Goal: Task Accomplishment & Management: Manage account settings

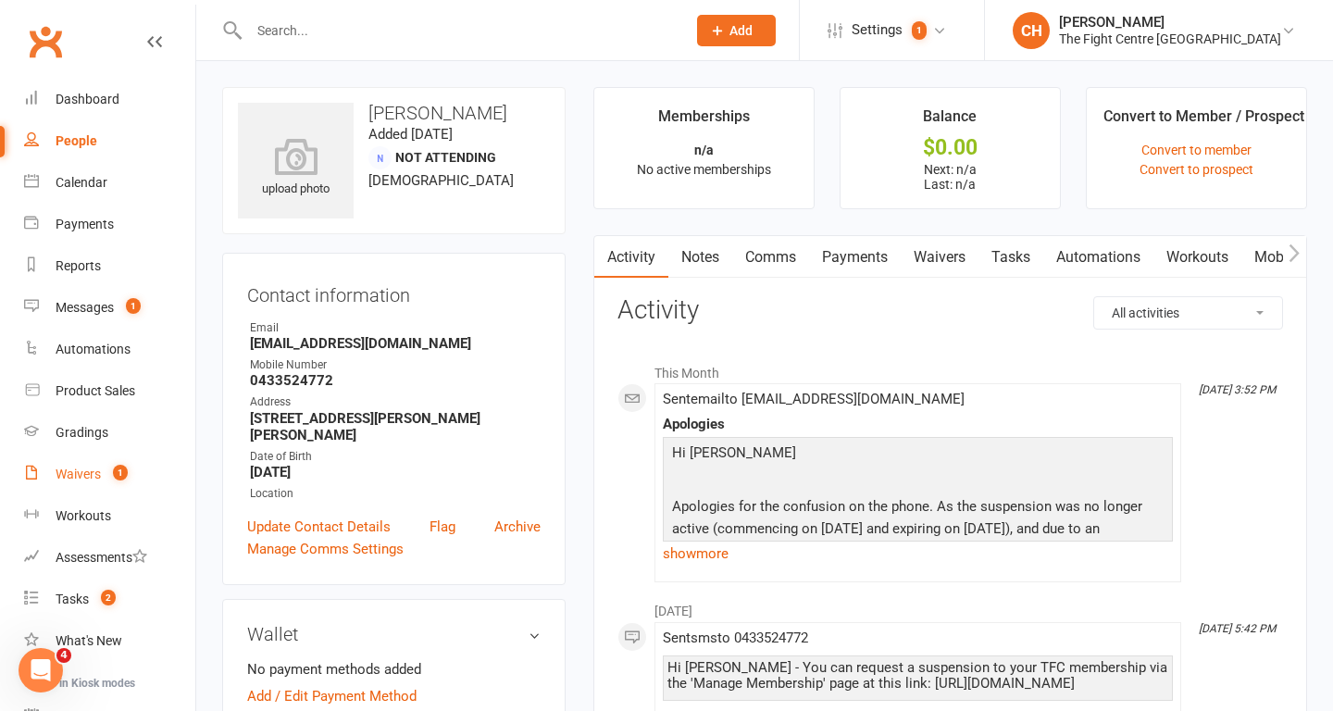
click at [78, 480] on div "Waivers" at bounding box center [78, 474] width 45 height 15
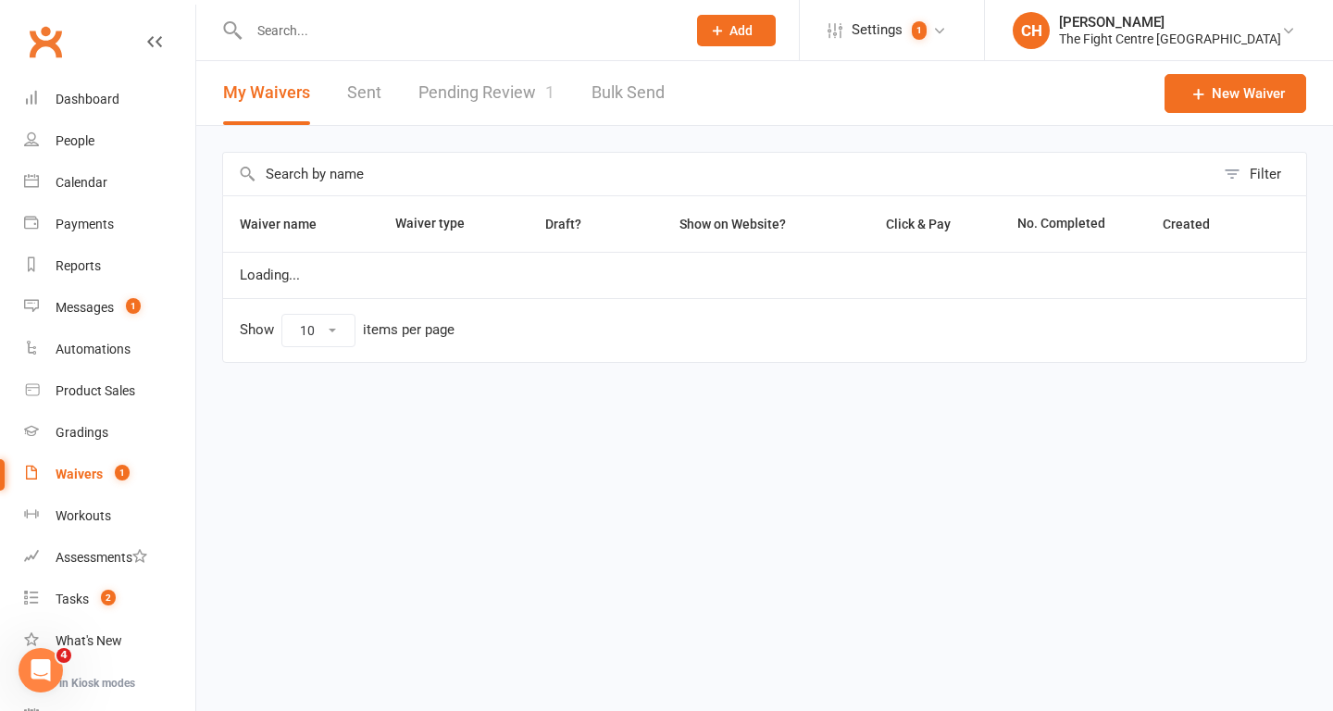
select select "100"
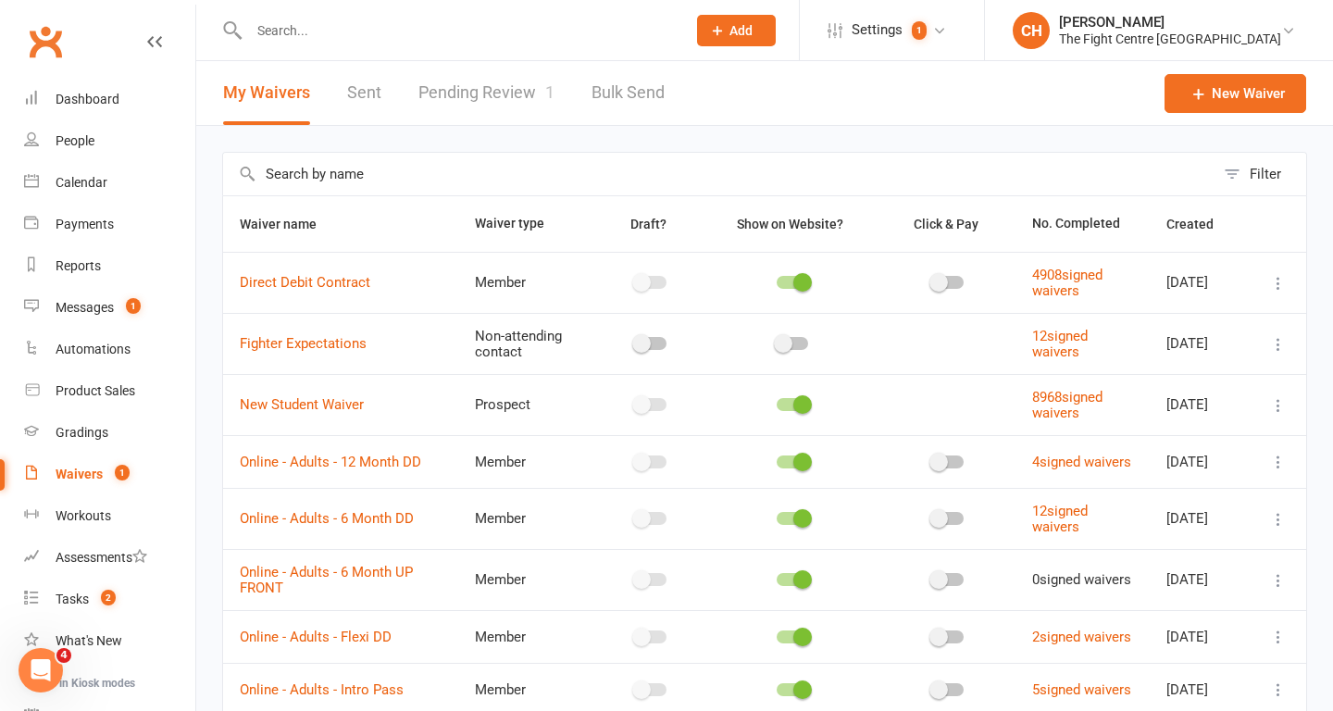
click at [516, 90] on link "Pending Review 1" at bounding box center [486, 93] width 136 height 64
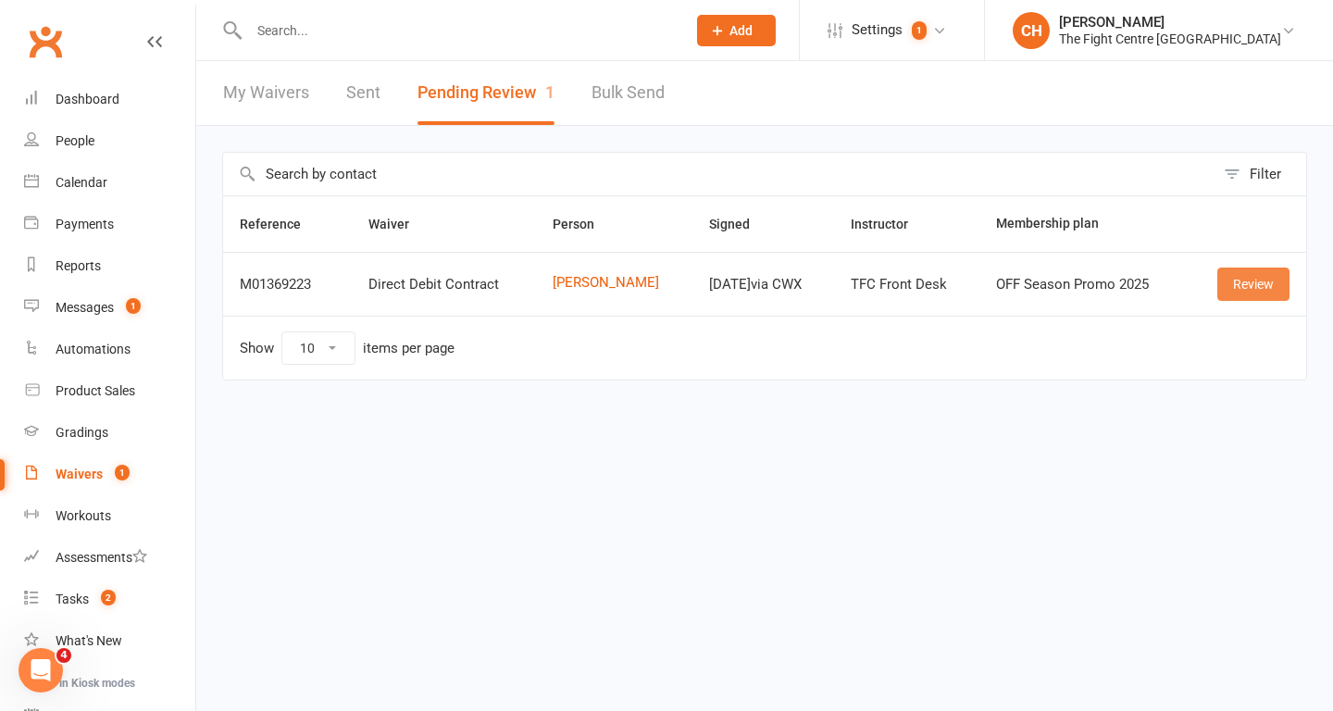
click at [1247, 291] on link "Review" at bounding box center [1253, 284] width 72 height 33
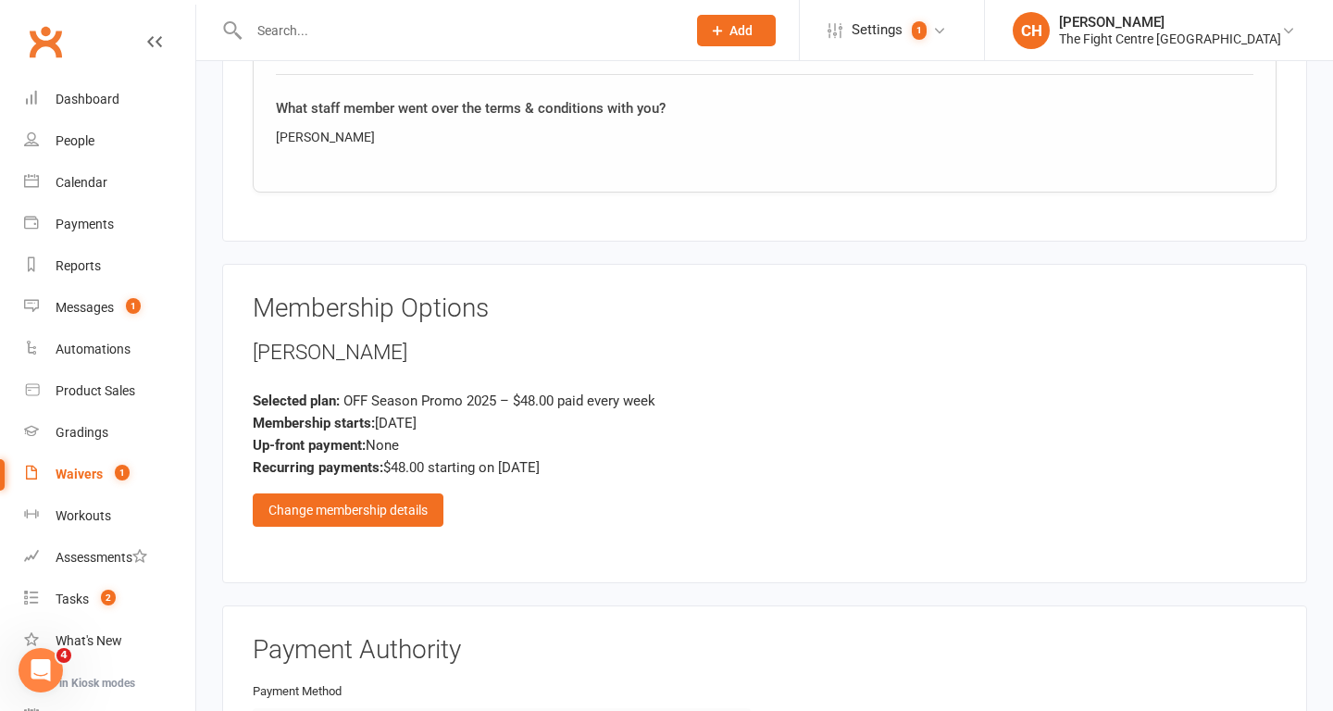
scroll to position [3188, 0]
click at [366, 518] on div "Change membership details" at bounding box center [348, 510] width 191 height 33
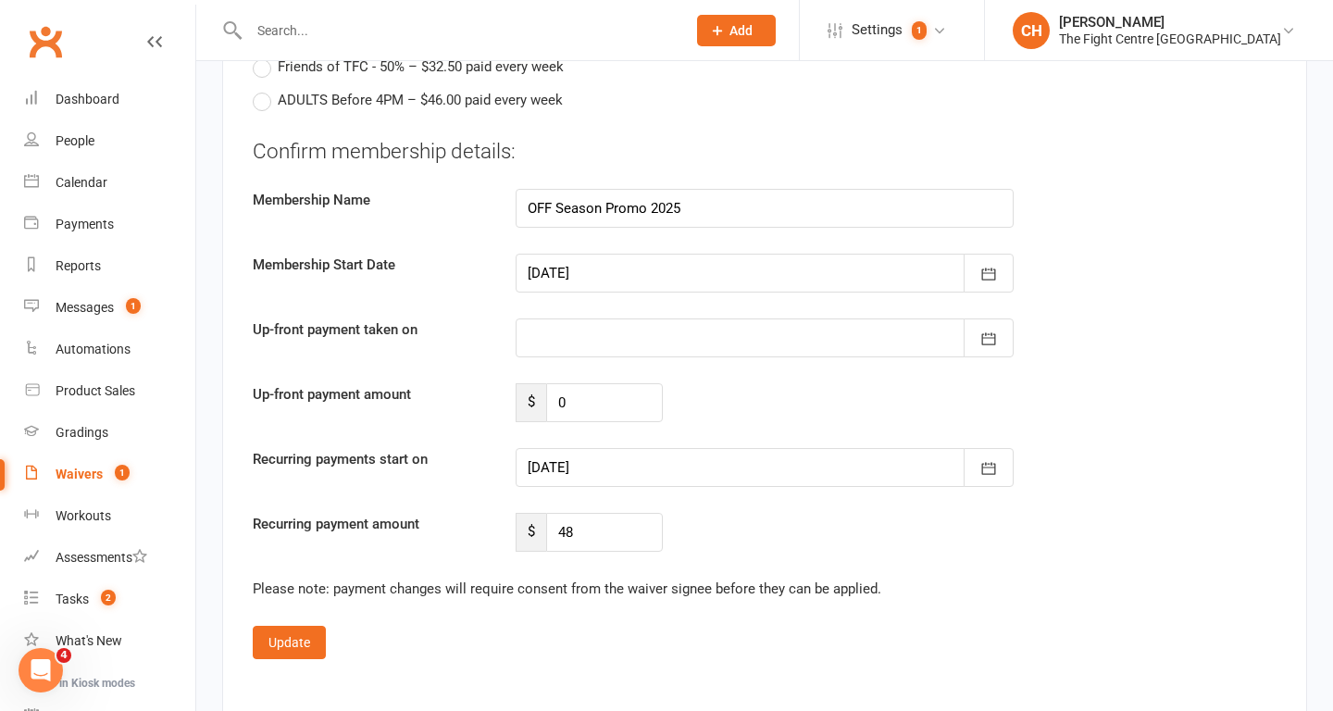
scroll to position [4717, 0]
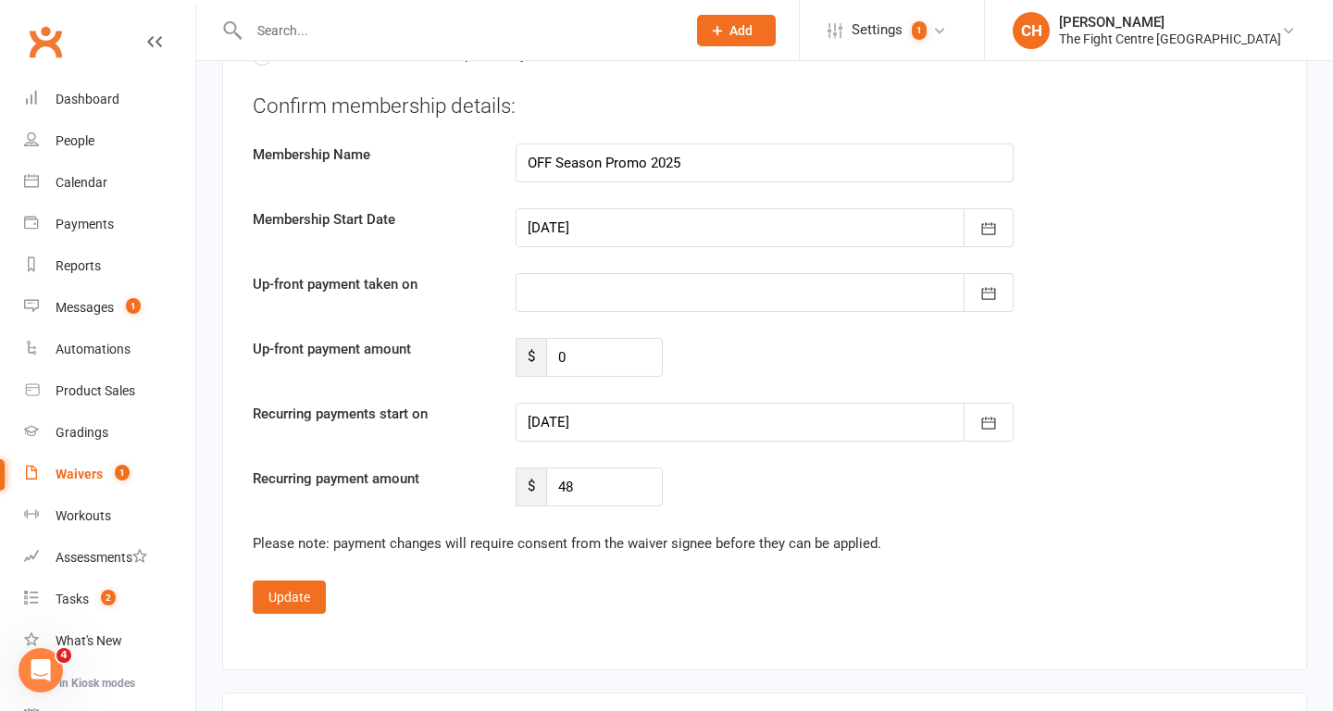
click at [671, 431] on div at bounding box center [765, 422] width 498 height 39
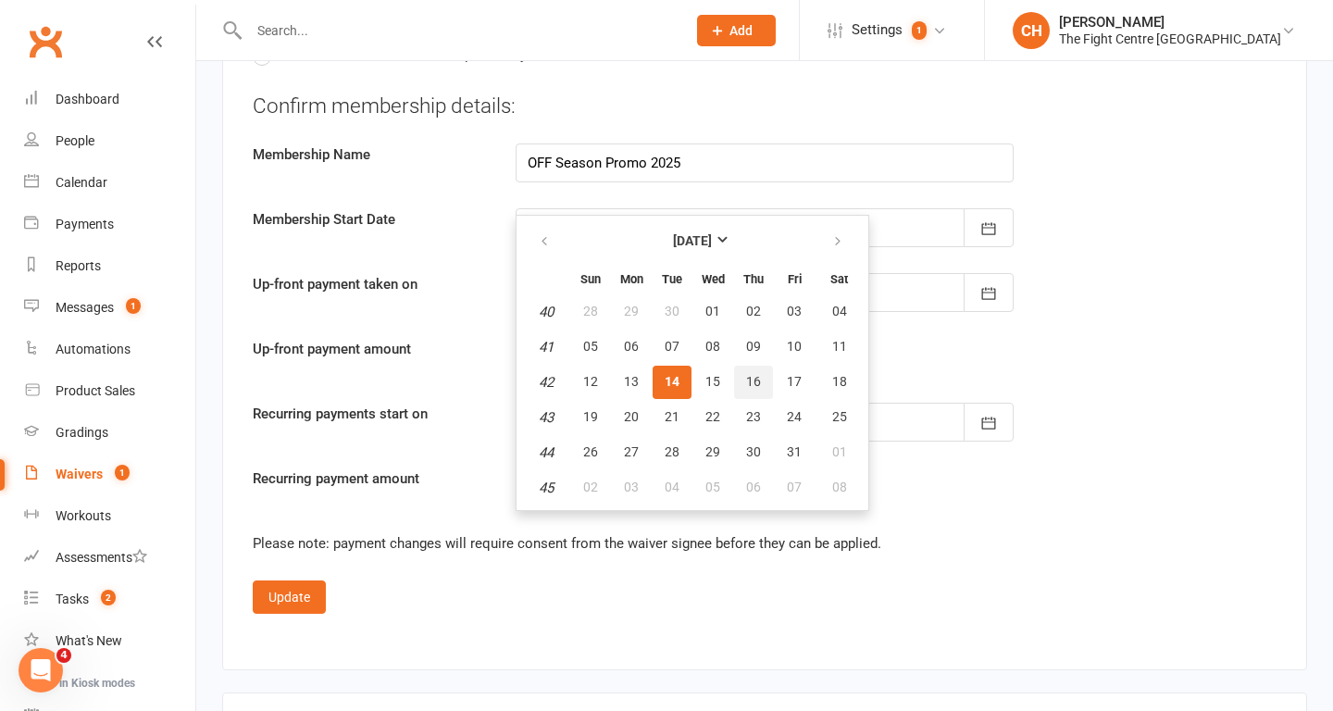
click at [746, 380] on span "16" at bounding box center [753, 381] width 15 height 15
type input "16 Oct 2025"
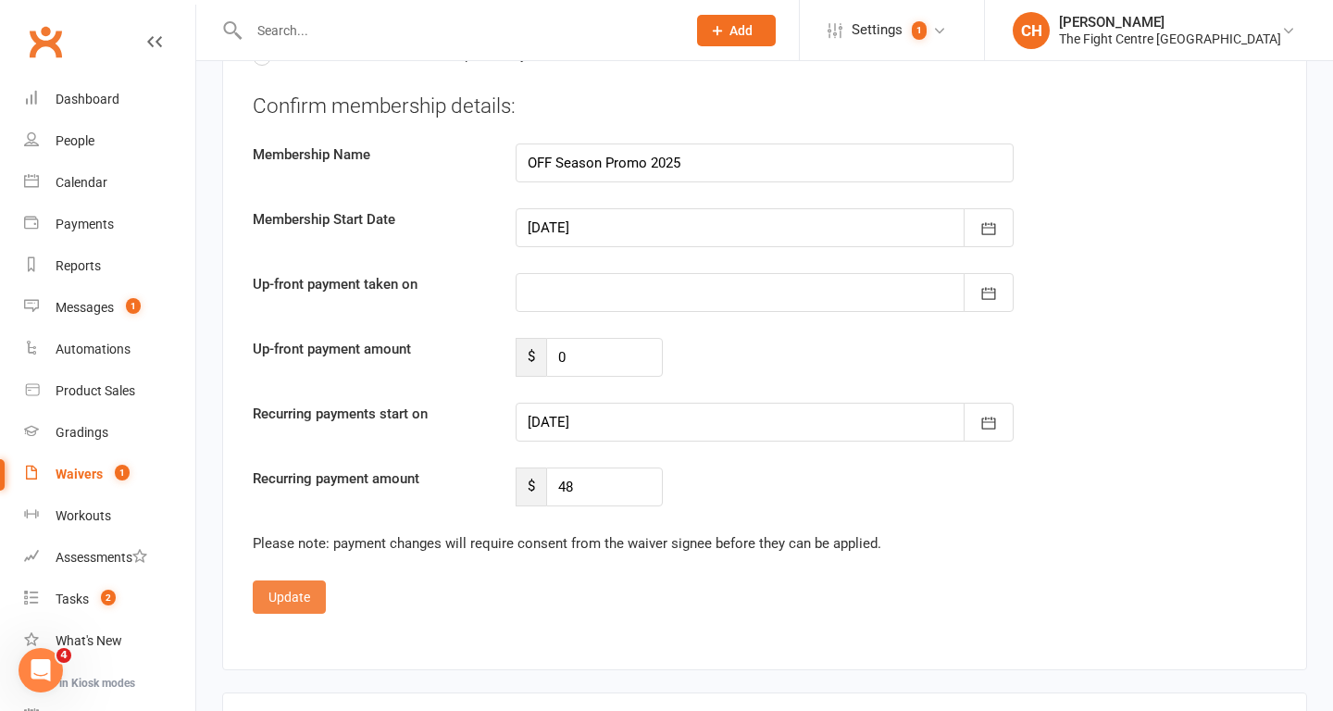
click at [296, 596] on button "Update" at bounding box center [289, 596] width 73 height 33
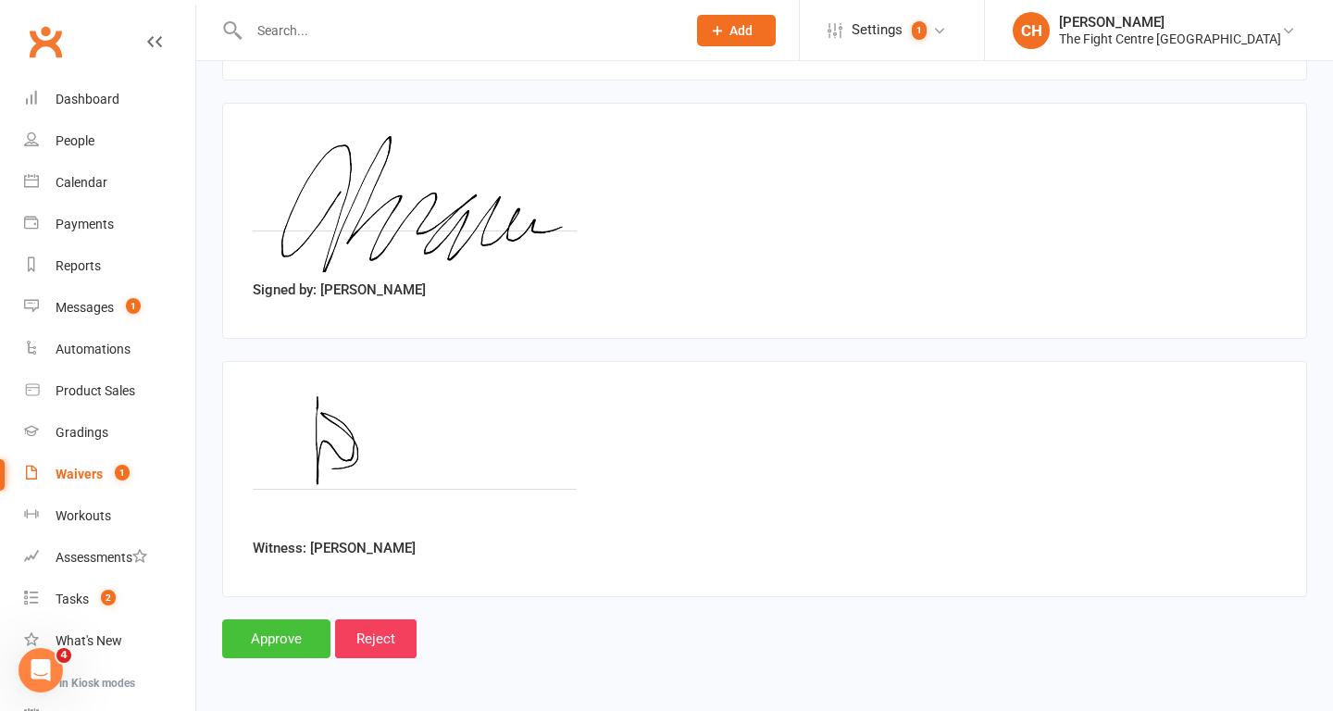
click at [279, 642] on input "Approve" at bounding box center [276, 638] width 108 height 39
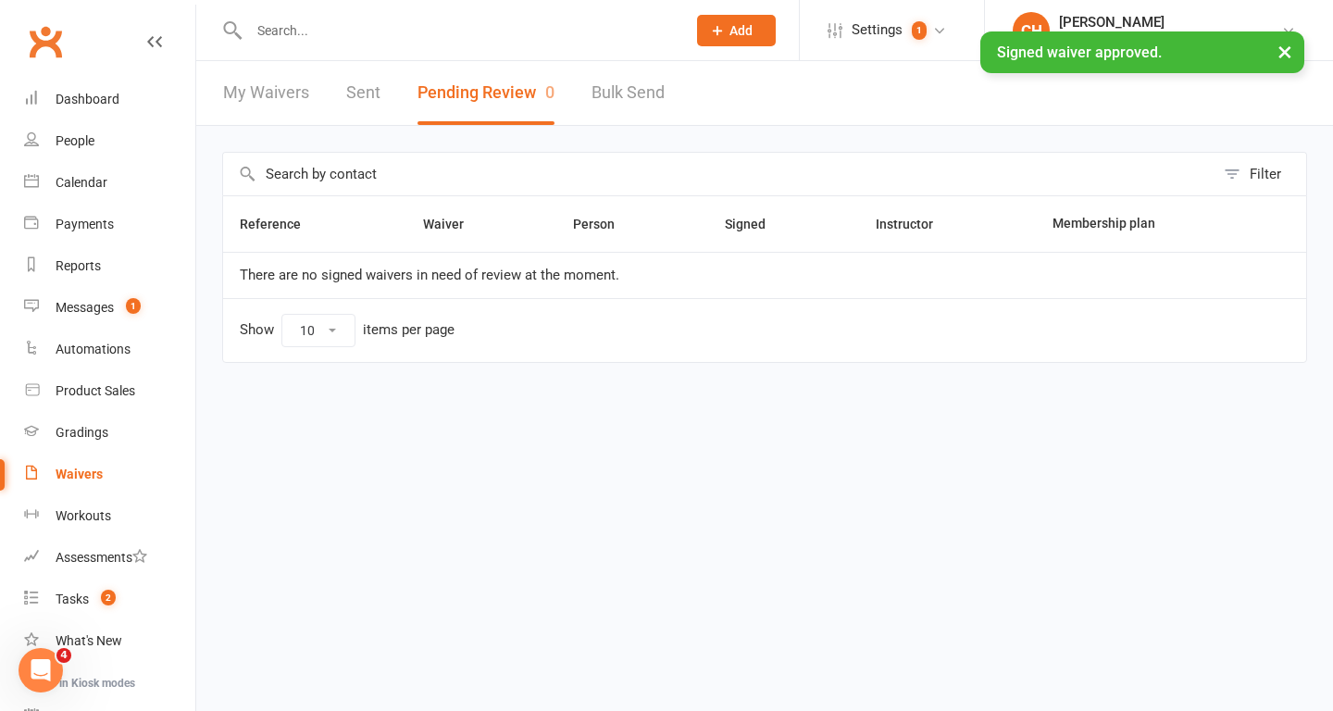
click at [302, 29] on input "text" at bounding box center [458, 31] width 430 height 26
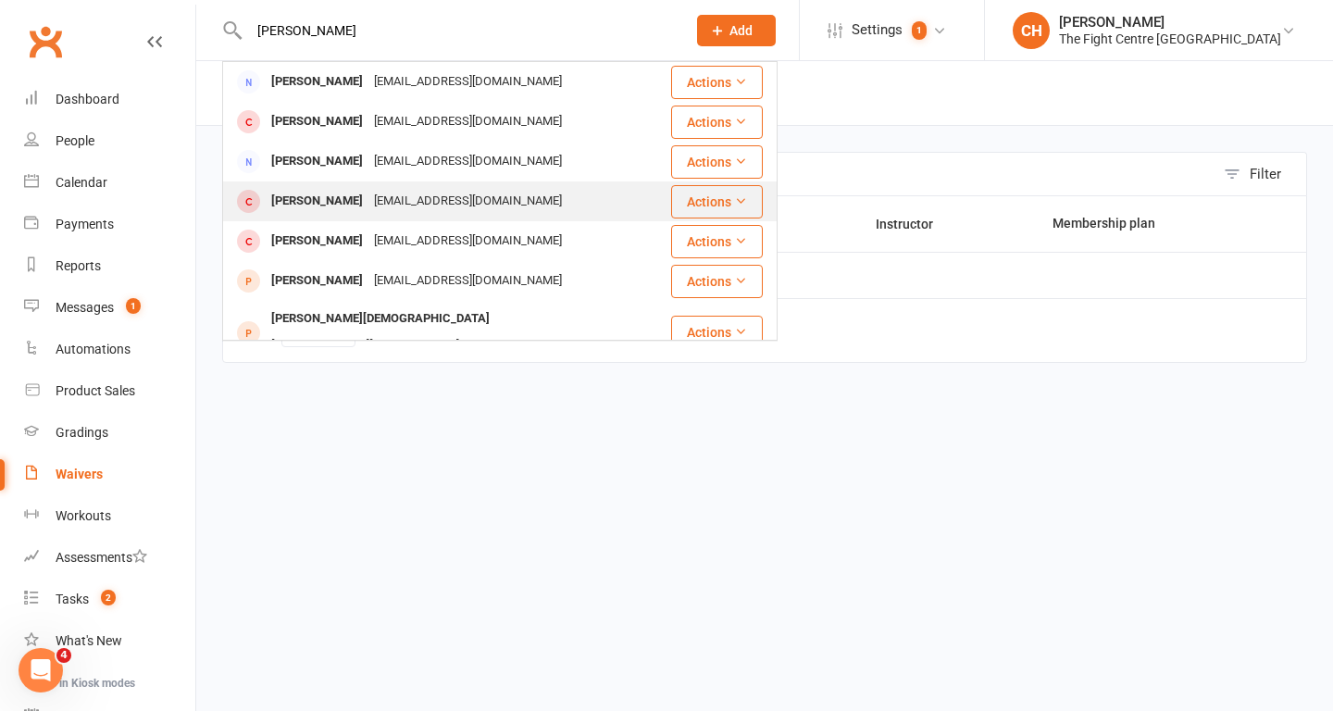
type input "jerome"
click at [307, 205] on div "Jerome Bocquee" at bounding box center [317, 201] width 103 height 27
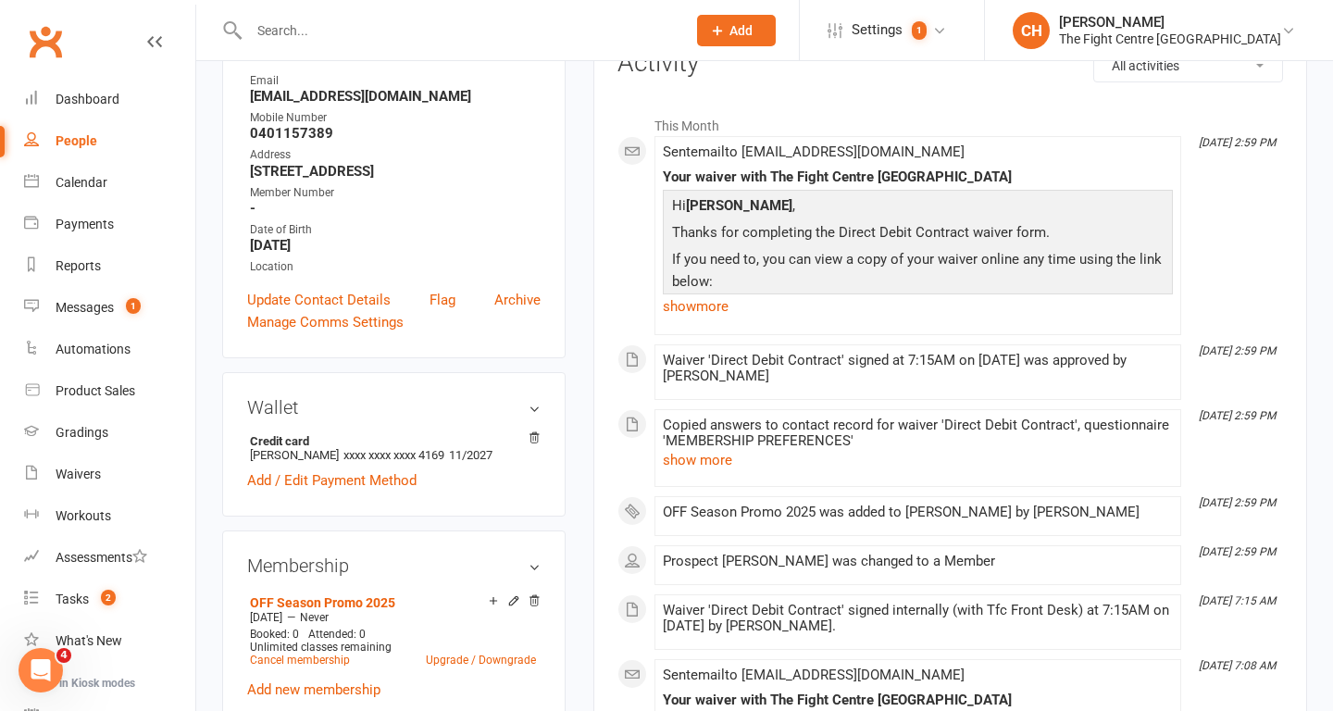
scroll to position [252, 0]
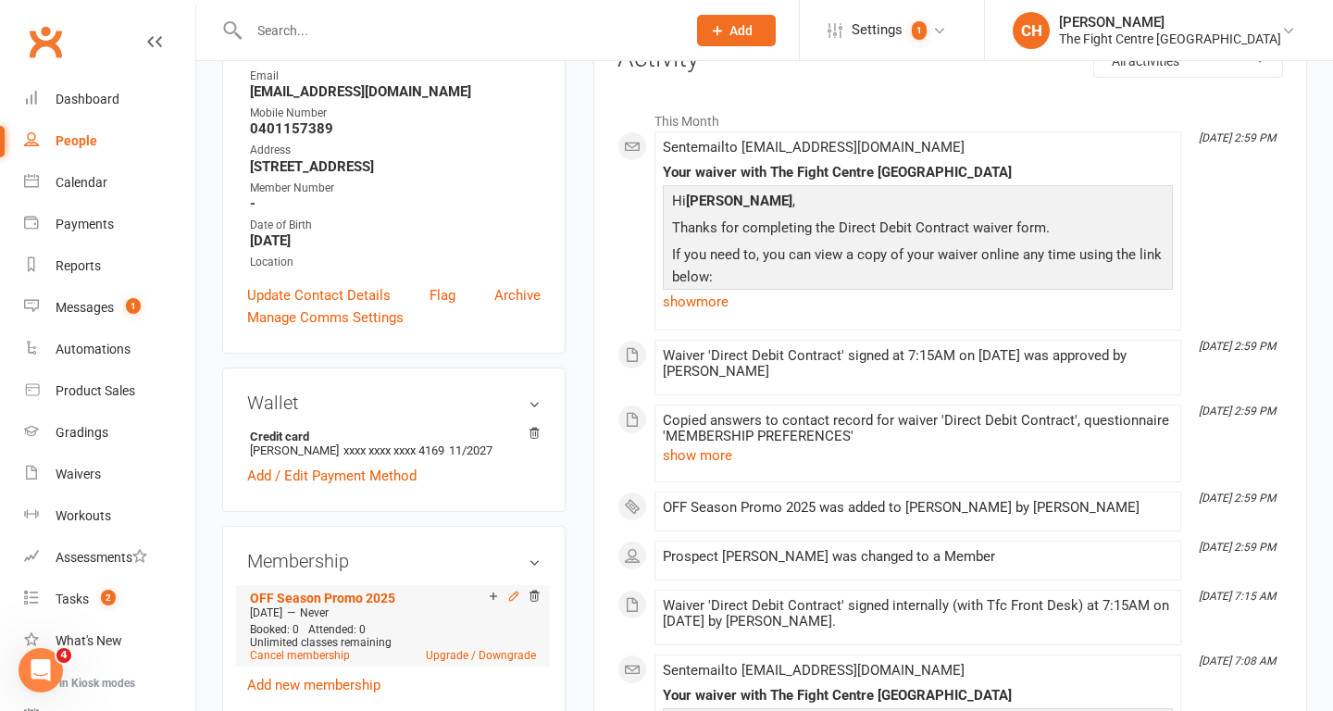
click at [509, 598] on icon at bounding box center [513, 596] width 8 height 8
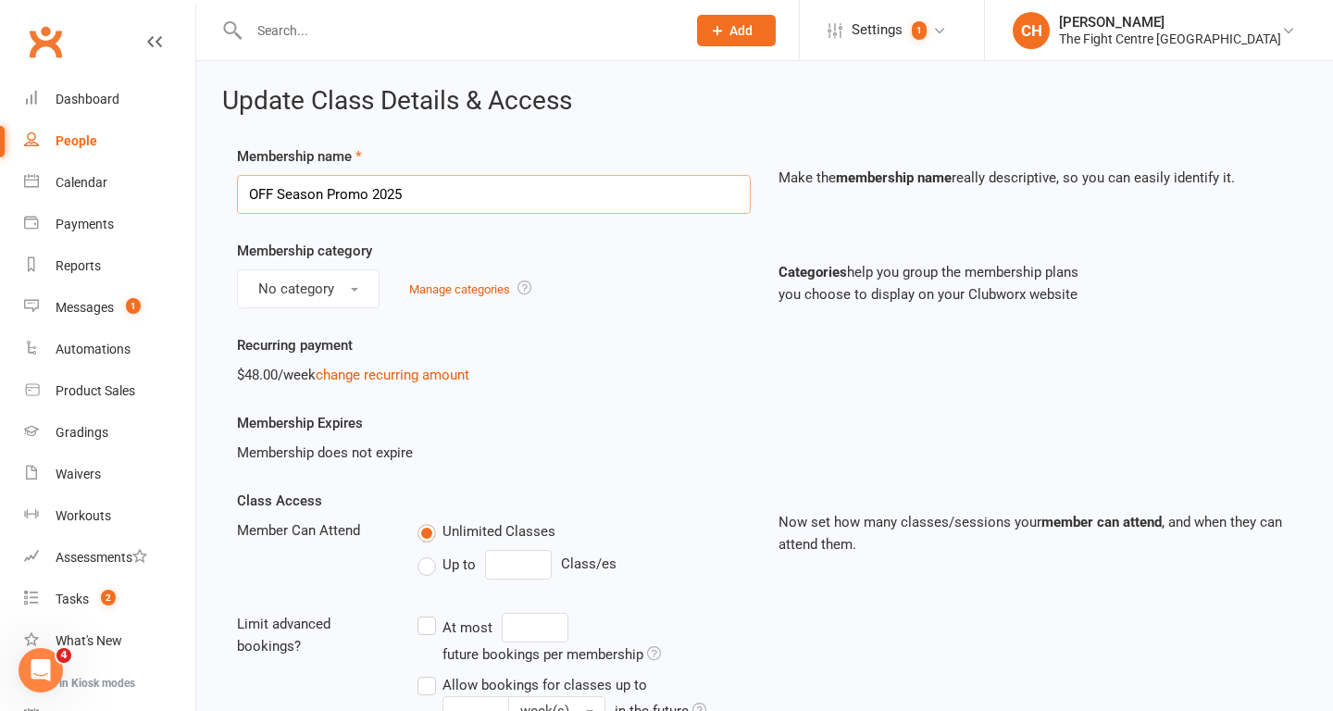
click at [630, 202] on input "OFF Season Promo 2025" at bounding box center [494, 194] width 514 height 39
click at [153, 43] on icon at bounding box center [154, 41] width 15 height 15
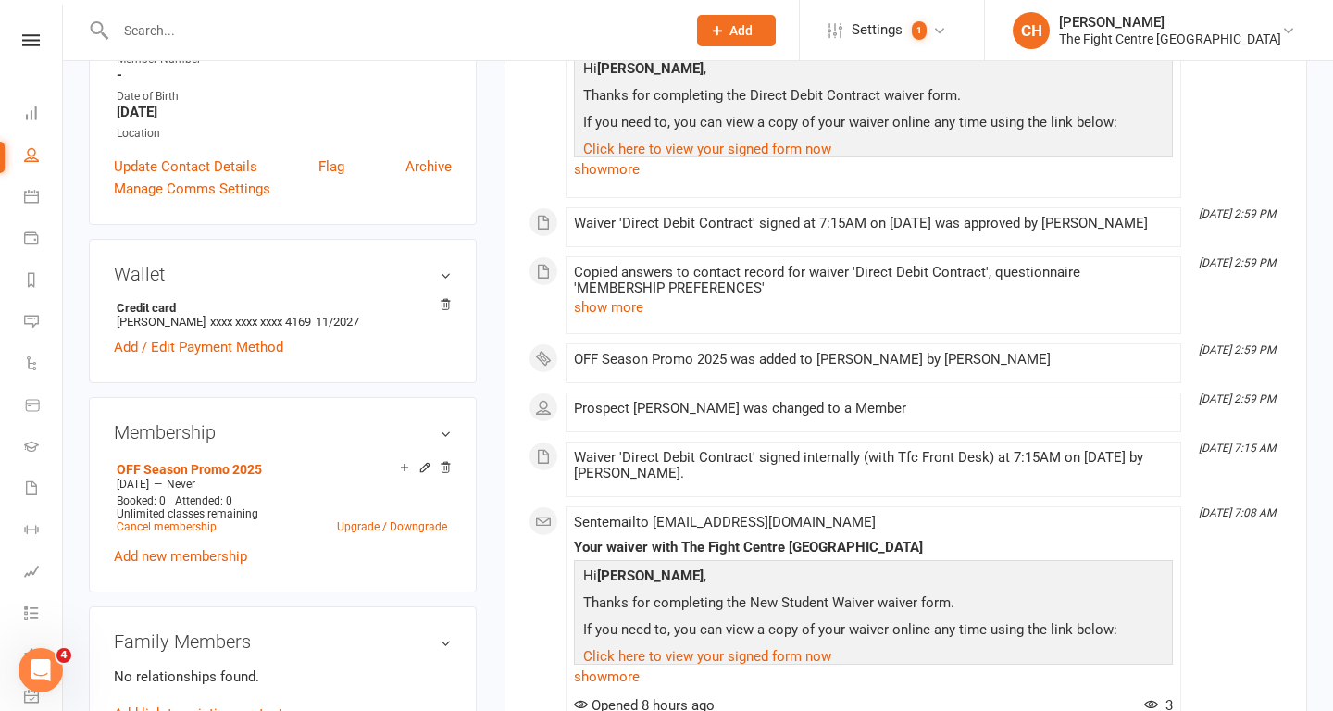
scroll to position [383, 0]
click at [357, 528] on link "Upgrade / Downgrade" at bounding box center [392, 527] width 110 height 13
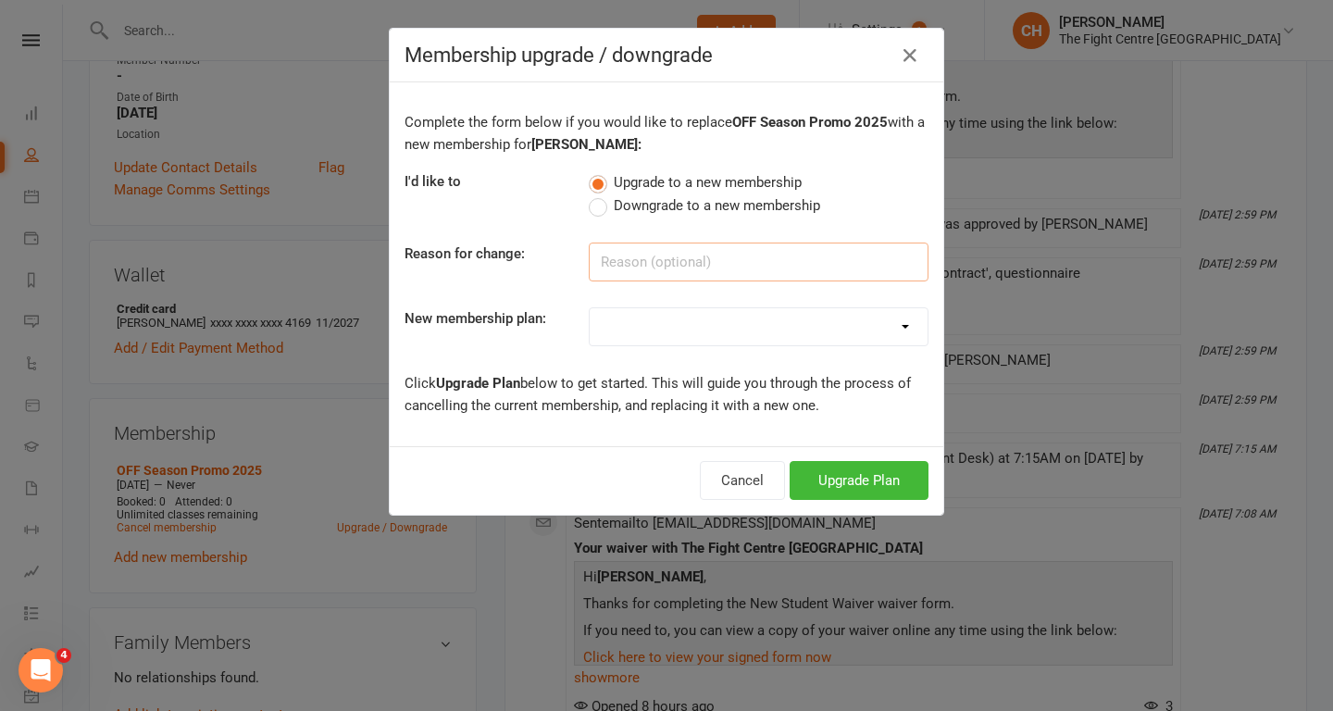
click at [674, 267] on input at bounding box center [759, 262] width 340 height 39
type input "Selected wrong membership"
click at [756, 331] on select "12 Month Unlimited ADULT 12 Month Unlimited KIDS 6 Month Unlimited ADULT 6 Mont…" at bounding box center [759, 326] width 338 height 37
select select "34"
click at [590, 308] on select "12 Month Unlimited ADULT 12 Month Unlimited KIDS 6 Month Unlimited ADULT 6 Mont…" at bounding box center [759, 326] width 338 height 37
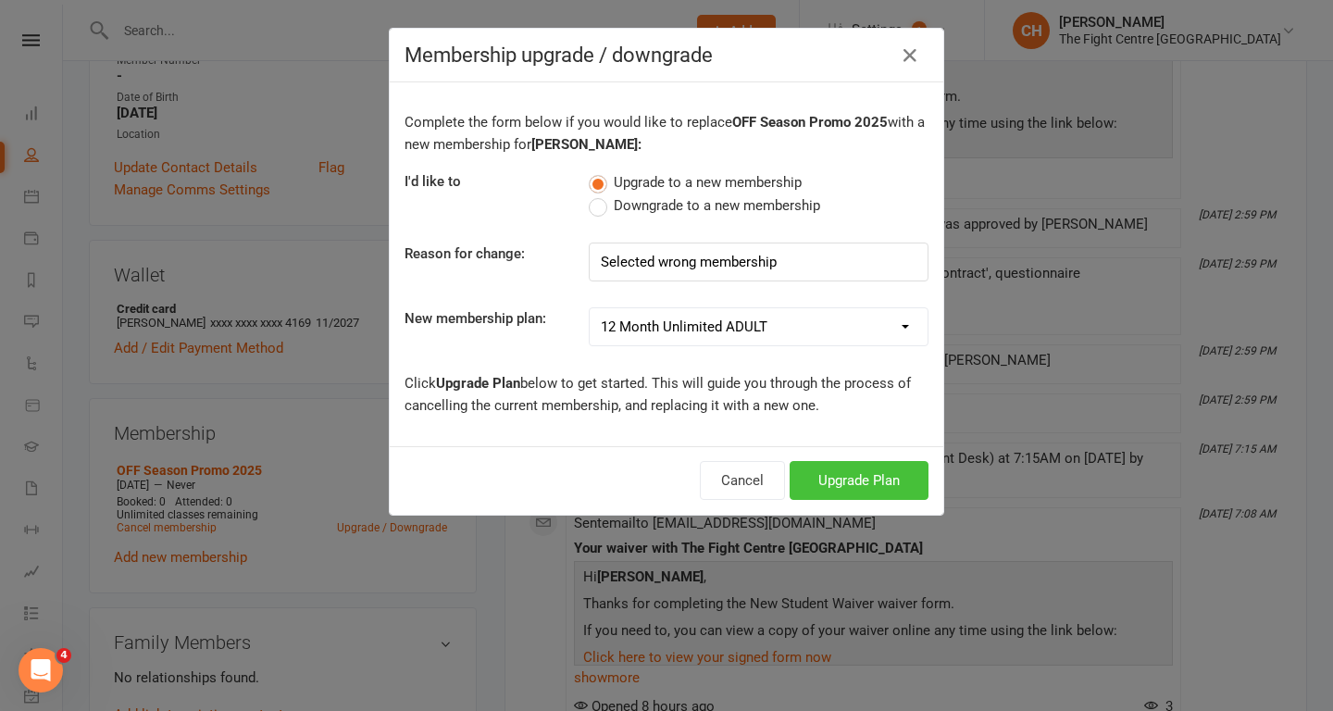
click at [854, 479] on button "Upgrade Plan" at bounding box center [859, 480] width 139 height 39
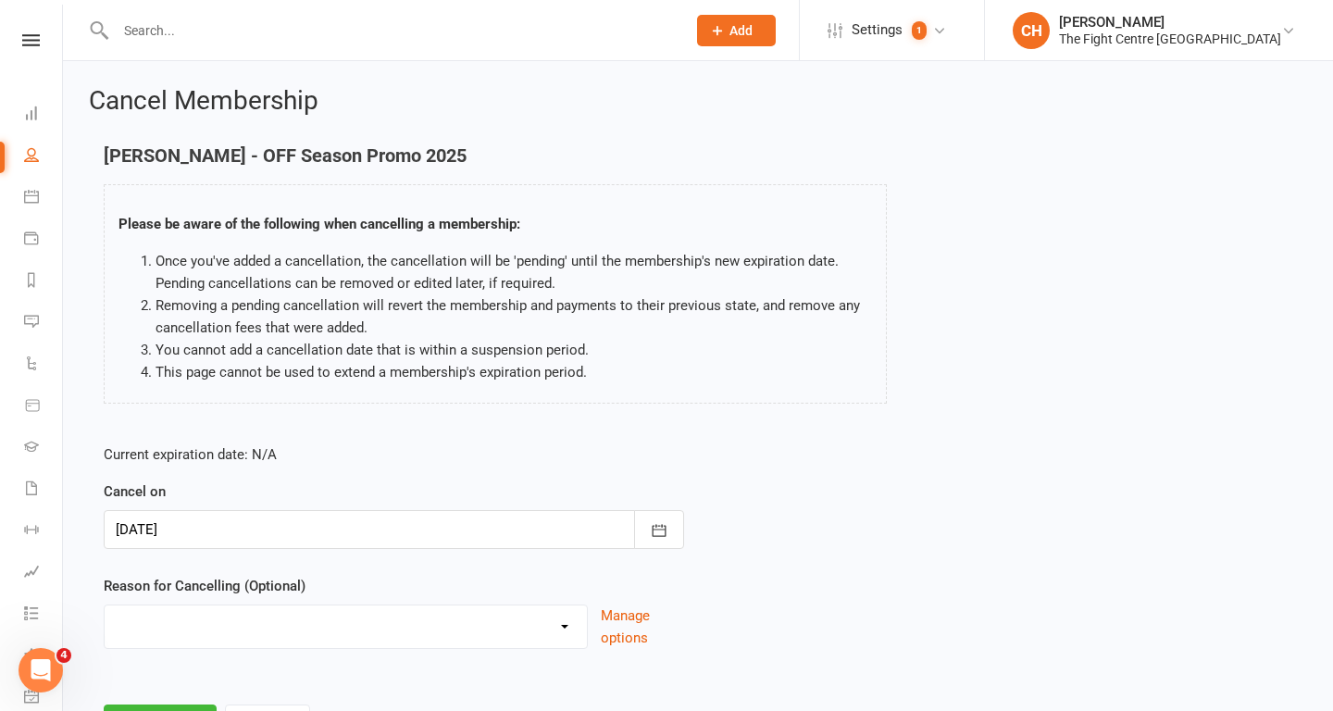
scroll to position [53, 0]
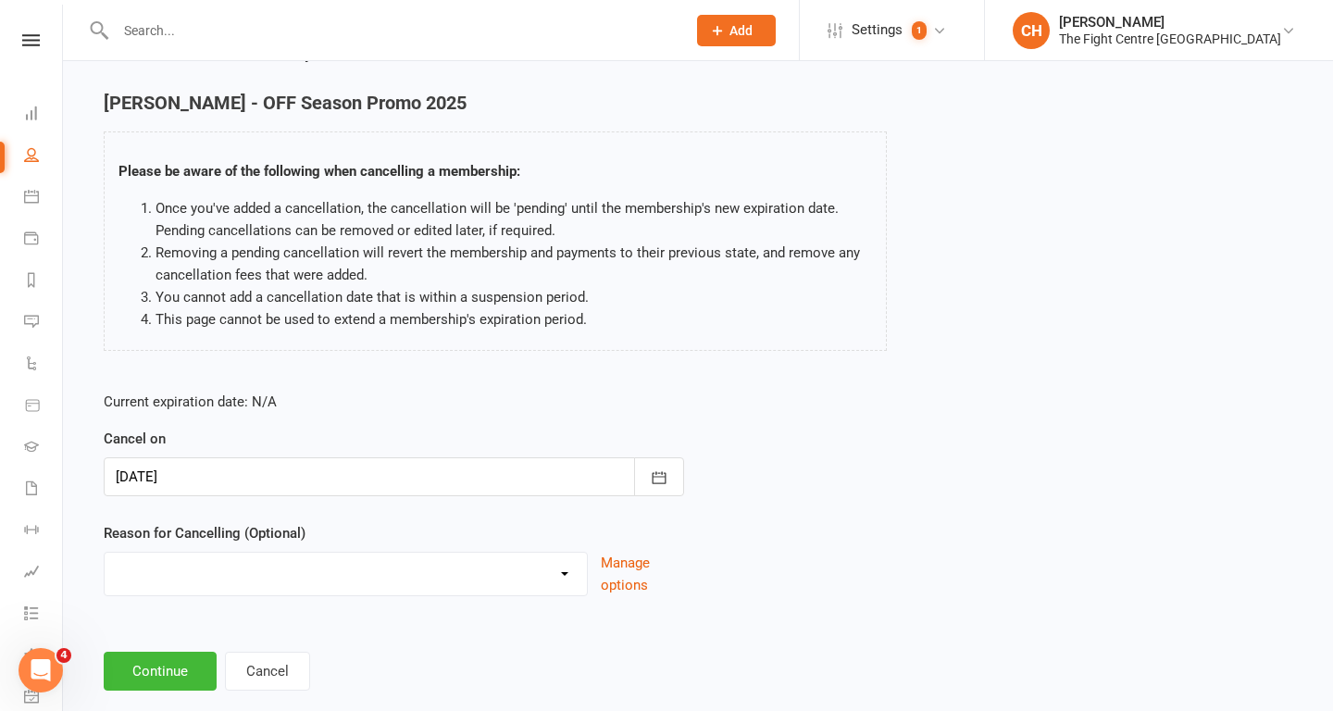
click at [281, 581] on select "Cancelled in contract- 30kms Cancelled in contract - dispute Cancelled in contr…" at bounding box center [346, 571] width 482 height 37
select select "16"
click at [105, 553] on select "Cancelled in contract- 30kms Cancelled in contract - dispute Cancelled in contr…" at bounding box center [346, 571] width 482 height 37
click at [167, 667] on button "Continue" at bounding box center [160, 671] width 113 height 39
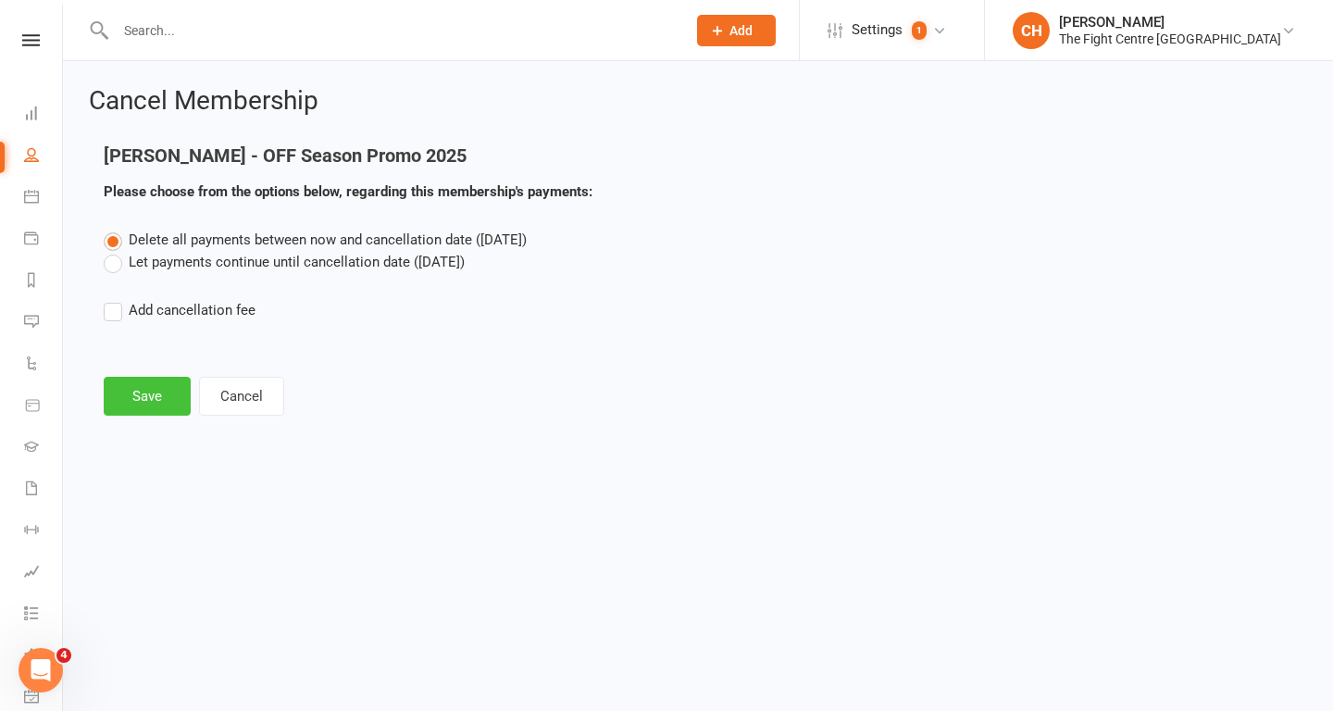
click at [130, 380] on button "Save" at bounding box center [147, 396] width 87 height 39
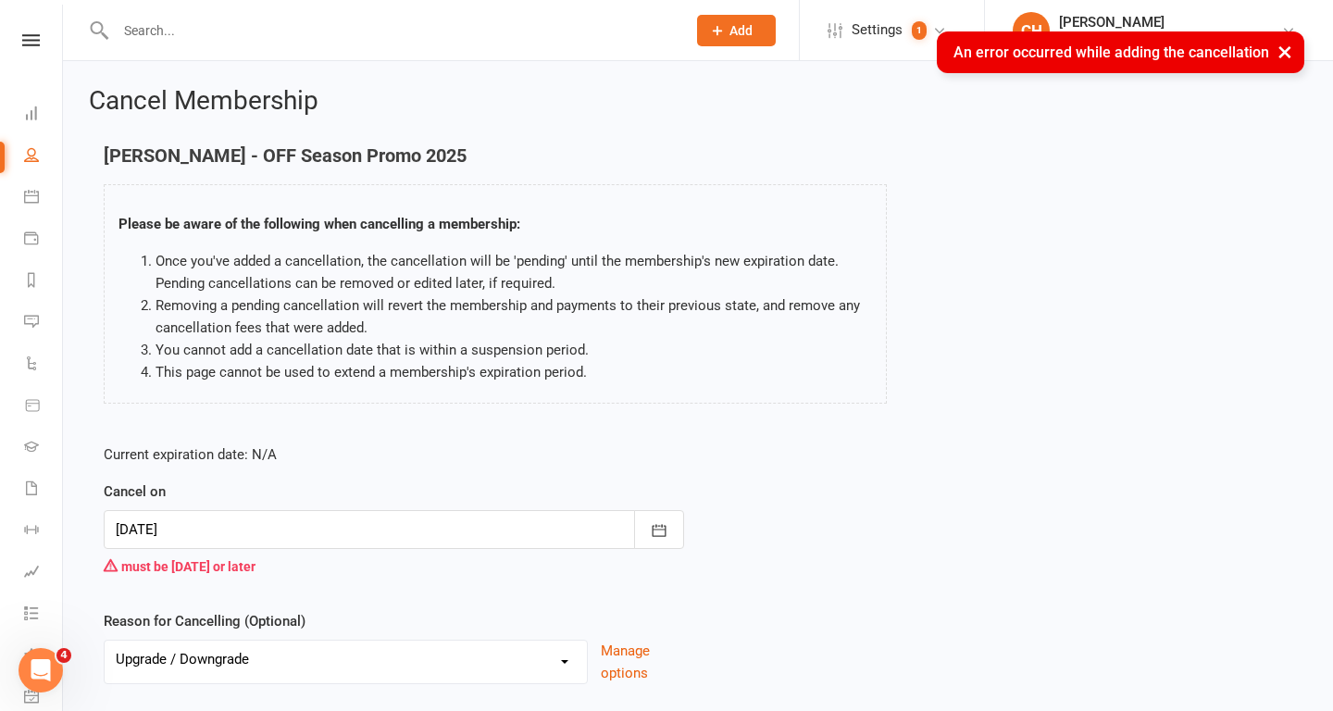
click at [267, 534] on div at bounding box center [394, 529] width 580 height 39
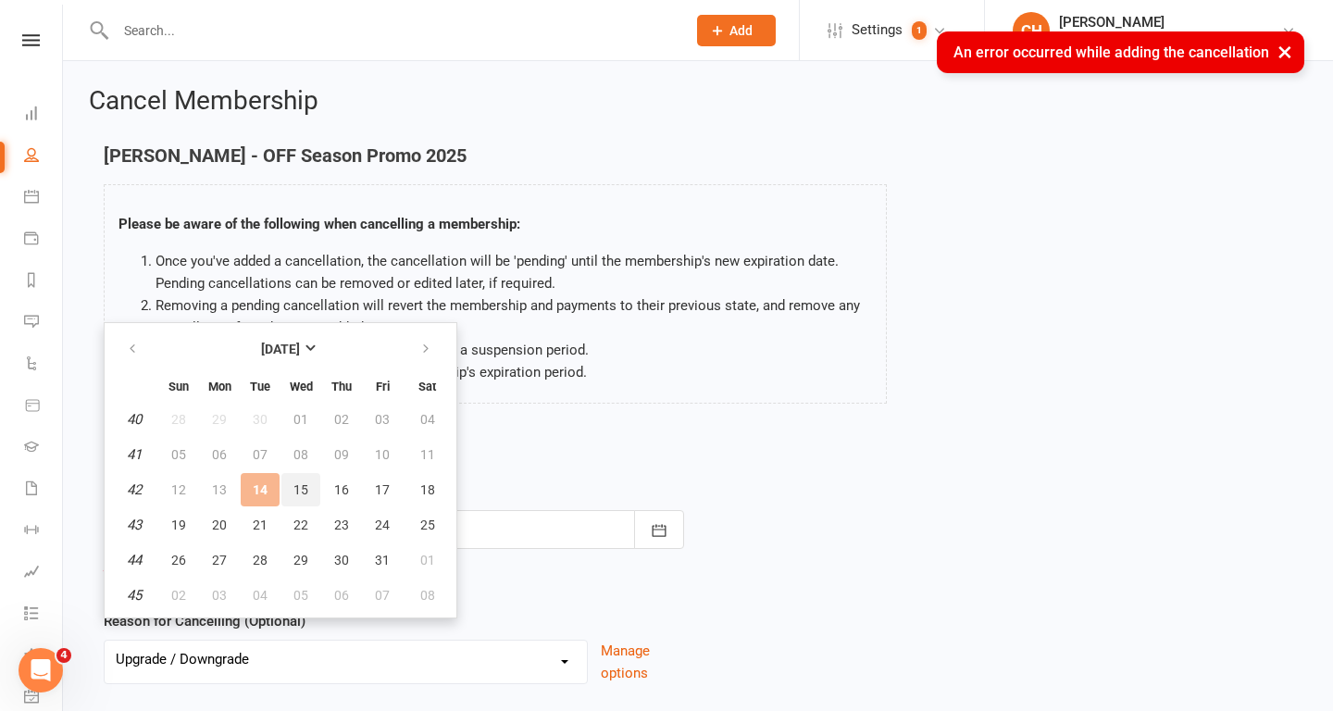
click at [296, 491] on span "15" at bounding box center [300, 489] width 15 height 15
type input "15 Oct 2025"
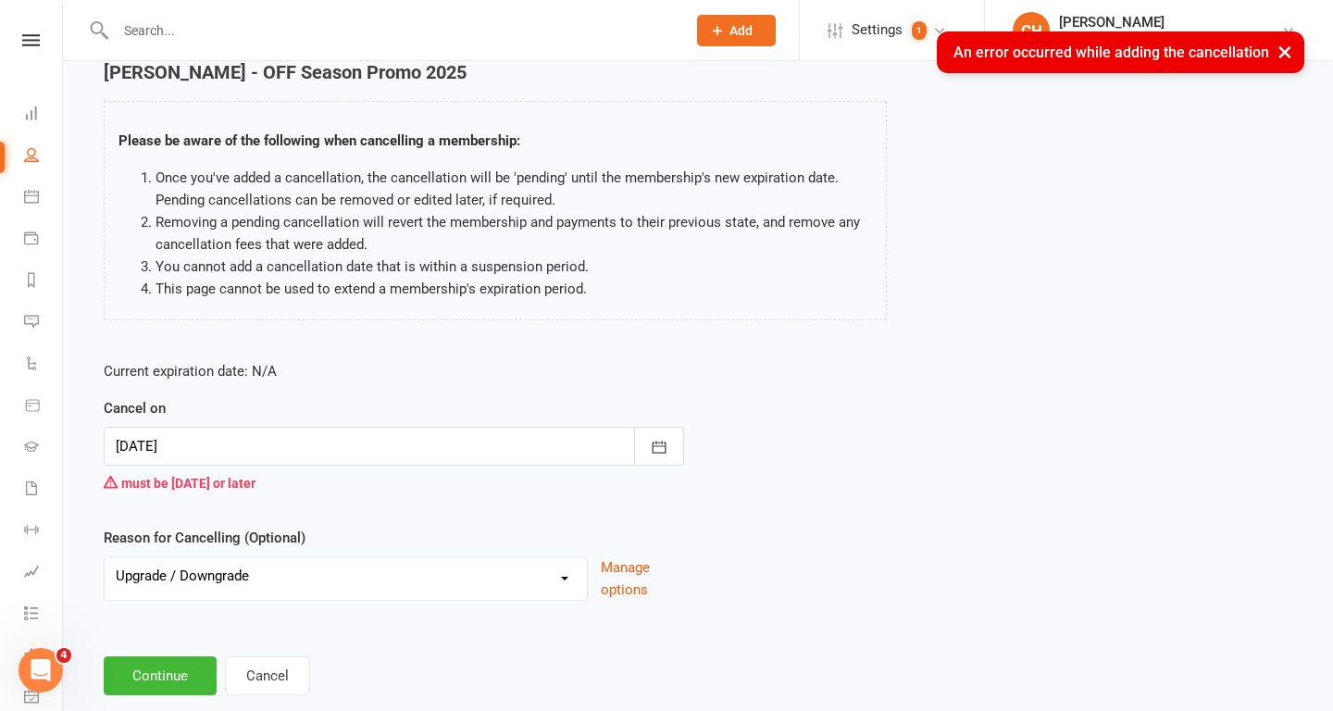
scroll to position [124, 0]
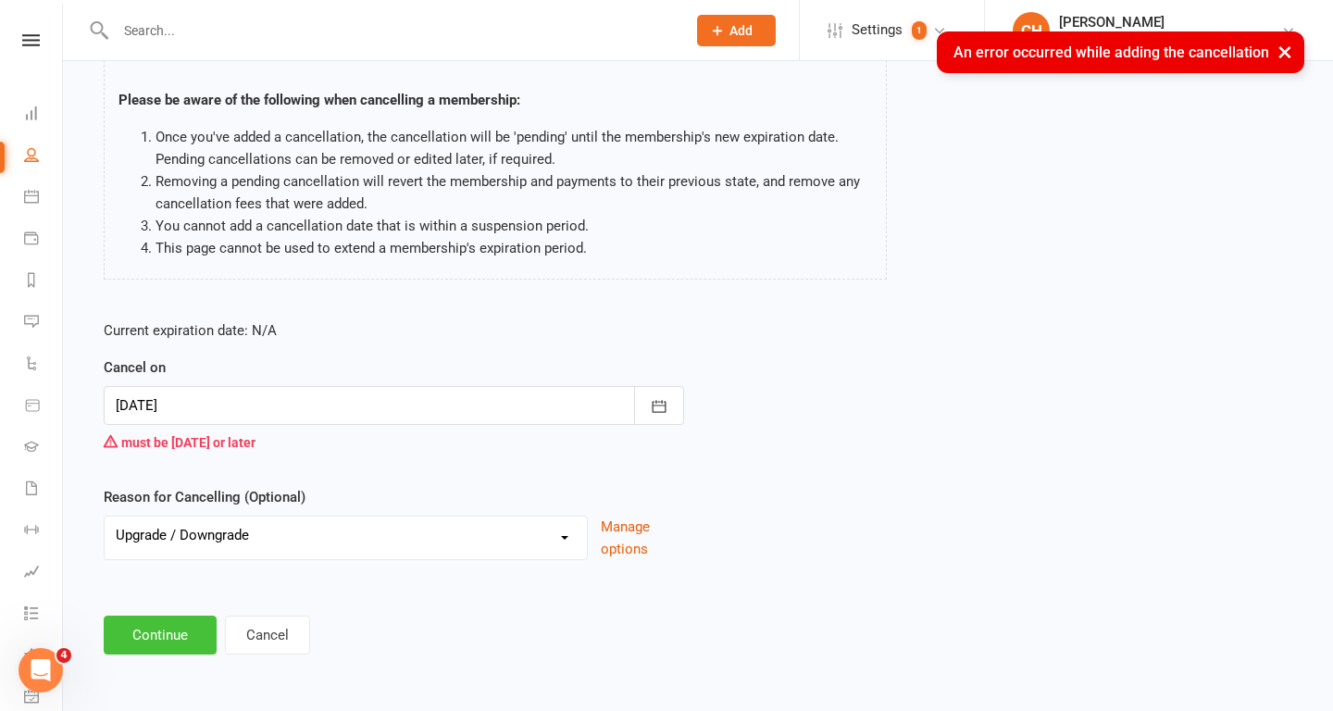
click at [143, 636] on button "Continue" at bounding box center [160, 635] width 113 height 39
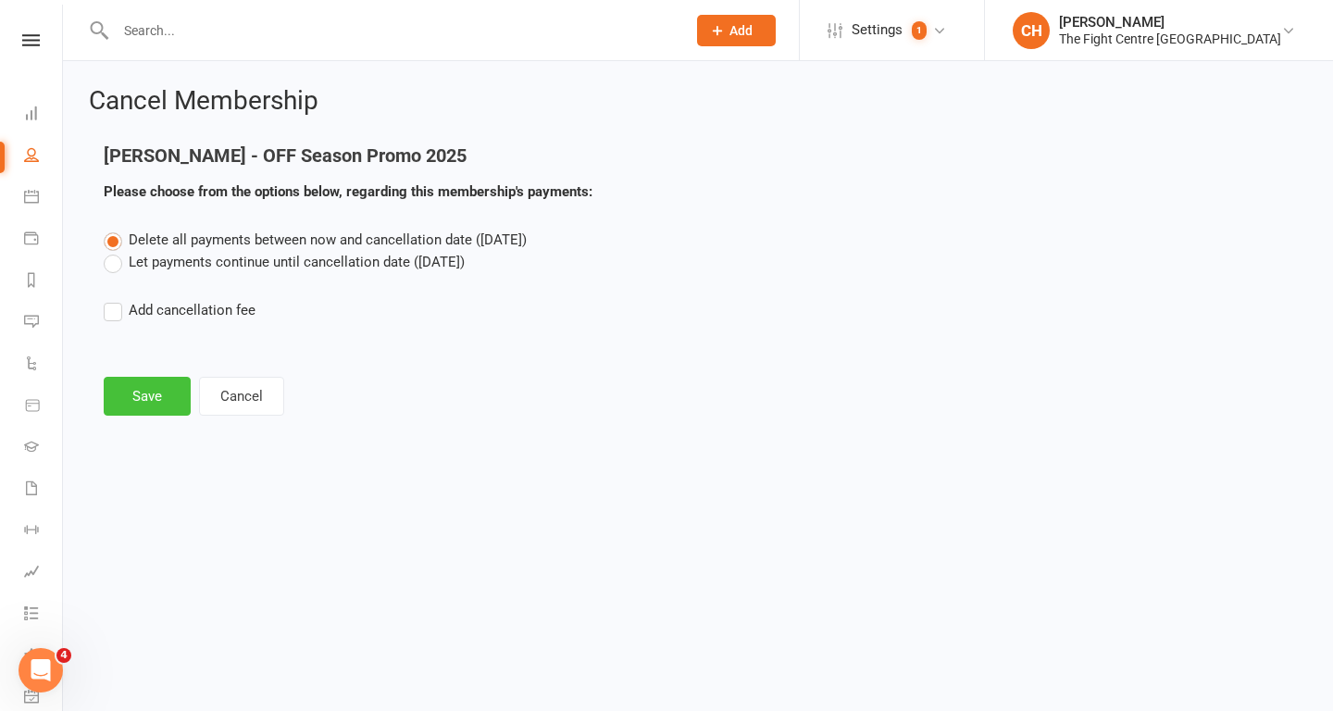
click at [143, 395] on button "Save" at bounding box center [147, 396] width 87 height 39
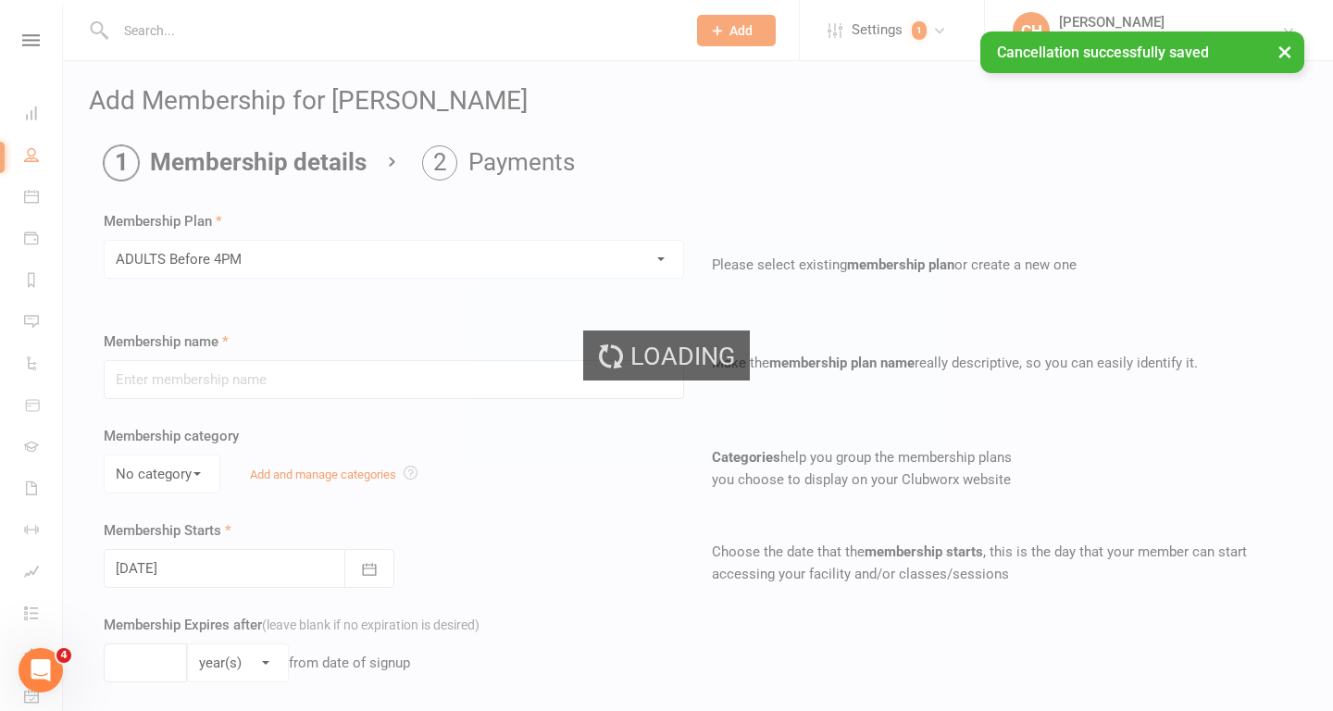
type input "ADULTS Before 4PM"
type input "0"
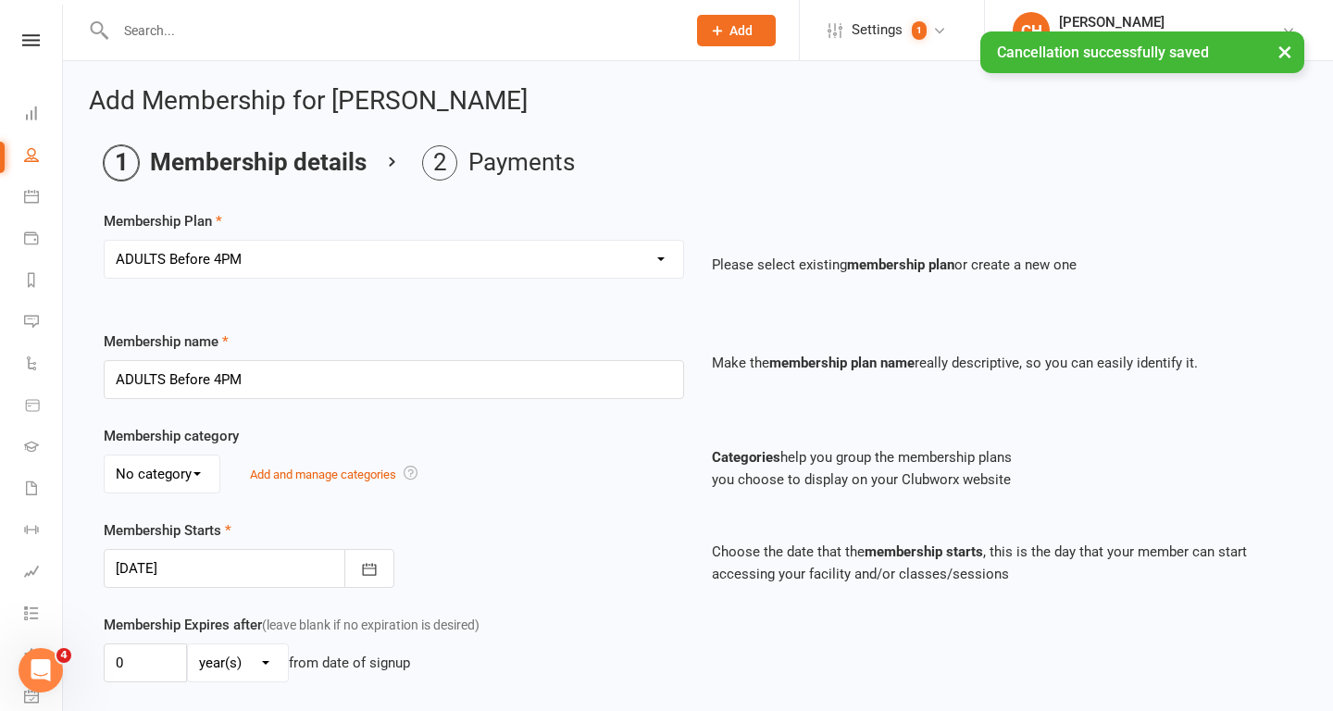
click at [285, 27] on input "text" at bounding box center [391, 31] width 563 height 26
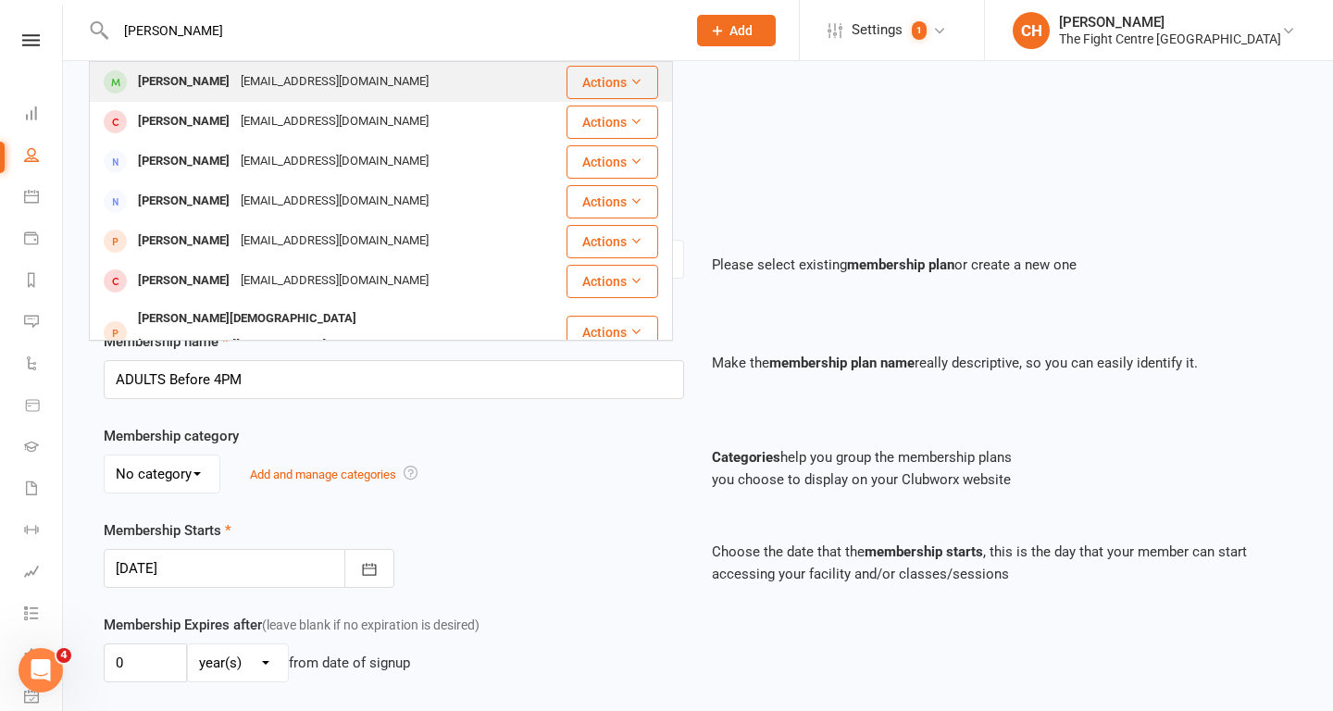
type input "jerome bo"
click at [278, 81] on div "Jbocquee@gmail.com" at bounding box center [334, 82] width 199 height 27
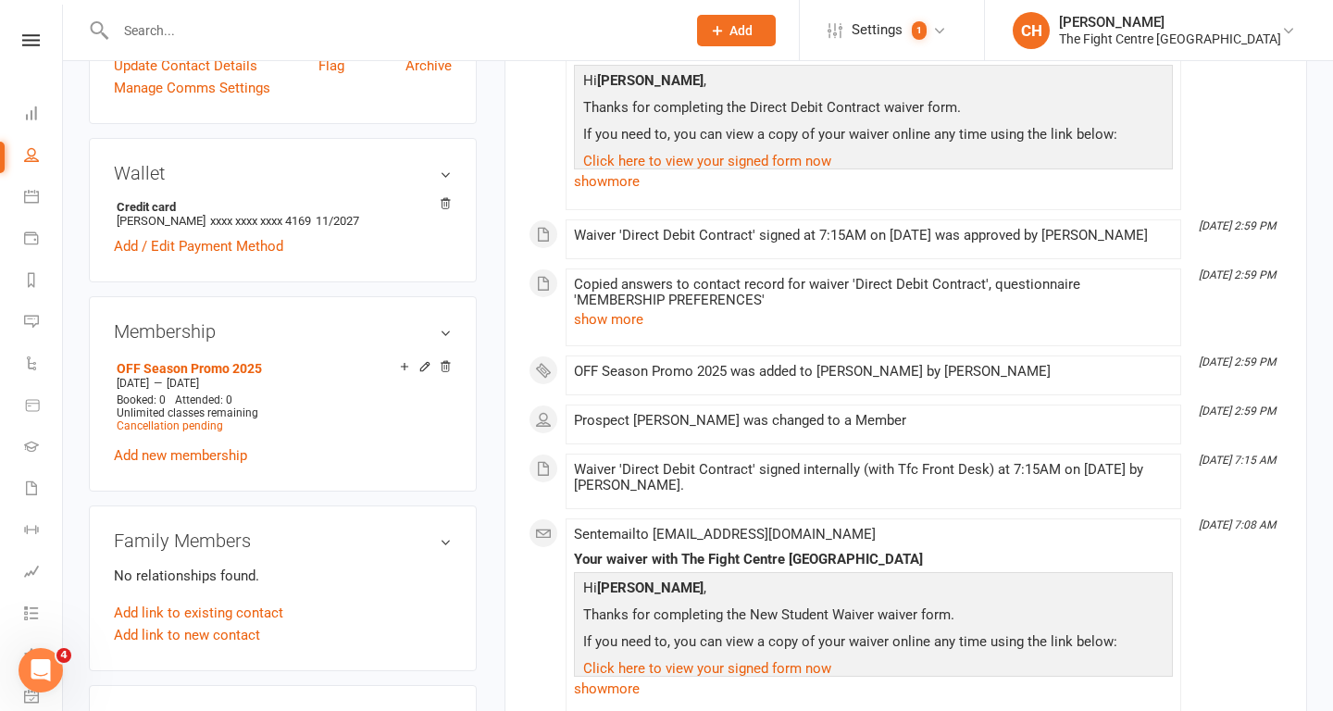
scroll to position [534, 0]
click at [446, 367] on icon at bounding box center [445, 367] width 13 height 13
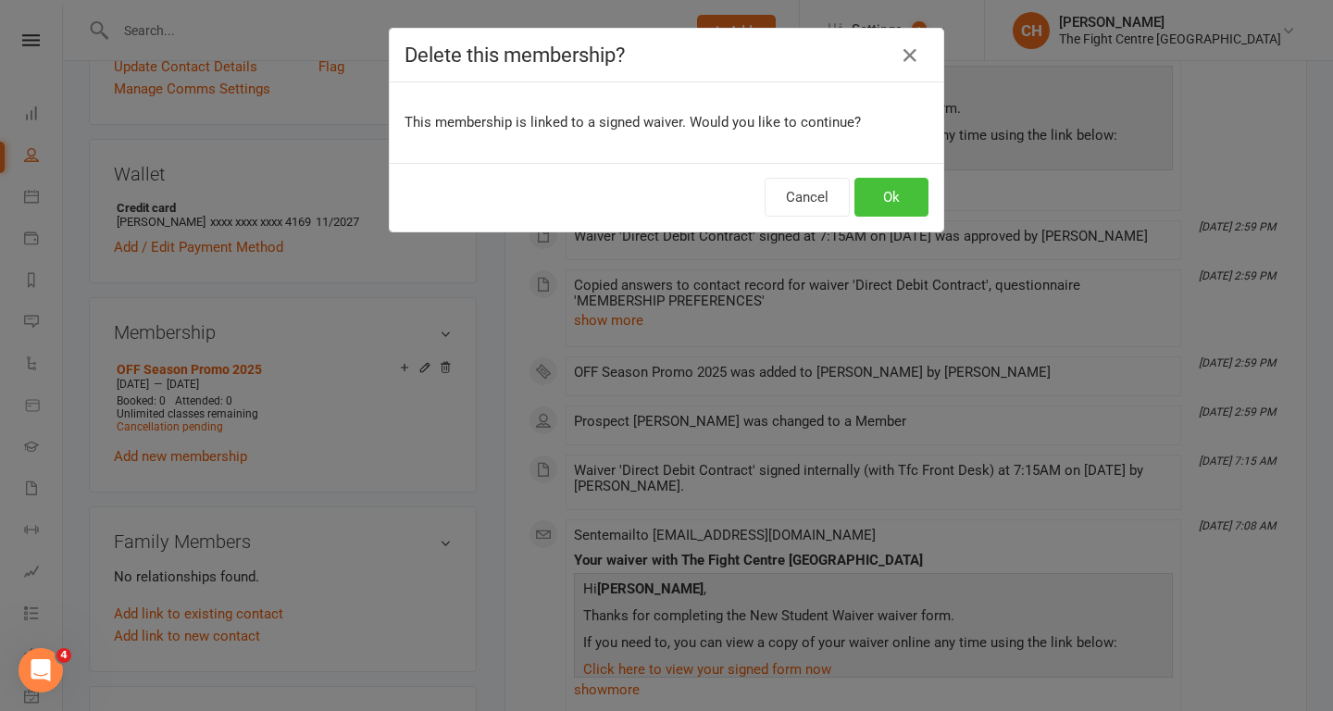
click at [890, 201] on button "Ok" at bounding box center [891, 197] width 74 height 39
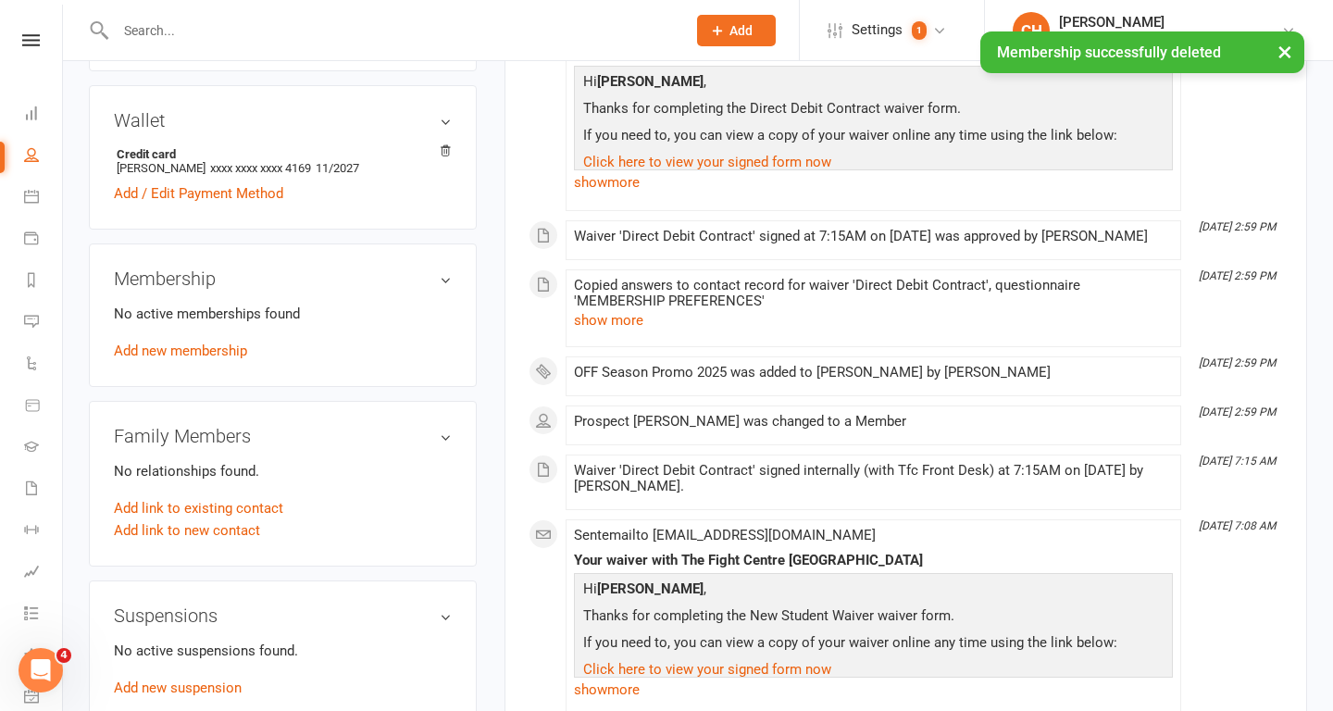
scroll to position [480, 0]
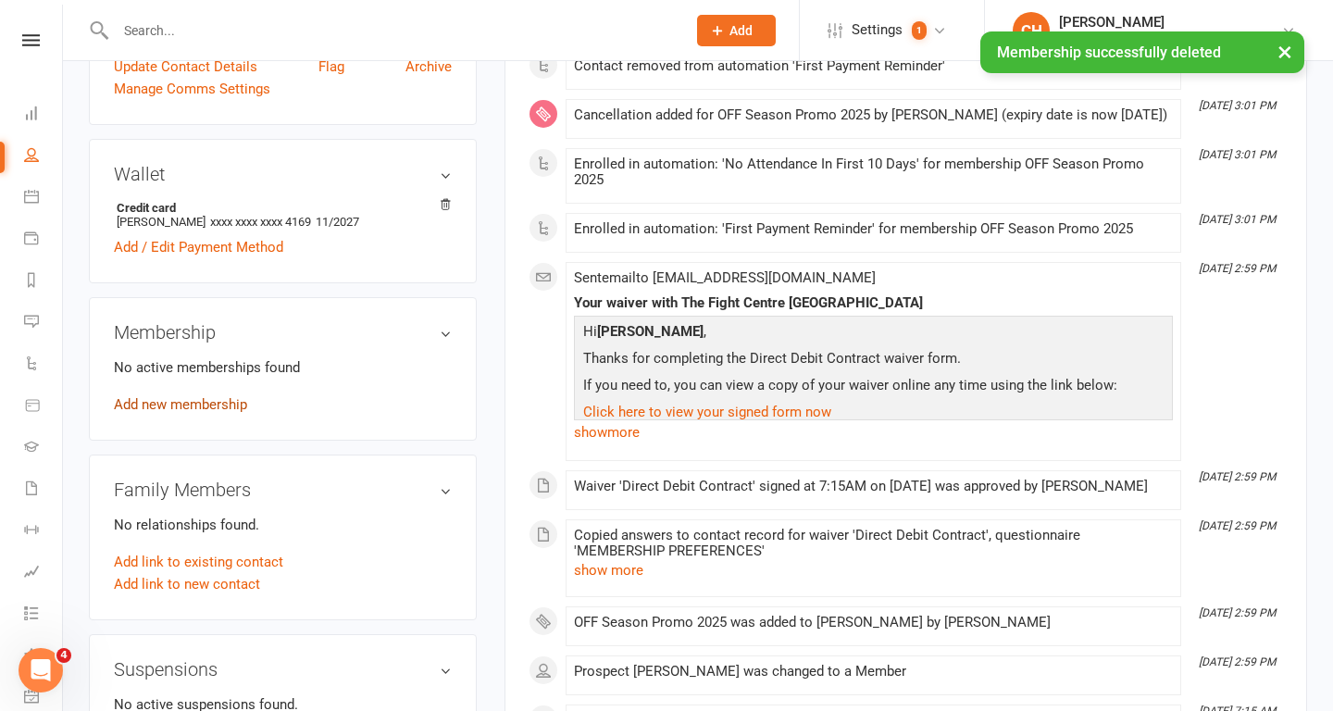
click at [211, 399] on link "Add new membership" at bounding box center [180, 404] width 133 height 17
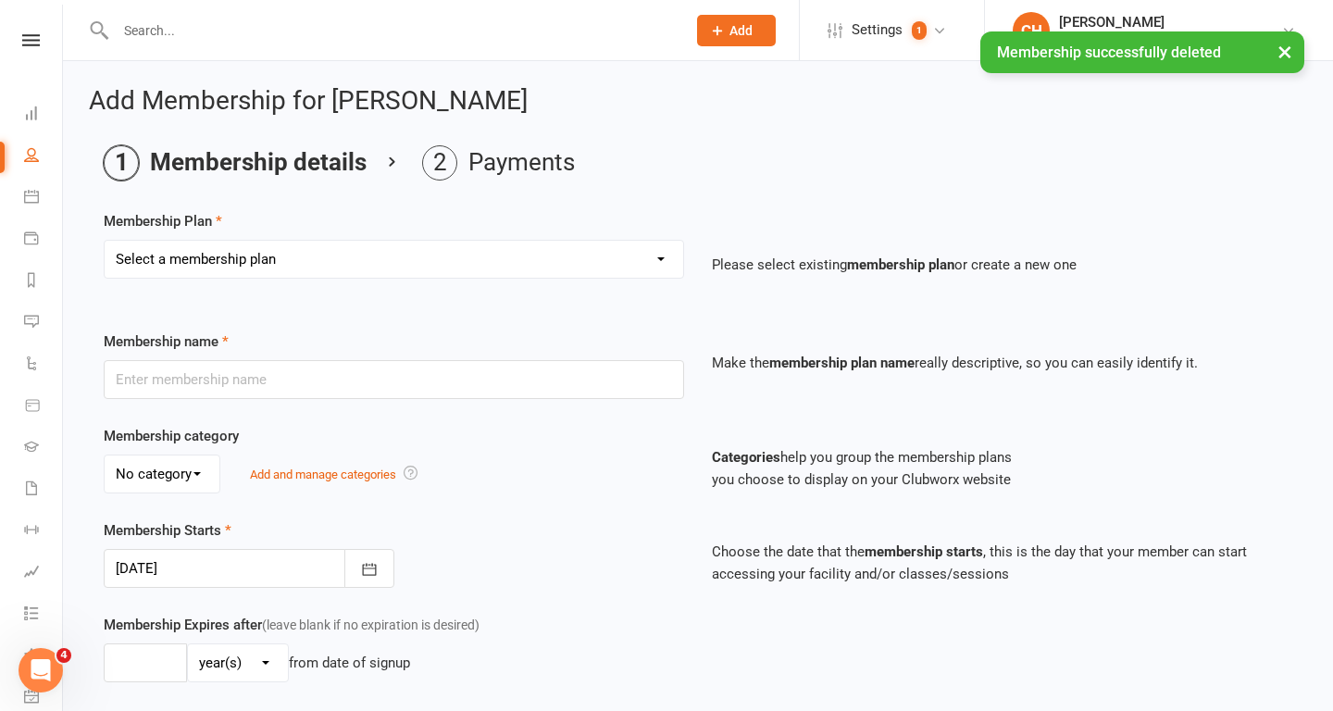
click at [405, 270] on select "Select a membership plan Create new Membership Plan 12 Month Unlimited ADULT 12…" at bounding box center [394, 259] width 579 height 37
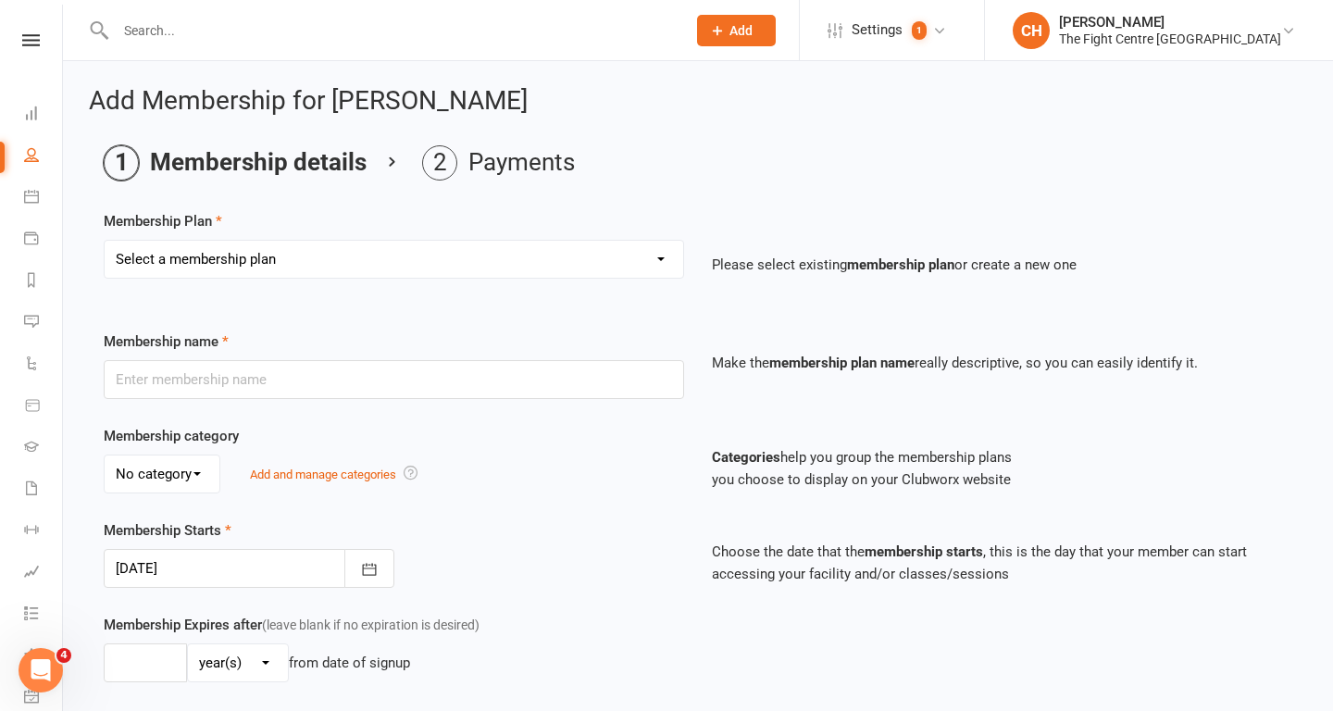
select select "35"
click at [105, 241] on select "Select a membership plan Create new Membership Plan 12 Month Unlimited ADULT 12…" at bounding box center [394, 259] width 579 height 37
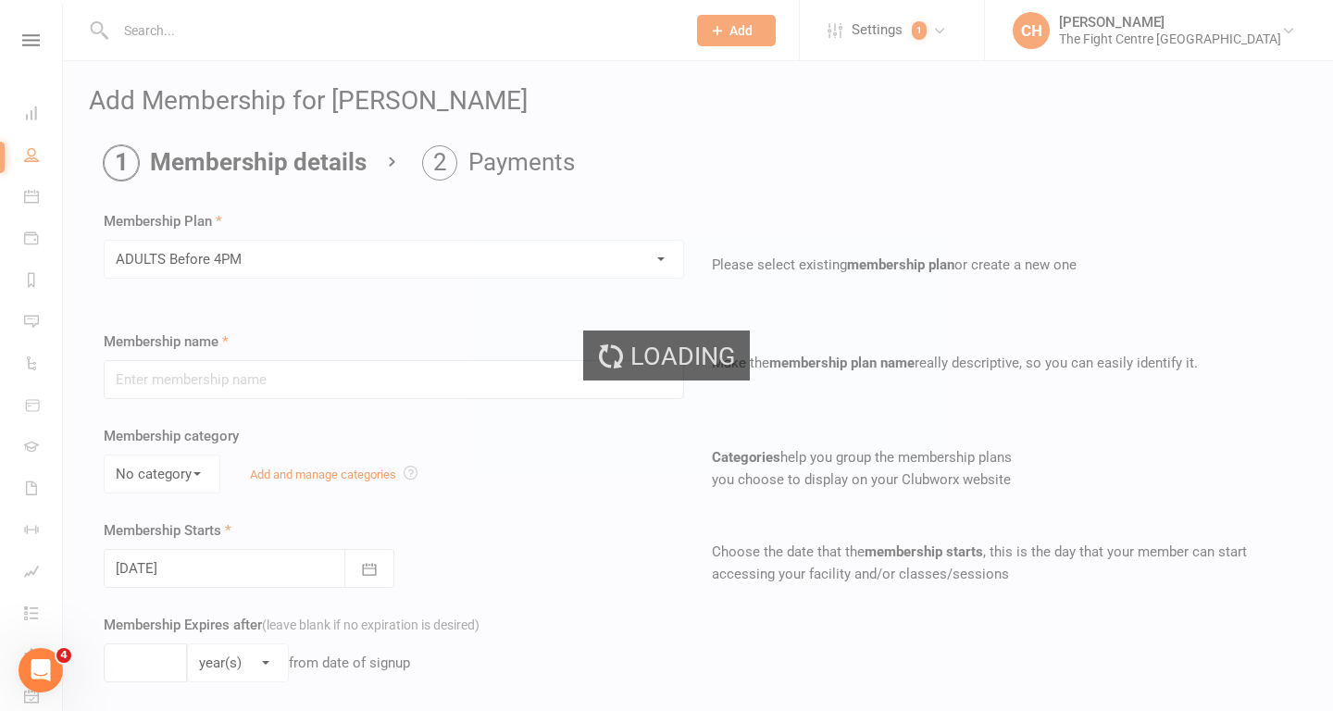
type input "ADULTS Before 4PM"
type input "0"
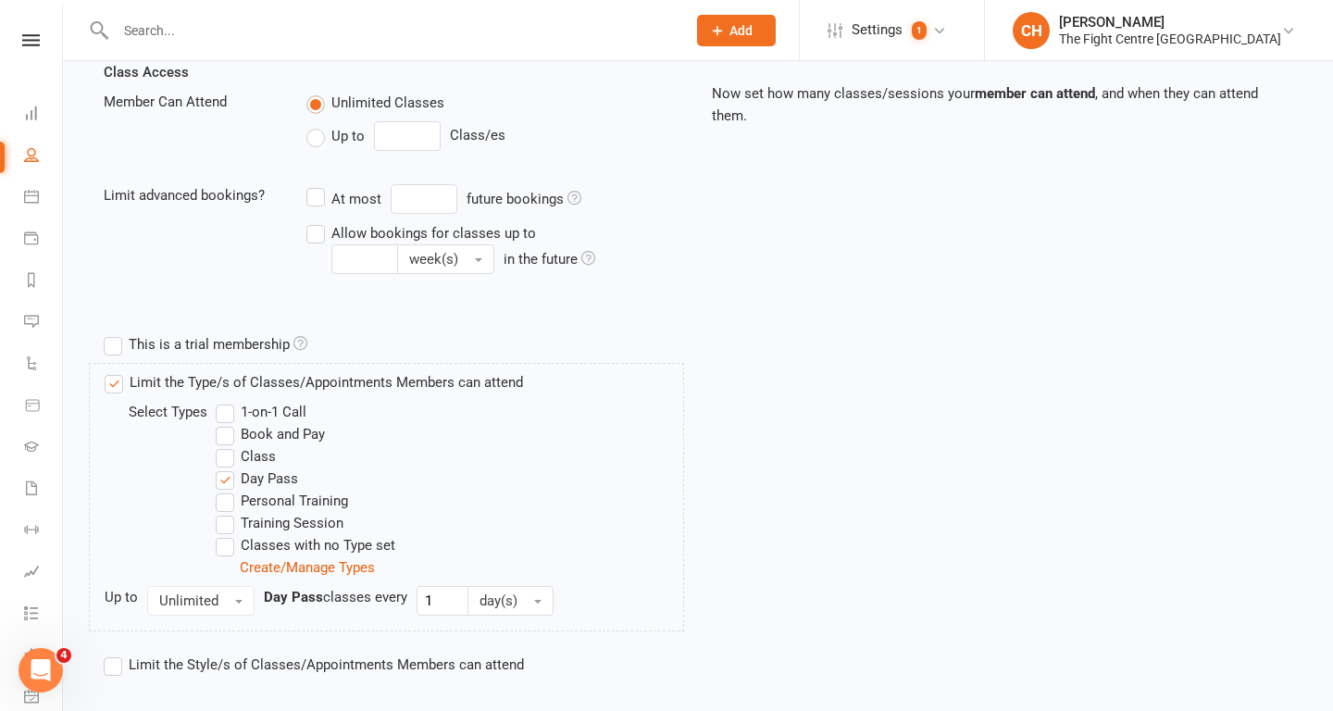
scroll to position [748, 0]
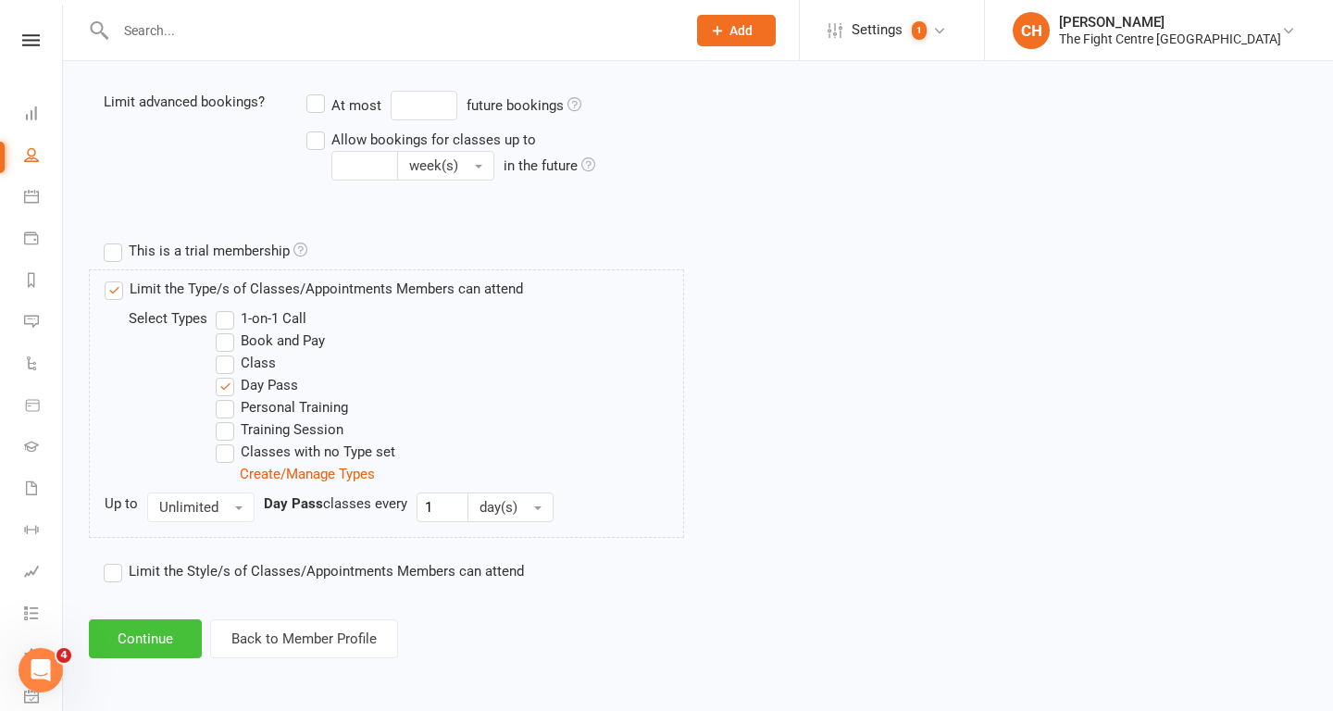
click at [161, 627] on button "Continue" at bounding box center [145, 638] width 113 height 39
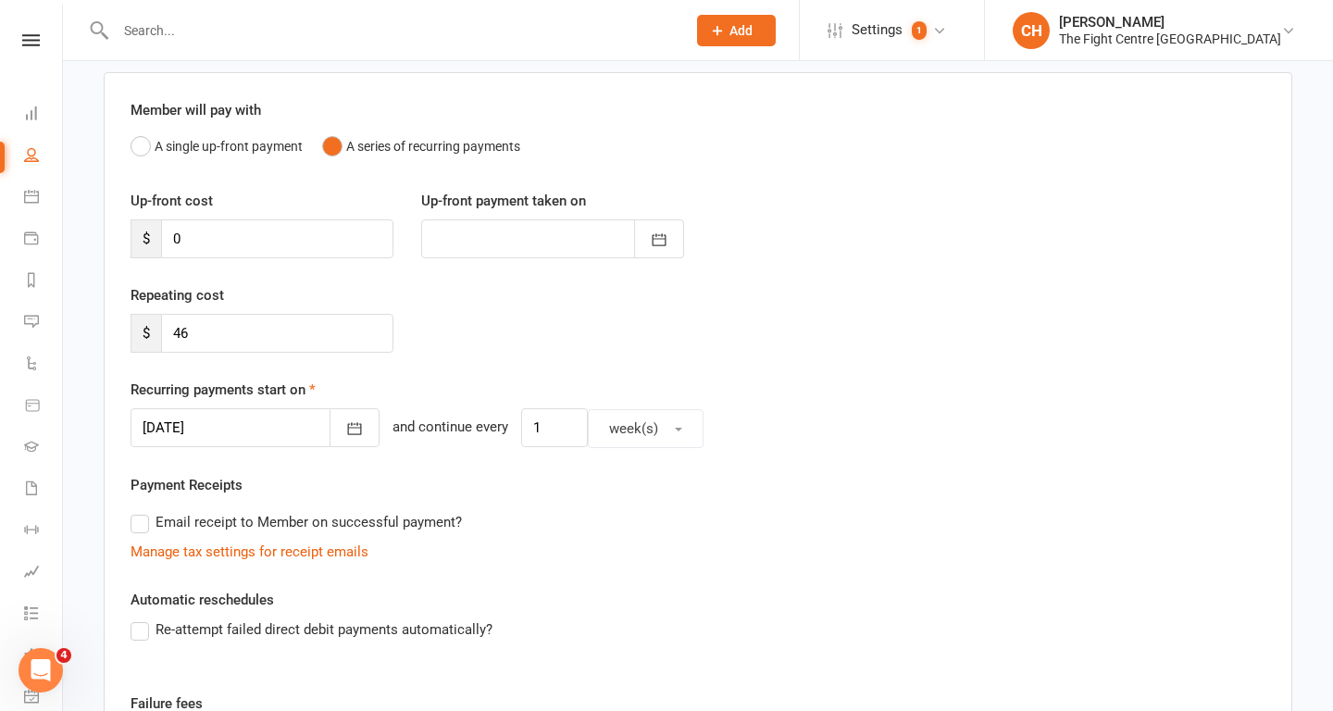
scroll to position [139, 0]
click at [348, 430] on icon "button" at bounding box center [355, 426] width 14 height 12
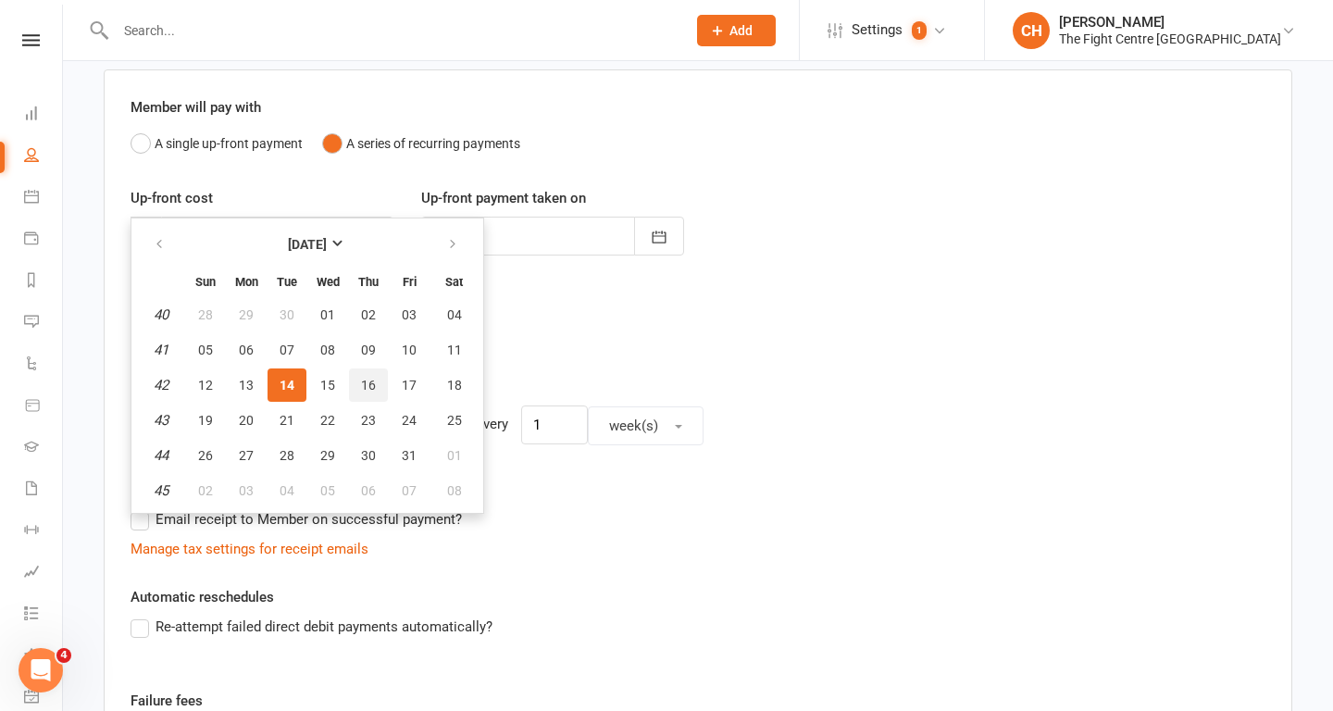
click at [368, 385] on span "16" at bounding box center [368, 385] width 15 height 15
type input "16 Oct 2025"
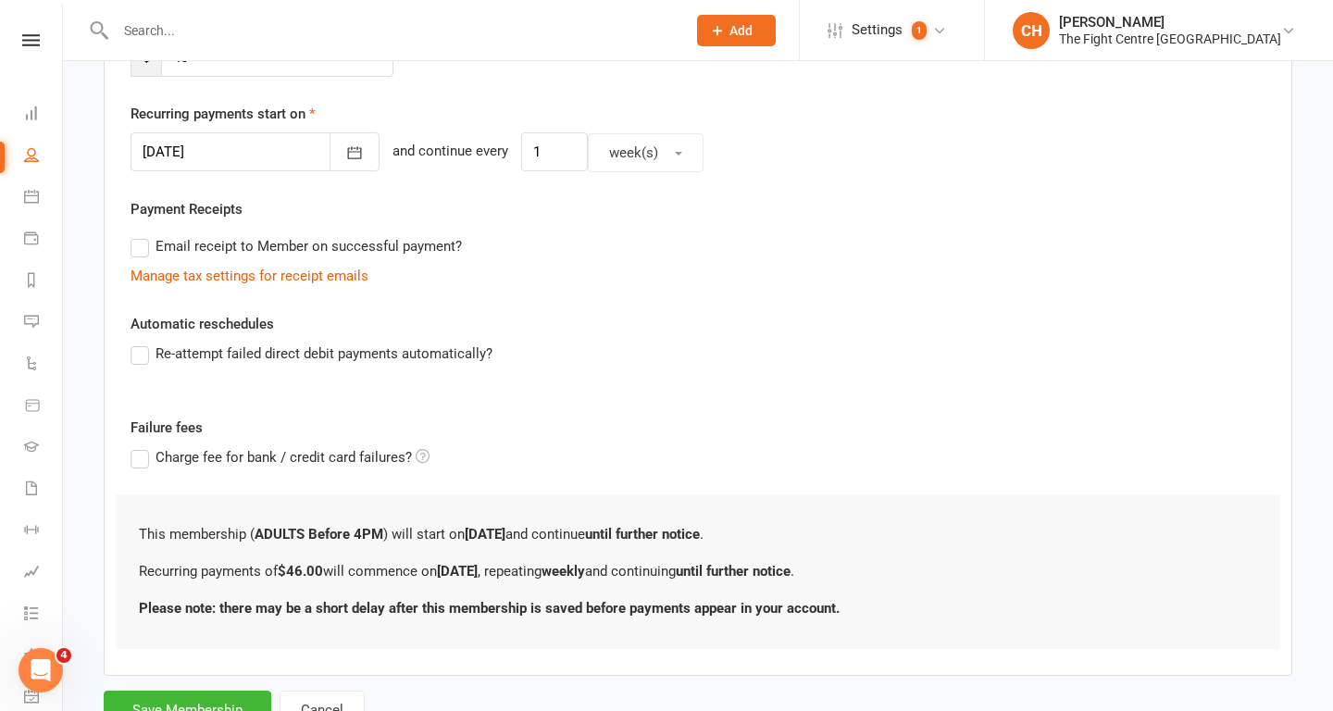
scroll to position [487, 0]
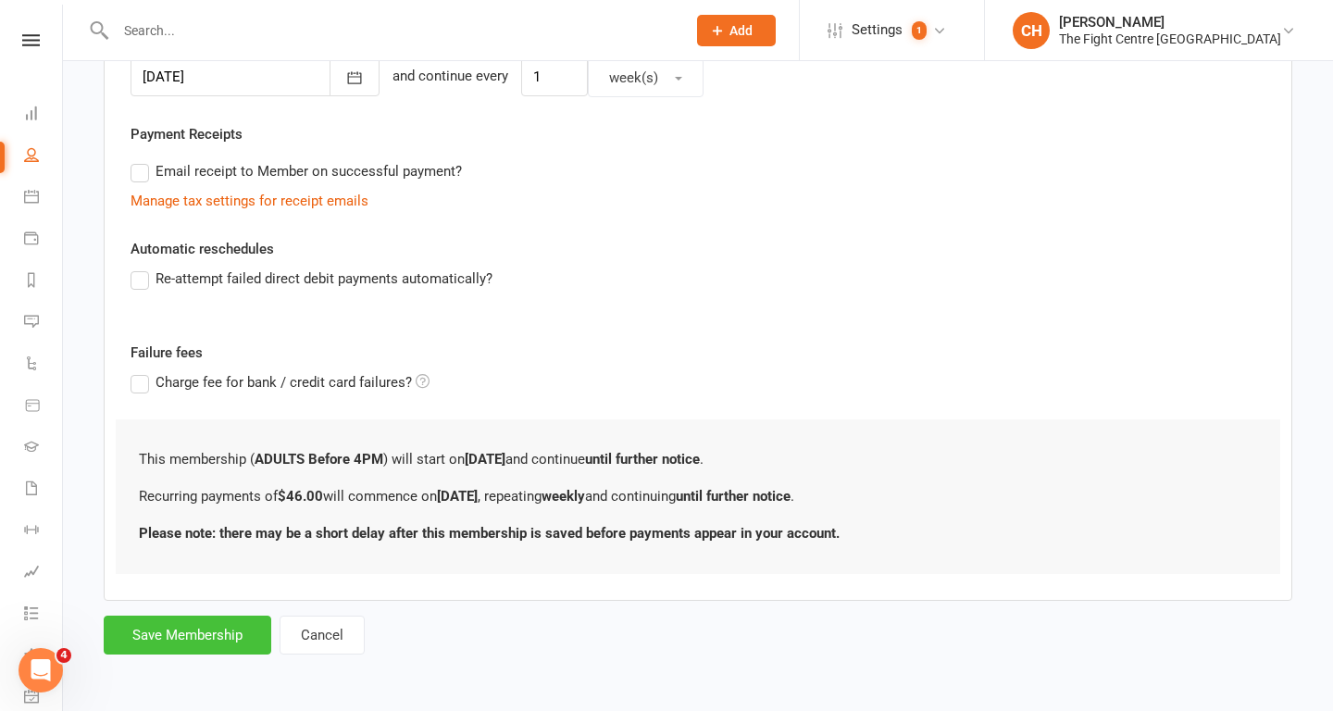
click at [212, 640] on button "Save Membership" at bounding box center [188, 635] width 168 height 39
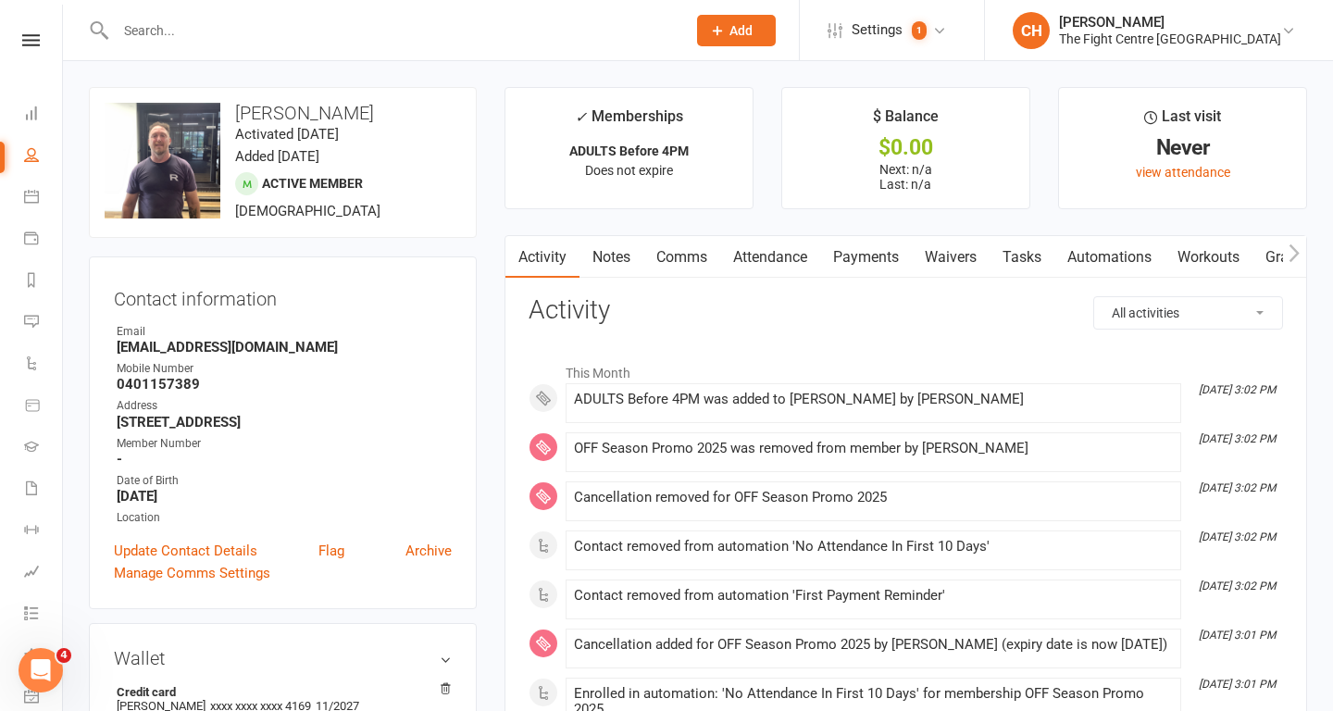
click at [630, 255] on link "Notes" at bounding box center [612, 257] width 64 height 43
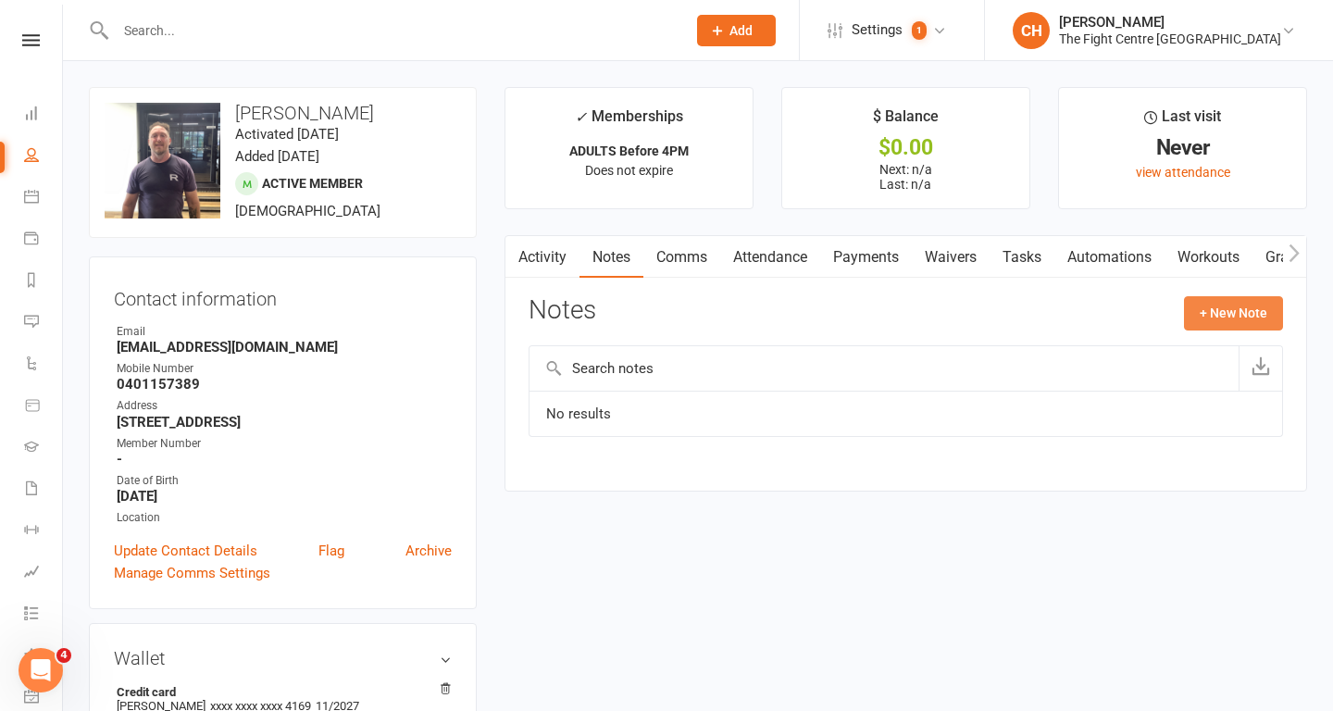
click at [1236, 308] on button "+ New Note" at bounding box center [1233, 312] width 99 height 33
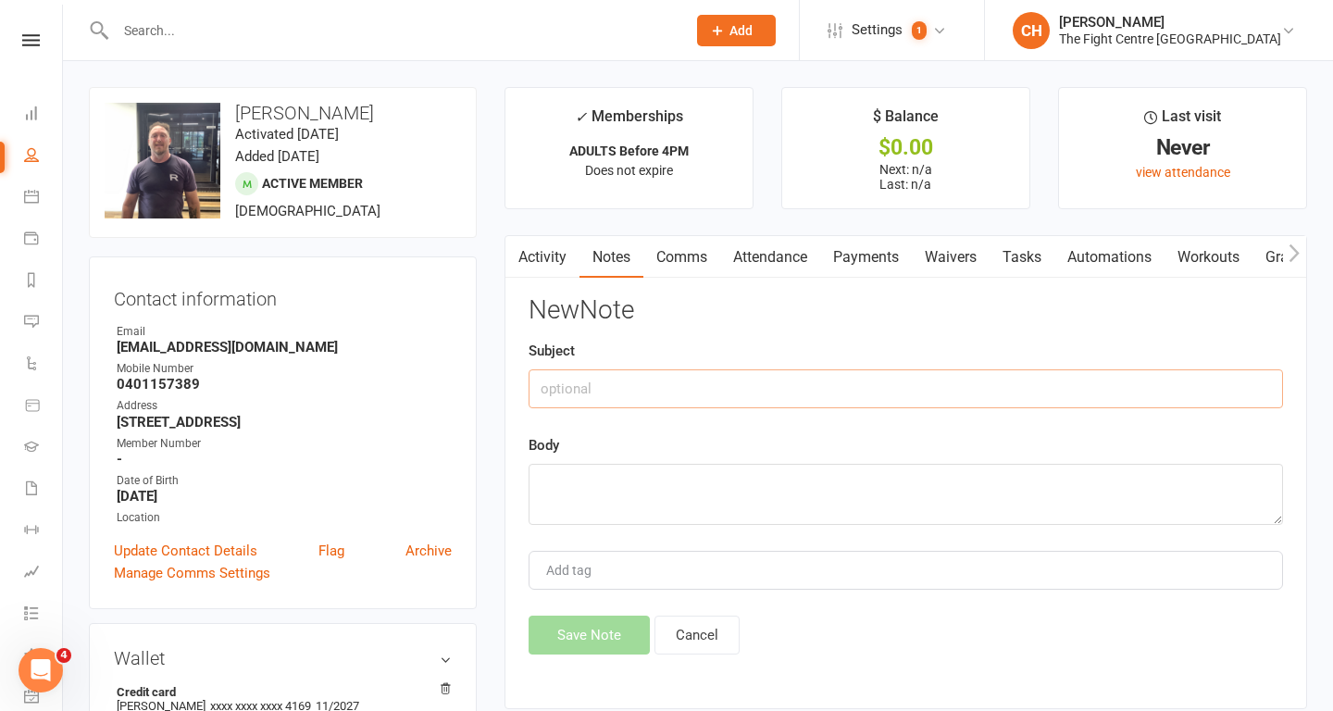
click at [991, 407] on input "text" at bounding box center [906, 388] width 754 height 39
type input "Membership Change"
type textarea "H"
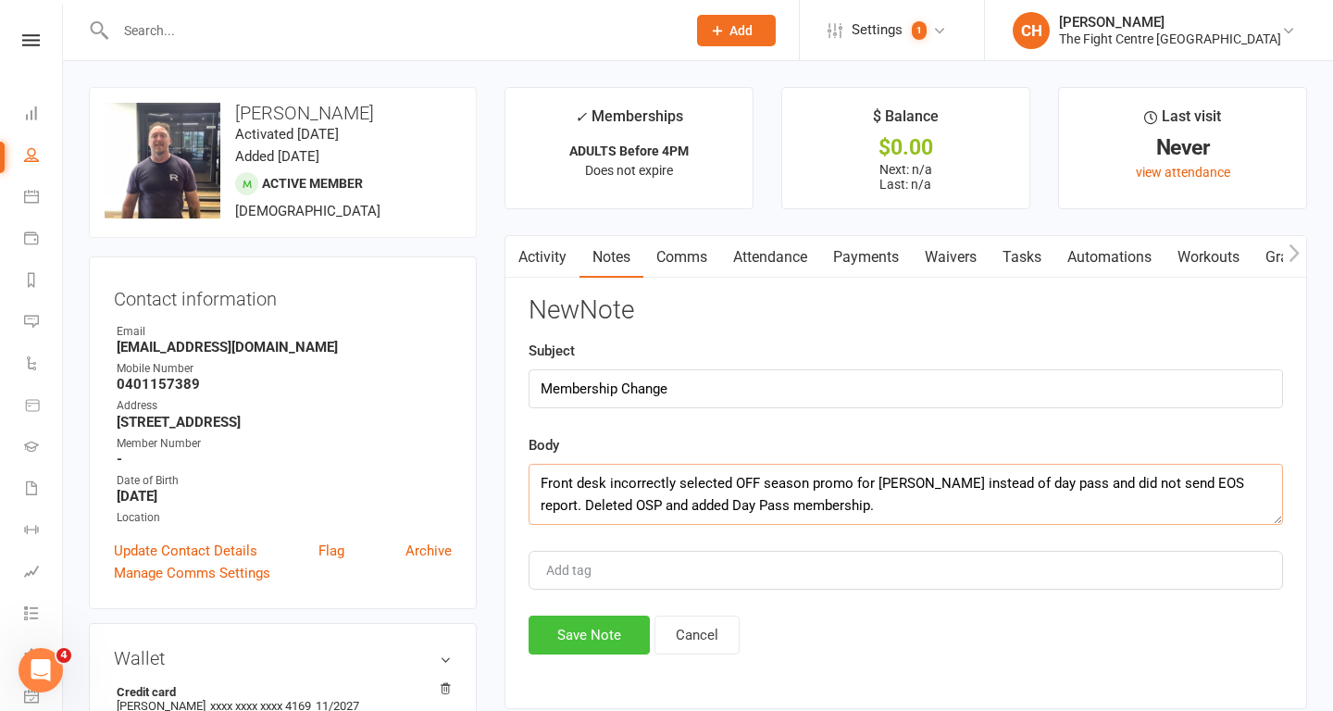
type textarea "Front desk incorrectly selected OFF season promo for Jerome instead of day pass…"
click at [575, 632] on button "Save Note" at bounding box center [589, 635] width 121 height 39
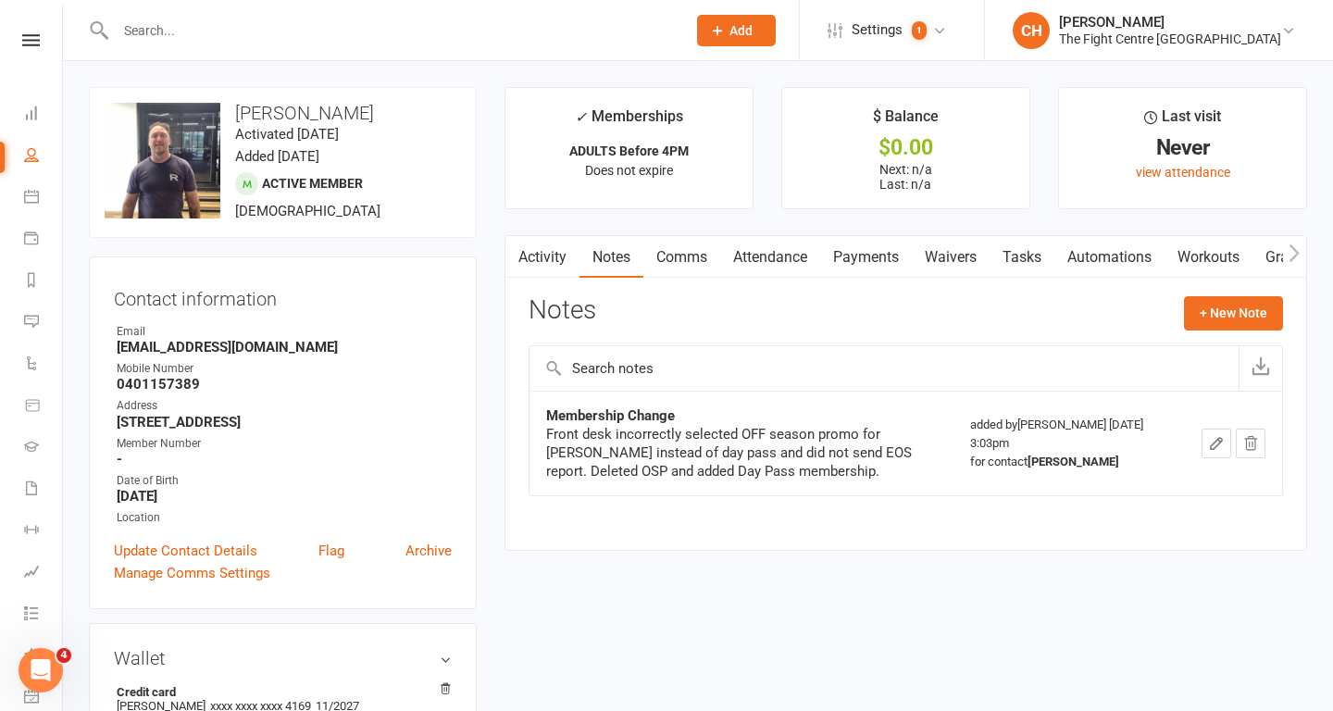
click at [883, 252] on link "Payments" at bounding box center [866, 257] width 92 height 43
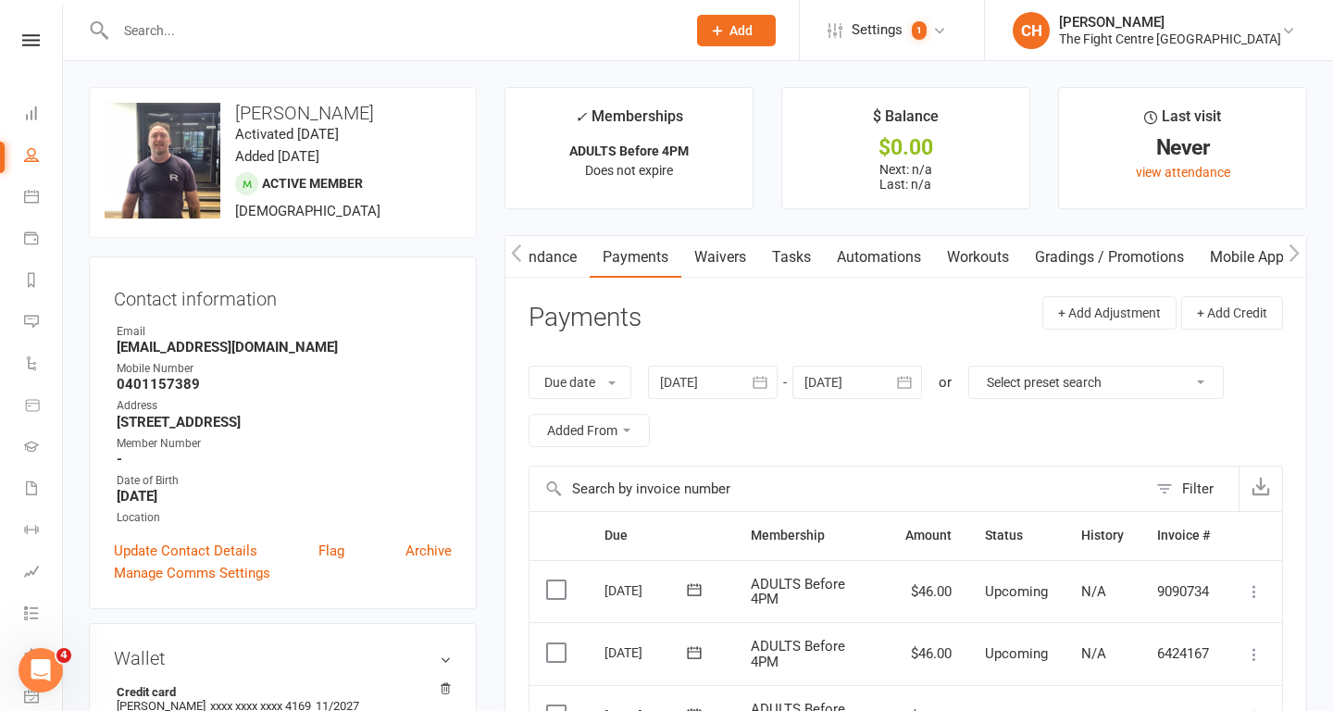
scroll to position [0, 252]
click at [1228, 258] on link "Mobile App" at bounding box center [1226, 257] width 100 height 43
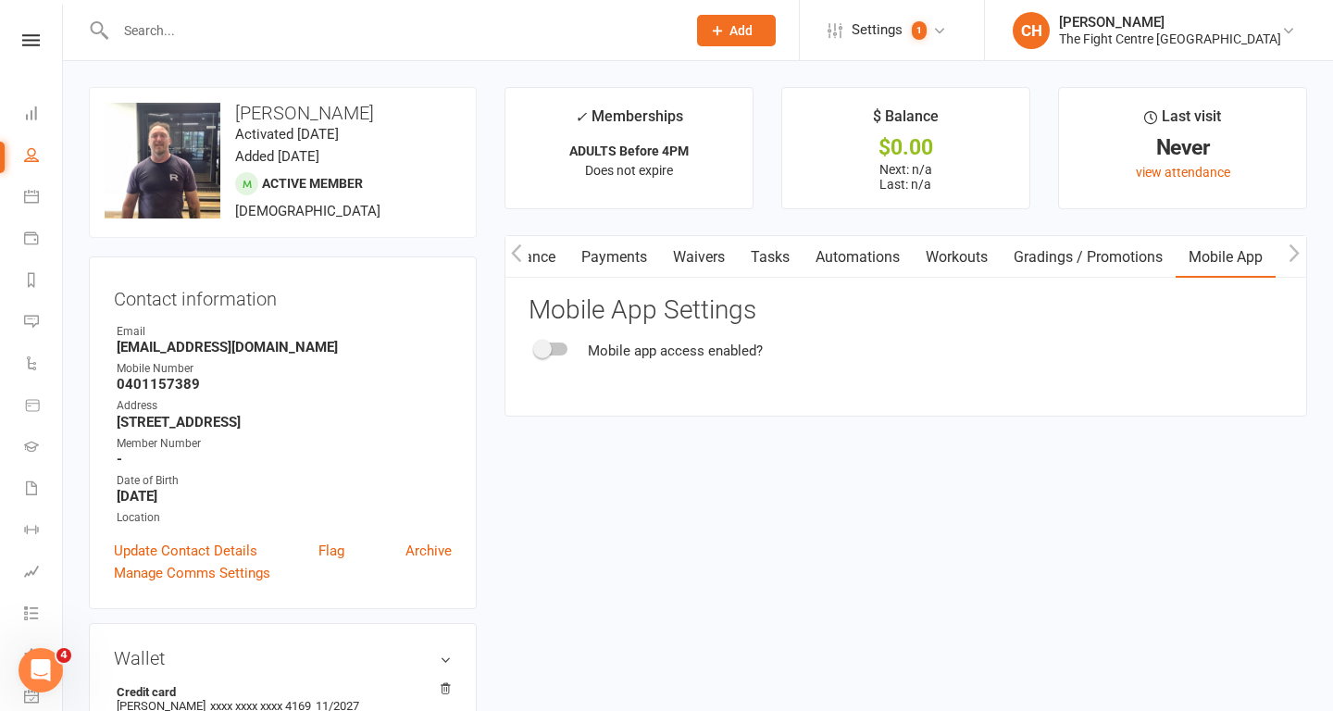
click at [558, 347] on div at bounding box center [551, 349] width 31 height 13
click at [536, 346] on input "checkbox" at bounding box center [536, 346] width 0 height 0
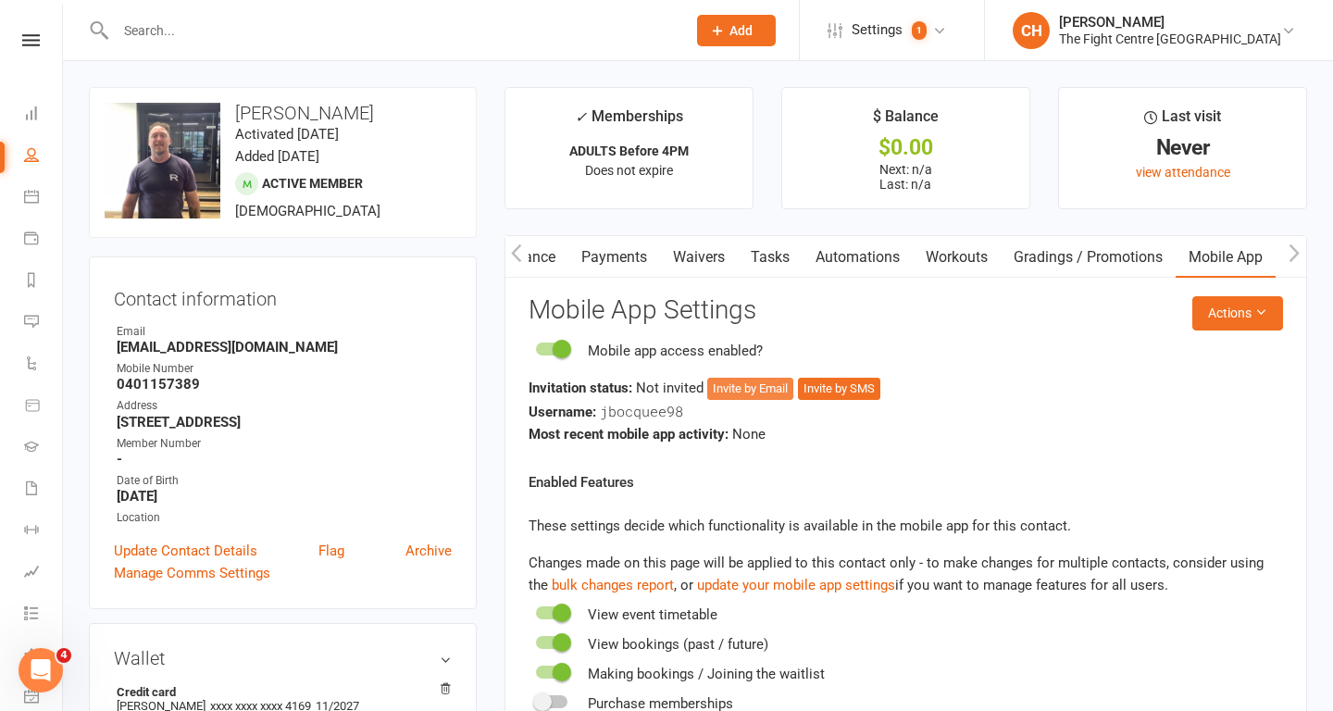
click at [770, 386] on button "Invite by Email" at bounding box center [750, 389] width 86 height 22
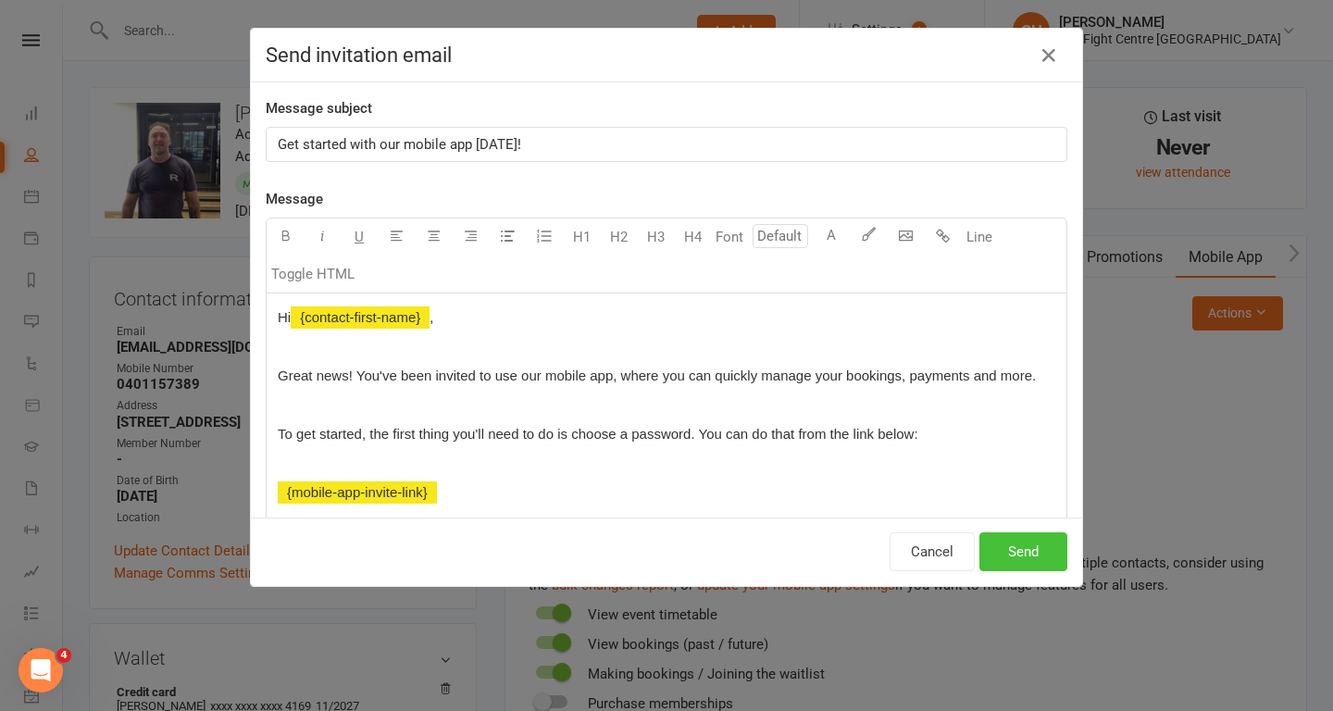
click at [1022, 547] on button "Send" at bounding box center [1023, 551] width 88 height 39
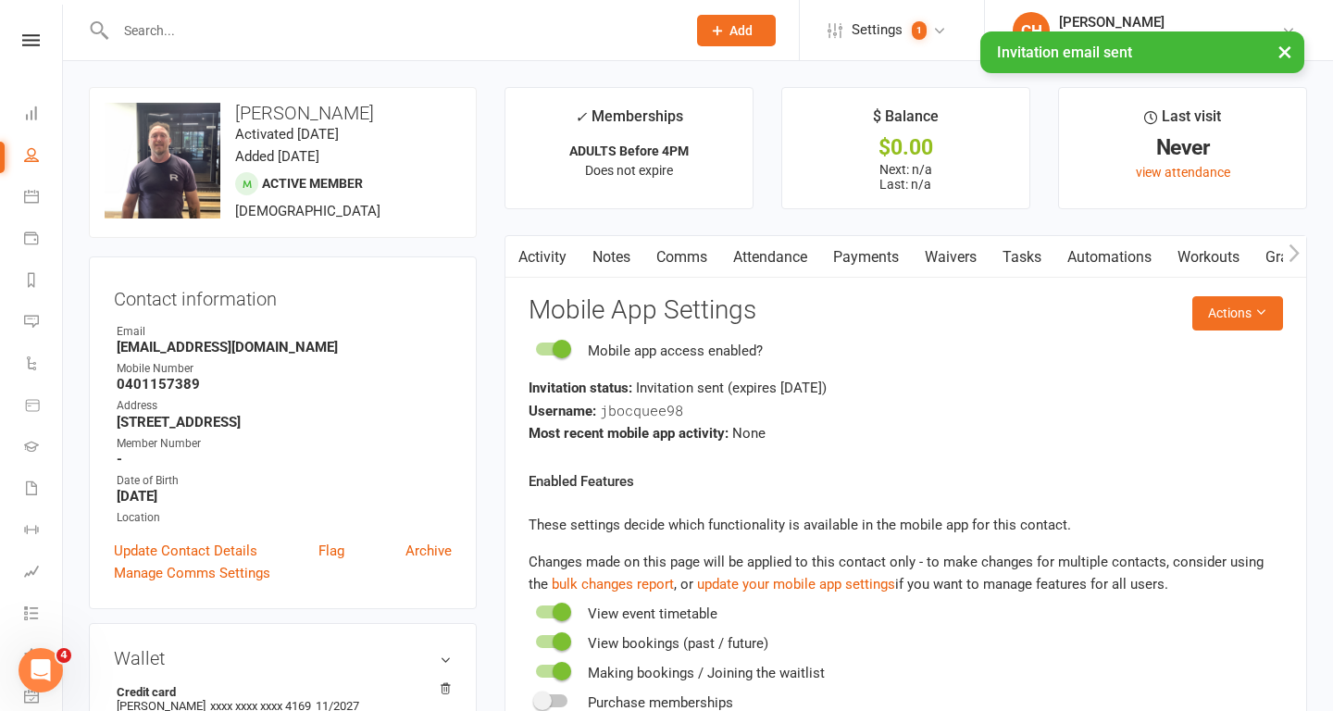
click at [698, 255] on link "Comms" at bounding box center [681, 257] width 77 height 43
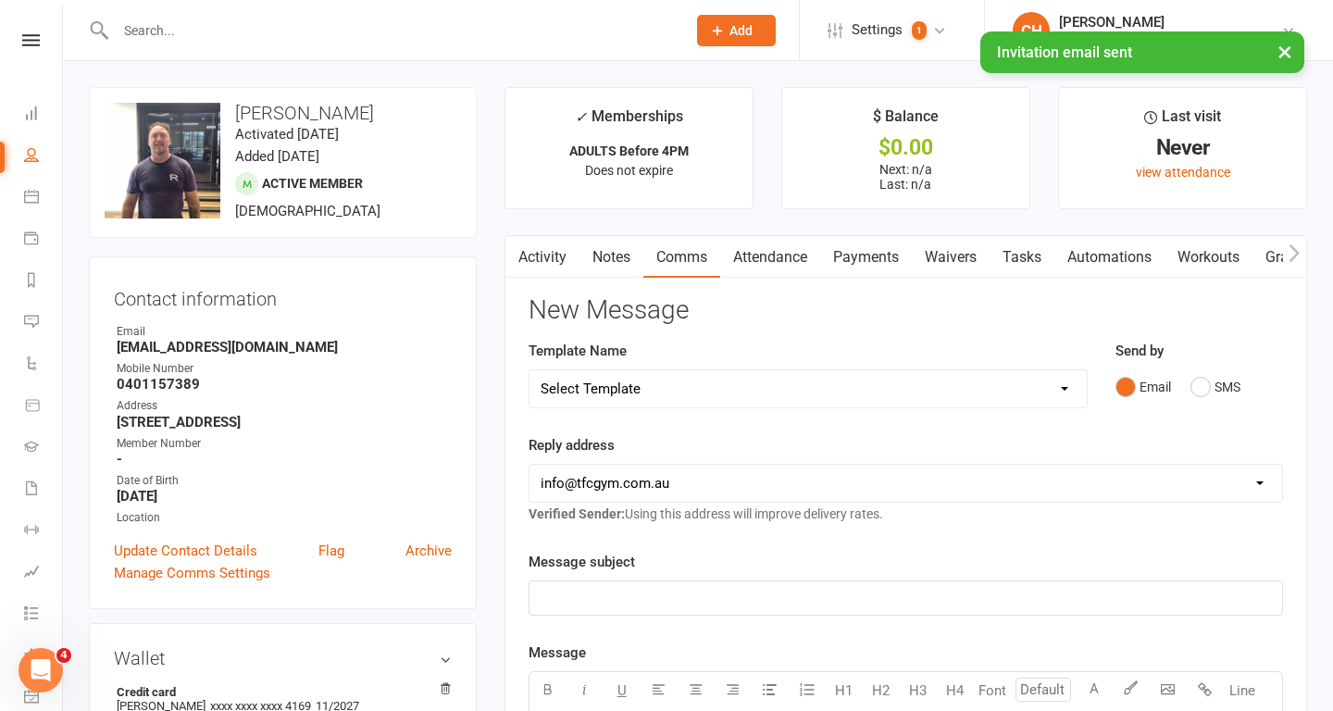
click at [745, 380] on select "Select Template [Email] A Mobile app invitation (1) [Email] Mobile app invitati…" at bounding box center [808, 388] width 557 height 37
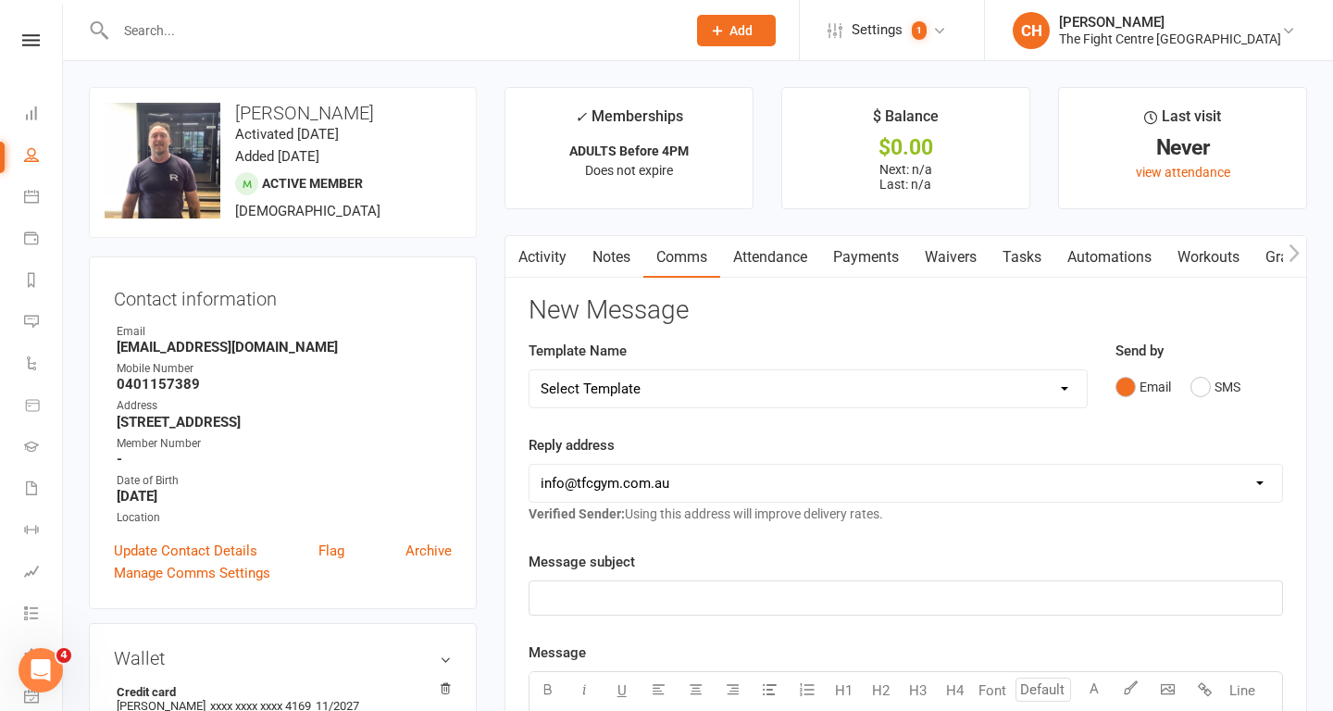
select select "39"
click at [530, 370] on select "Select Template [Email] A Mobile app invitation (1) [Email] Mobile app invitati…" at bounding box center [808, 388] width 557 height 37
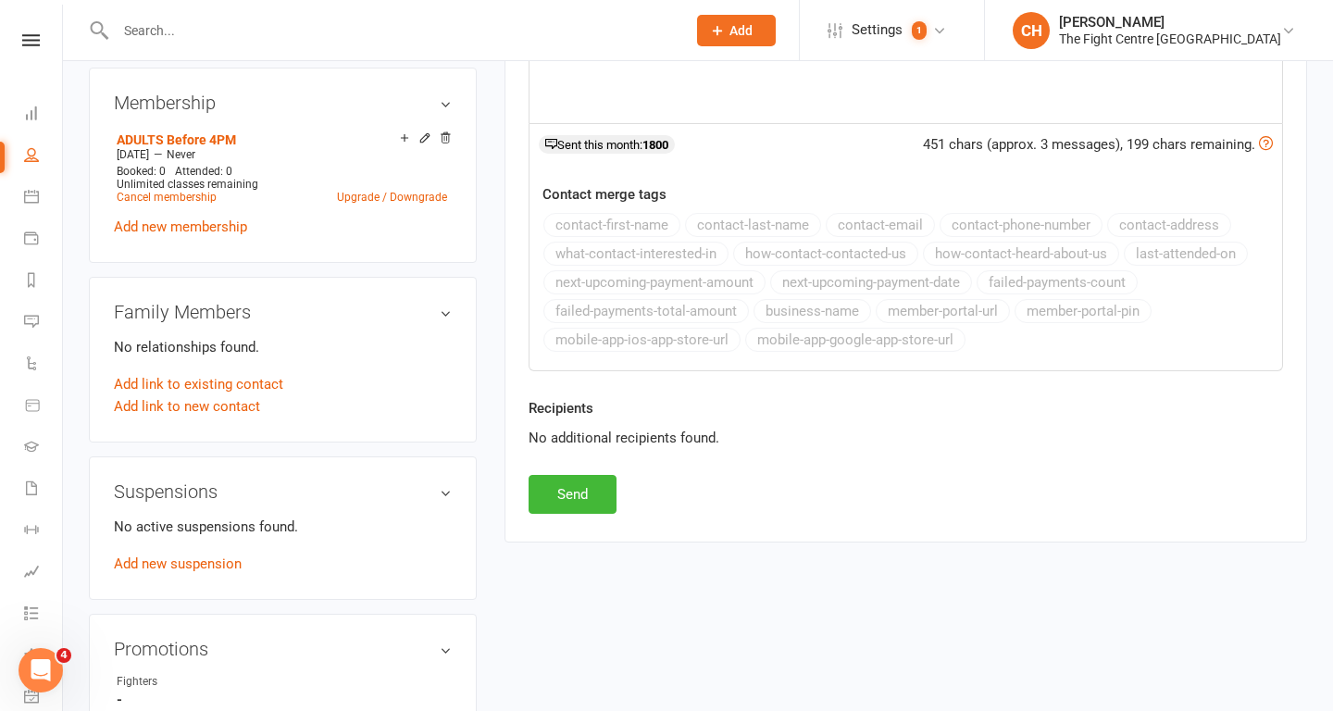
scroll to position [742, 0]
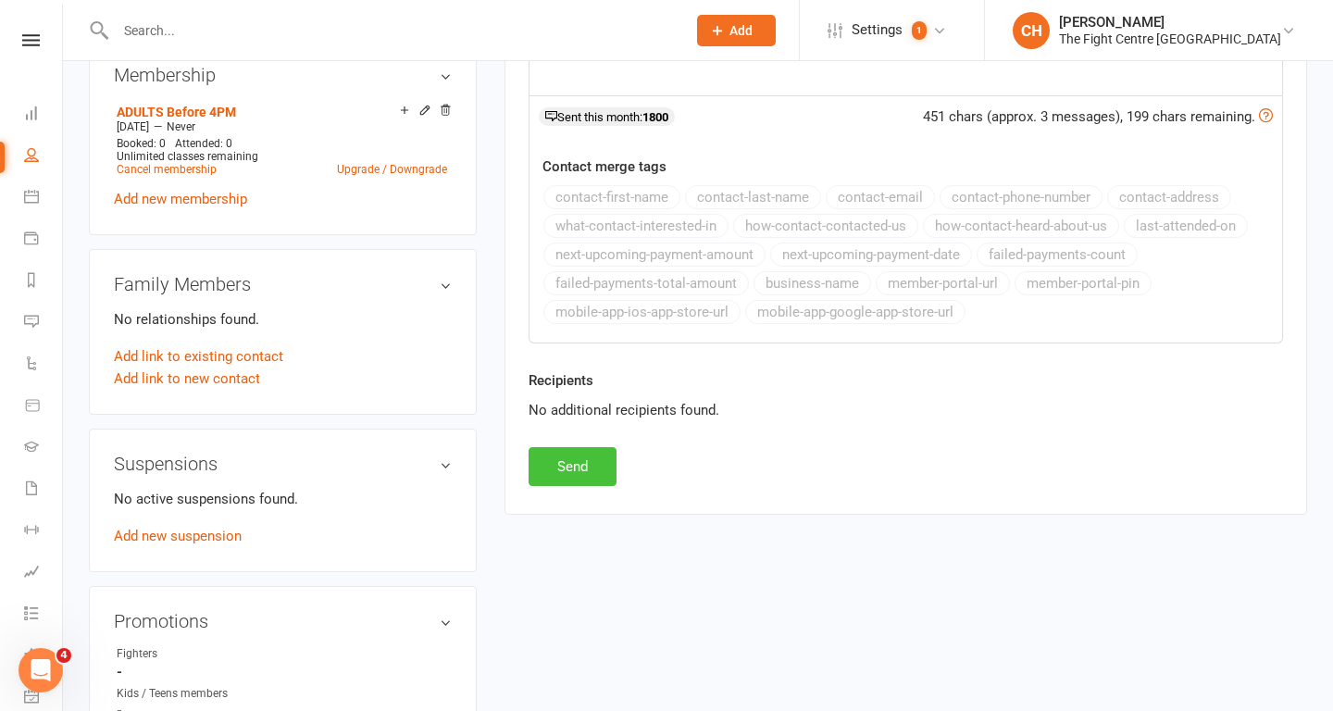
click at [581, 471] on button "Send" at bounding box center [573, 466] width 88 height 39
select select
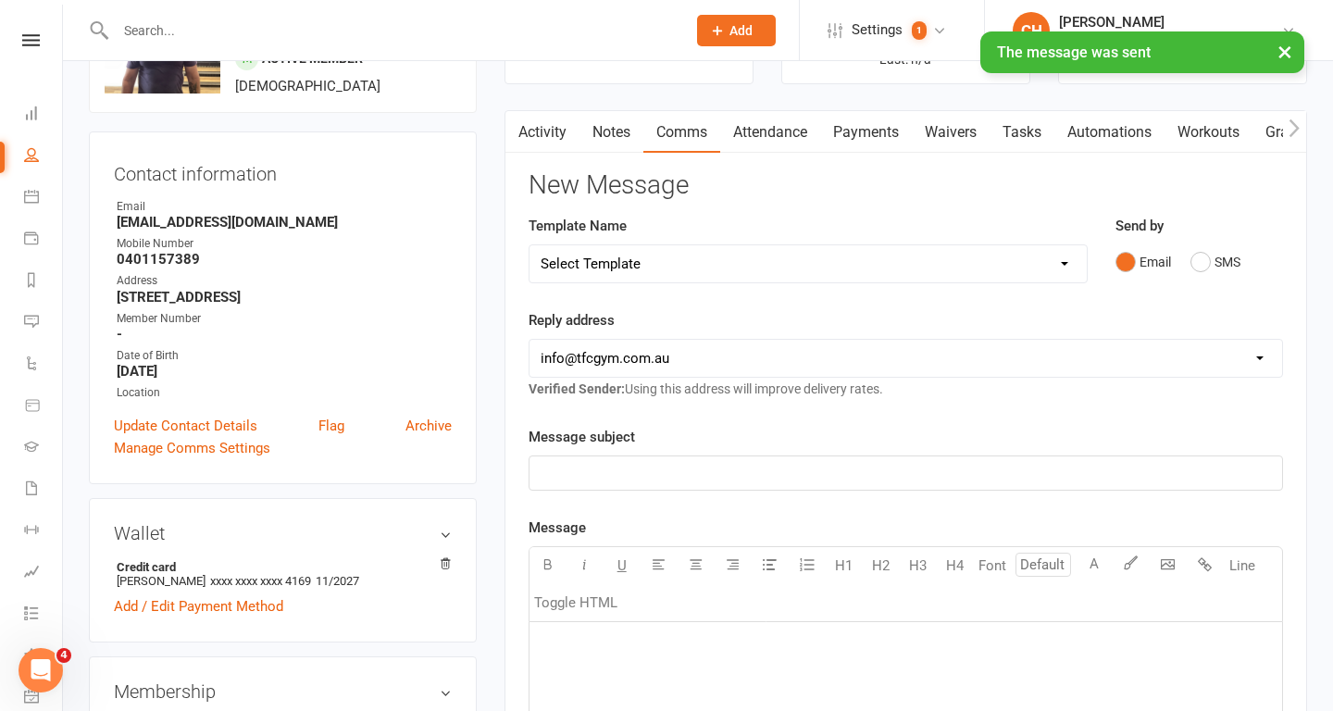
scroll to position [0, 0]
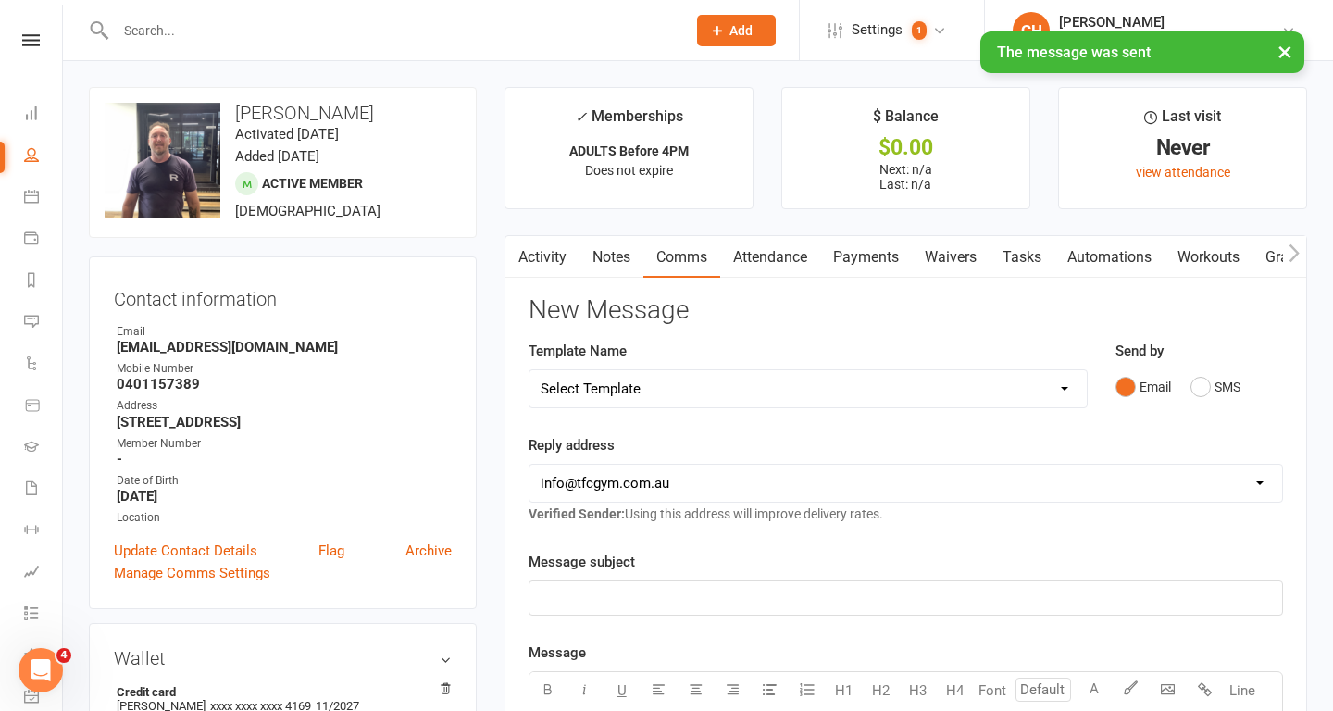
click at [547, 254] on link "Activity" at bounding box center [542, 257] width 74 height 43
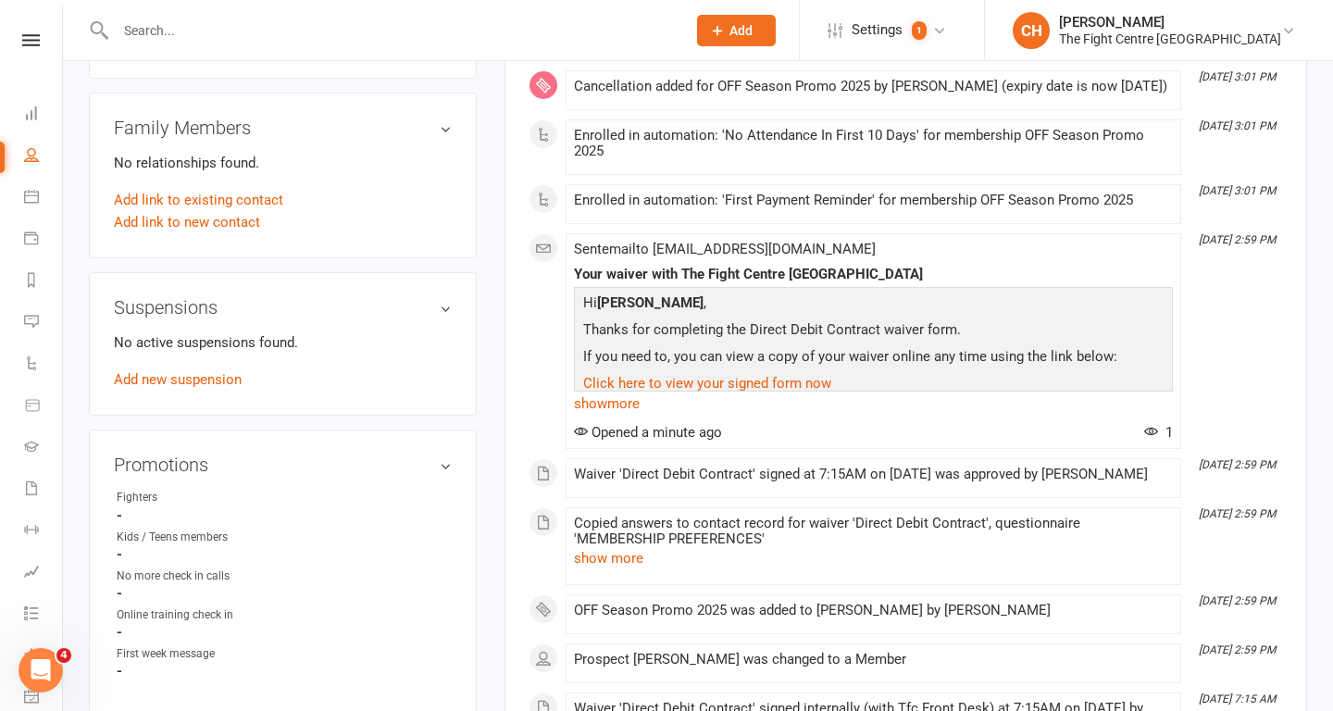
scroll to position [961, 0]
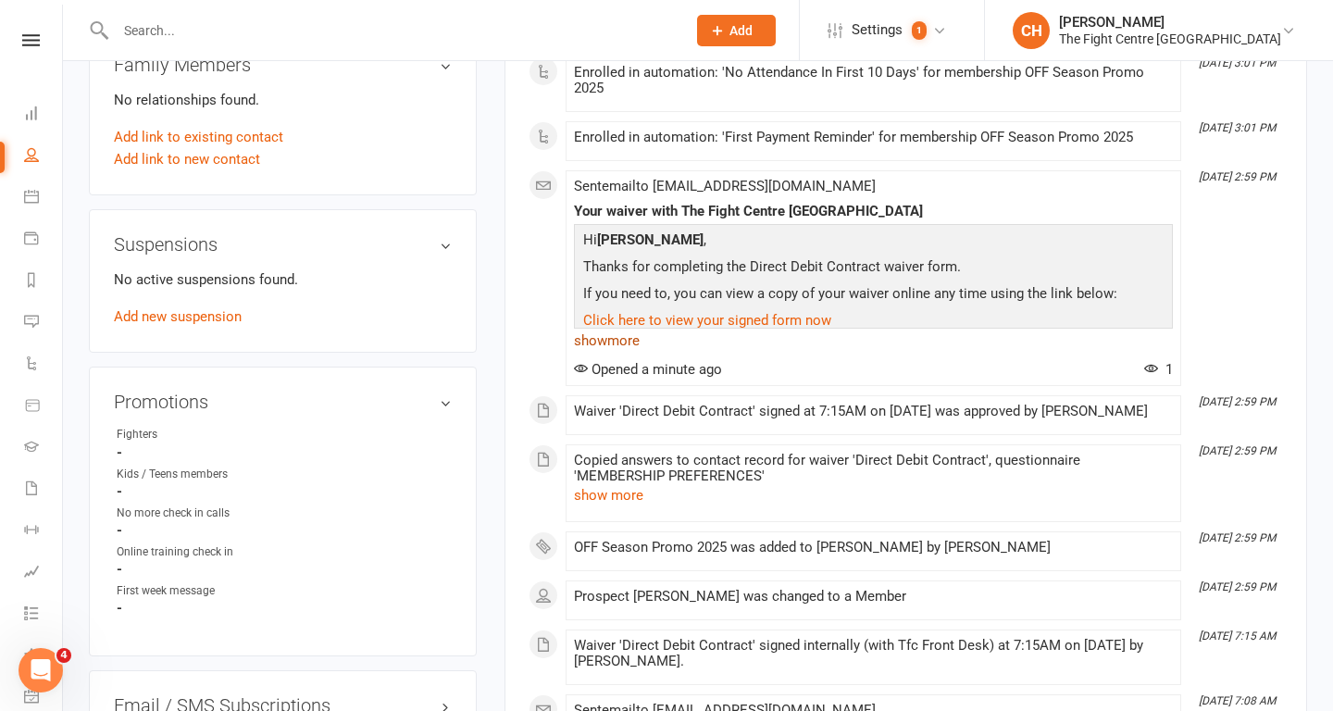
click at [617, 342] on link "show more" at bounding box center [873, 341] width 599 height 26
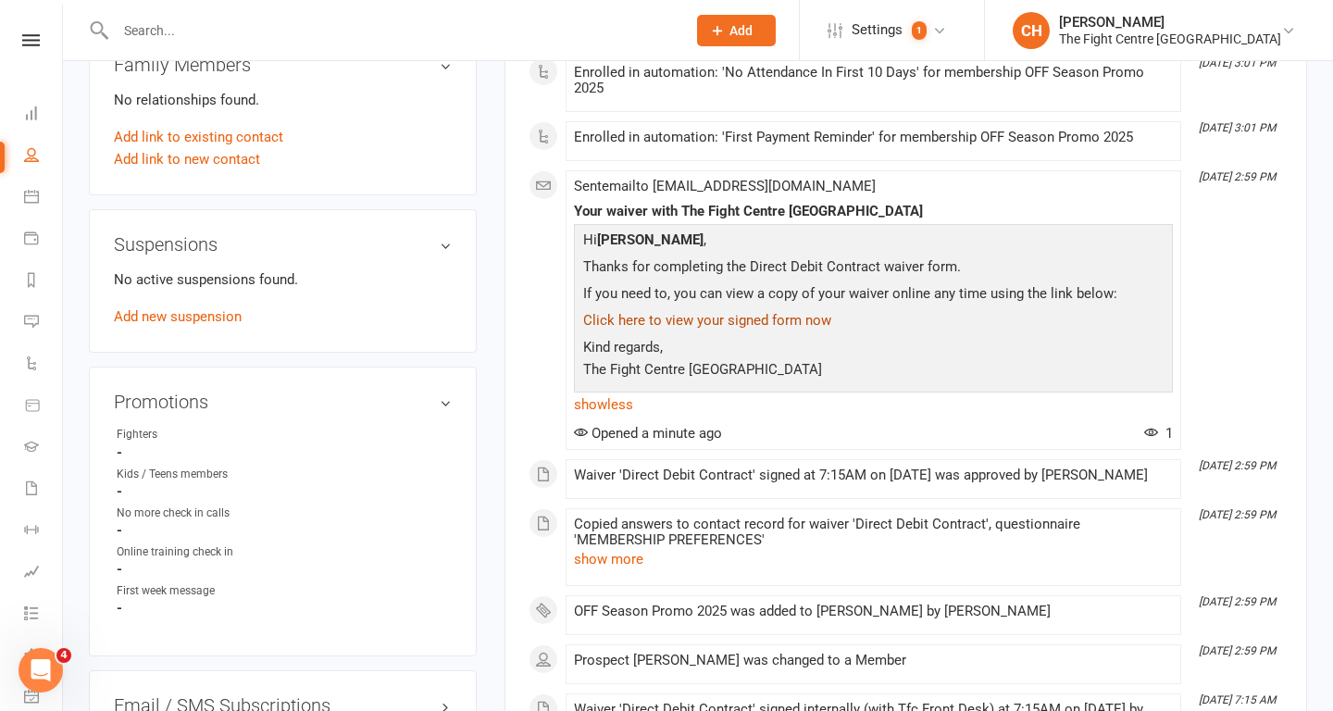
click at [658, 317] on link "Click here to view your signed form now" at bounding box center [707, 320] width 248 height 17
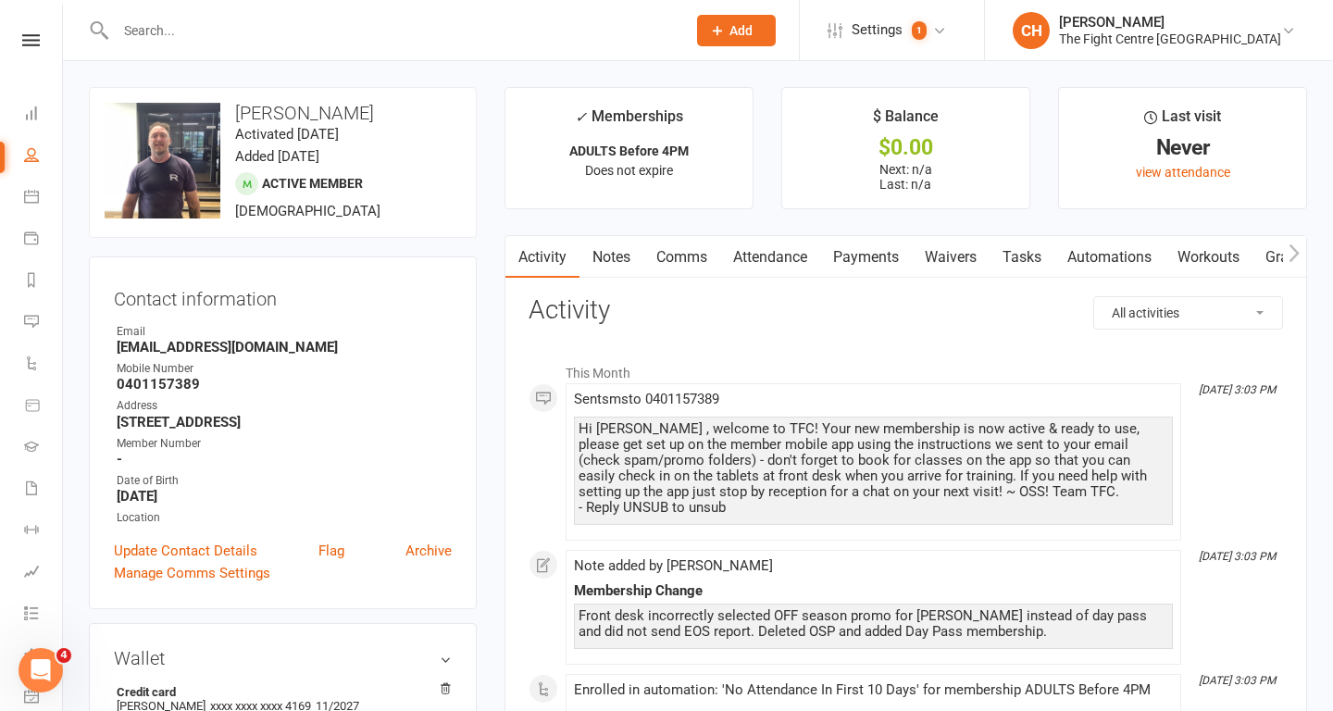
click at [682, 254] on link "Comms" at bounding box center [681, 257] width 77 height 43
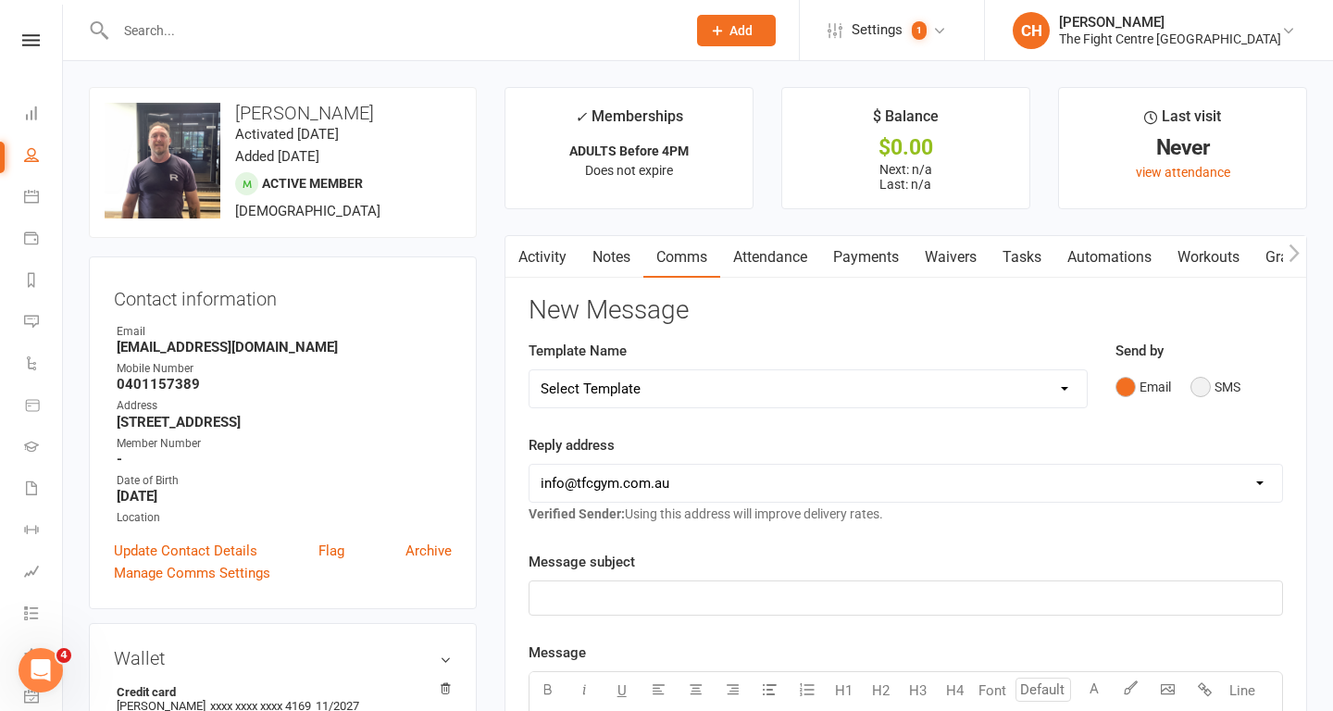
click at [1199, 373] on button "SMS" at bounding box center [1215, 386] width 50 height 35
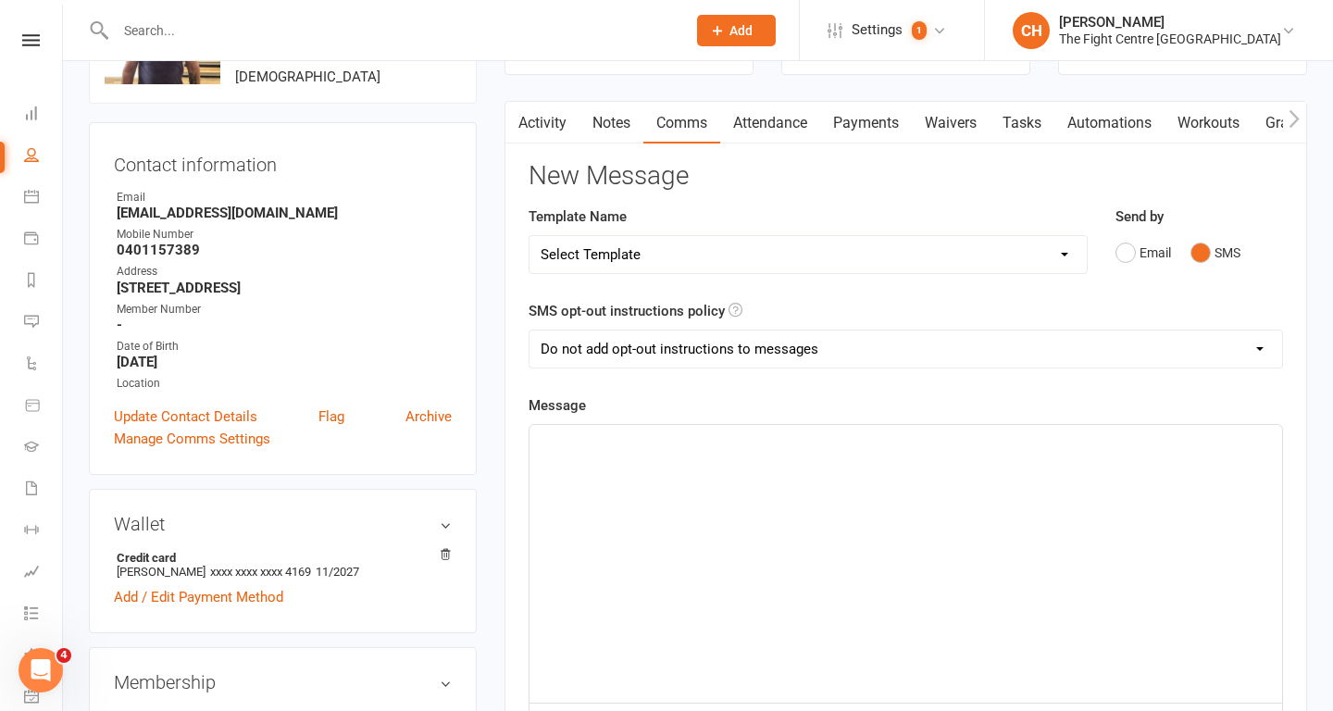
scroll to position [136, 0]
click at [610, 529] on div "﻿" at bounding box center [906, 562] width 753 height 278
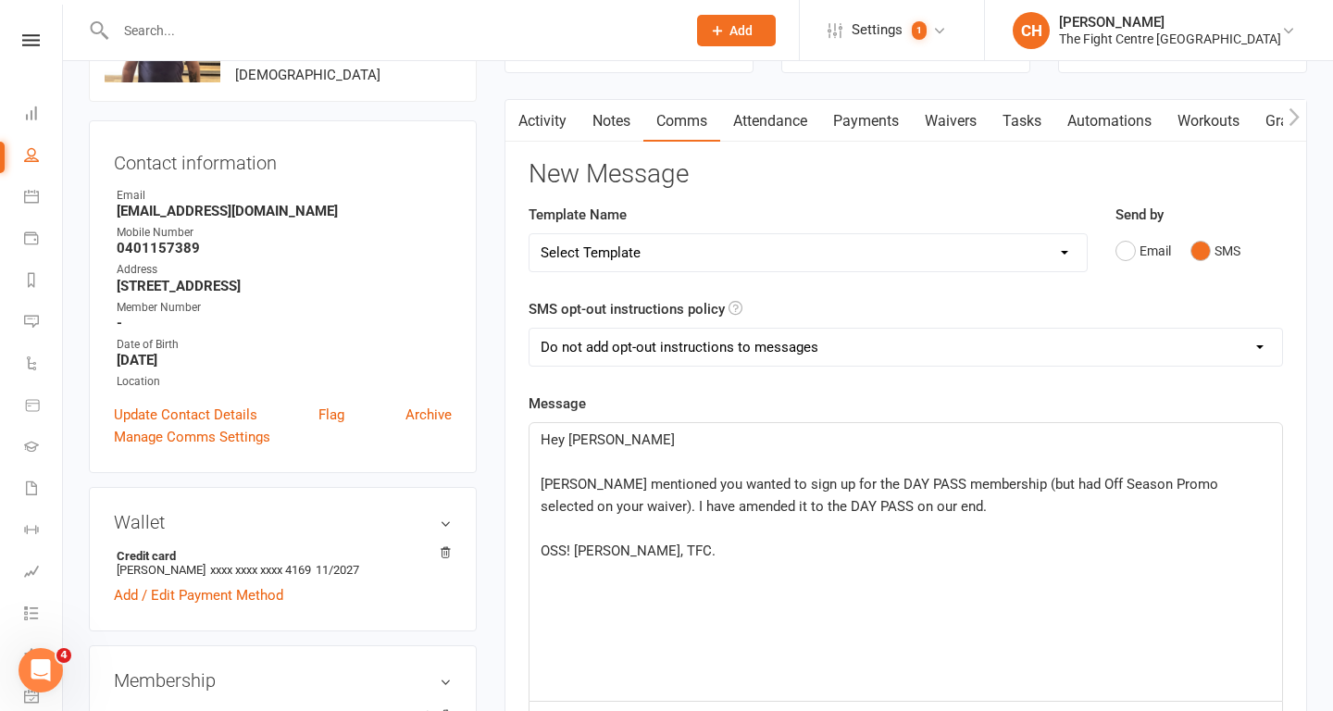
click at [534, 482] on div "Hey Jerome ﻿ Harry mentioned you wanted to sign up for the DAY PASS membership …" at bounding box center [906, 562] width 753 height 278
click at [1025, 485] on span "Coach Harry mentioned you wanted to sign up for the DAY PASS membership (but ha…" at bounding box center [903, 495] width 725 height 39
click at [615, 507] on span "Coach Harry mentioned you wanted to sign up for the DAY PASS membership, but ha…" at bounding box center [902, 495] width 723 height 39
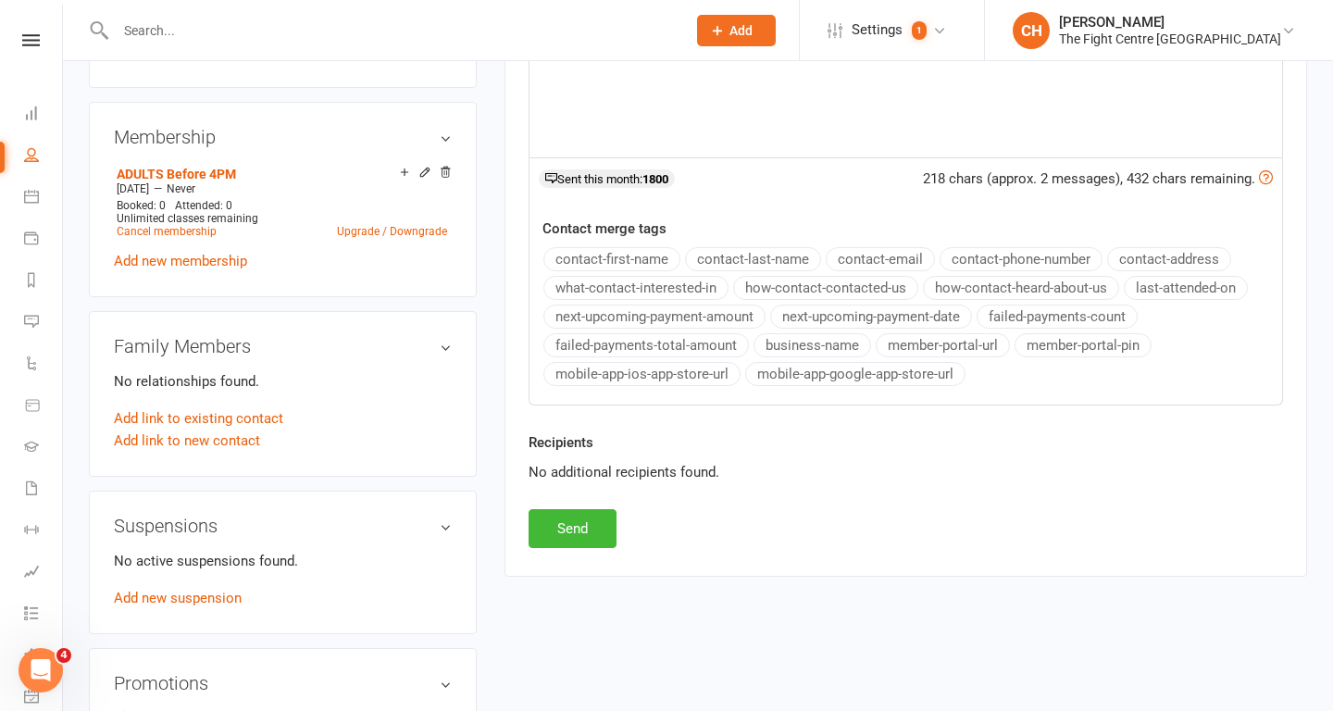
scroll to position [697, 0]
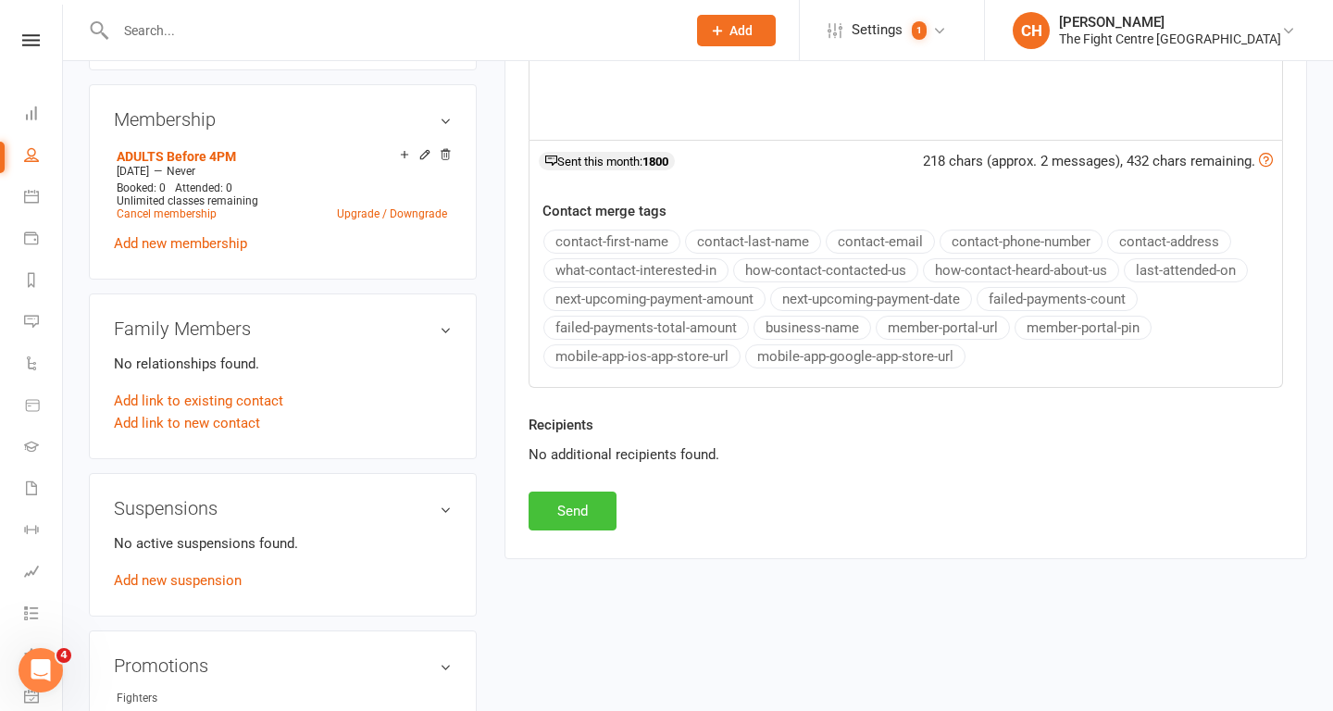
click at [574, 492] on button "Send" at bounding box center [573, 511] width 88 height 39
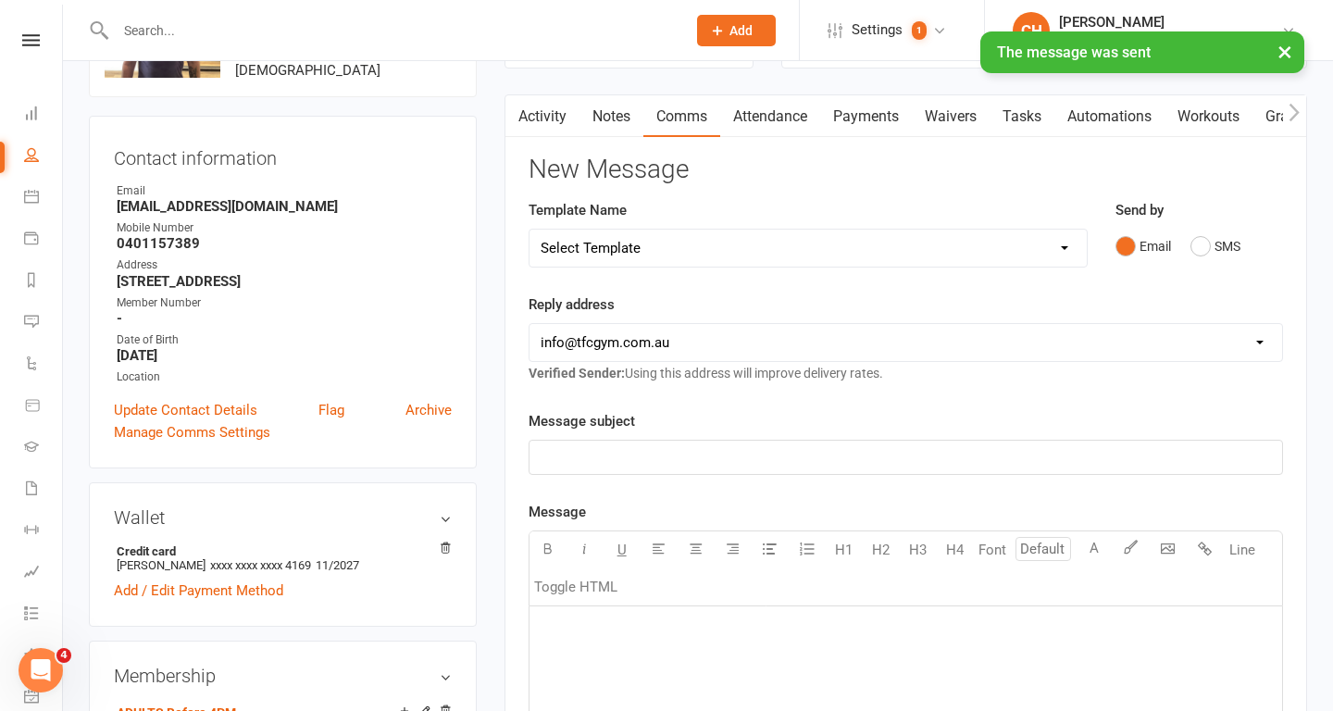
scroll to position [0, 0]
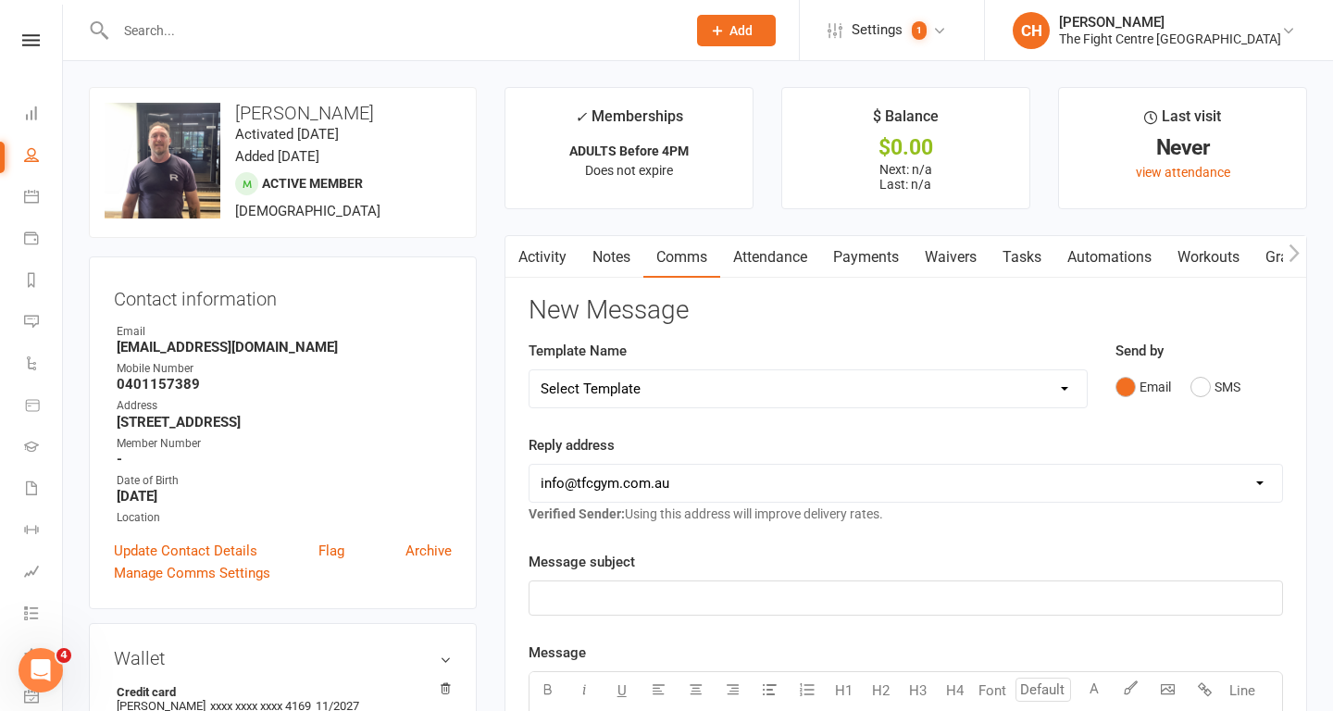
click at [270, 38] on input "text" at bounding box center [391, 31] width 563 height 26
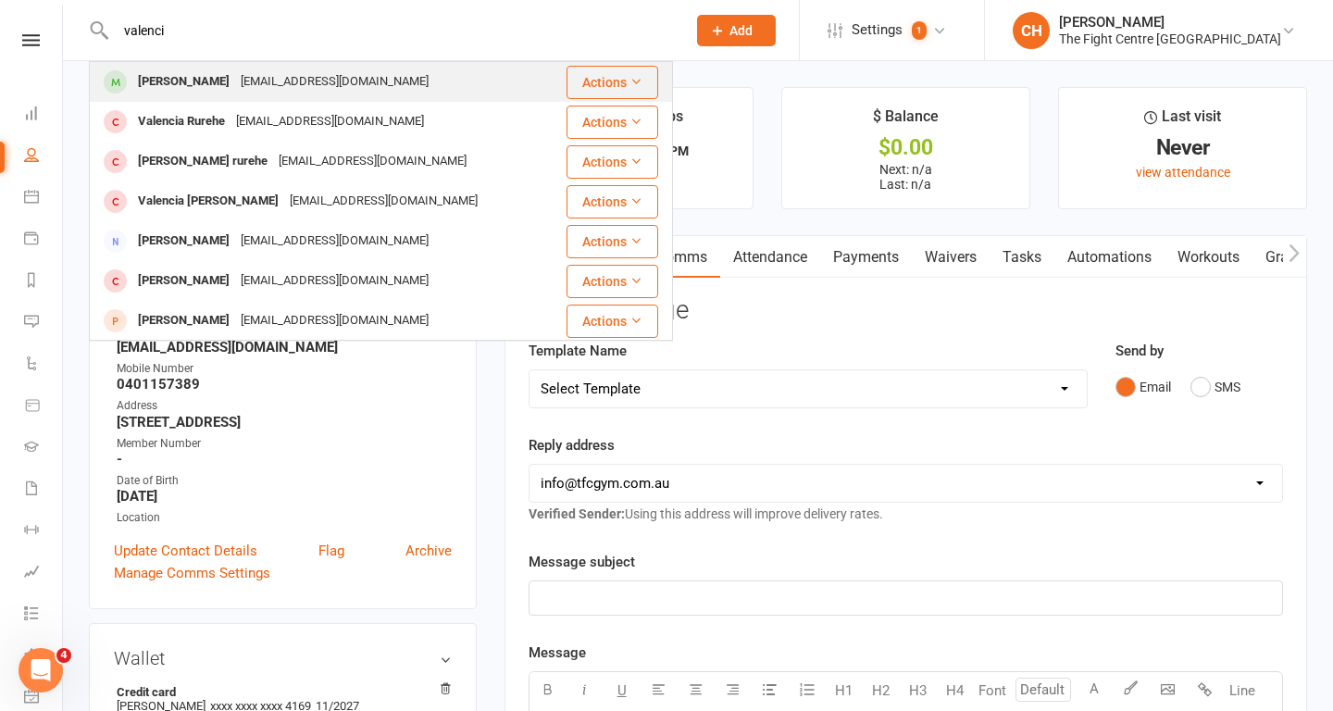
type input "valenci"
click at [279, 82] on div "hatungimanavalenci@gmail.com" at bounding box center [334, 82] width 199 height 27
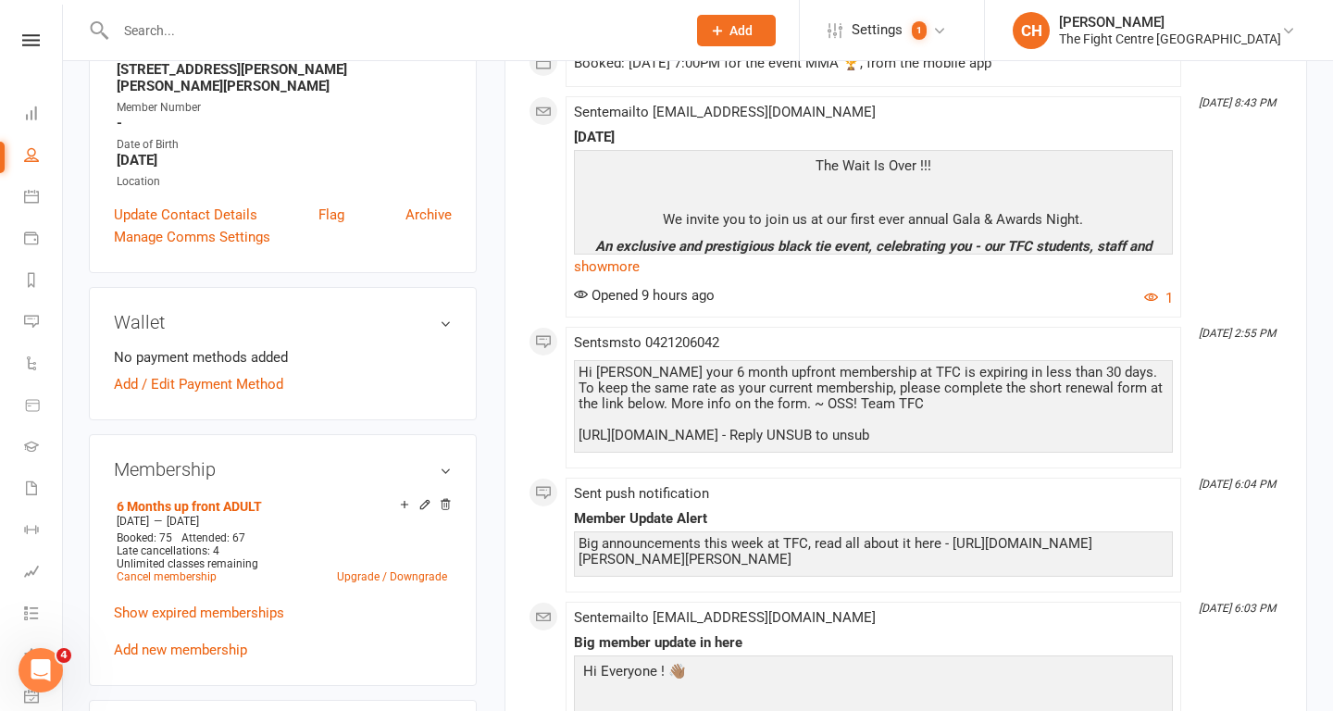
scroll to position [353, 0]
click at [206, 642] on link "Add new membership" at bounding box center [180, 650] width 133 height 17
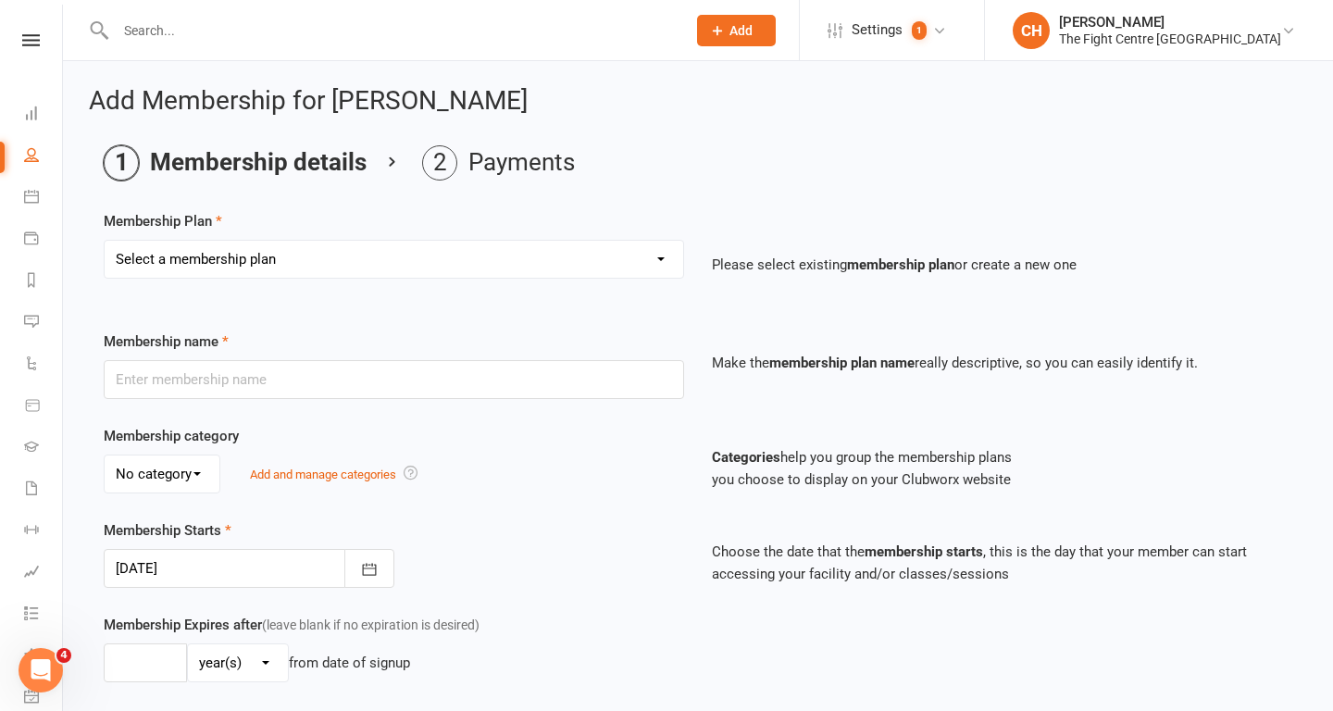
click at [395, 265] on select "Select a membership plan Create new Membership Plan 12 Month Unlimited ADULT 12…" at bounding box center [394, 259] width 579 height 37
select select "3"
click at [105, 241] on select "Select a membership plan Create new Membership Plan 12 Month Unlimited ADULT 12…" at bounding box center [394, 259] width 579 height 37
type input "6 Month Unlimited ADULT"
select select "0"
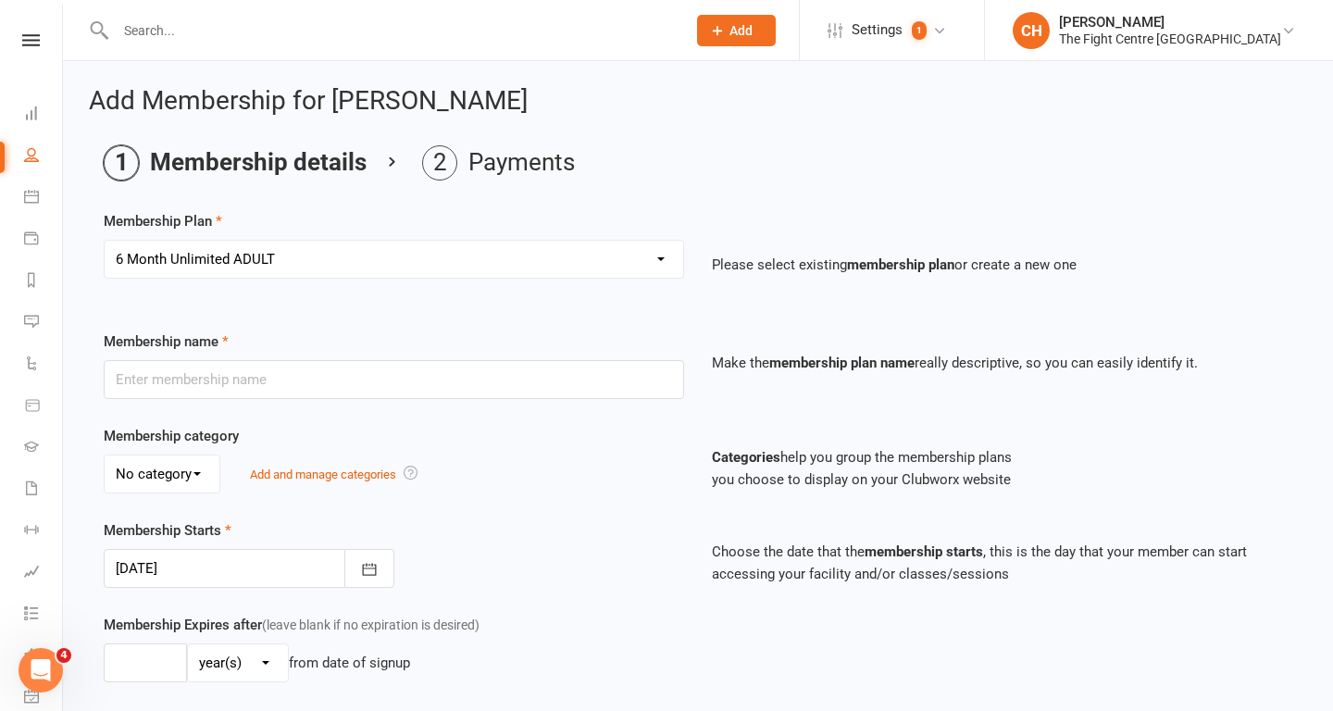
type input "0"
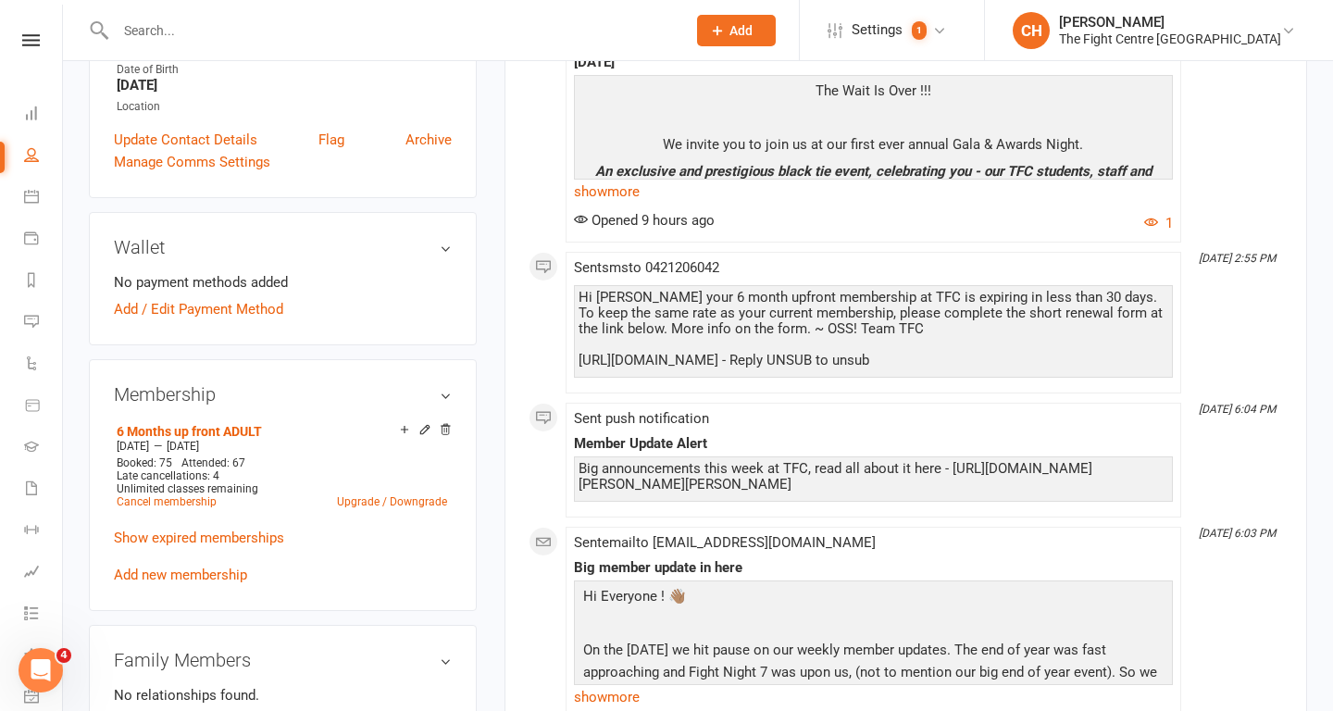
scroll to position [425, 0]
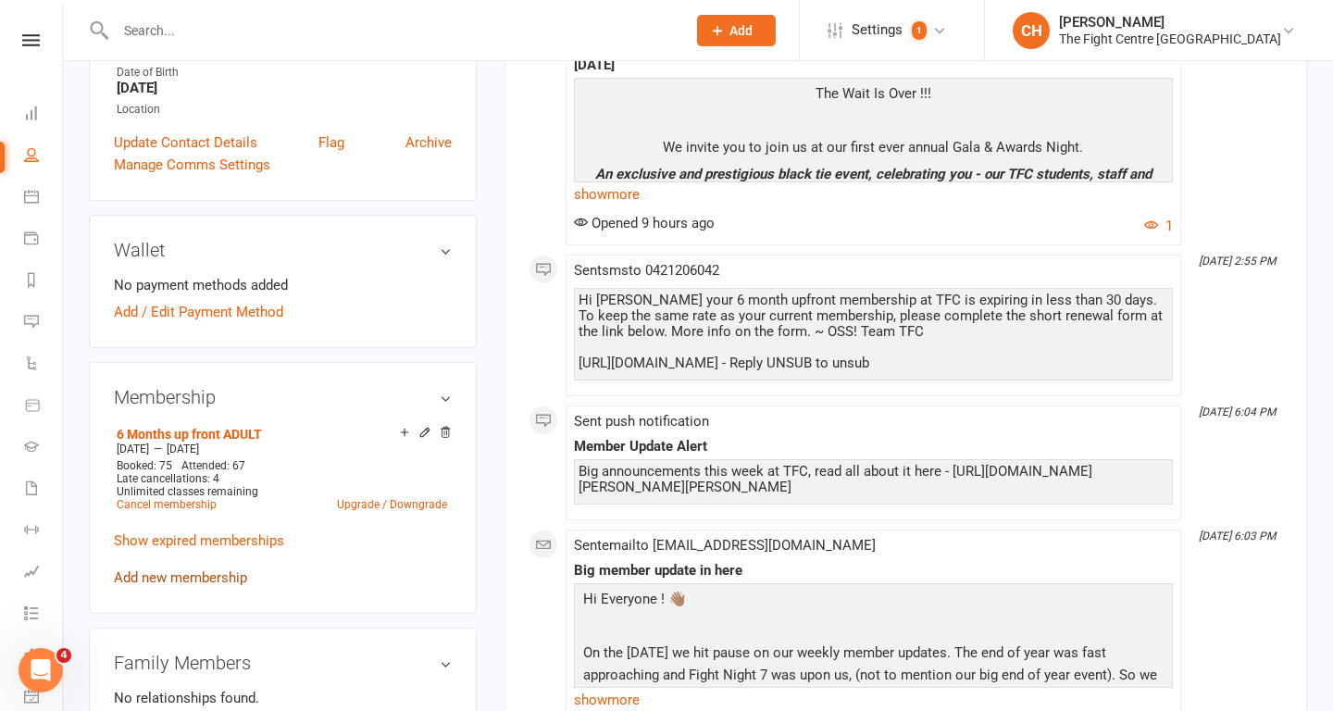
click at [190, 569] on link "Add new membership" at bounding box center [180, 577] width 133 height 17
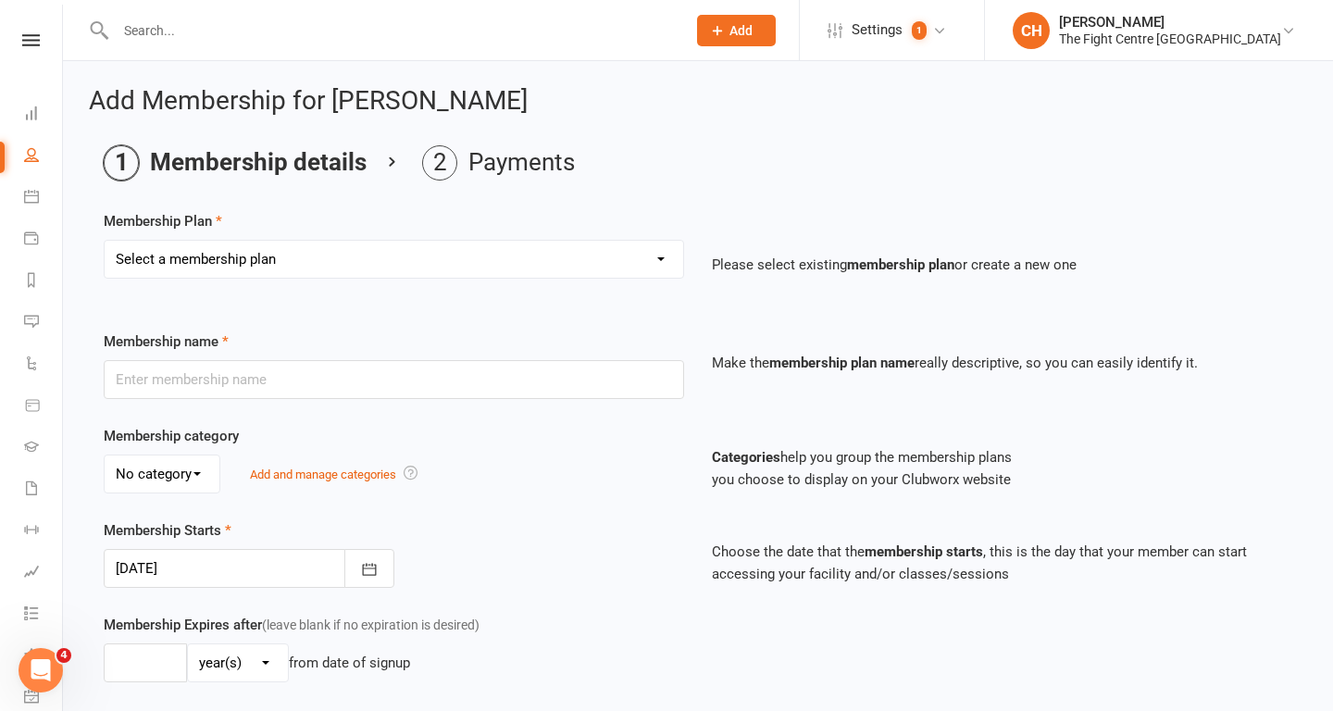
click at [334, 272] on select "Select a membership plan Create new Membership Plan 12 Month Unlimited ADULT 12…" at bounding box center [394, 259] width 579 height 37
select select "3"
click at [105, 241] on select "Select a membership plan Create new Membership Plan 12 Month Unlimited ADULT 12…" at bounding box center [394, 259] width 579 height 37
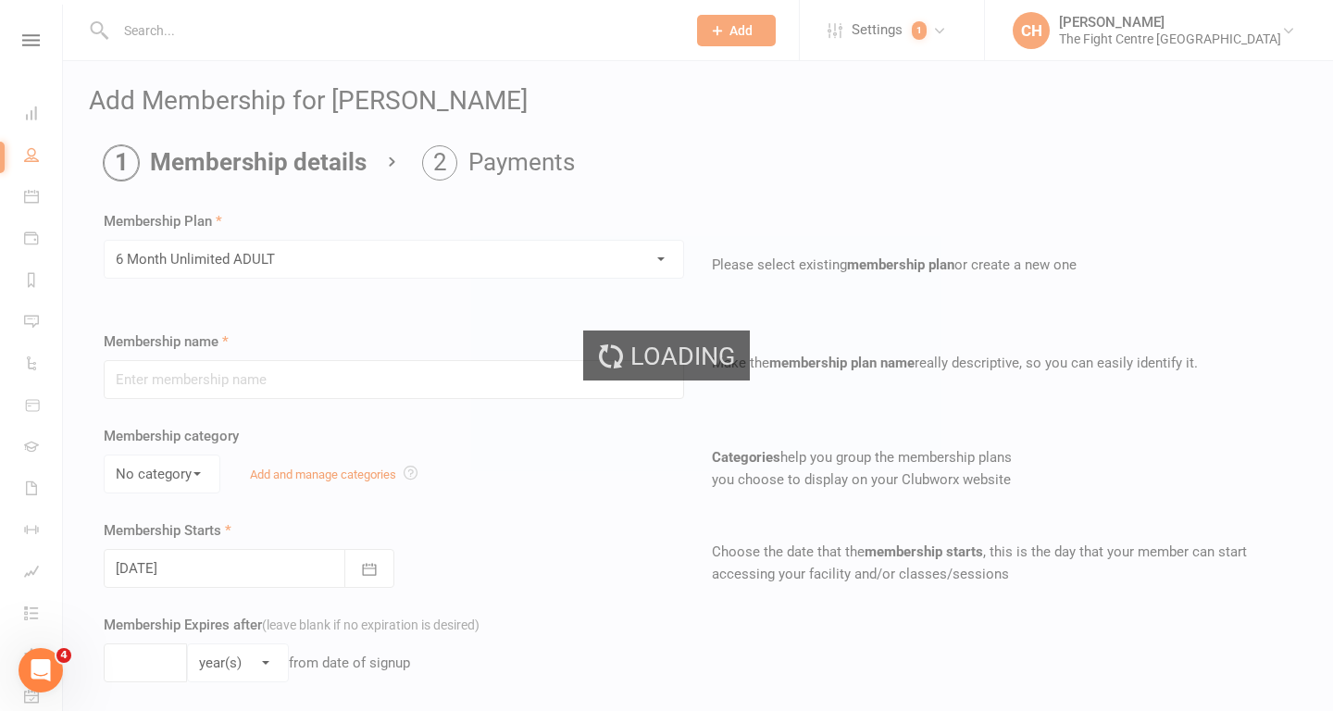
type input "6 Month Unlimited ADULT"
select select "0"
type input "0"
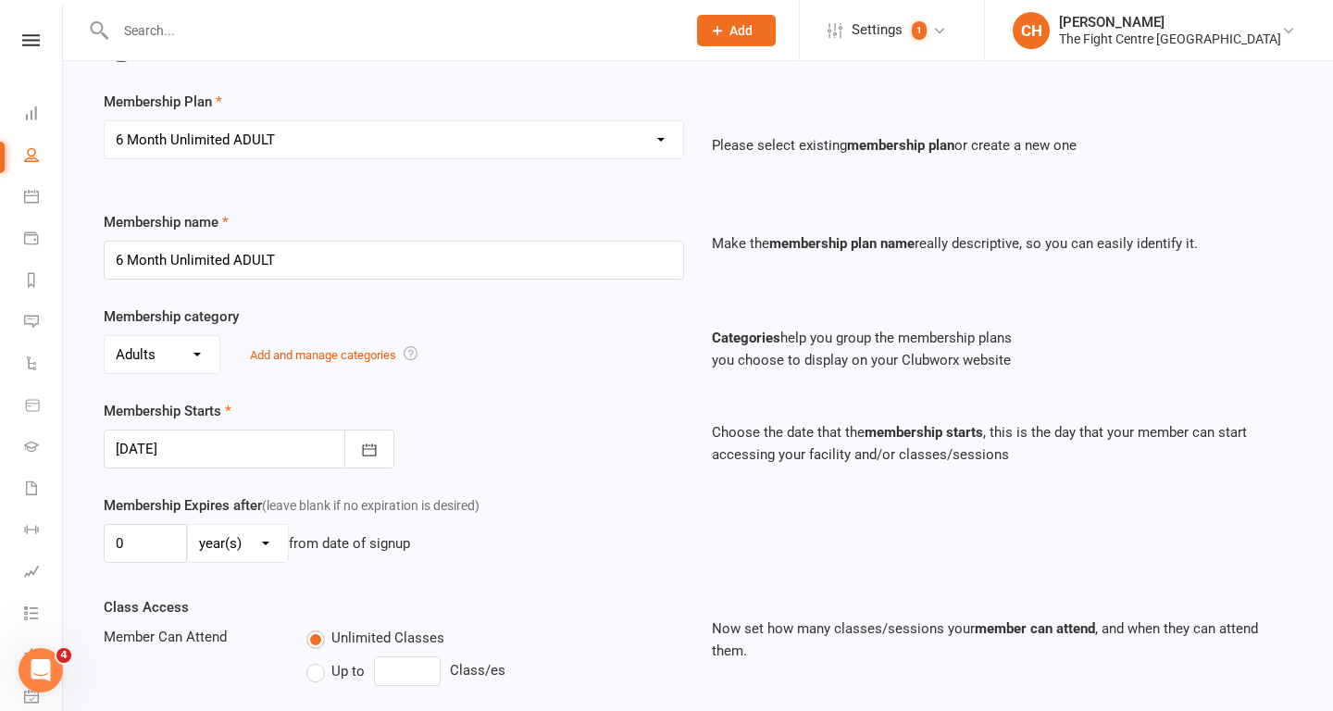
scroll to position [140, 0]
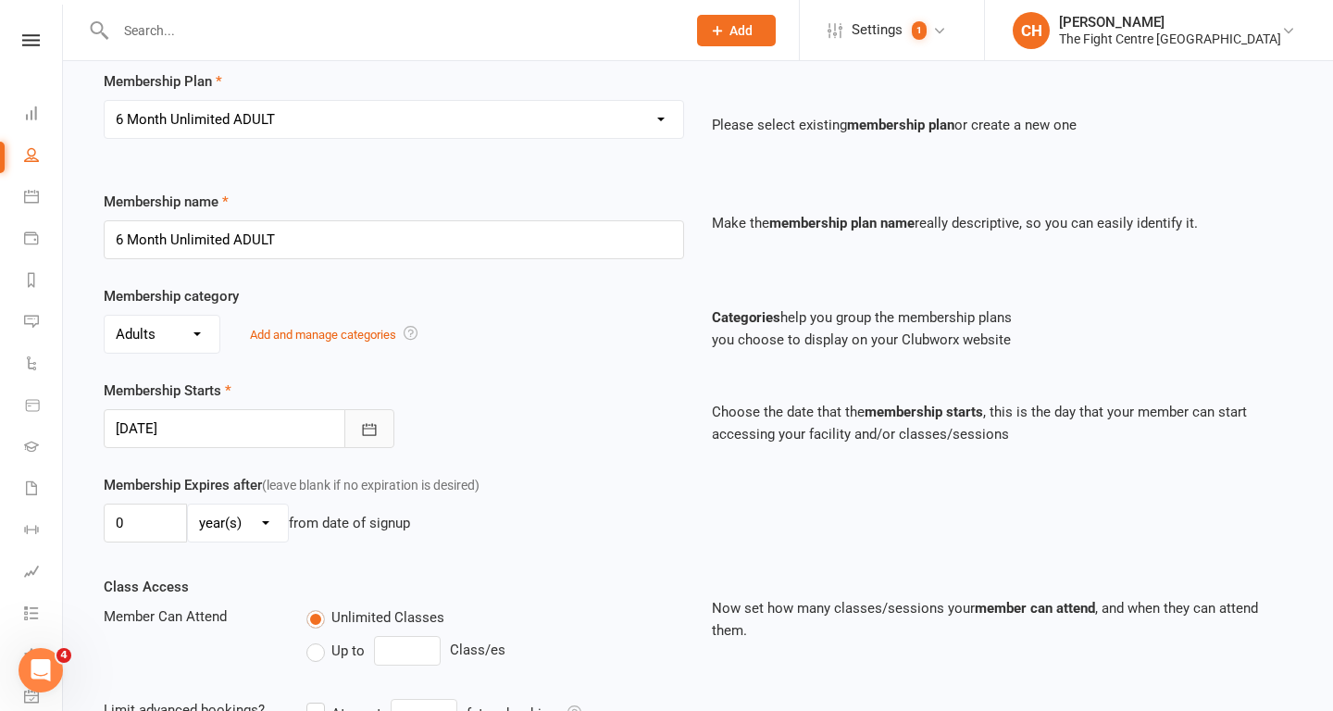
click at [364, 435] on icon "button" at bounding box center [369, 429] width 19 height 19
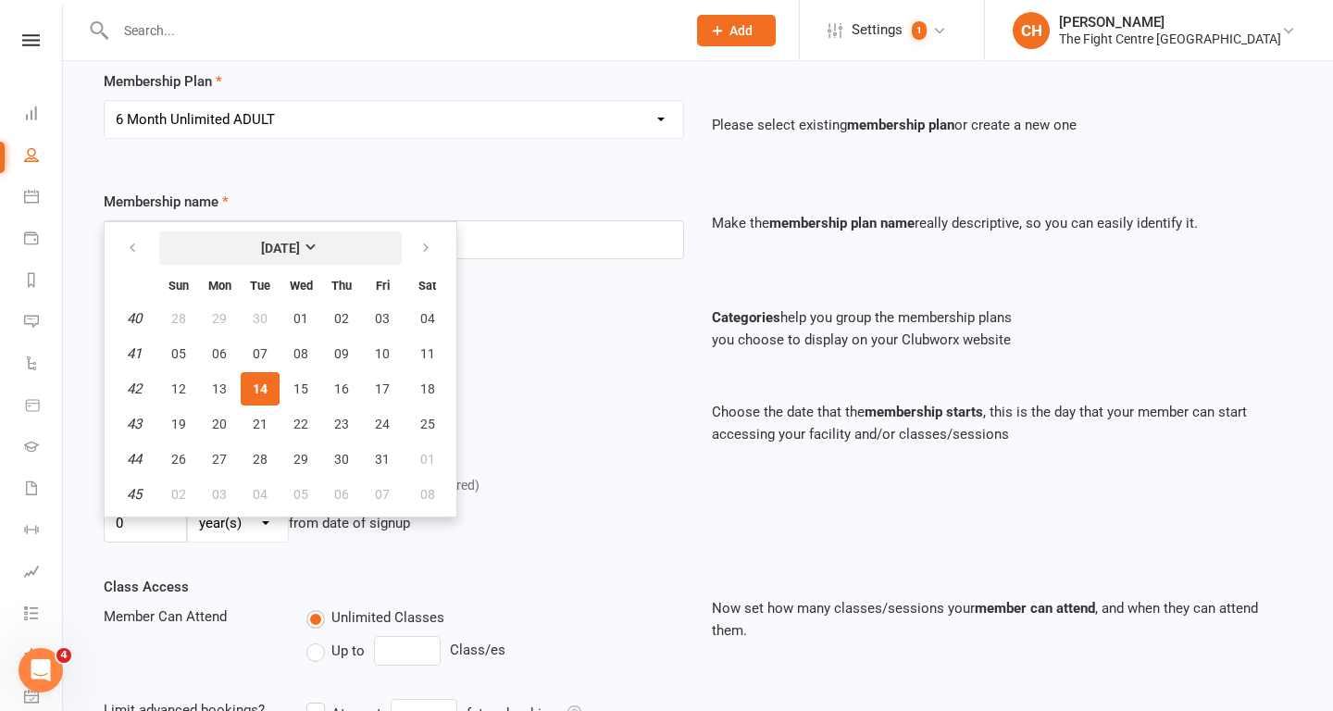
click at [300, 243] on strong "October 2025" at bounding box center [280, 248] width 39 height 15
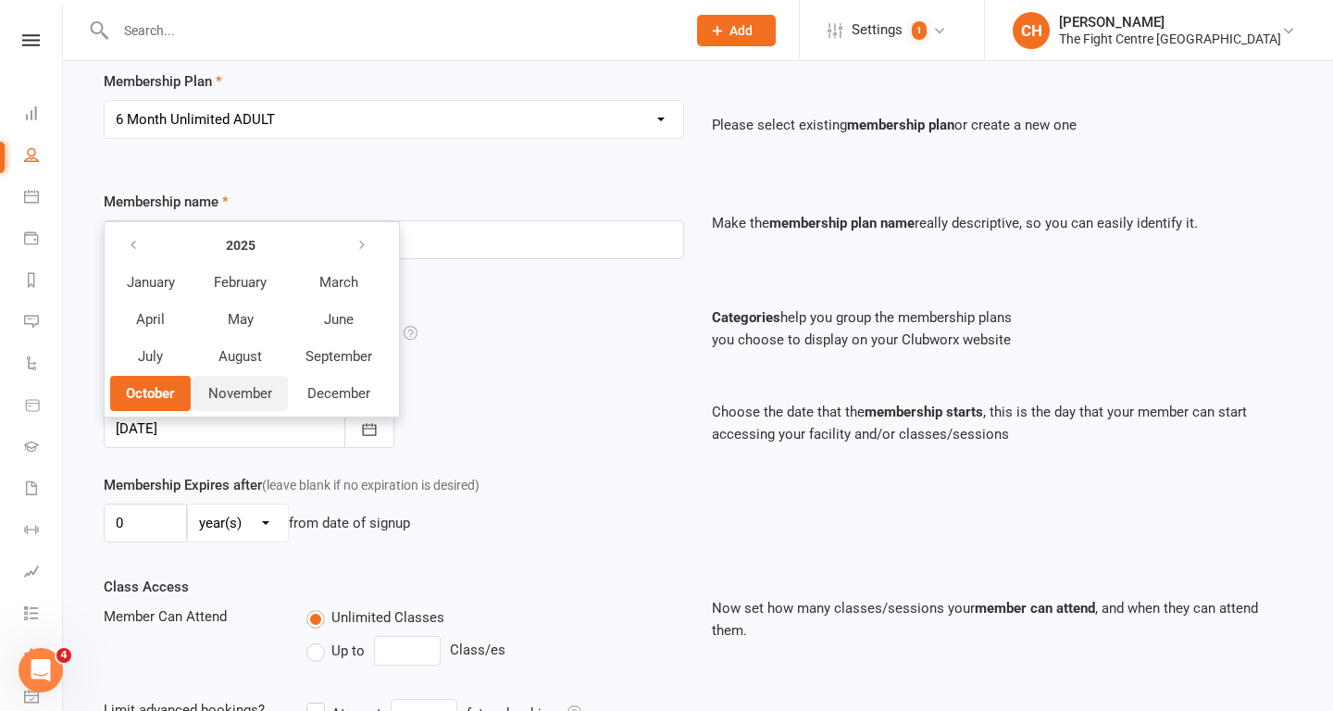
click at [234, 393] on span "November" at bounding box center [240, 393] width 64 height 17
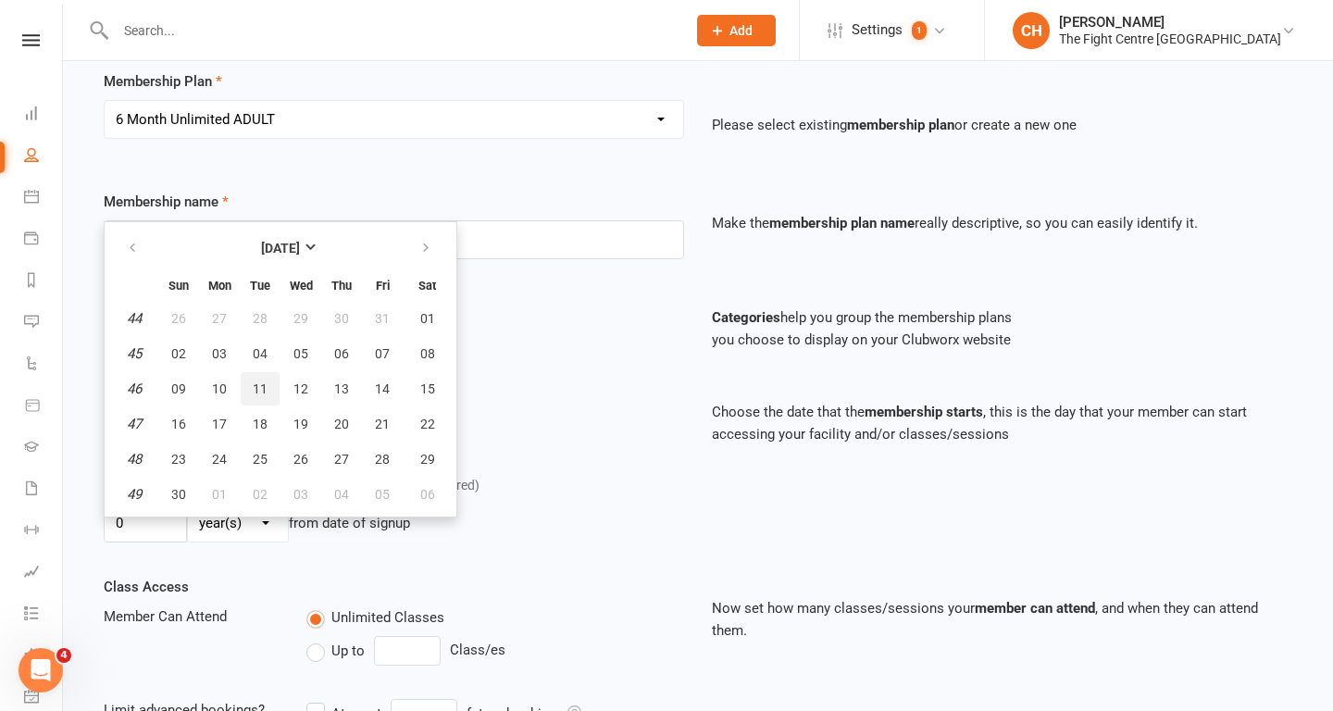
click at [266, 389] on span "11" at bounding box center [260, 388] width 15 height 15
type input "11 Nov 2025"
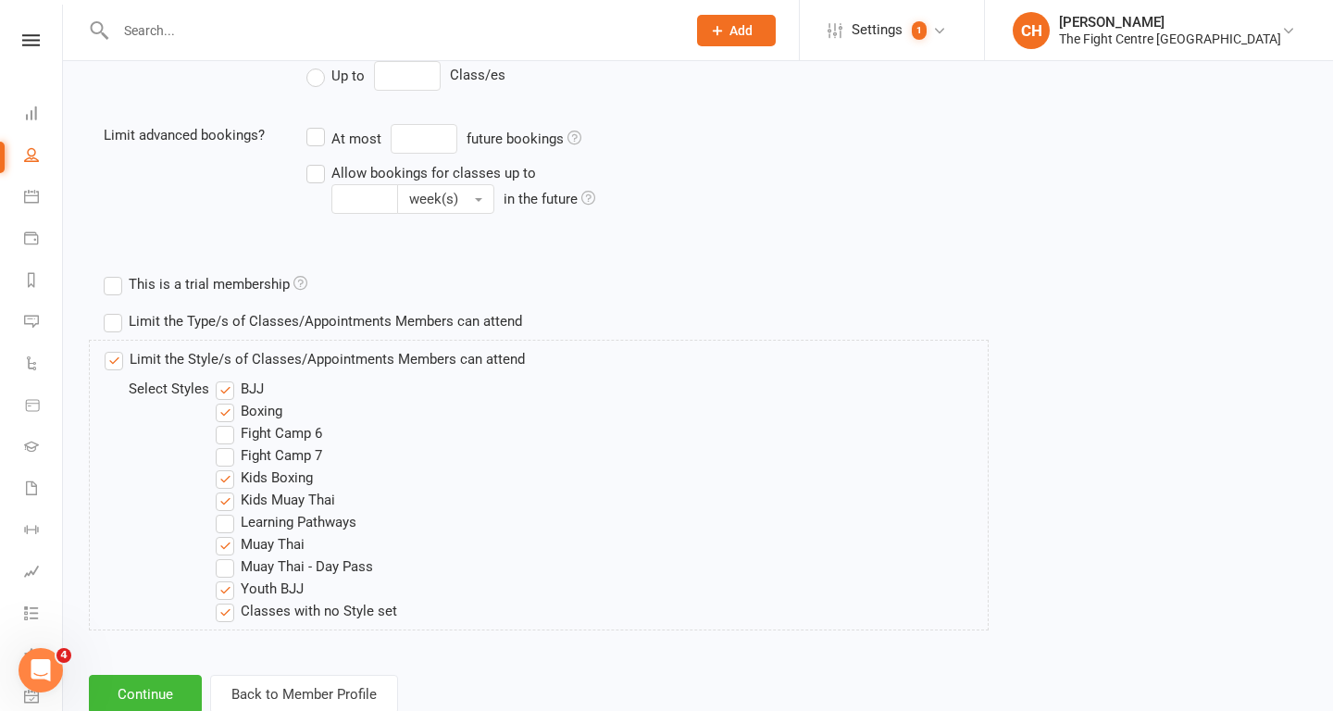
scroll to position [770, 0]
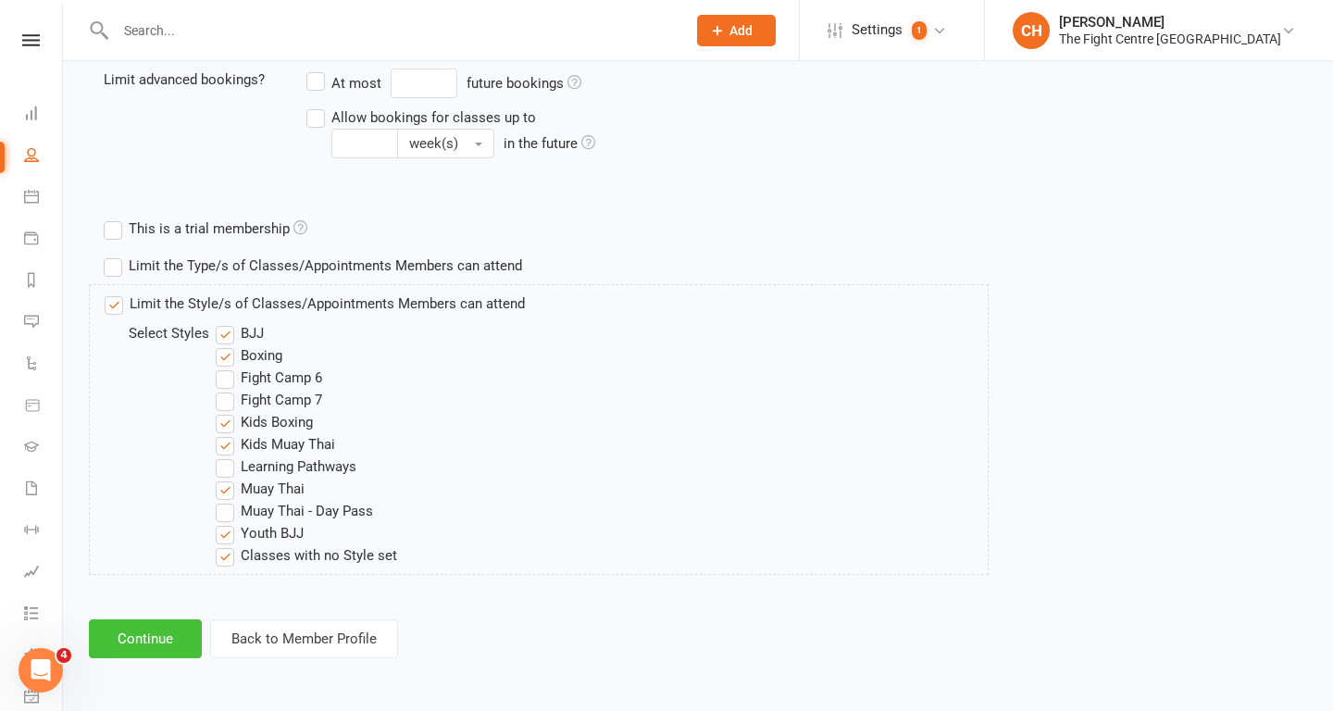
click at [157, 637] on button "Continue" at bounding box center [145, 638] width 113 height 39
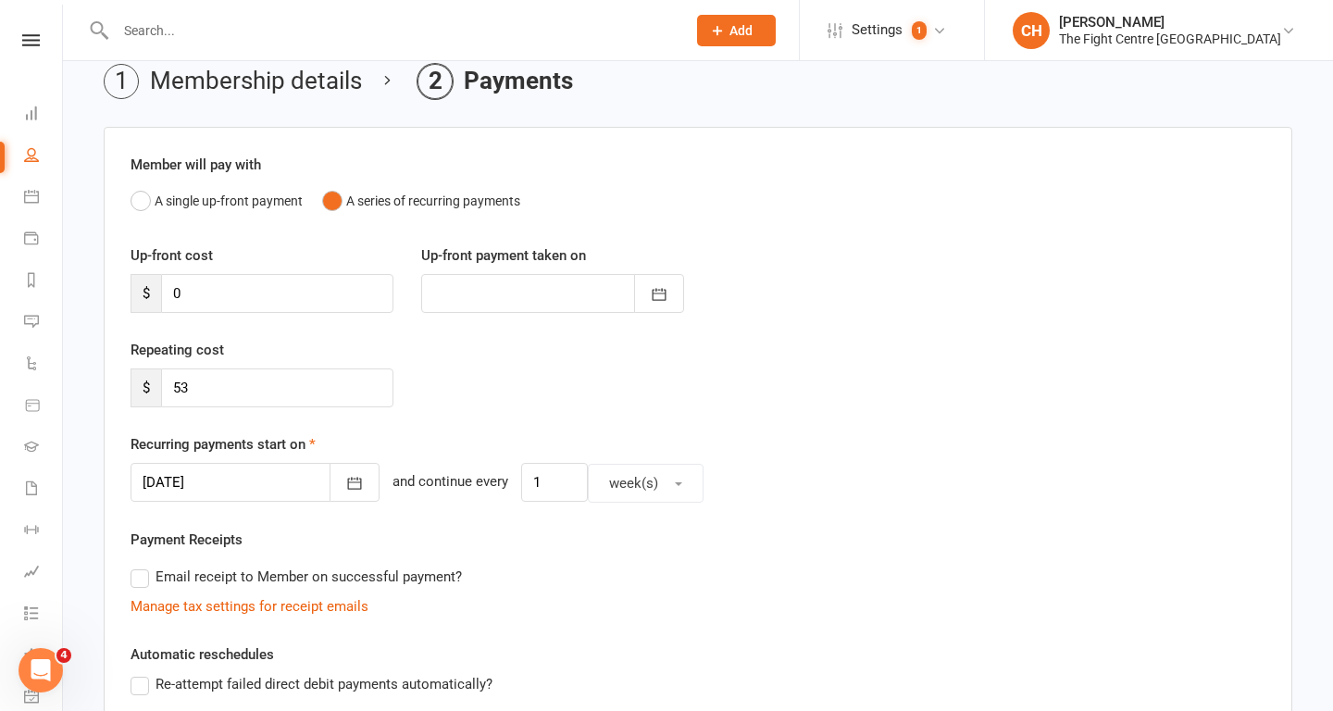
scroll to position [80, 0]
click at [245, 203] on button "A single up-front payment" at bounding box center [217, 202] width 172 height 35
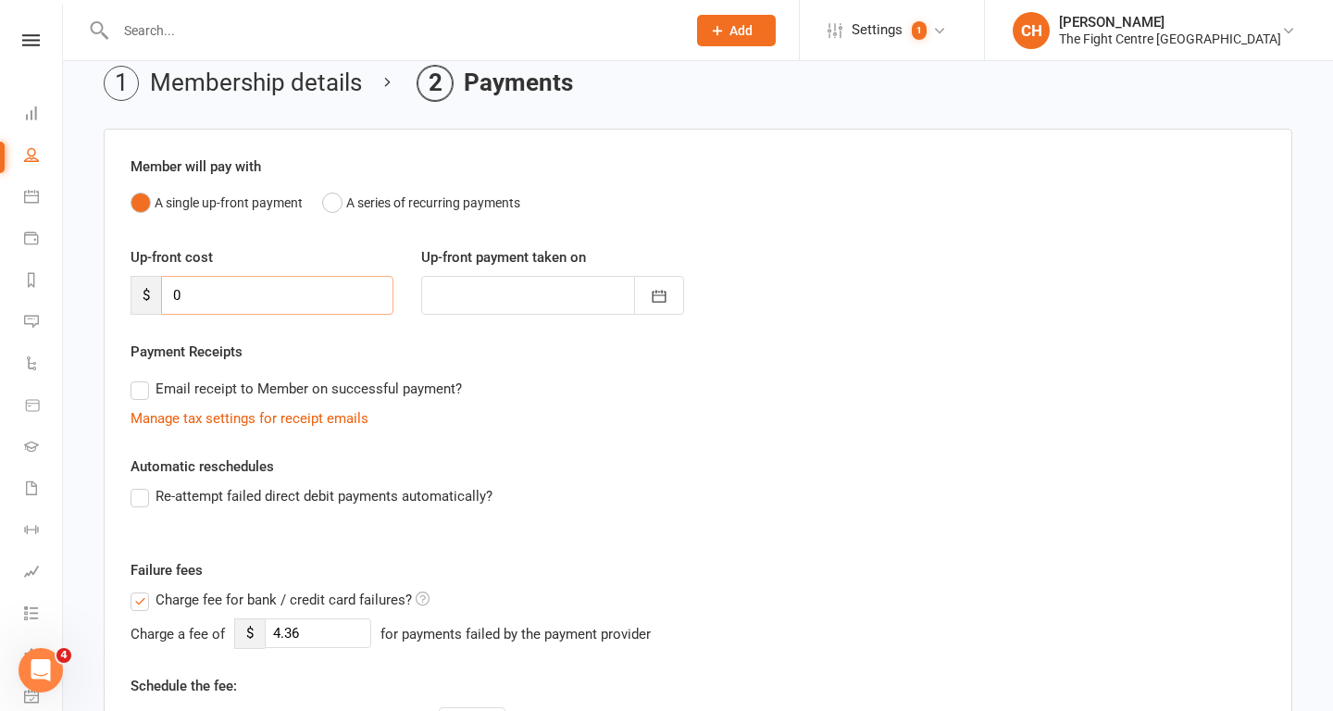
click at [264, 293] on input "0" at bounding box center [277, 295] width 232 height 39
type input "1"
type input "14 Oct 2025"
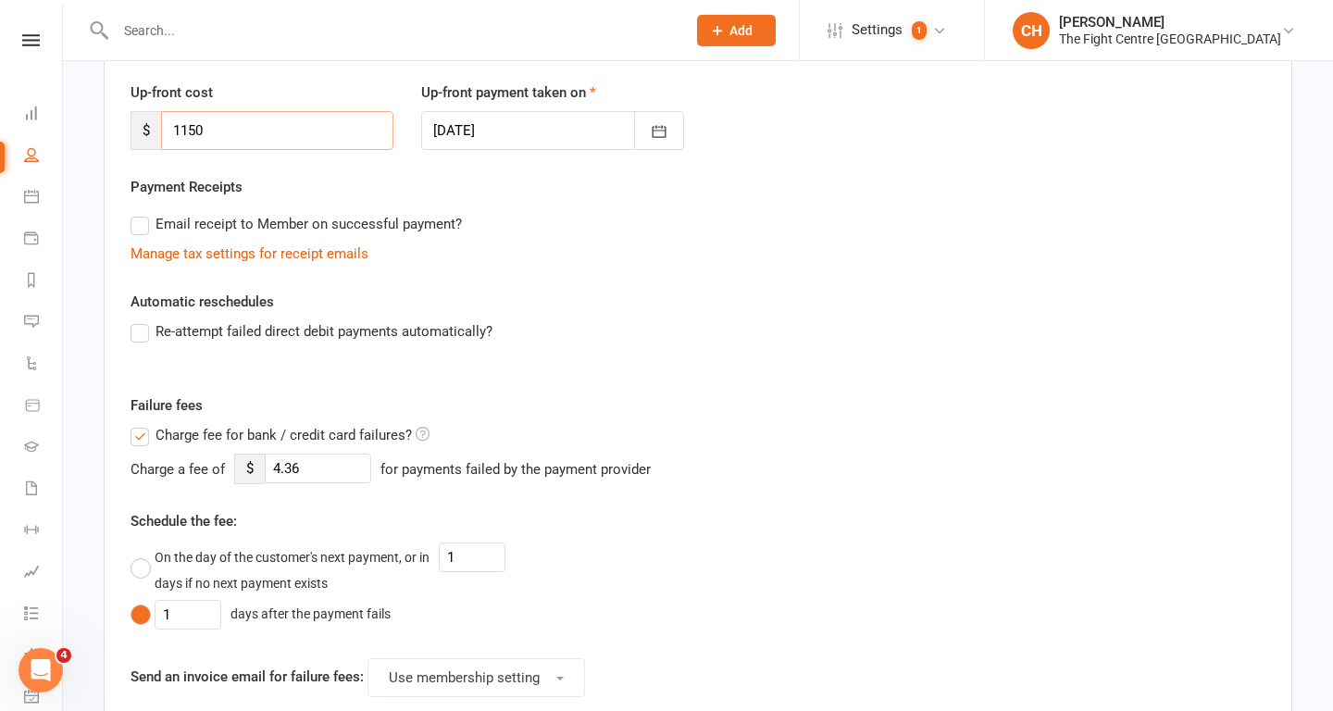
scroll to position [0, 0]
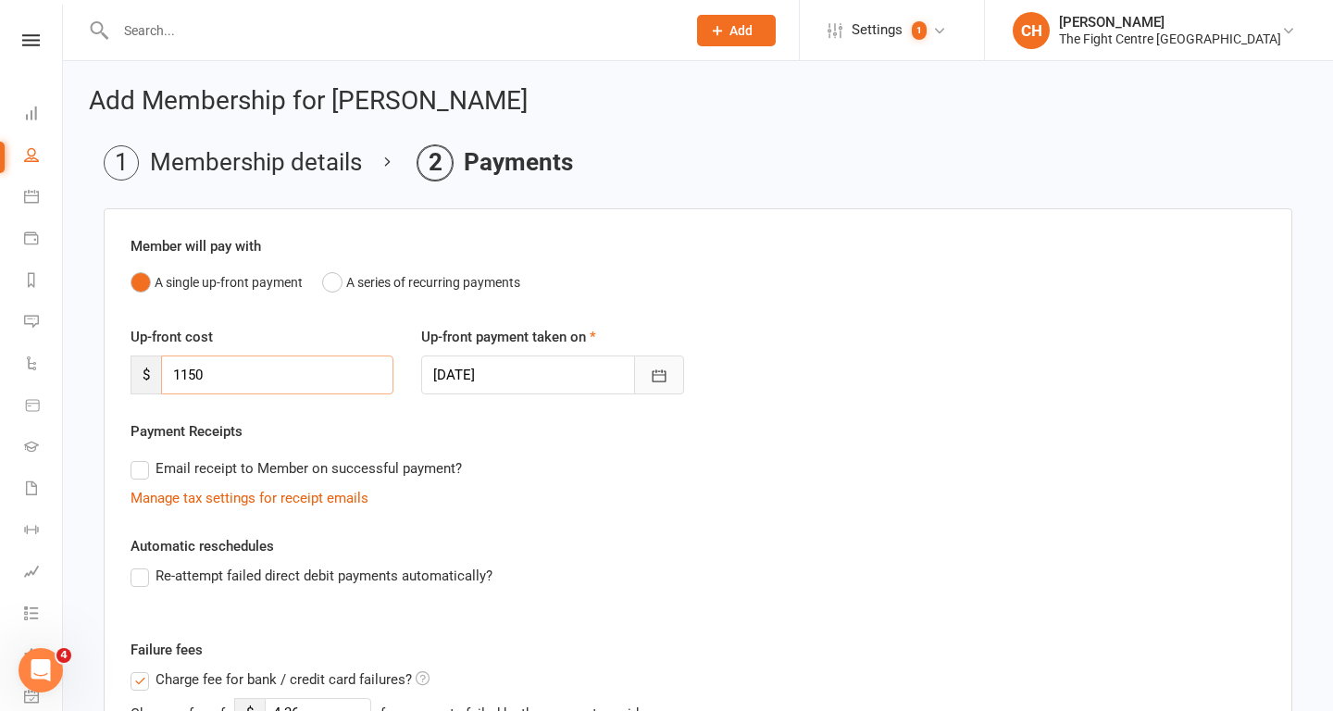
type input "1150"
click at [674, 387] on button "button" at bounding box center [659, 374] width 50 height 39
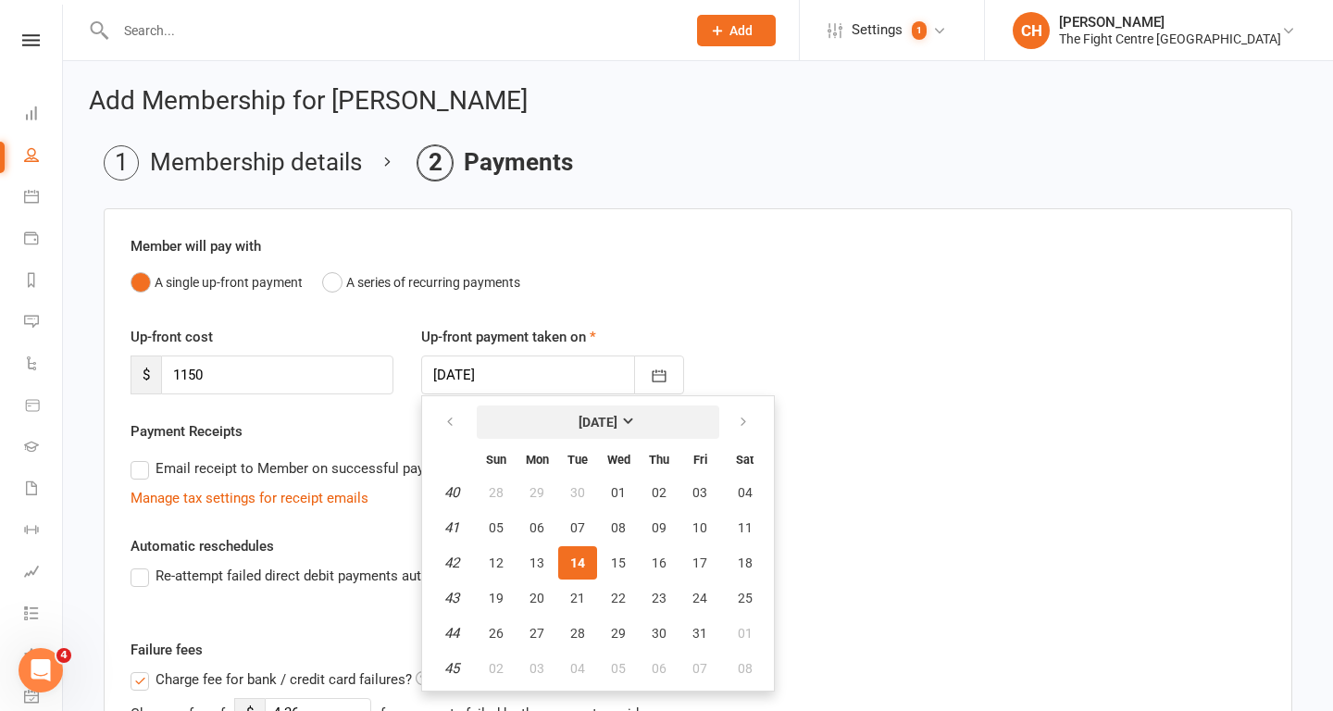
click at [613, 420] on strong "October 2025" at bounding box center [598, 422] width 39 height 15
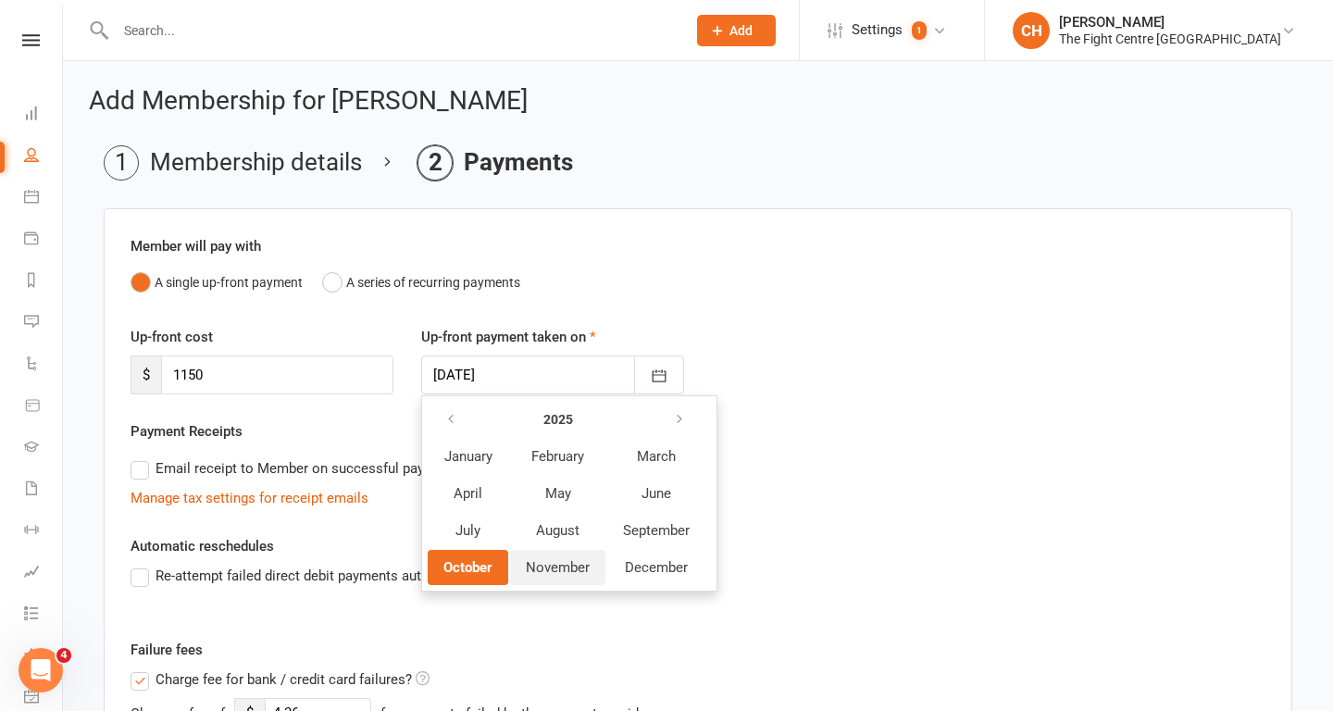
click at [551, 564] on span "November" at bounding box center [558, 567] width 64 height 17
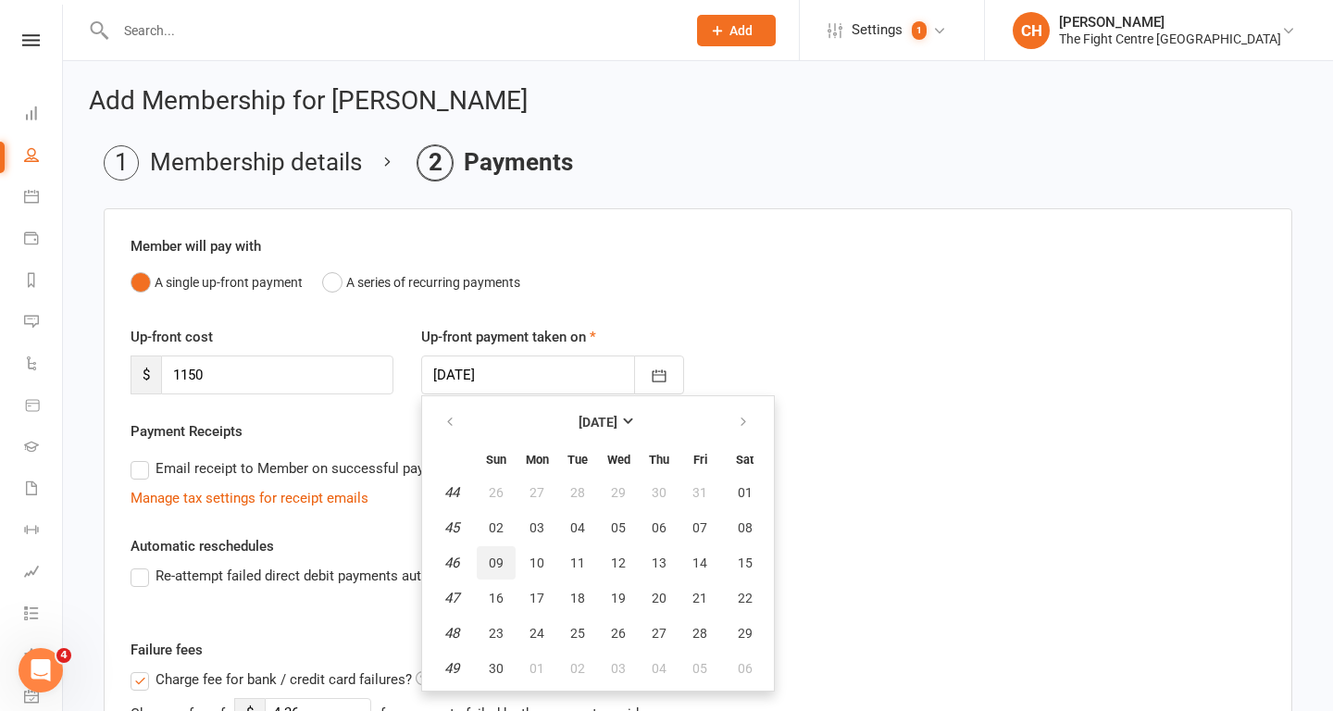
click at [494, 556] on span "09" at bounding box center [496, 562] width 15 height 15
type input "09 Nov 2025"
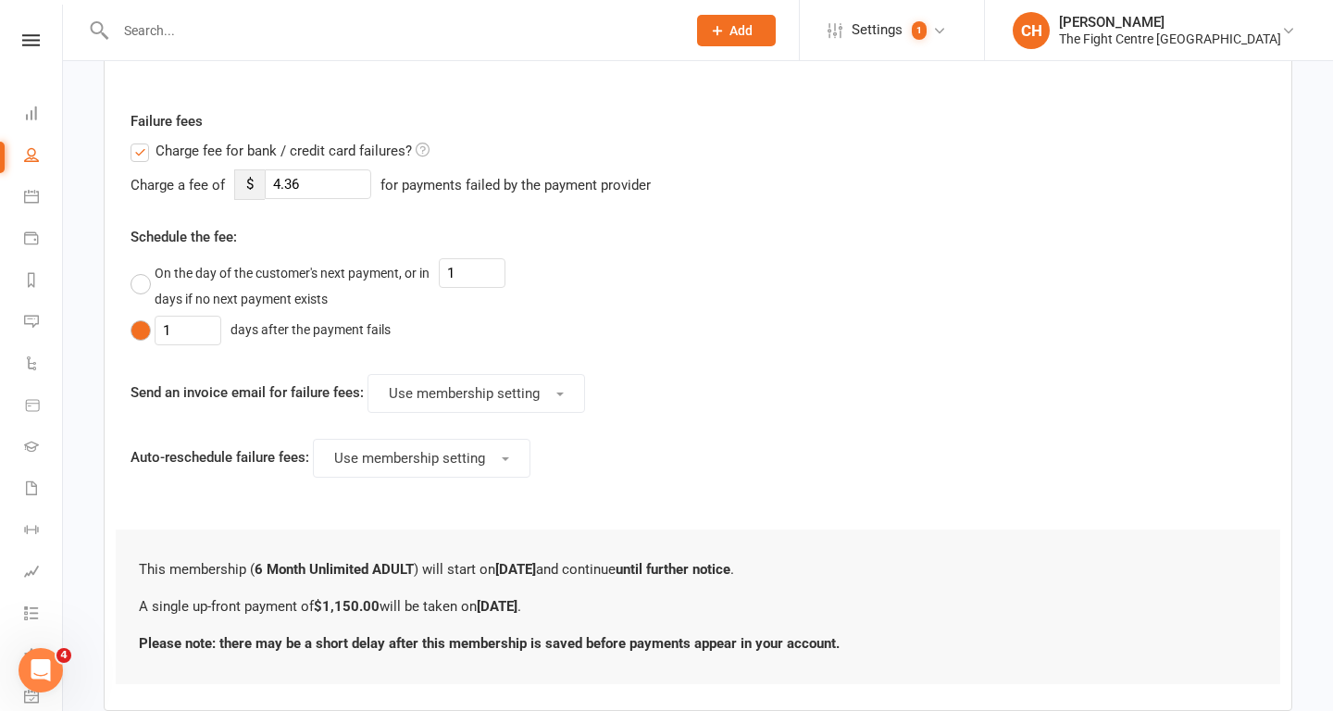
scroll to position [639, 0]
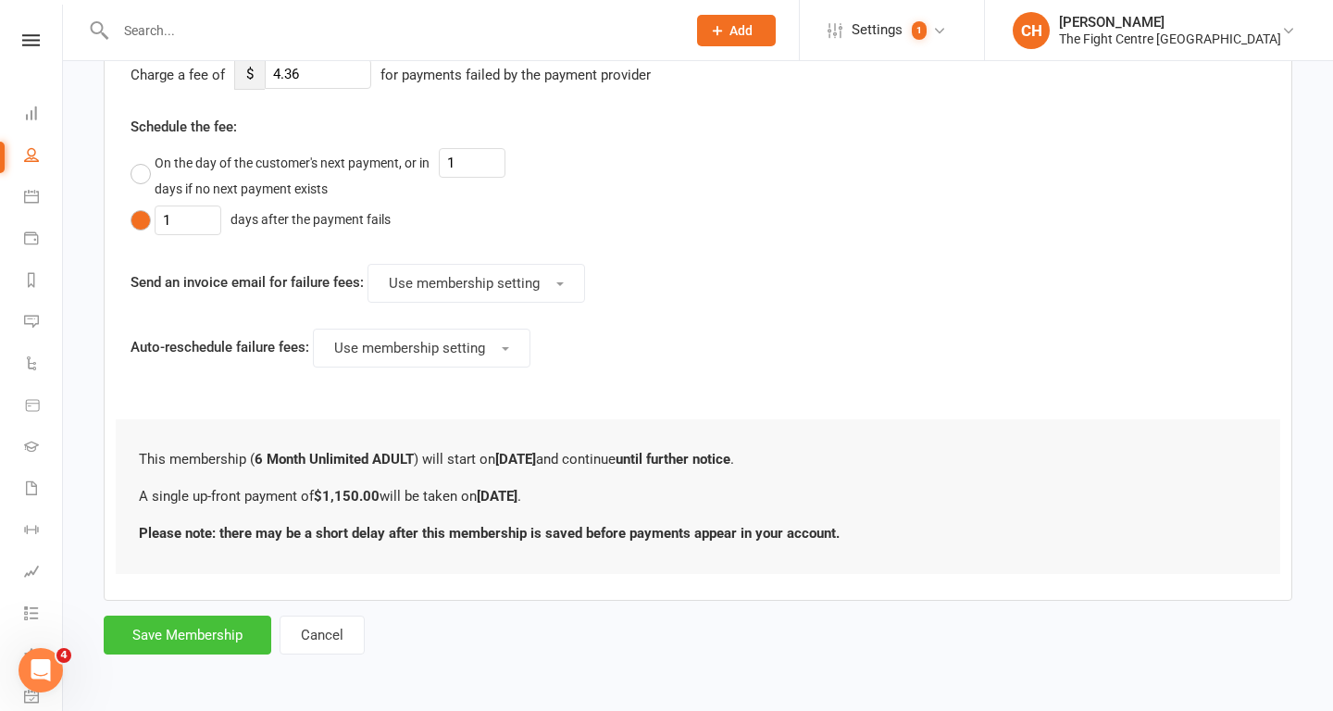
click at [211, 634] on button "Save Membership" at bounding box center [188, 635] width 168 height 39
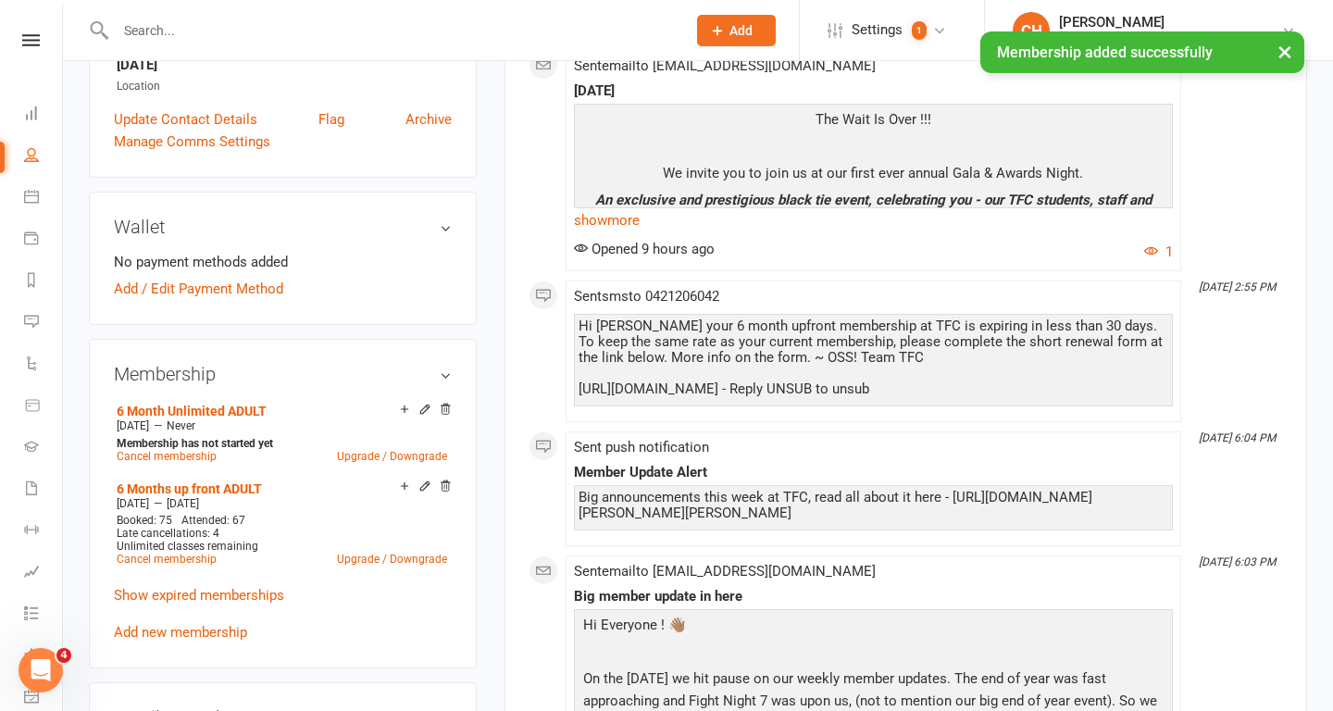
scroll to position [450, 0]
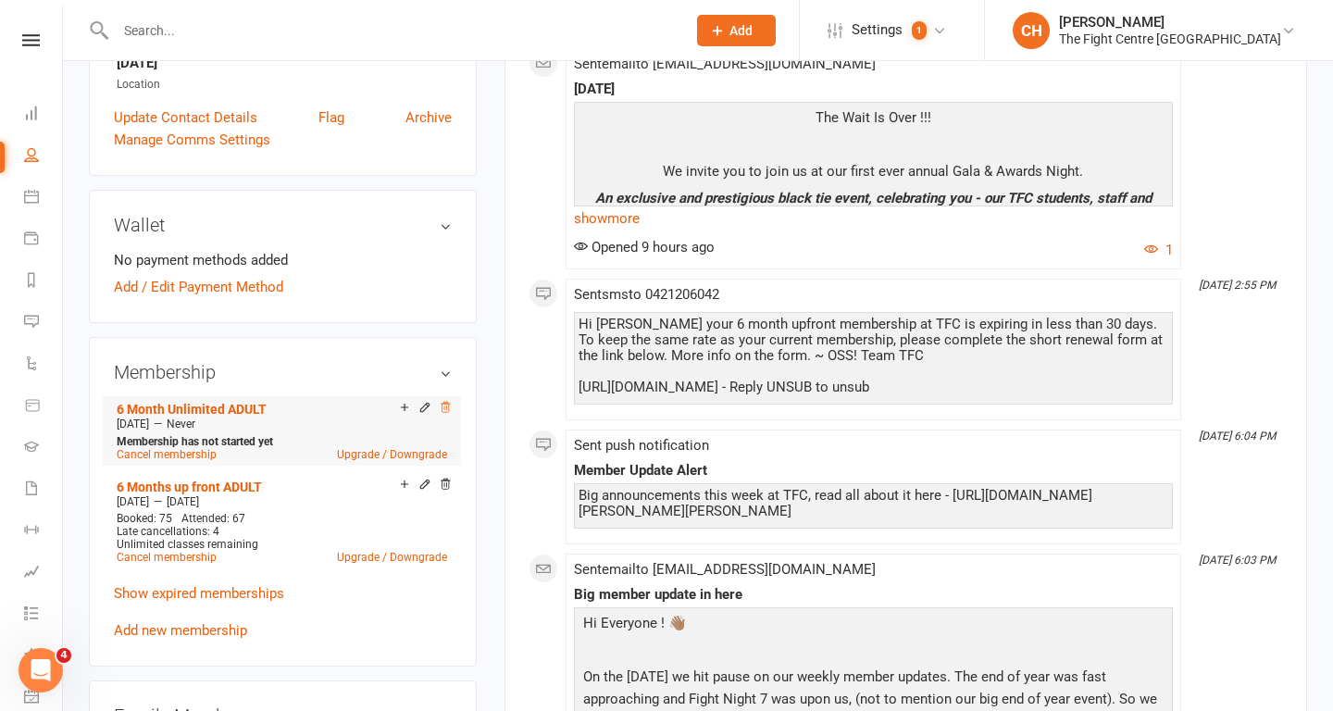
click at [447, 401] on icon at bounding box center [445, 407] width 13 height 13
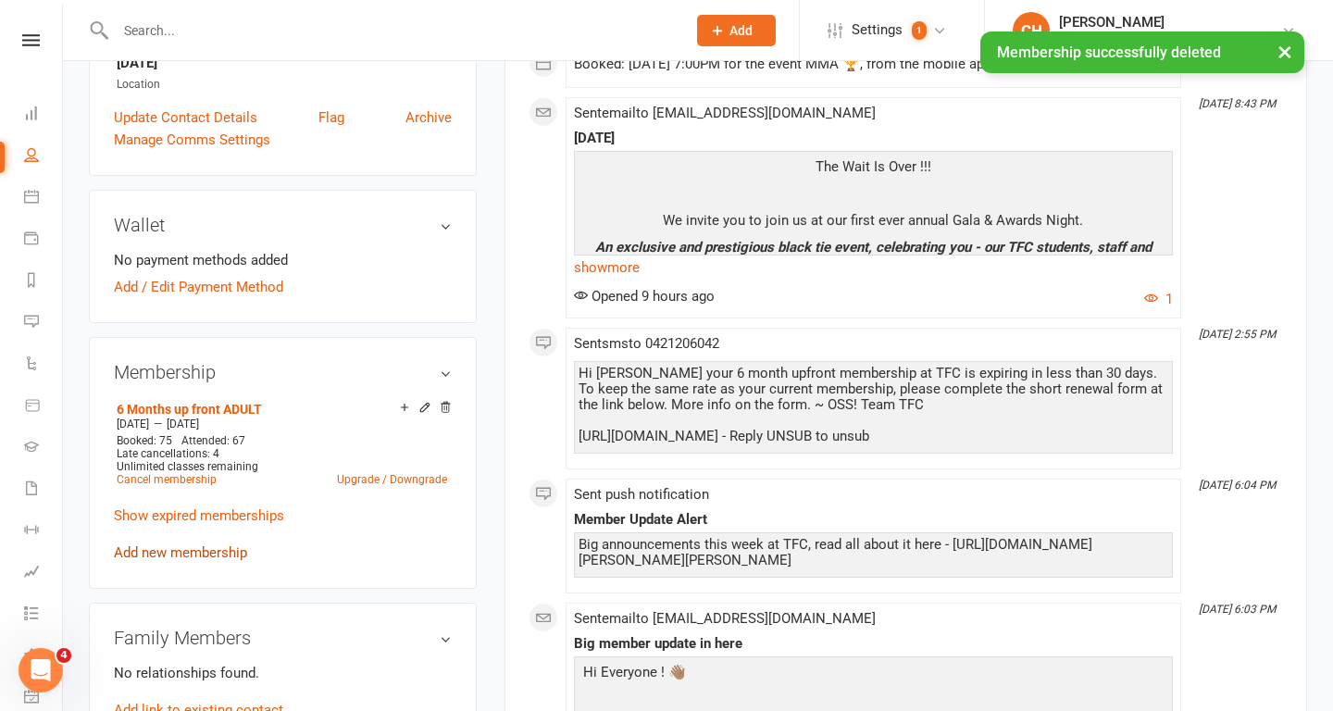
click at [188, 544] on link "Add new membership" at bounding box center [180, 552] width 133 height 17
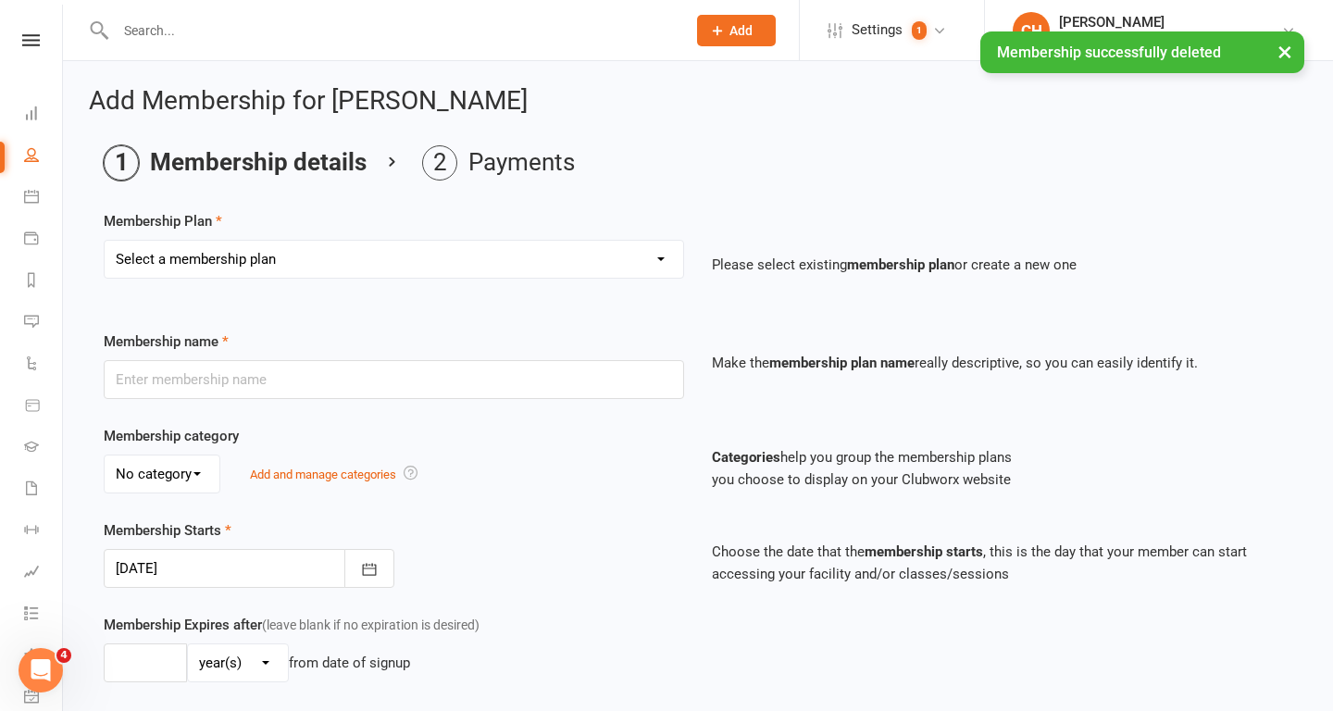
click at [436, 255] on select "Select a membership plan Create new Membership Plan 12 Month Unlimited ADULT 12…" at bounding box center [394, 259] width 579 height 37
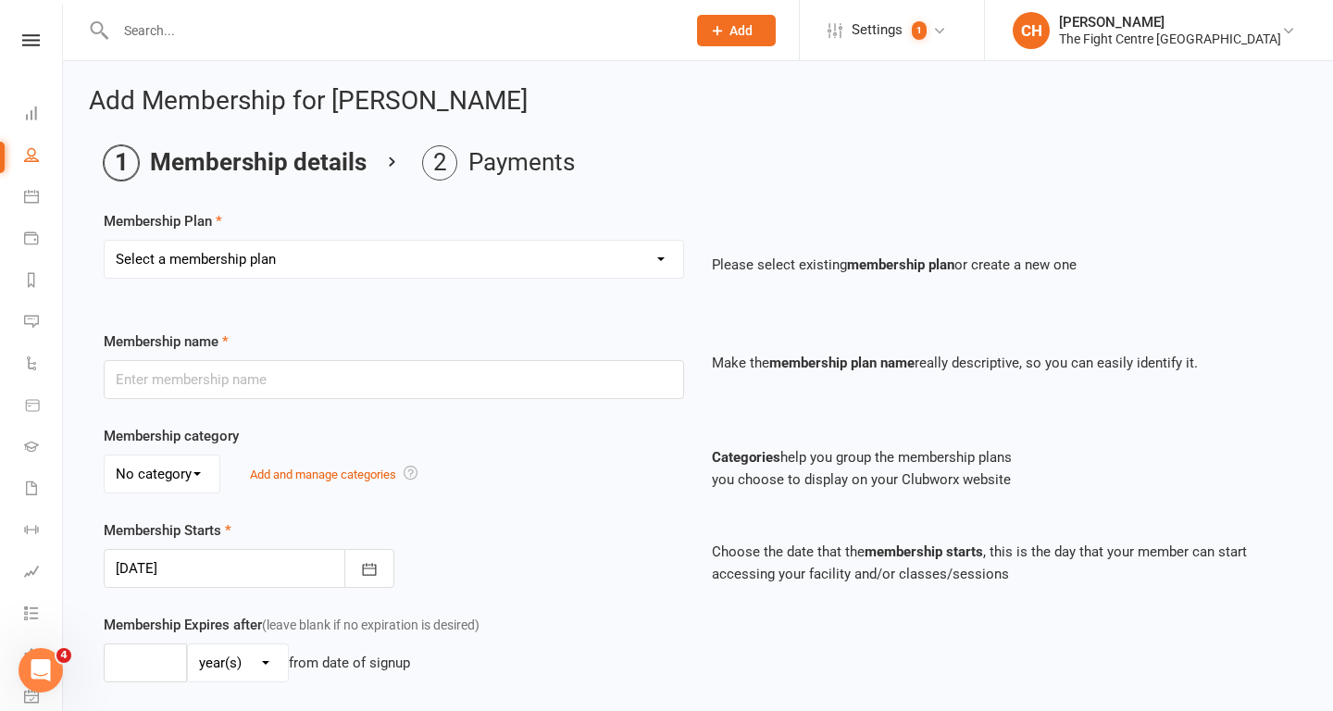
select select "8"
click at [105, 241] on select "Select a membership plan Create new Membership Plan 12 Month Unlimited ADULT 12…" at bounding box center [394, 259] width 579 height 37
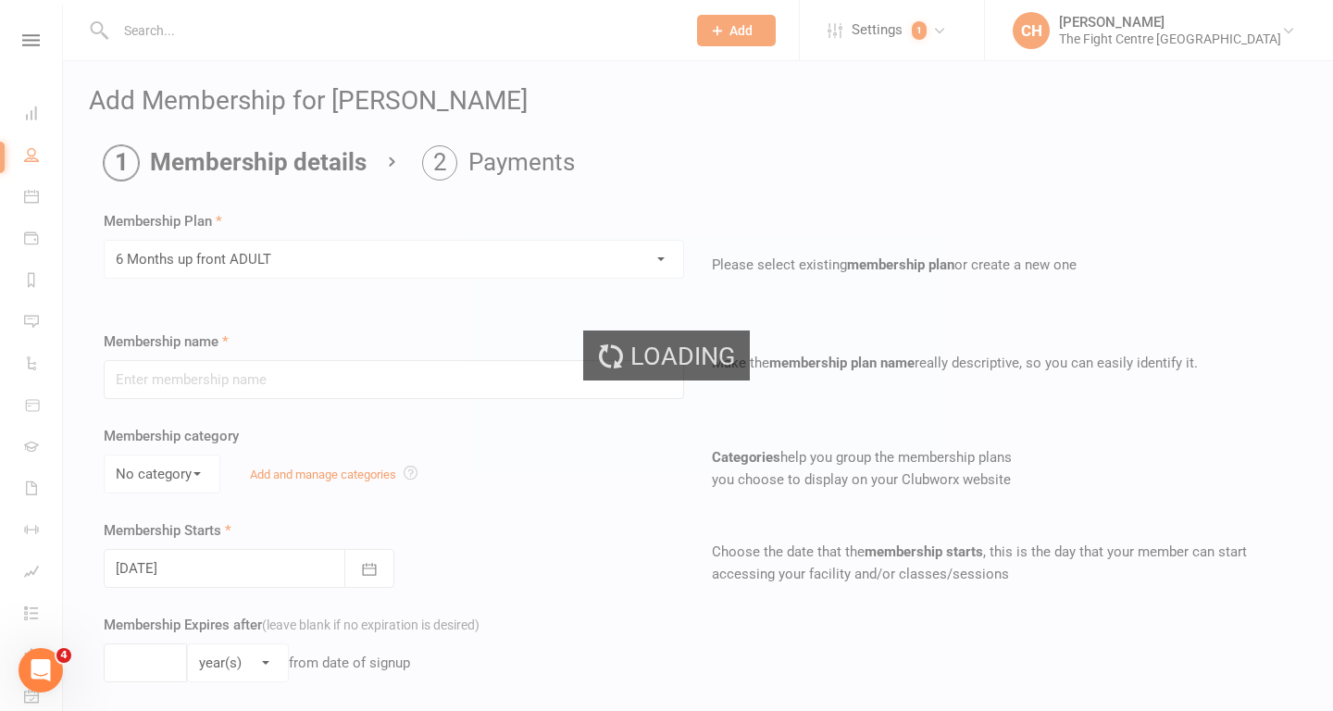
type input "6 Months up front ADULT"
select select "0"
type input "6"
select select "2"
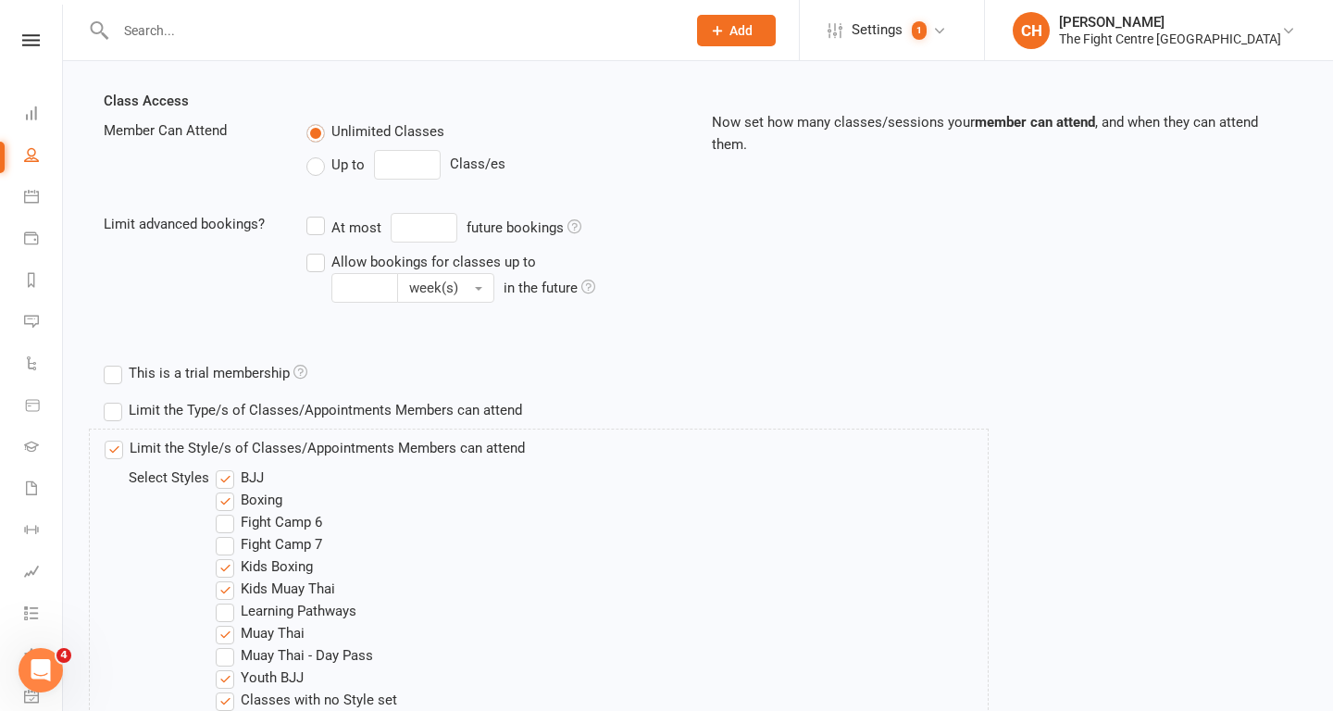
scroll to position [770, 0]
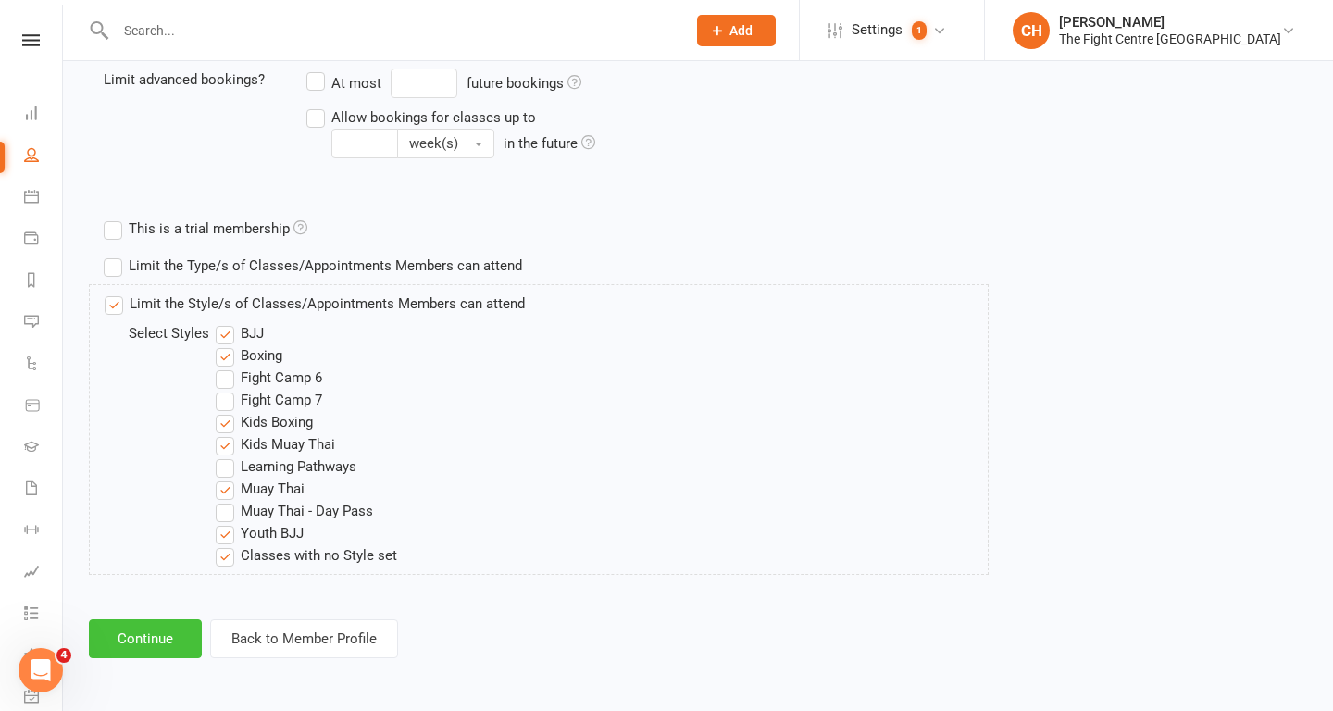
click at [139, 640] on button "Continue" at bounding box center [145, 638] width 113 height 39
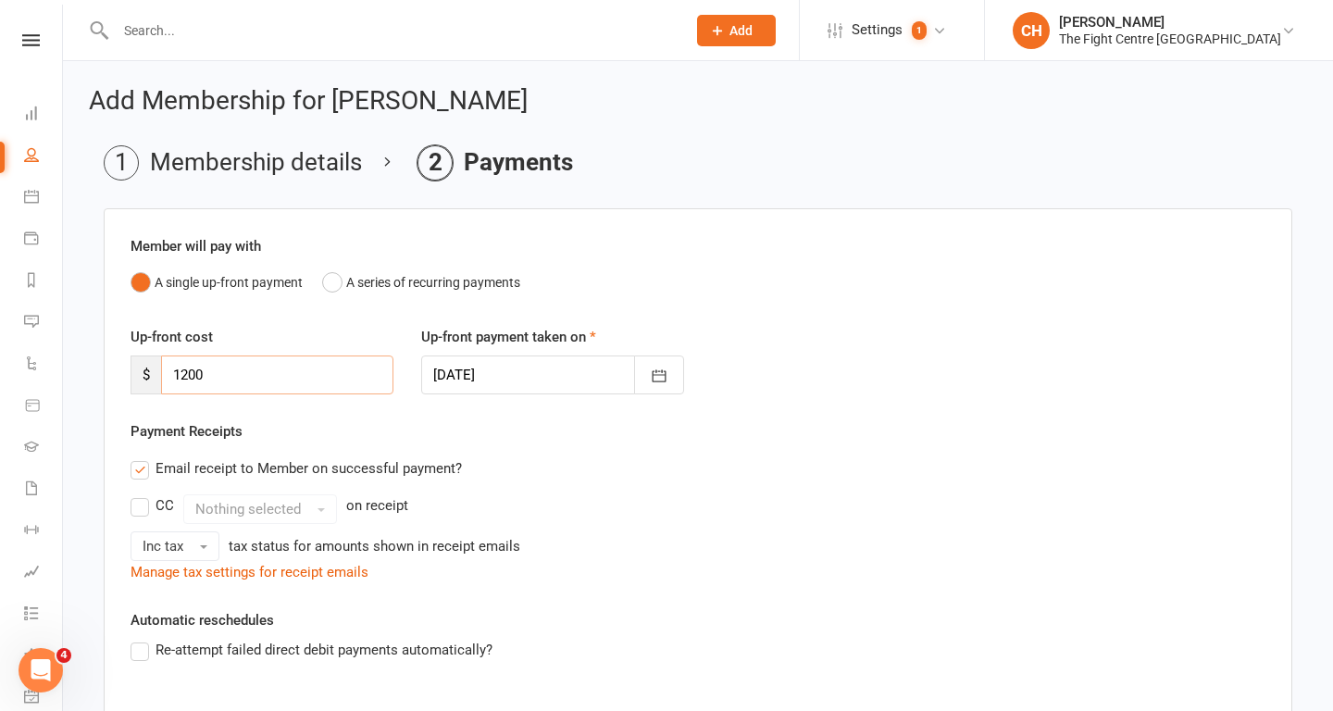
click at [326, 367] on input "1200" at bounding box center [277, 374] width 232 height 39
type input "1150"
click at [658, 378] on icon "button" at bounding box center [659, 376] width 19 height 19
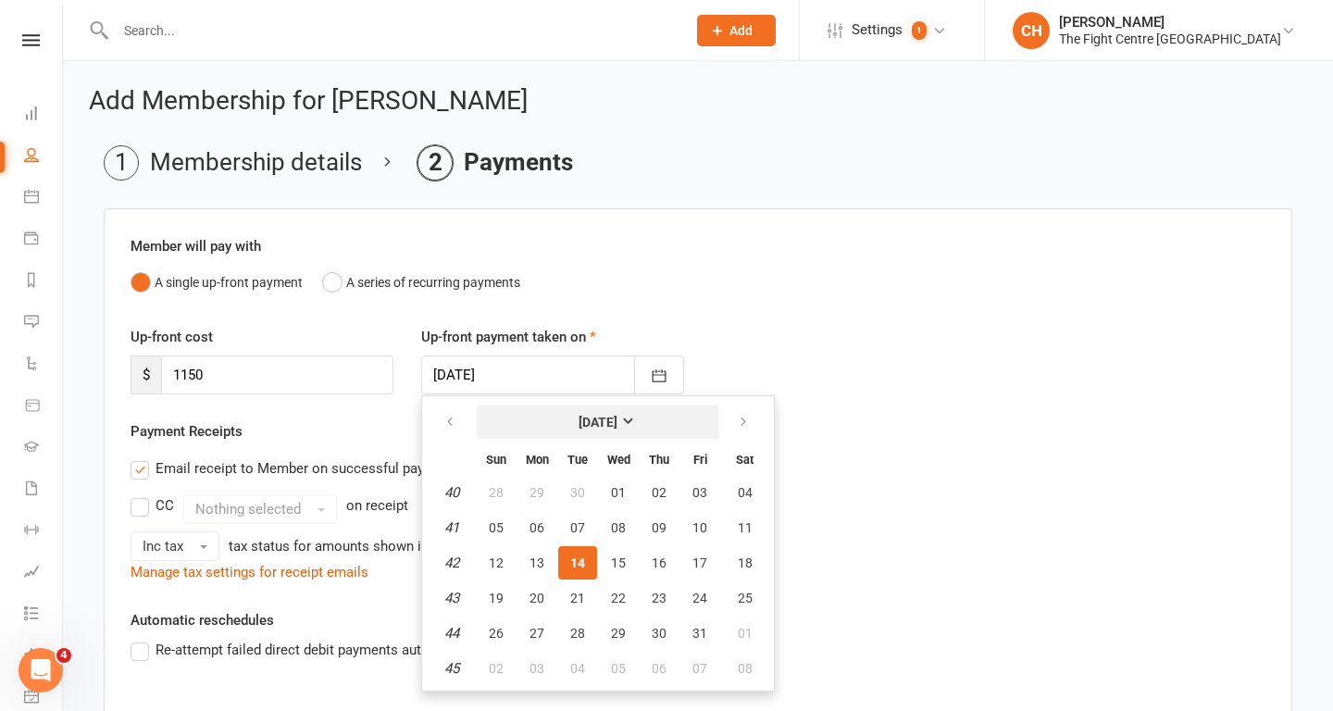
click at [617, 429] on strong "October 2025" at bounding box center [598, 422] width 39 height 15
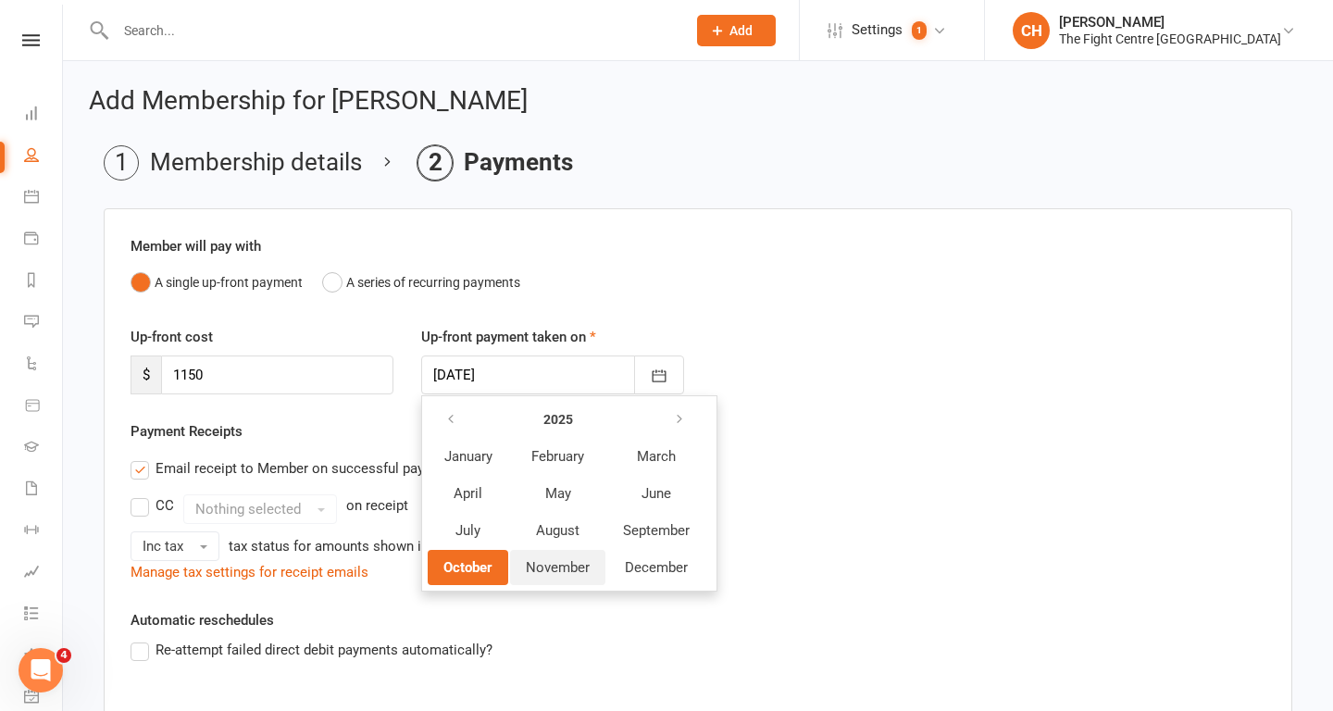
click at [552, 564] on span "November" at bounding box center [558, 567] width 64 height 17
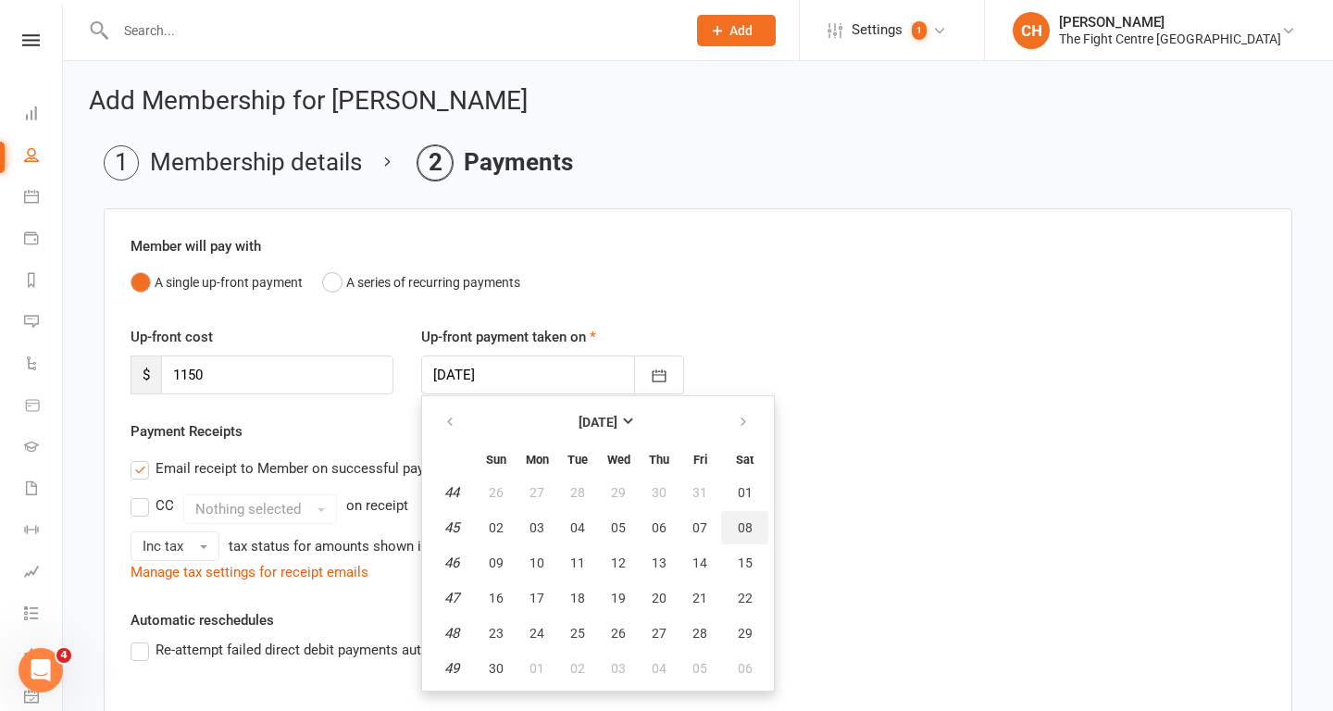
click at [753, 530] on button "08" at bounding box center [744, 527] width 47 height 33
type input "08 Nov 2025"
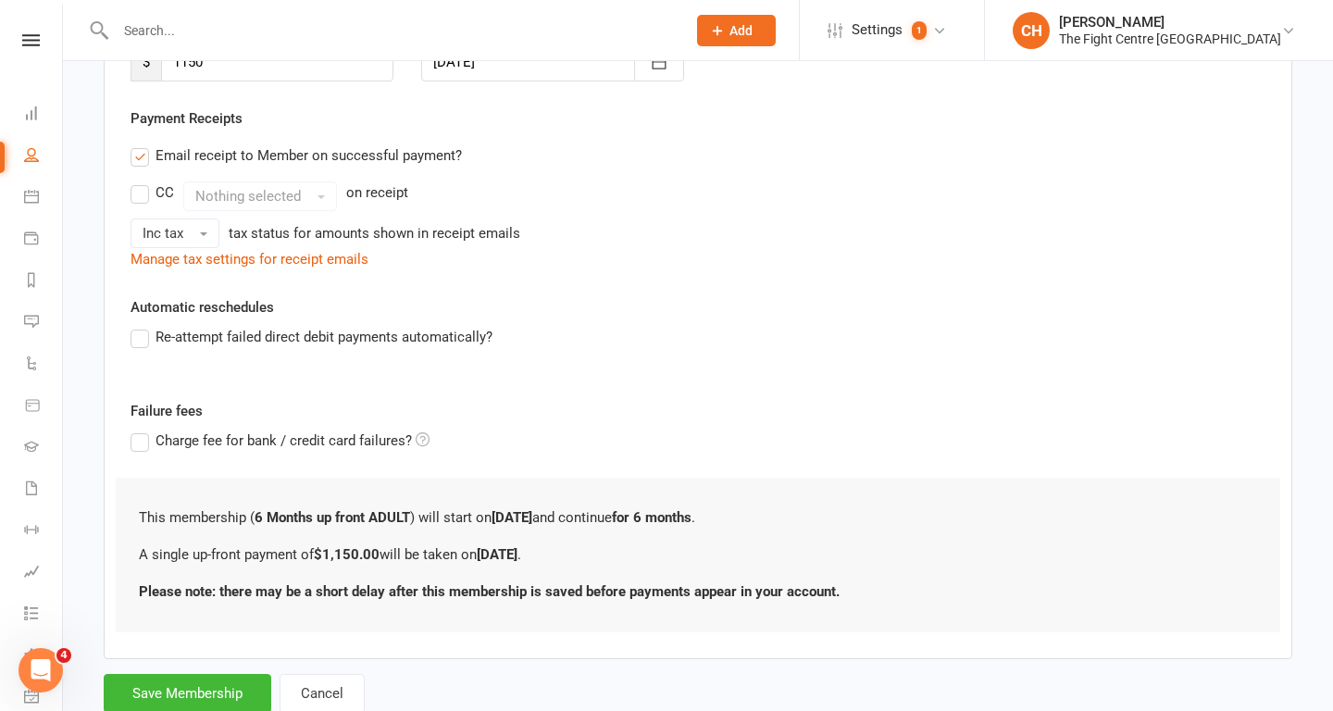
scroll to position [371, 0]
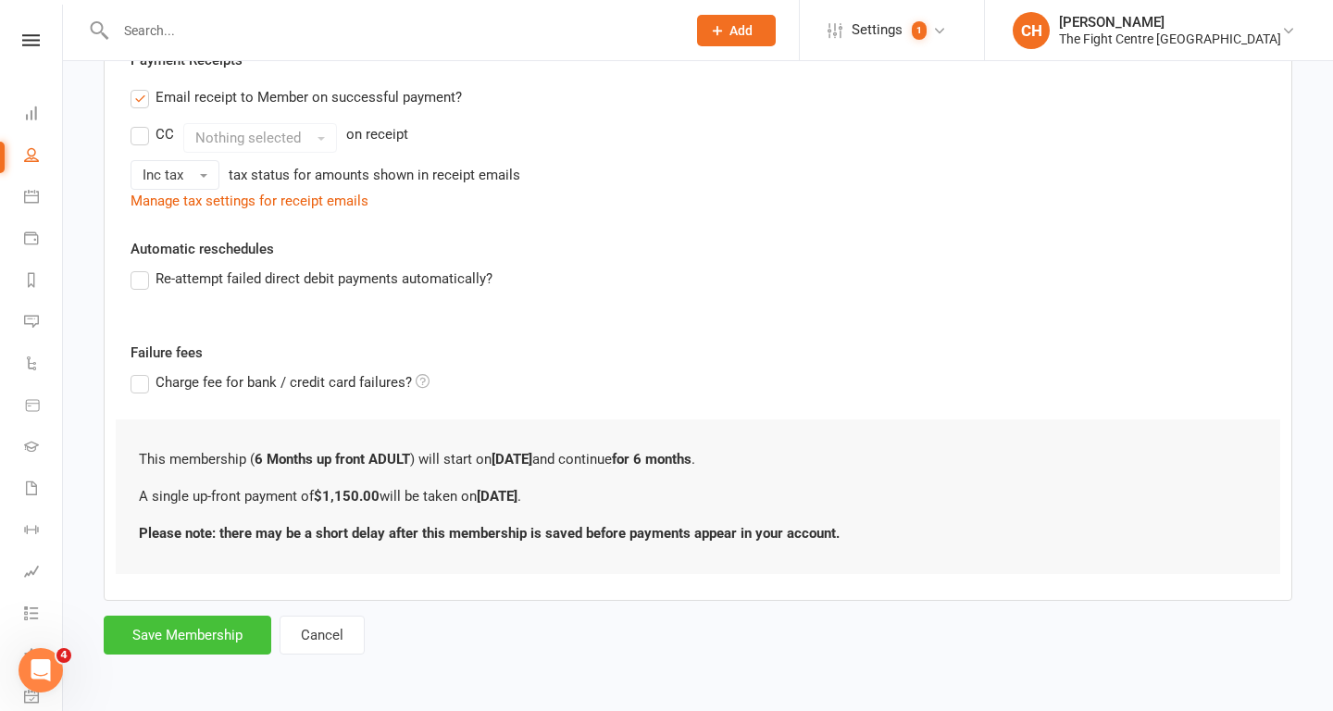
click at [170, 628] on button "Save Membership" at bounding box center [188, 635] width 168 height 39
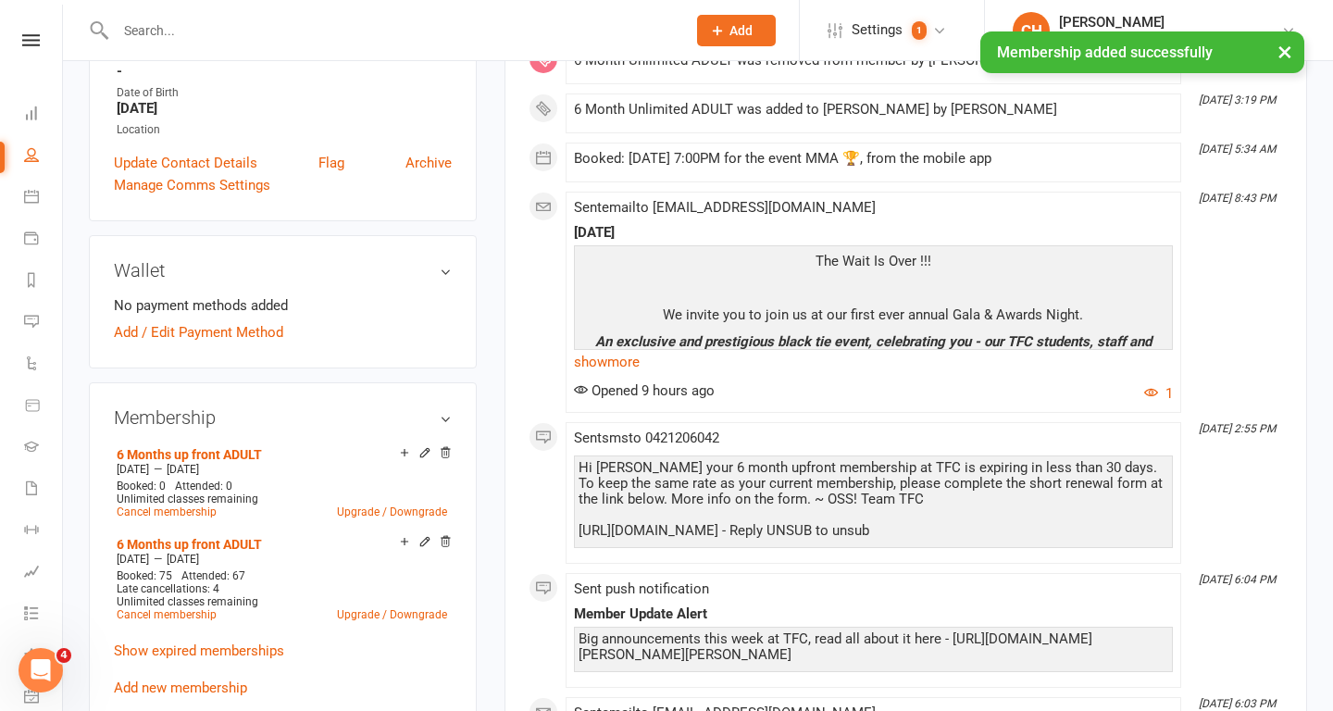
scroll to position [409, 0]
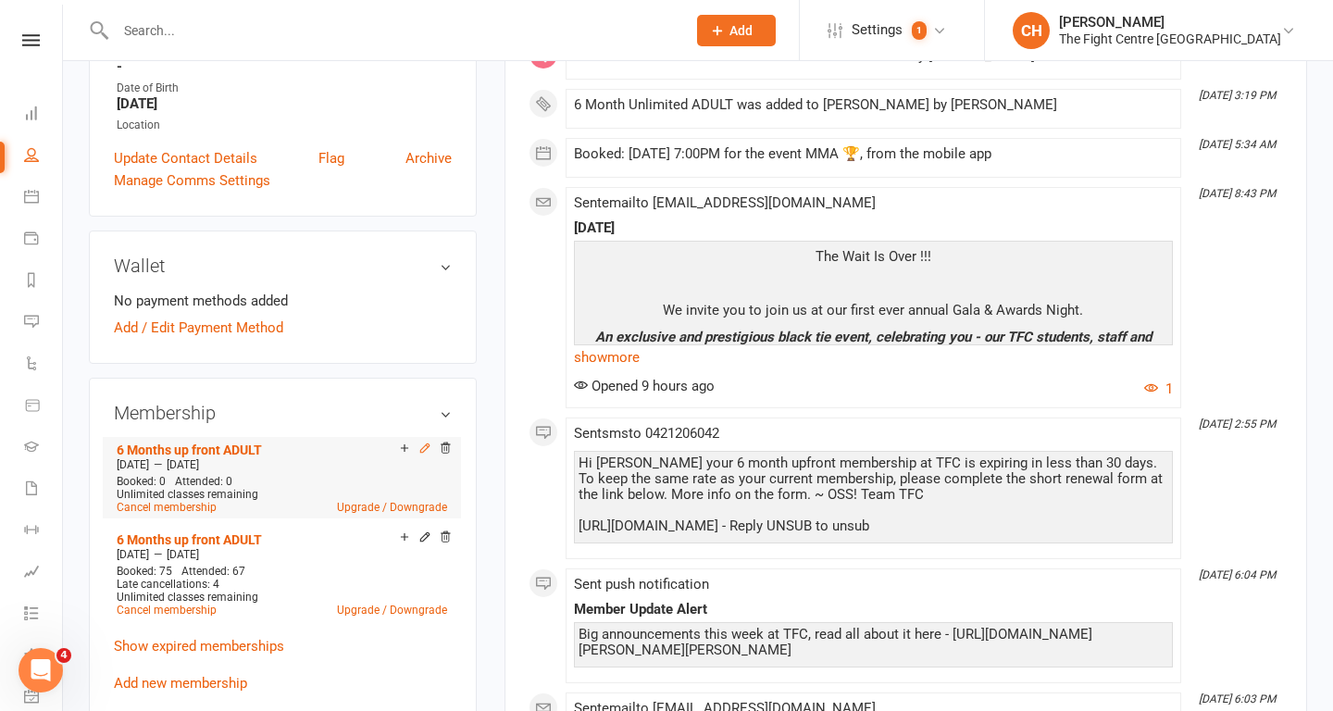
click at [420, 442] on icon at bounding box center [424, 448] width 13 height 13
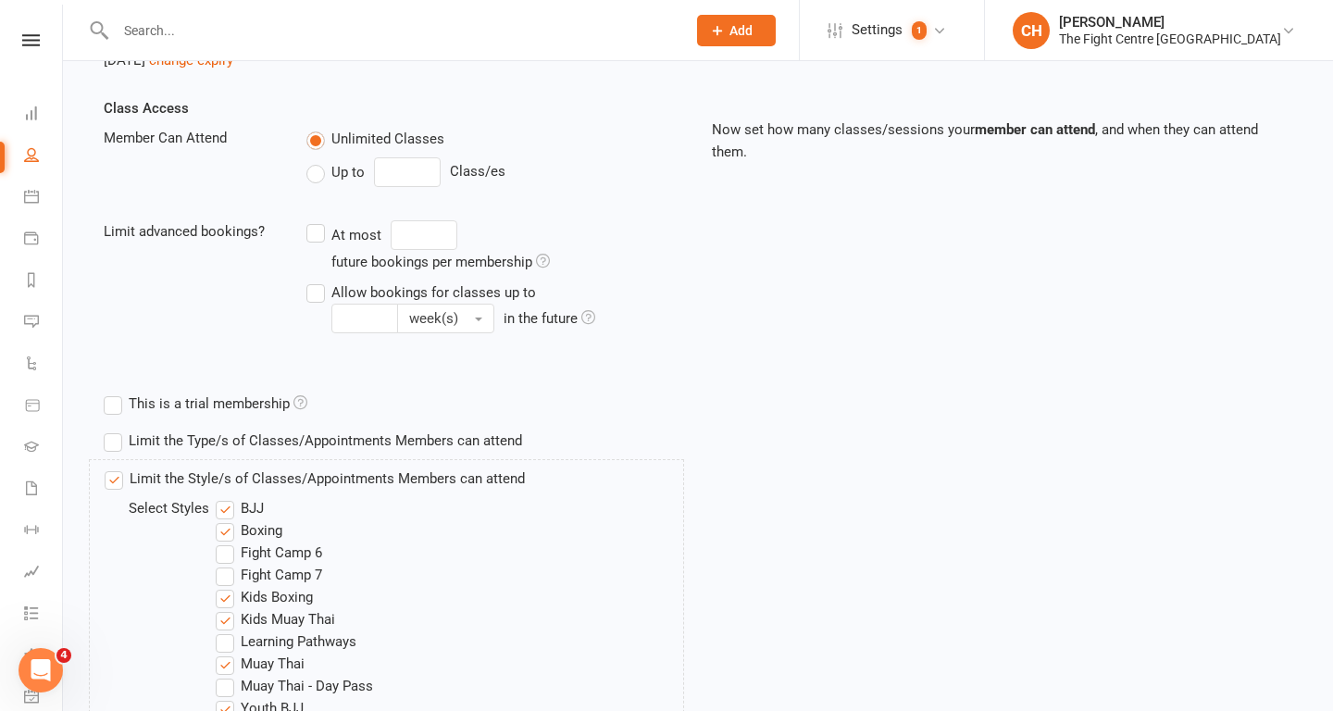
scroll to position [949, 0]
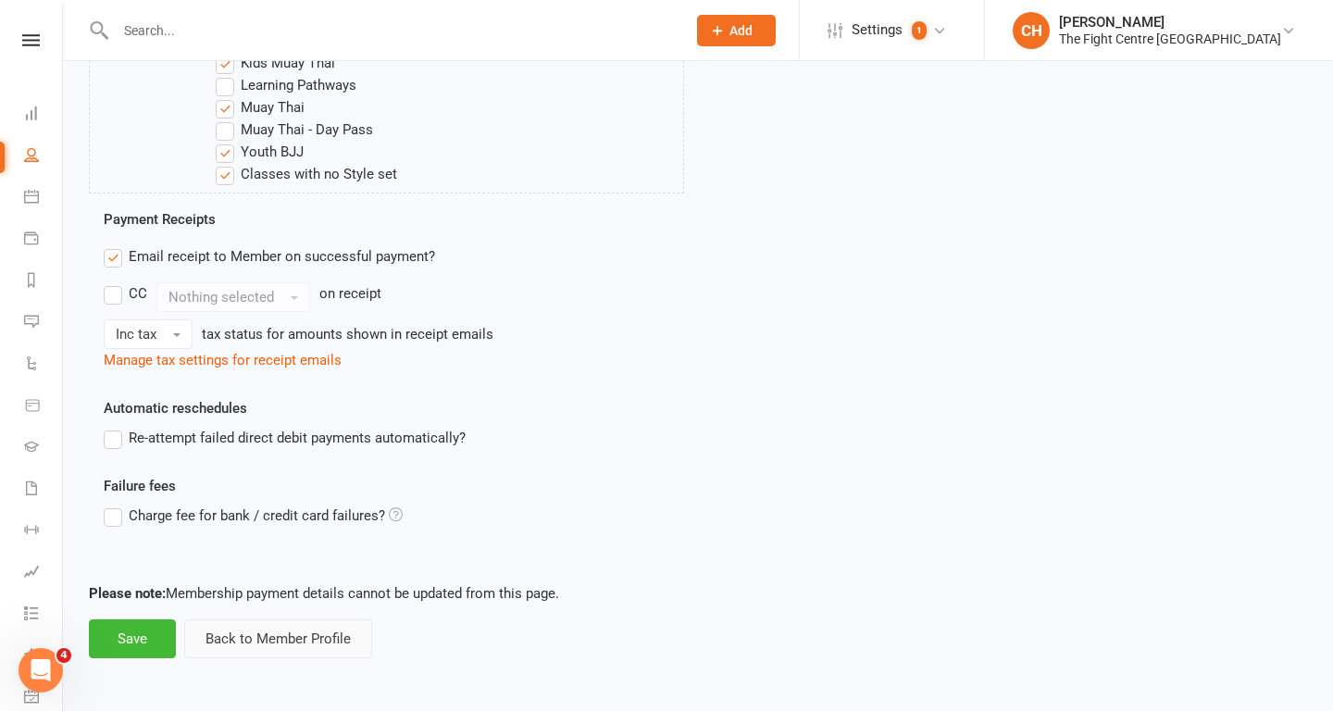
click at [258, 628] on button "Back to Member Profile" at bounding box center [278, 638] width 188 height 39
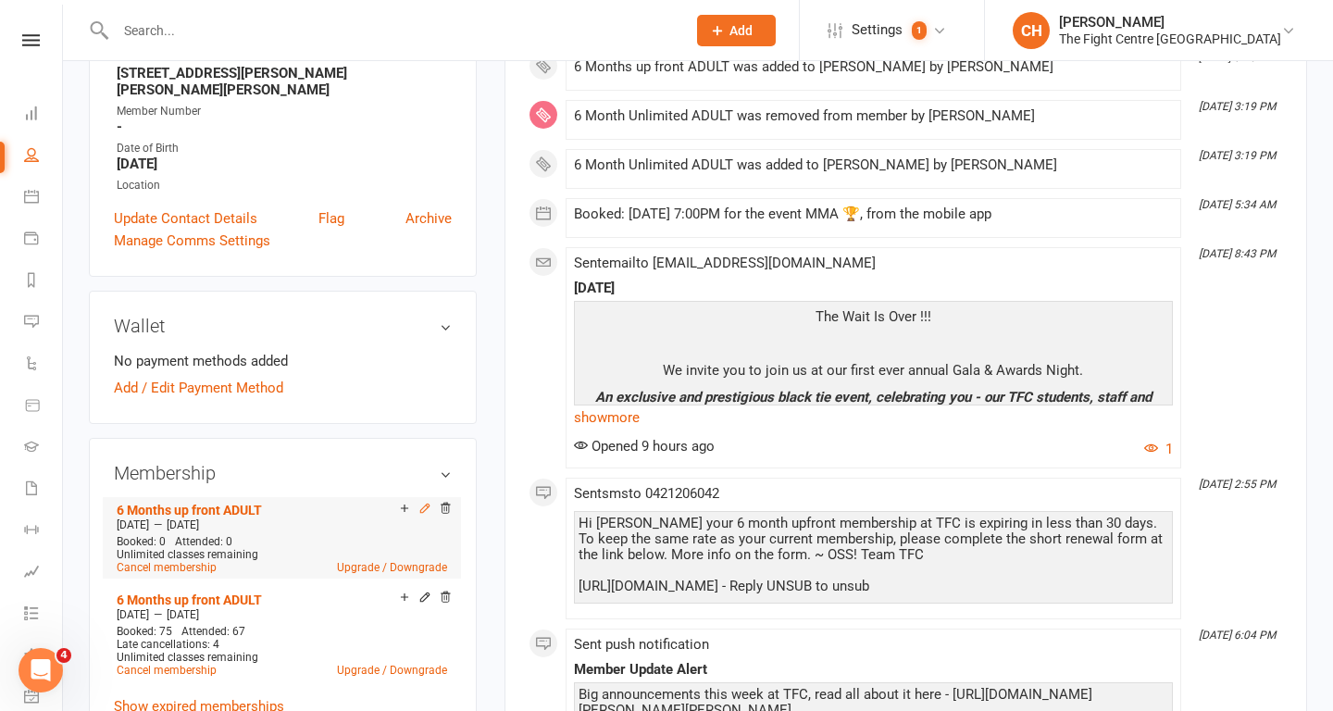
scroll to position [354, 0]
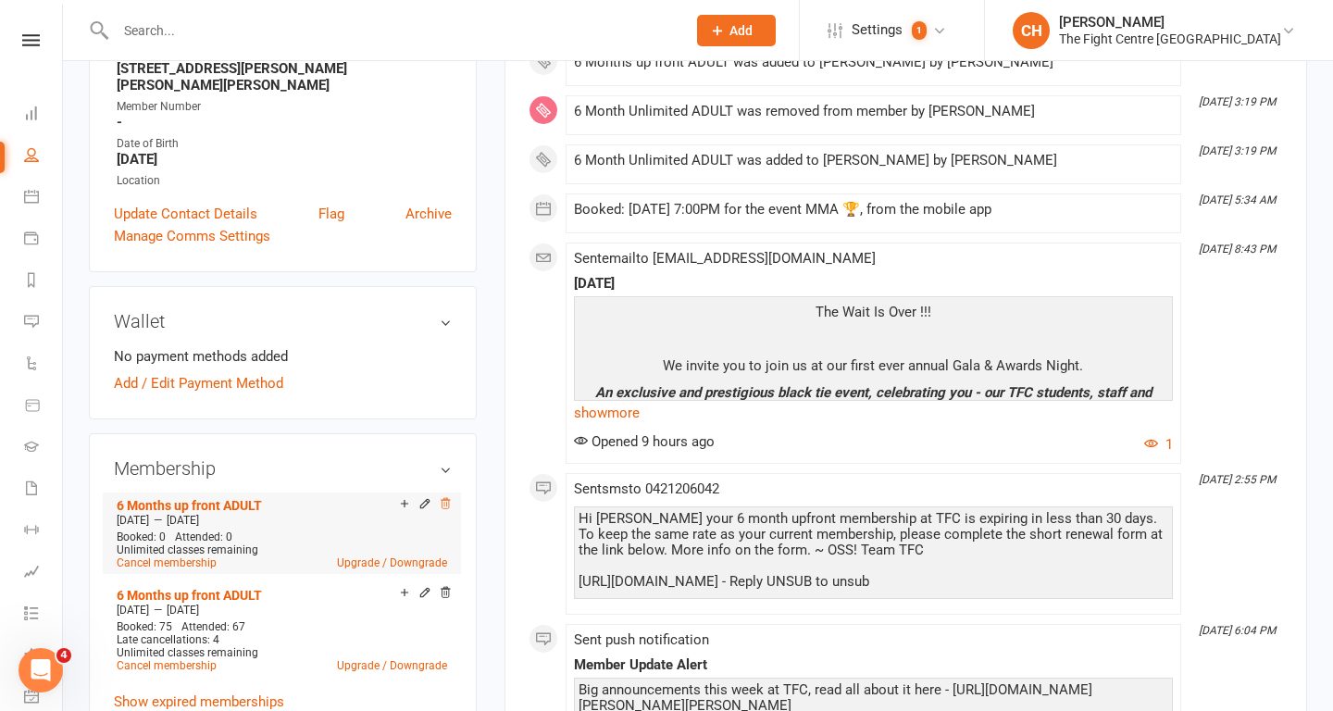
click at [445, 497] on icon at bounding box center [445, 503] width 13 height 13
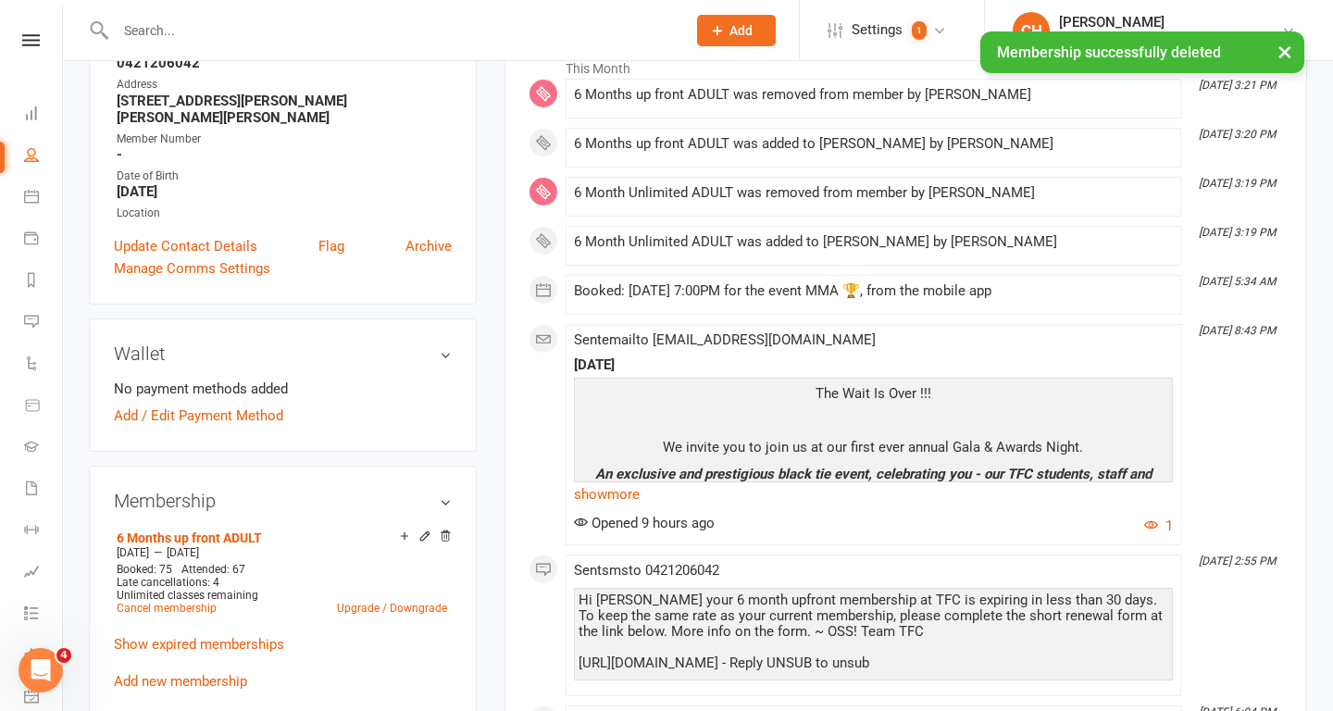
scroll to position [370, 0]
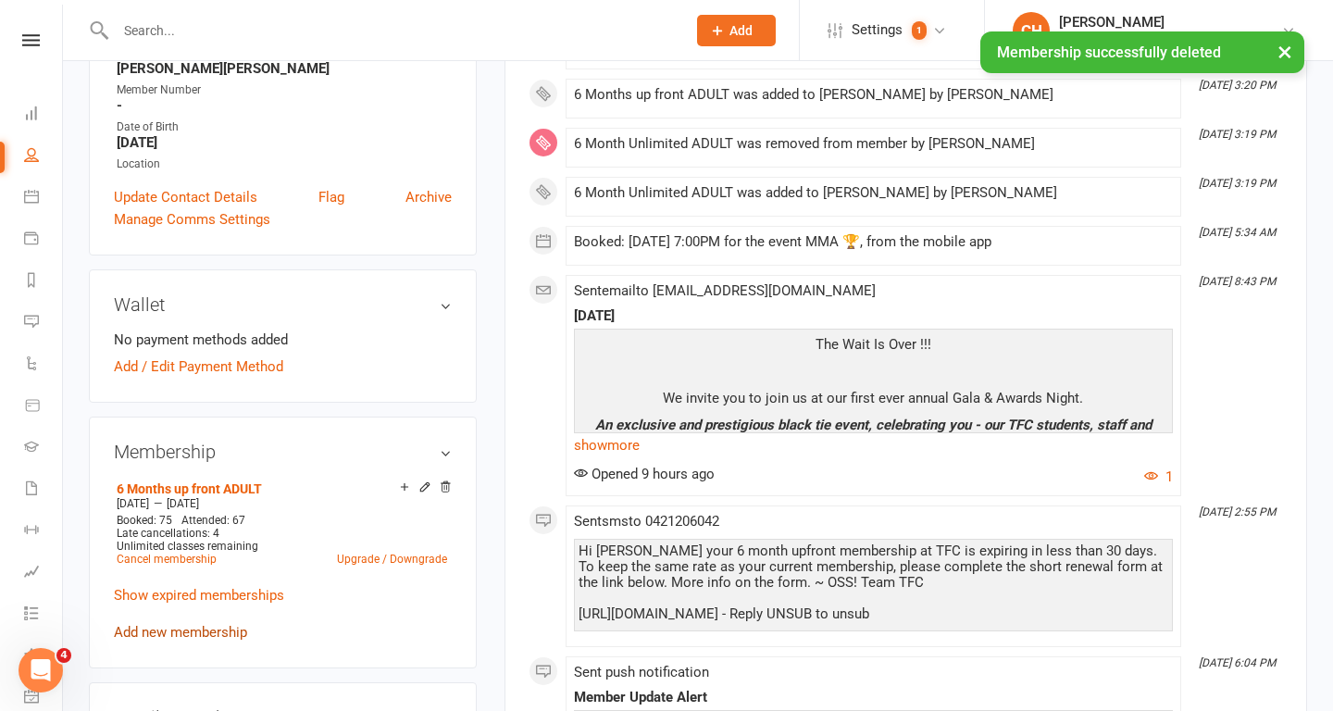
click at [171, 624] on link "Add new membership" at bounding box center [180, 632] width 133 height 17
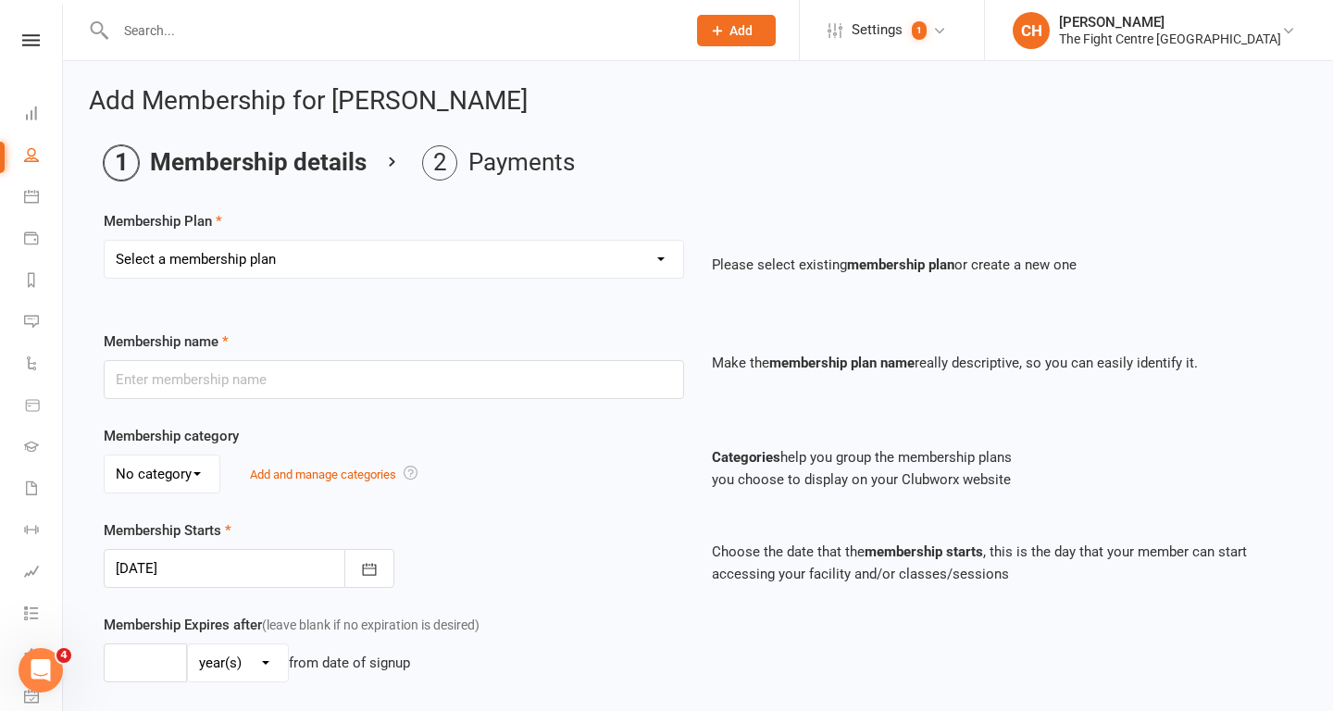
click at [426, 270] on select "Select a membership plan Create new Membership Plan 12 Month Unlimited ADULT 12…" at bounding box center [394, 259] width 579 height 37
select select "8"
click at [105, 241] on select "Select a membership plan Create new Membership Plan 12 Month Unlimited ADULT 12…" at bounding box center [394, 259] width 579 height 37
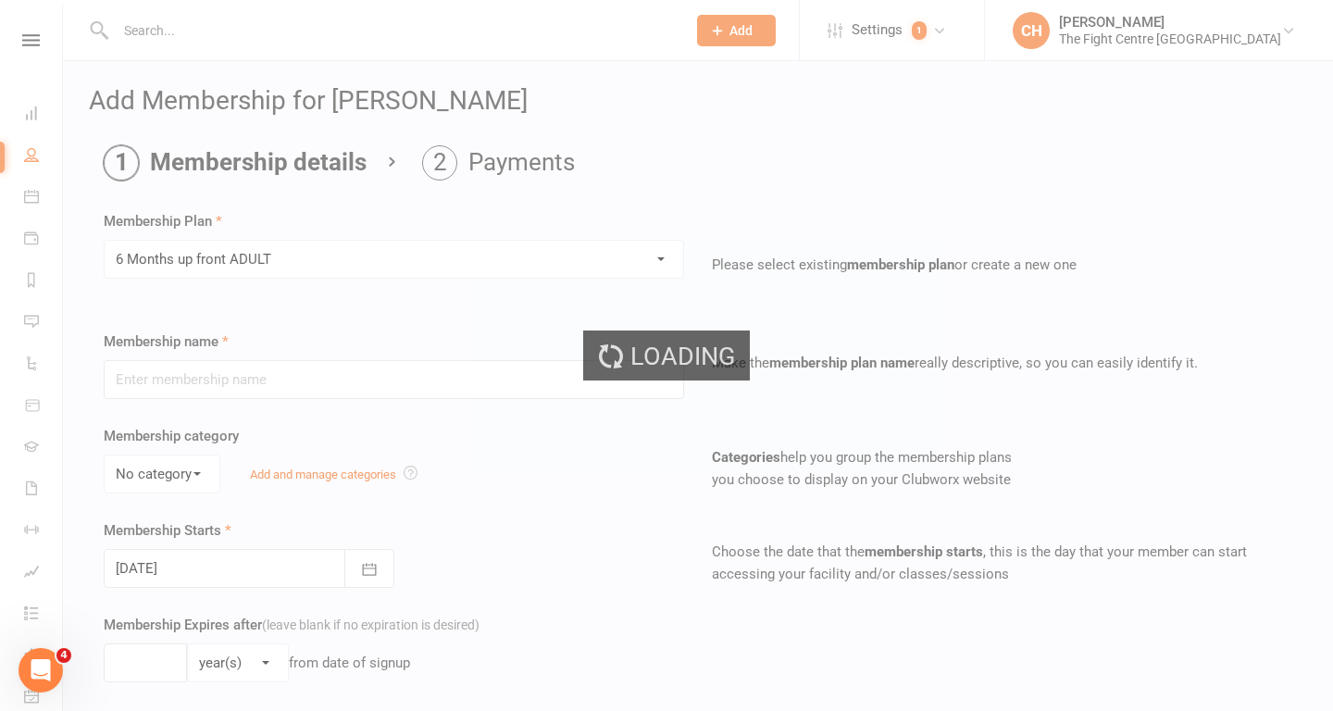
type input "6 Months up front ADULT"
select select "0"
type input "6"
select select "2"
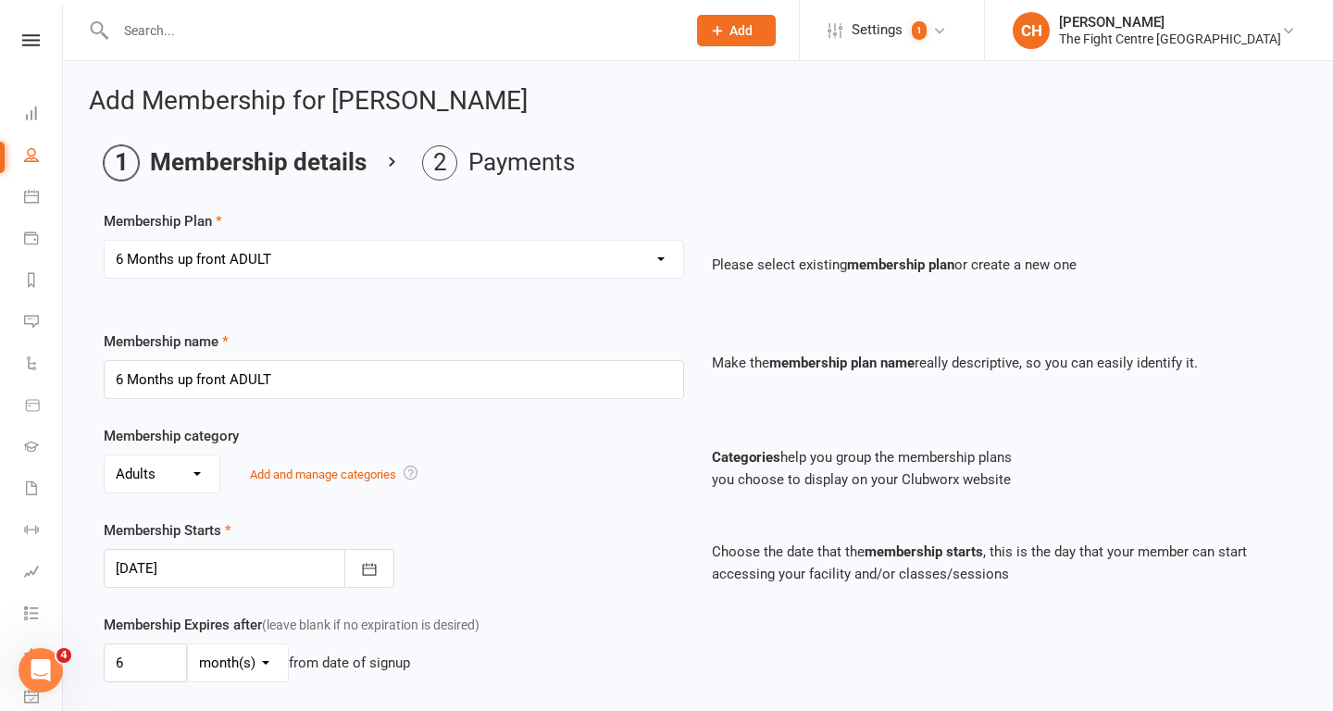
scroll to position [74, 0]
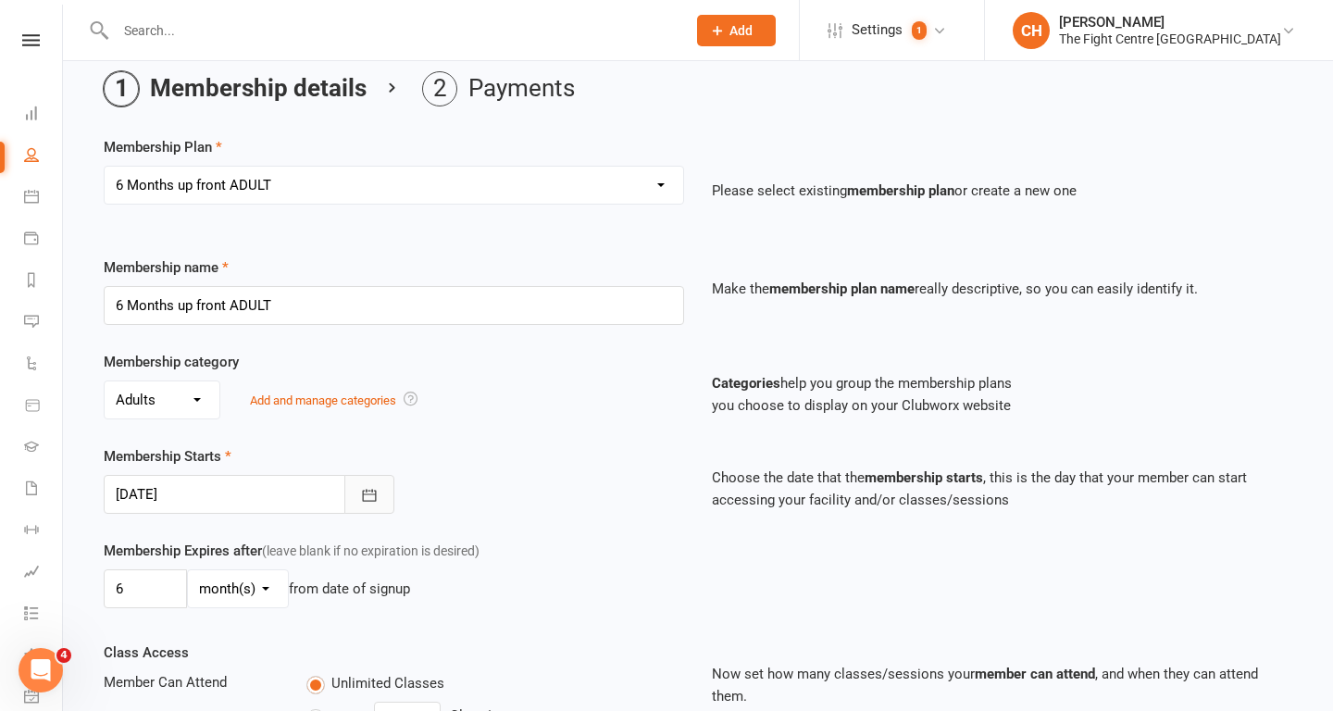
click at [370, 497] on icon "button" at bounding box center [369, 495] width 19 height 19
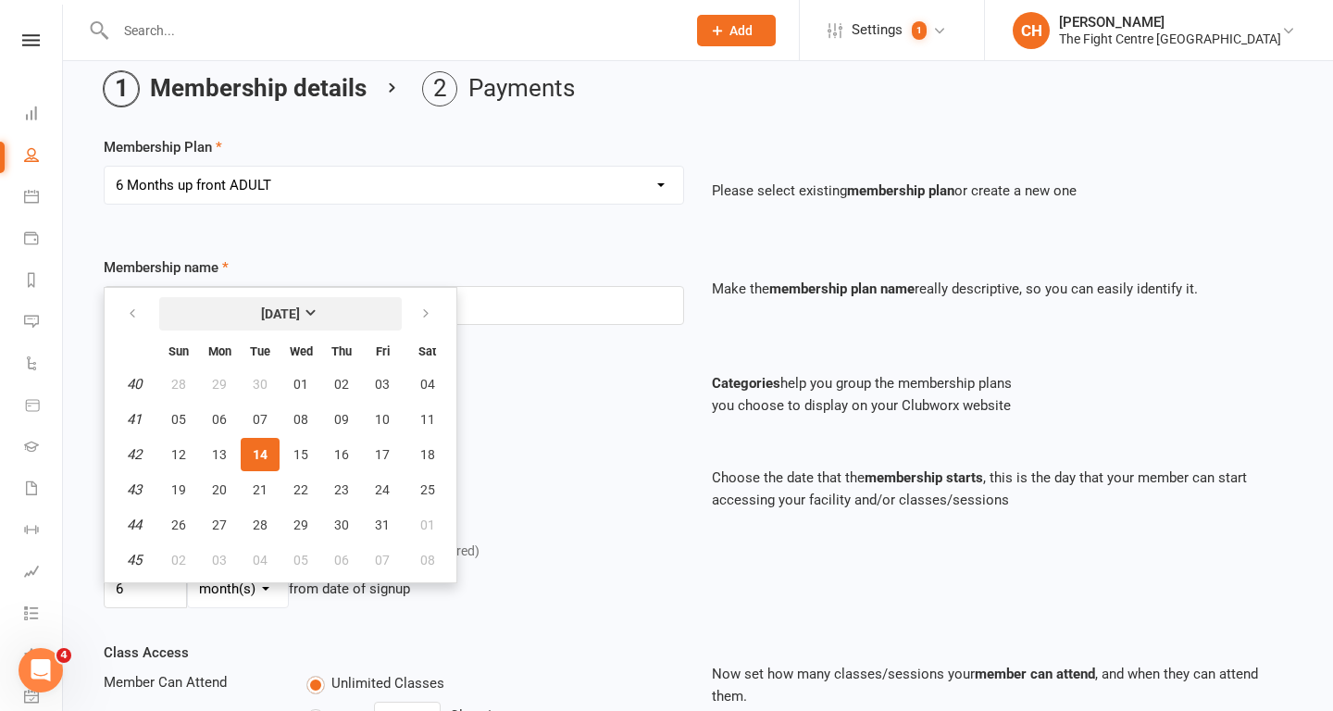
click at [300, 314] on strong "October 2025" at bounding box center [280, 313] width 39 height 15
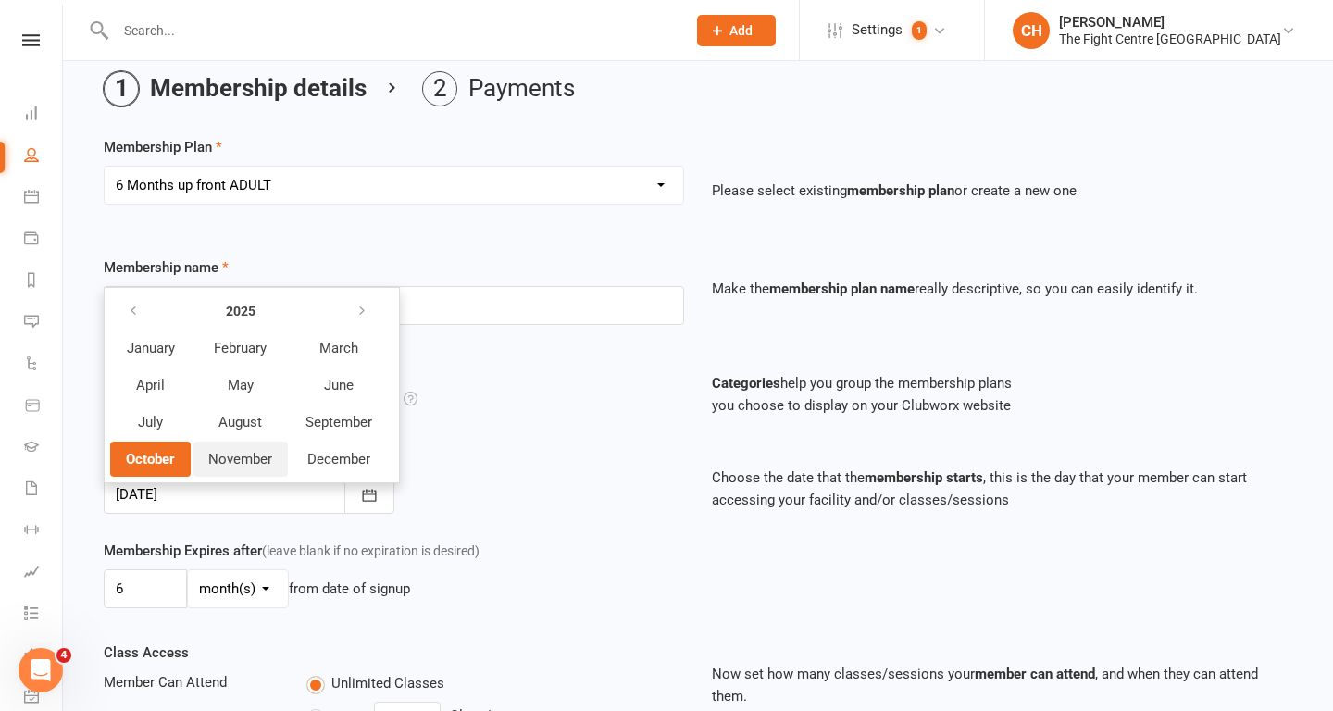
click at [224, 448] on button "November" at bounding box center [240, 459] width 95 height 35
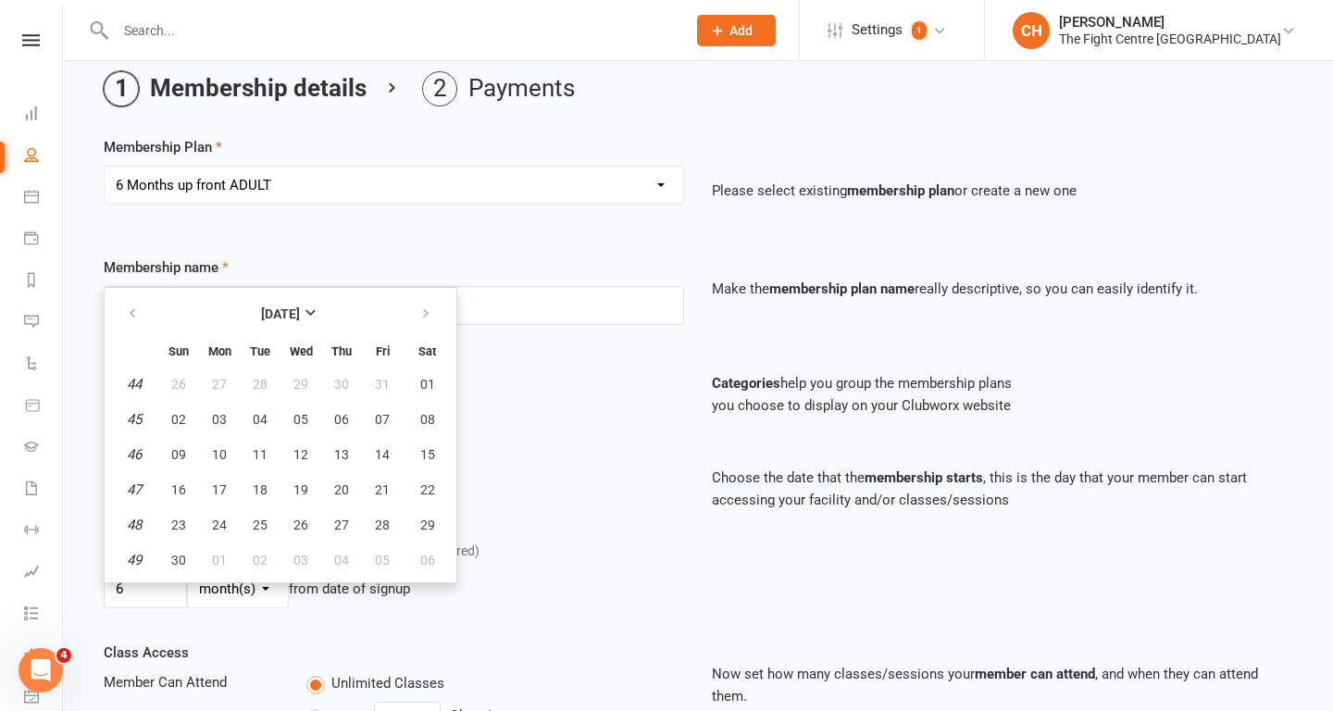
click at [350, 222] on div "Select a membership plan Create new Membership Plan 12 Month Unlimited ADULT 12…" at bounding box center [394, 198] width 608 height 65
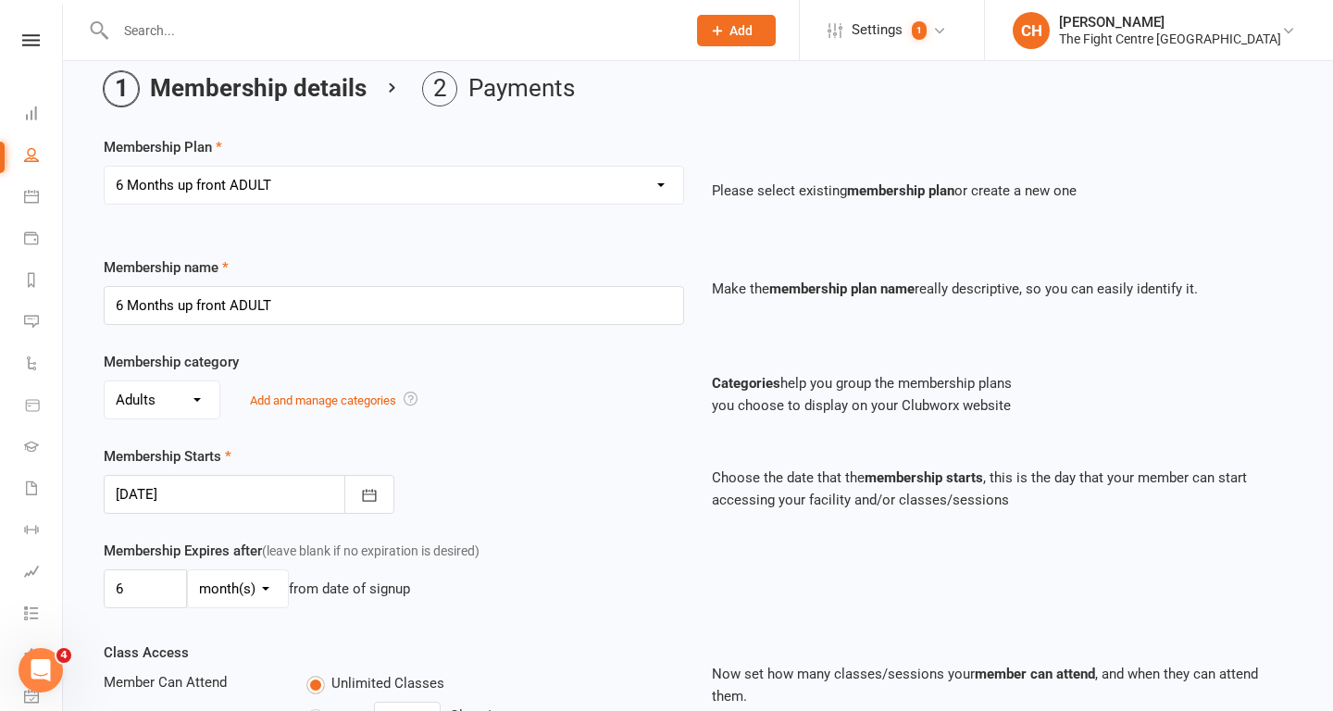
click at [201, 493] on div at bounding box center [249, 494] width 291 height 39
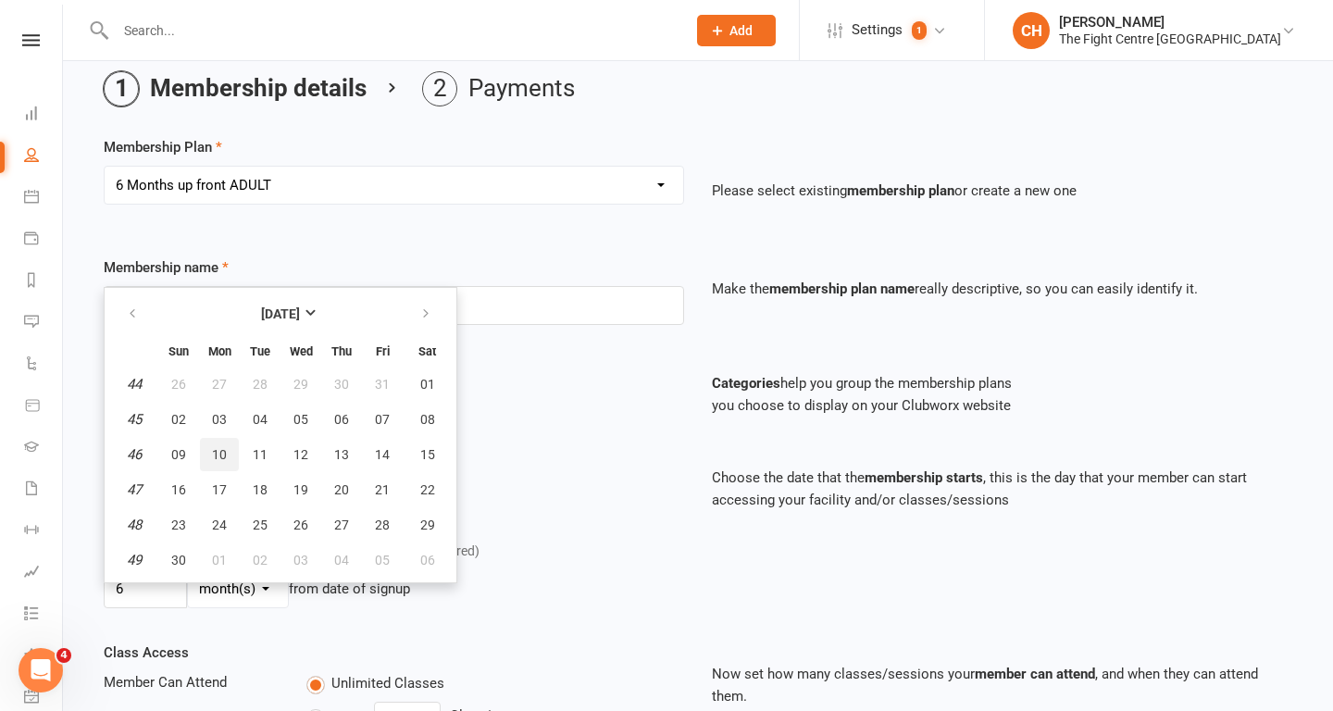
click at [219, 458] on span "10" at bounding box center [219, 454] width 15 height 15
type input "10 Nov 2025"
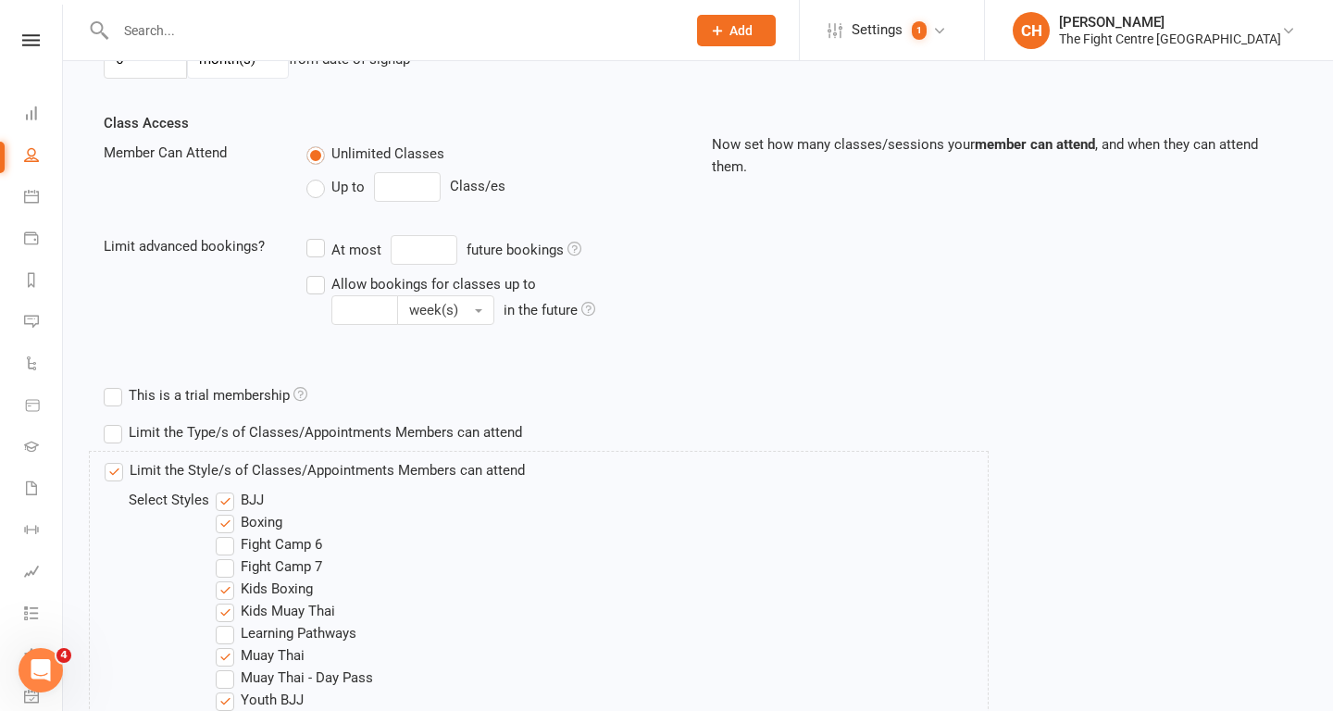
scroll to position [770, 0]
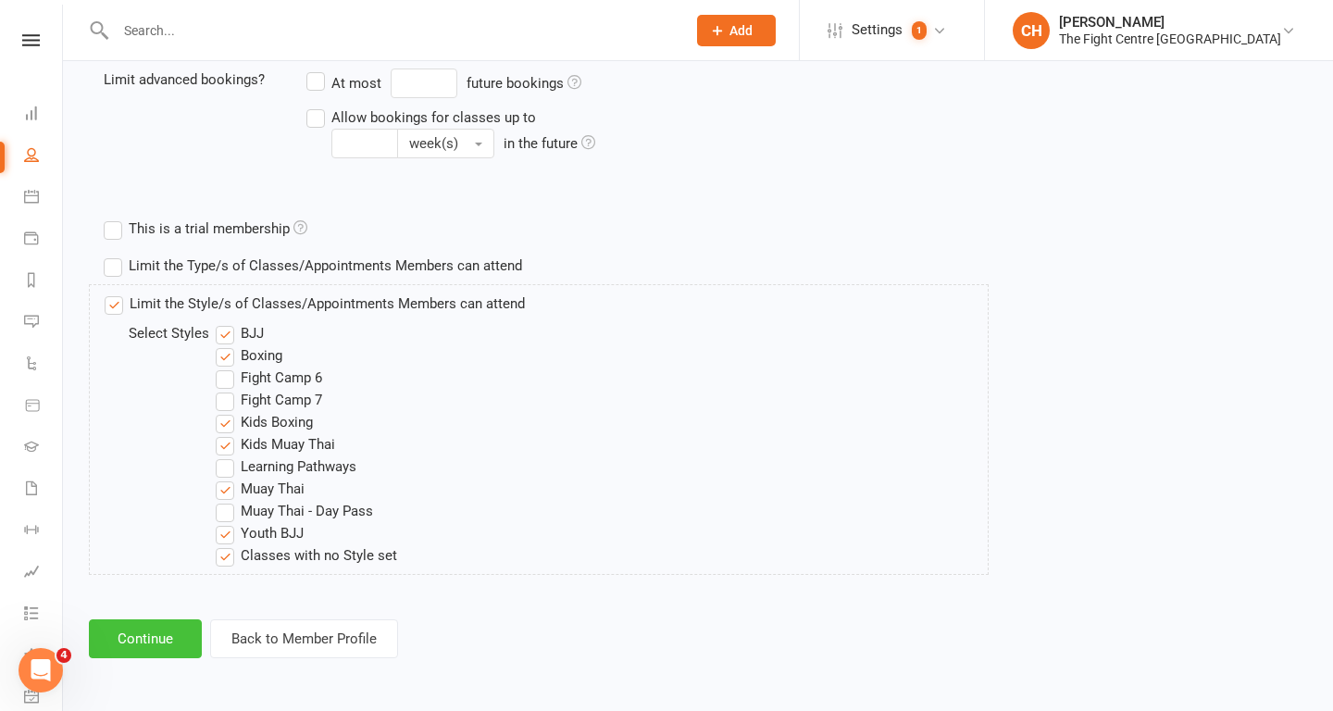
click at [150, 638] on button "Continue" at bounding box center [145, 638] width 113 height 39
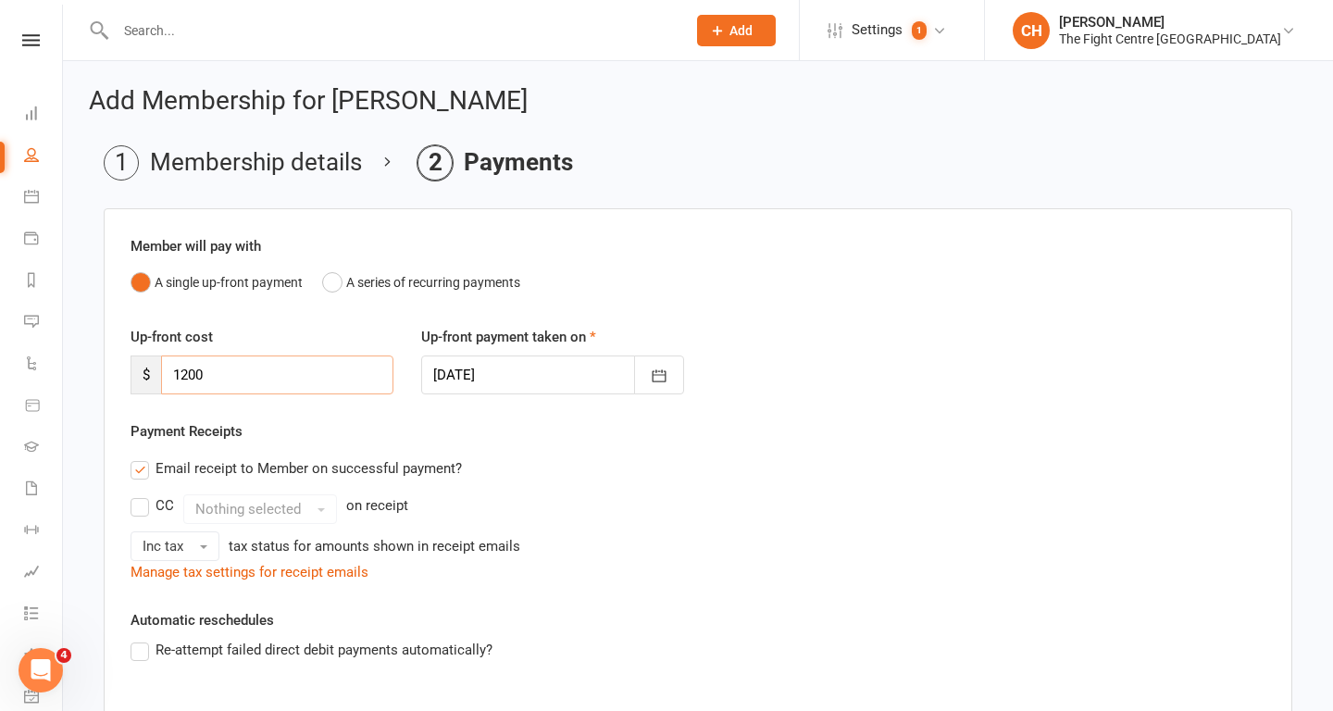
click at [220, 370] on input "1200" at bounding box center [277, 374] width 232 height 39
type input "1150"
click at [654, 390] on button "button" at bounding box center [659, 374] width 50 height 39
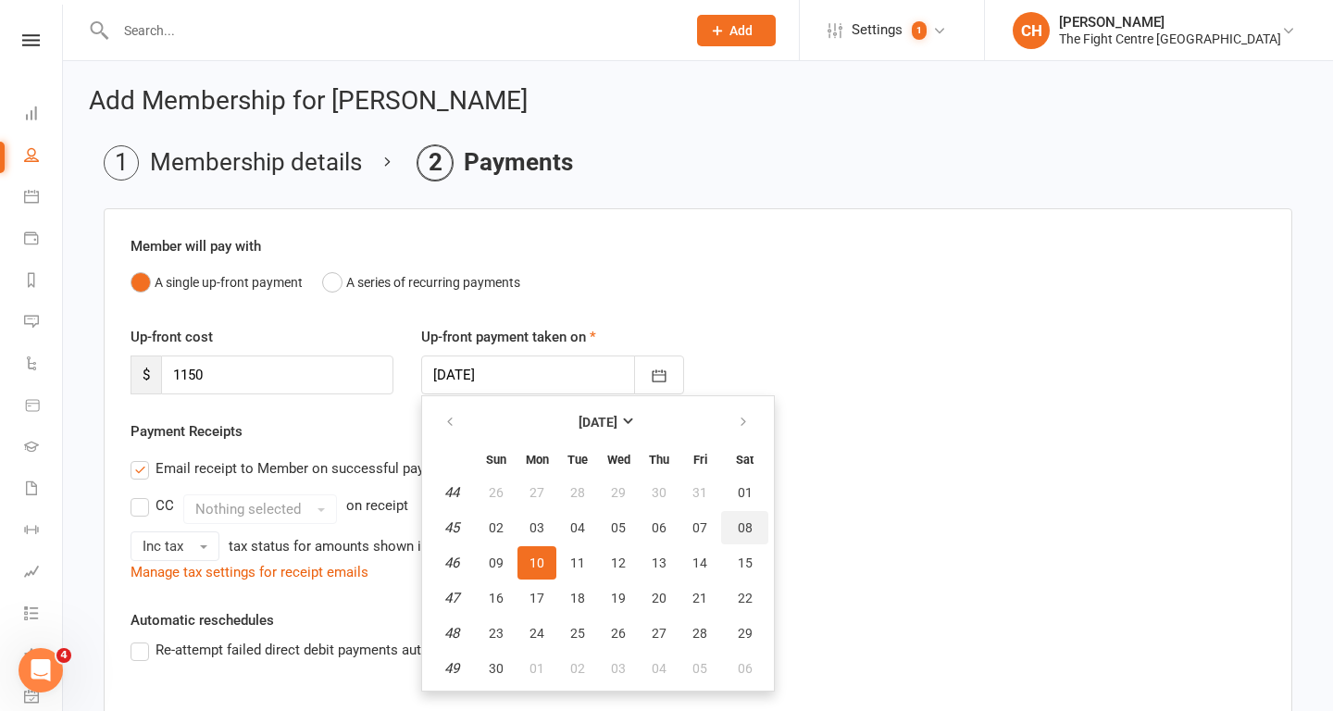
click at [741, 526] on span "08" at bounding box center [745, 527] width 15 height 15
type input "08 Nov 2025"
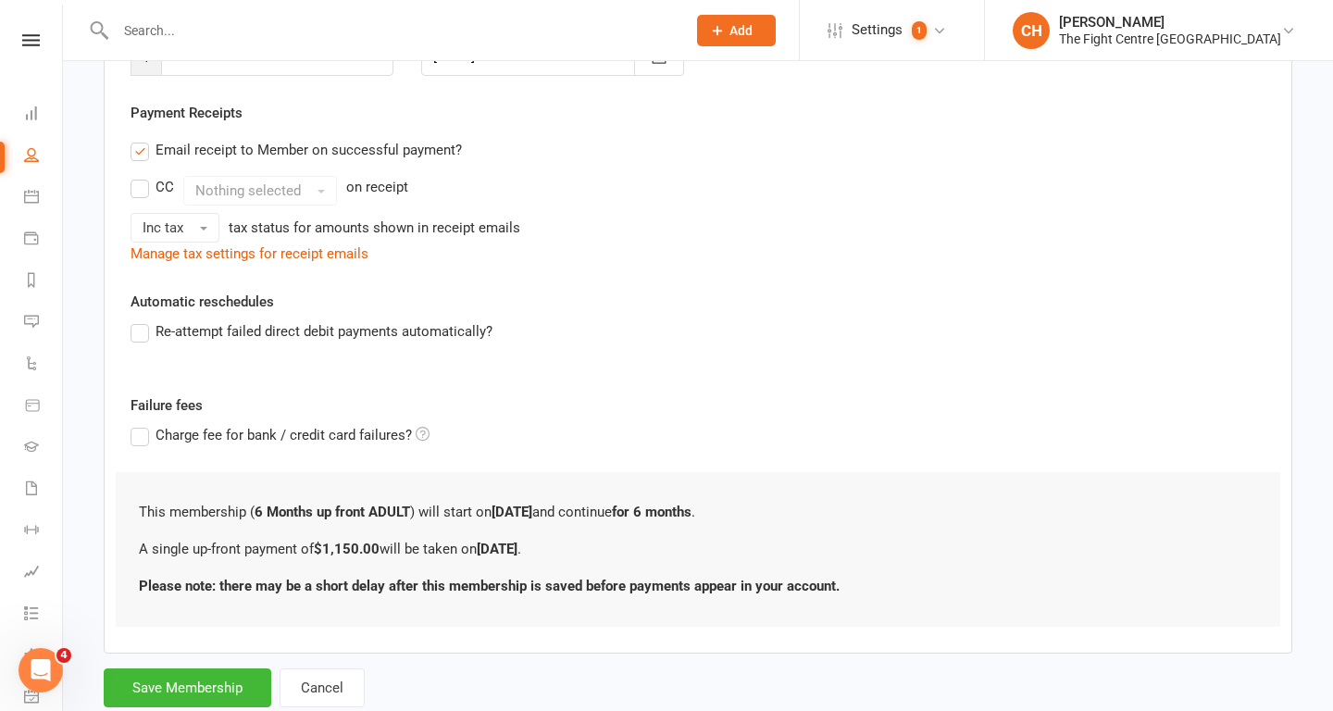
scroll to position [371, 0]
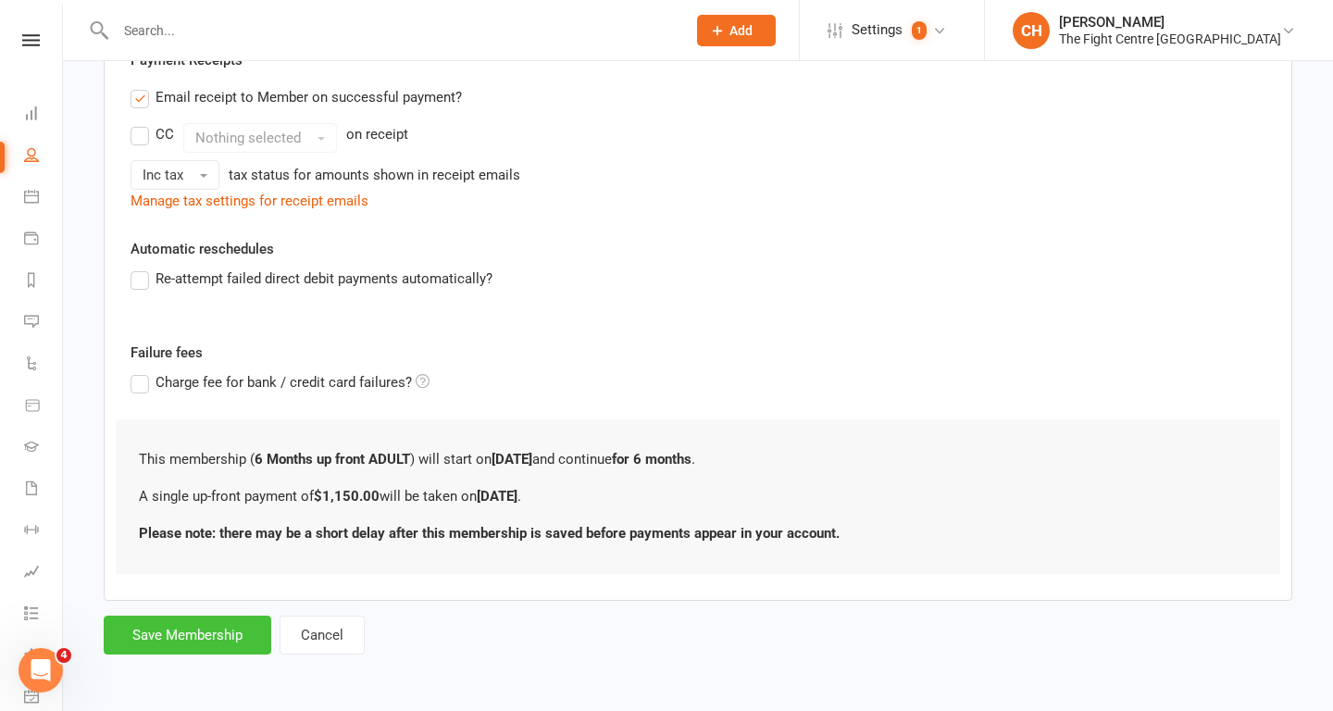
click at [180, 629] on button "Save Membership" at bounding box center [188, 635] width 168 height 39
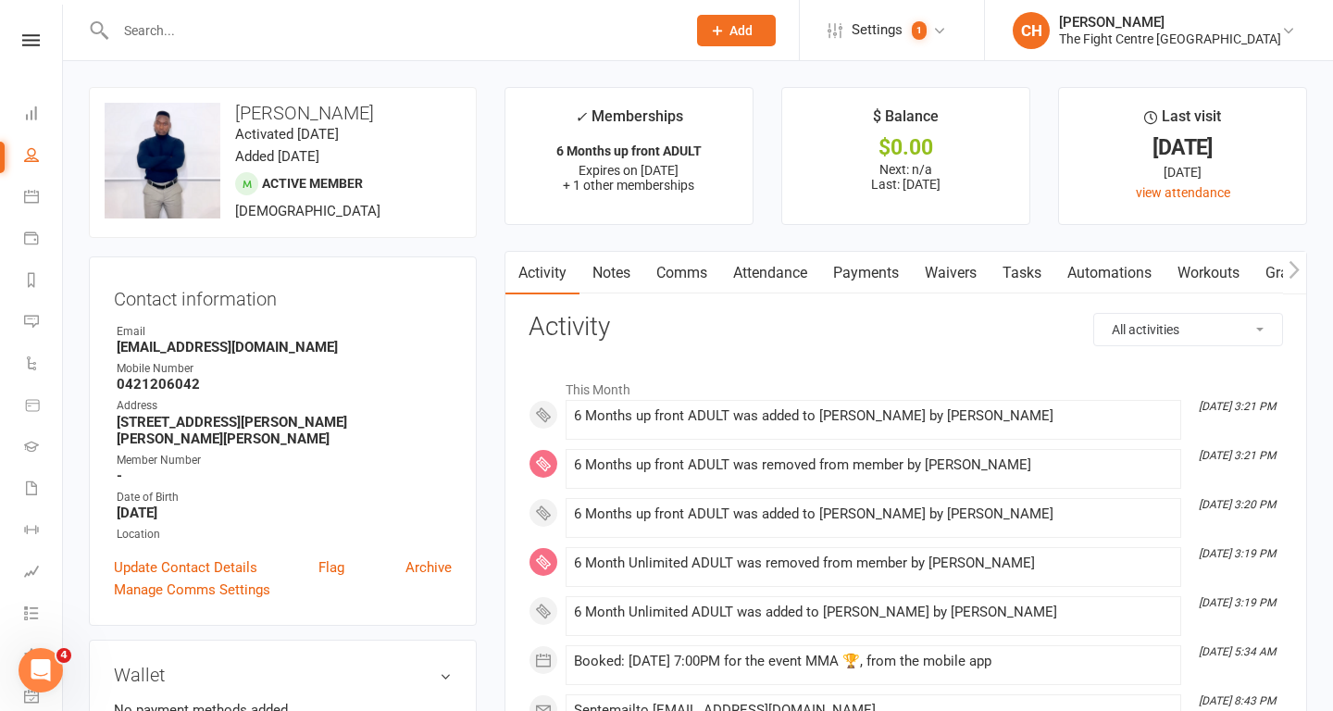
click at [866, 283] on link "Payments" at bounding box center [866, 273] width 92 height 43
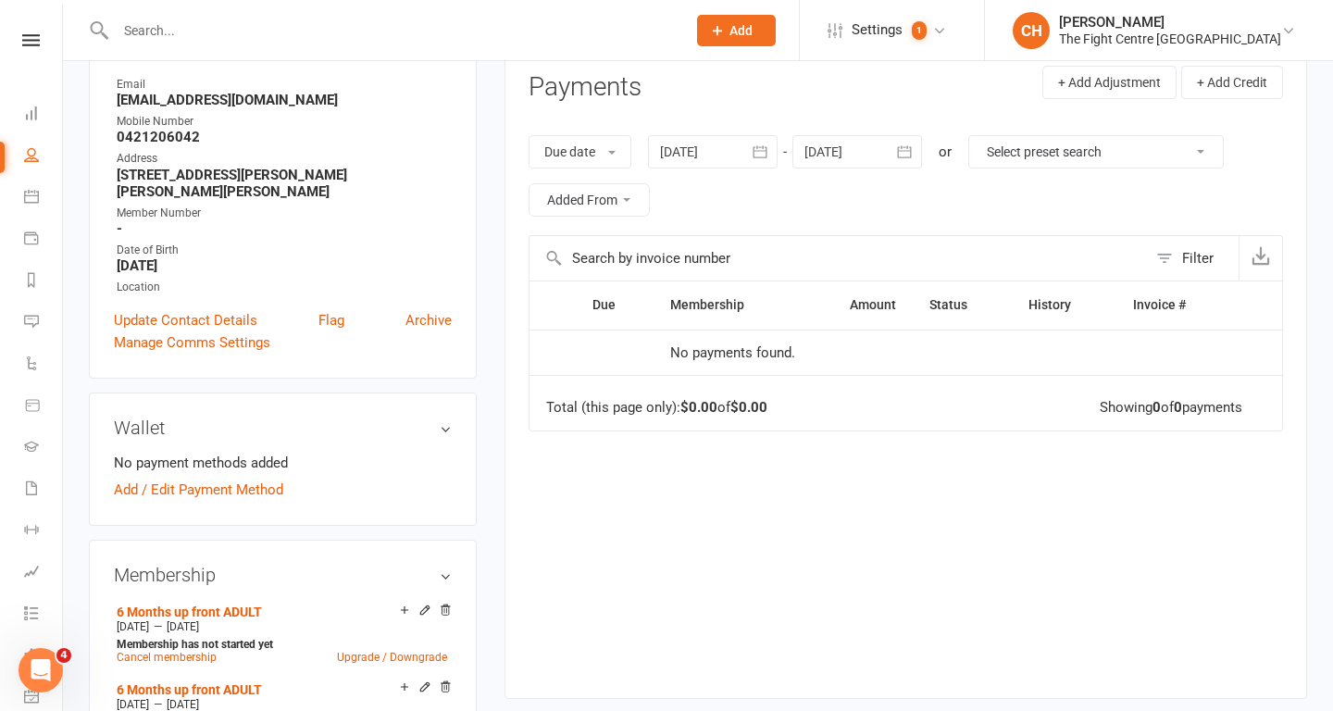
scroll to position [245, 0]
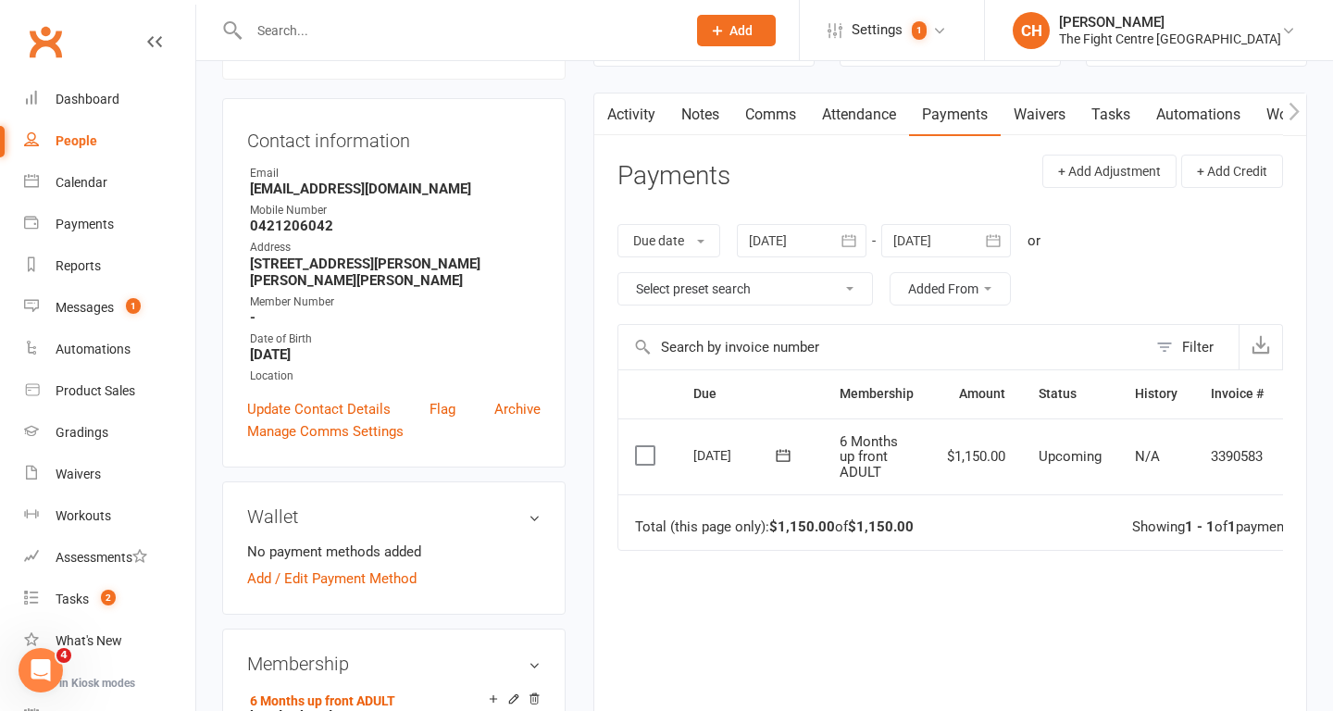
scroll to position [156, 0]
click at [851, 246] on icon "button" at bounding box center [849, 242] width 19 height 19
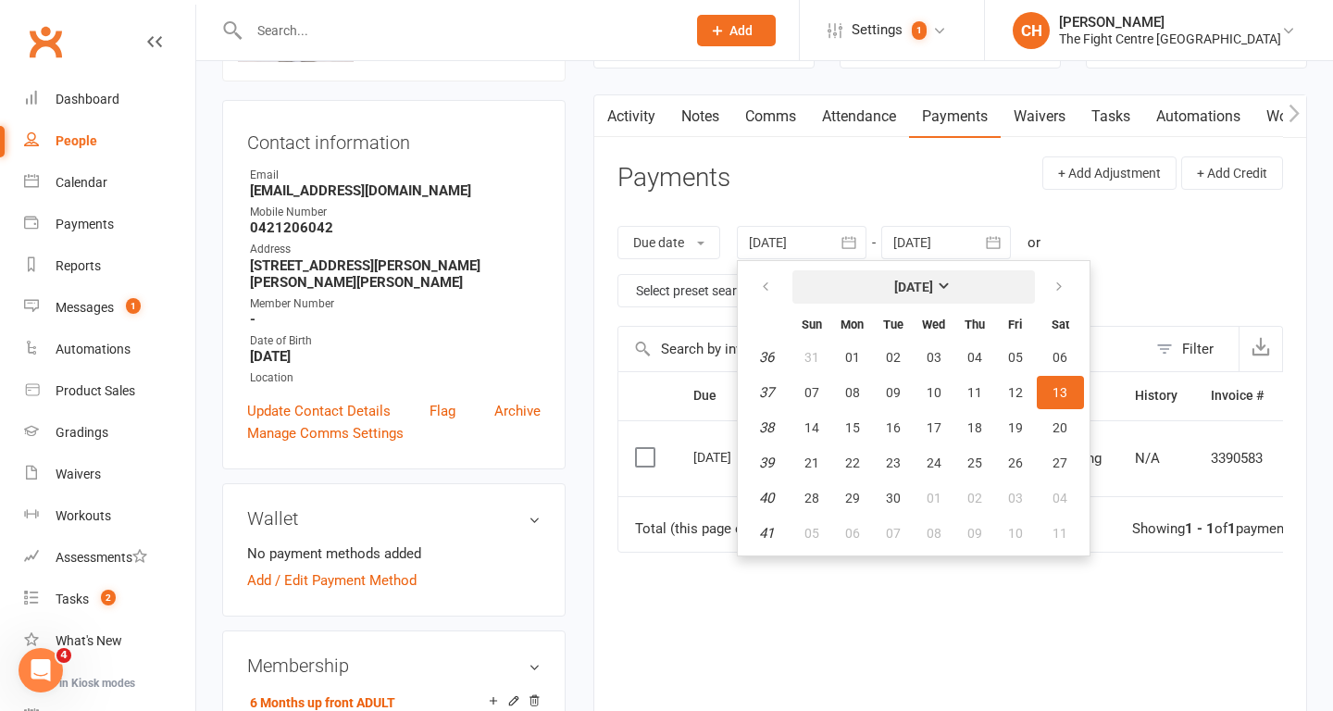
click at [894, 283] on strong "September 2025" at bounding box center [913, 287] width 39 height 15
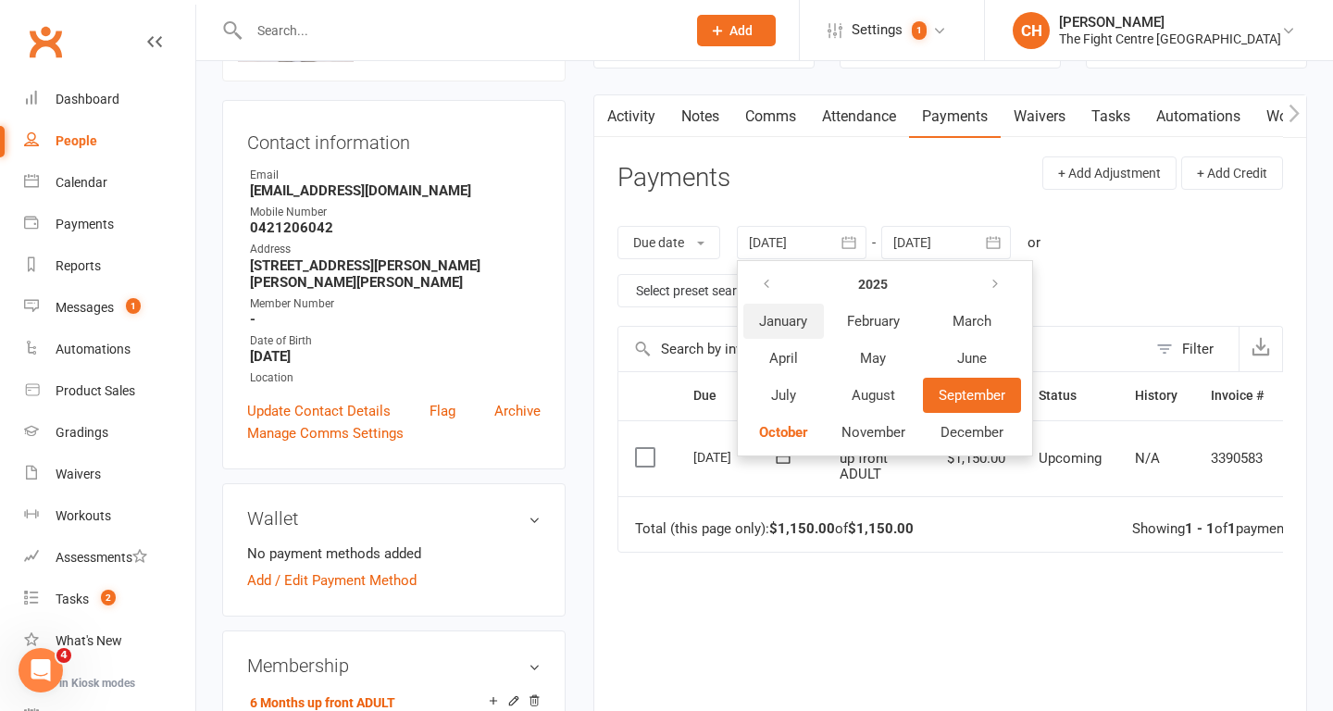
click at [793, 320] on span "January" at bounding box center [783, 321] width 48 height 17
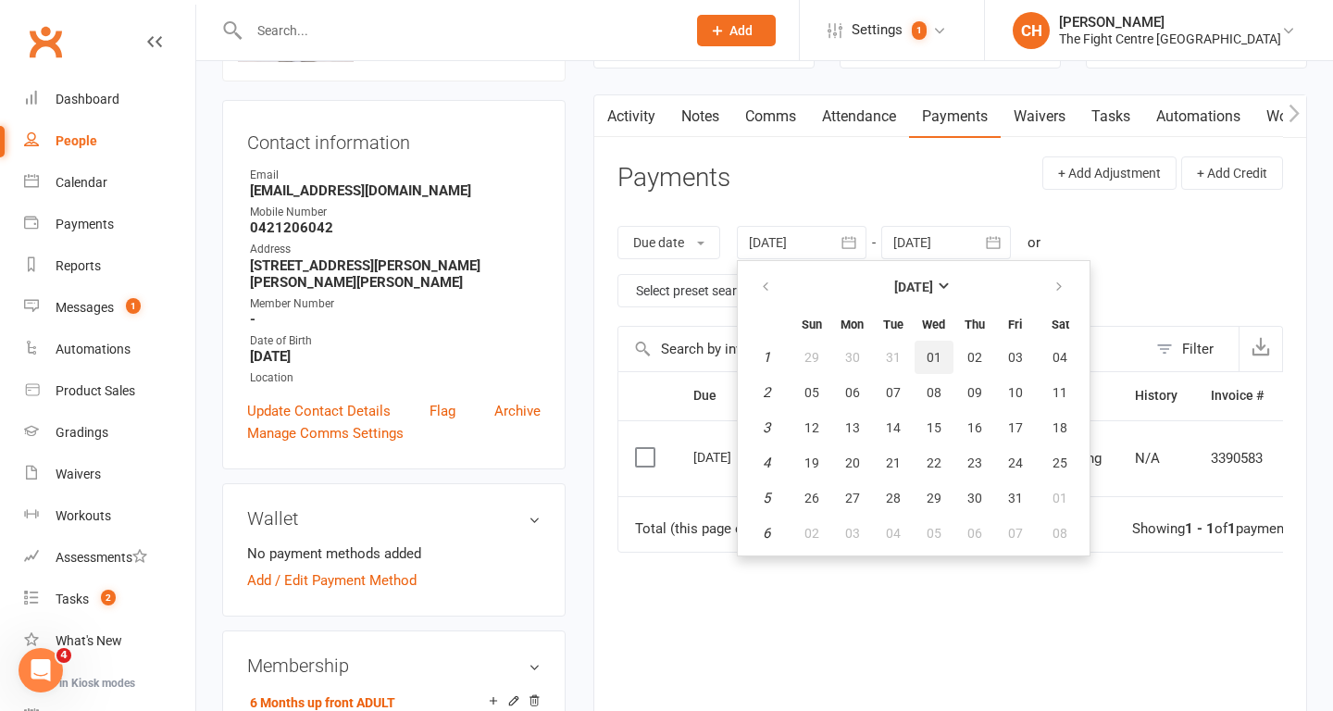
click at [948, 356] on button "01" at bounding box center [934, 357] width 39 height 33
type input "01 Jan 2025"
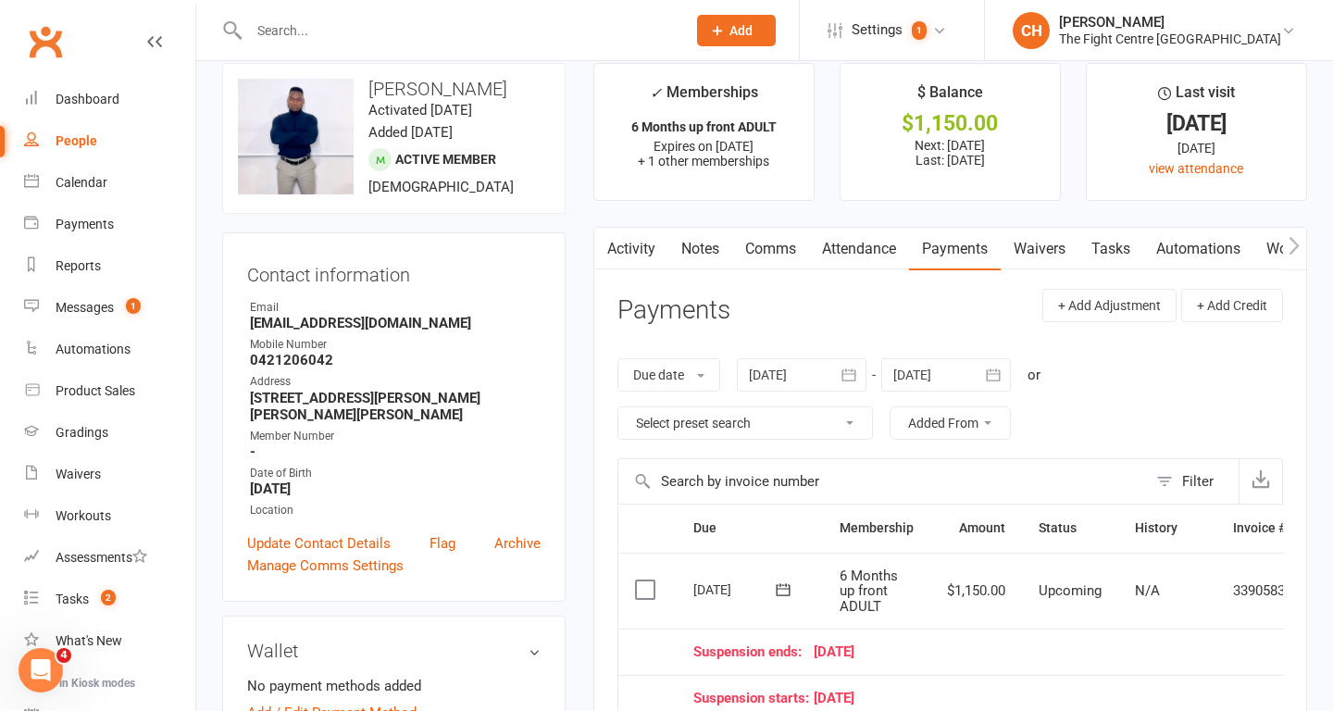
scroll to position [0, 0]
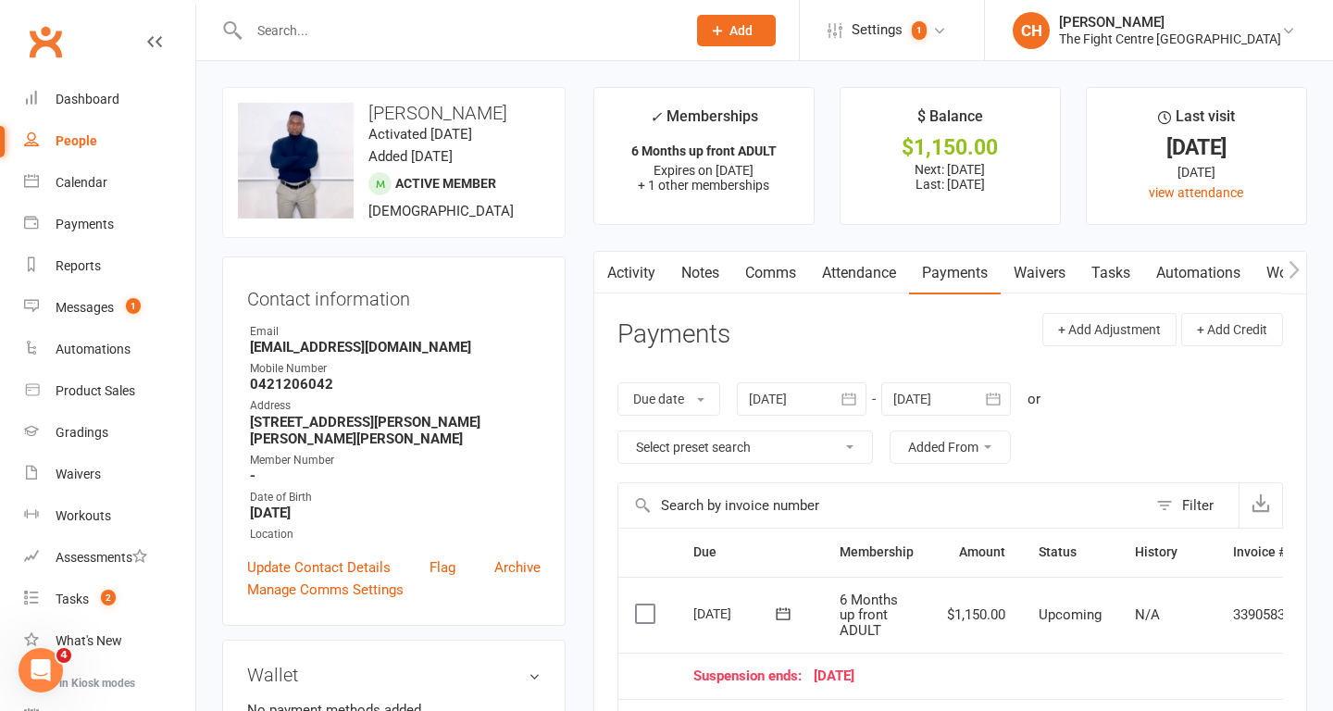
click at [610, 269] on icon "button" at bounding box center [605, 269] width 11 height 19
click at [635, 264] on link "Activity" at bounding box center [631, 273] width 74 height 43
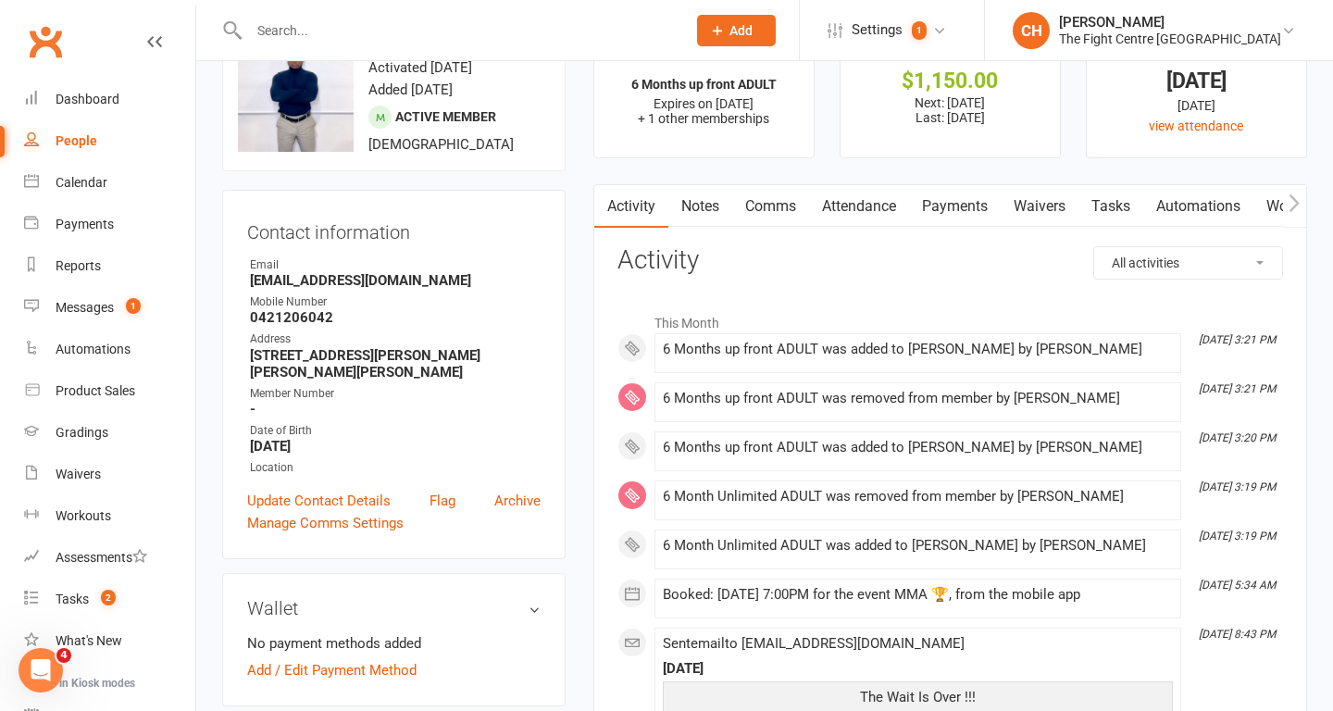
scroll to position [48, 0]
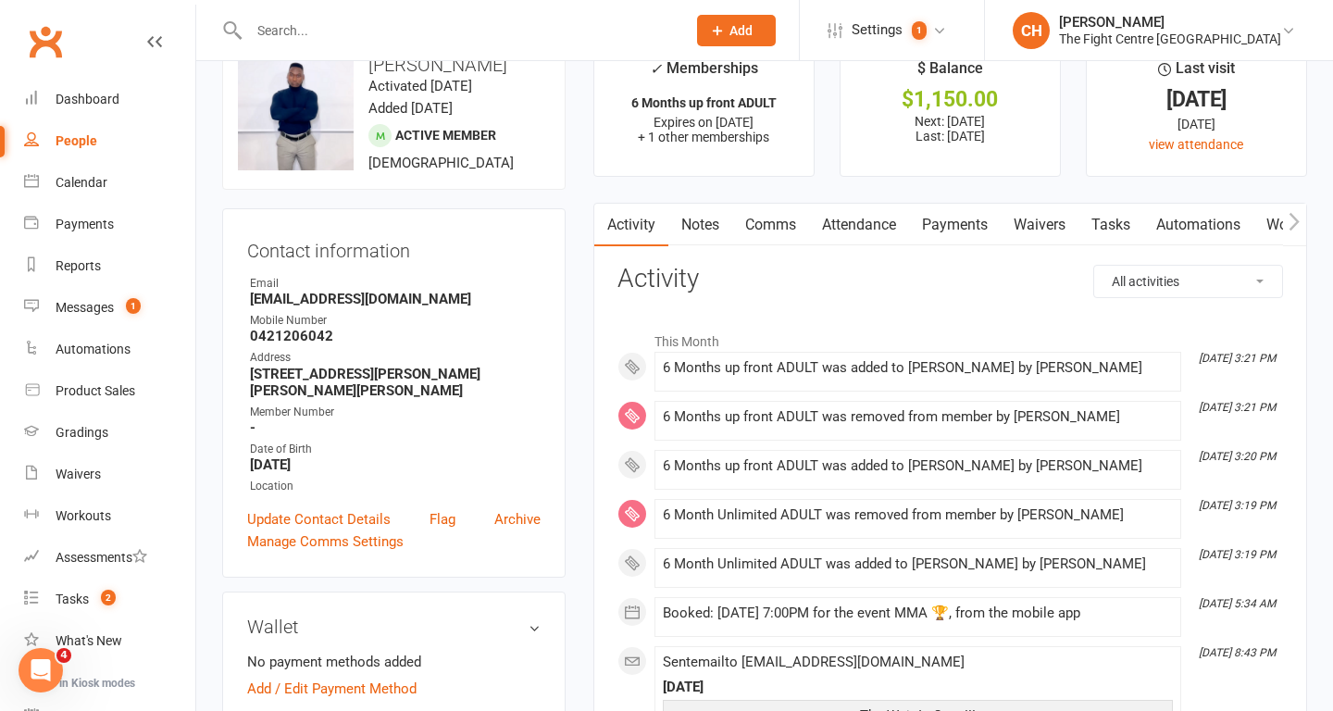
click at [754, 213] on link "Comms" at bounding box center [770, 225] width 77 height 43
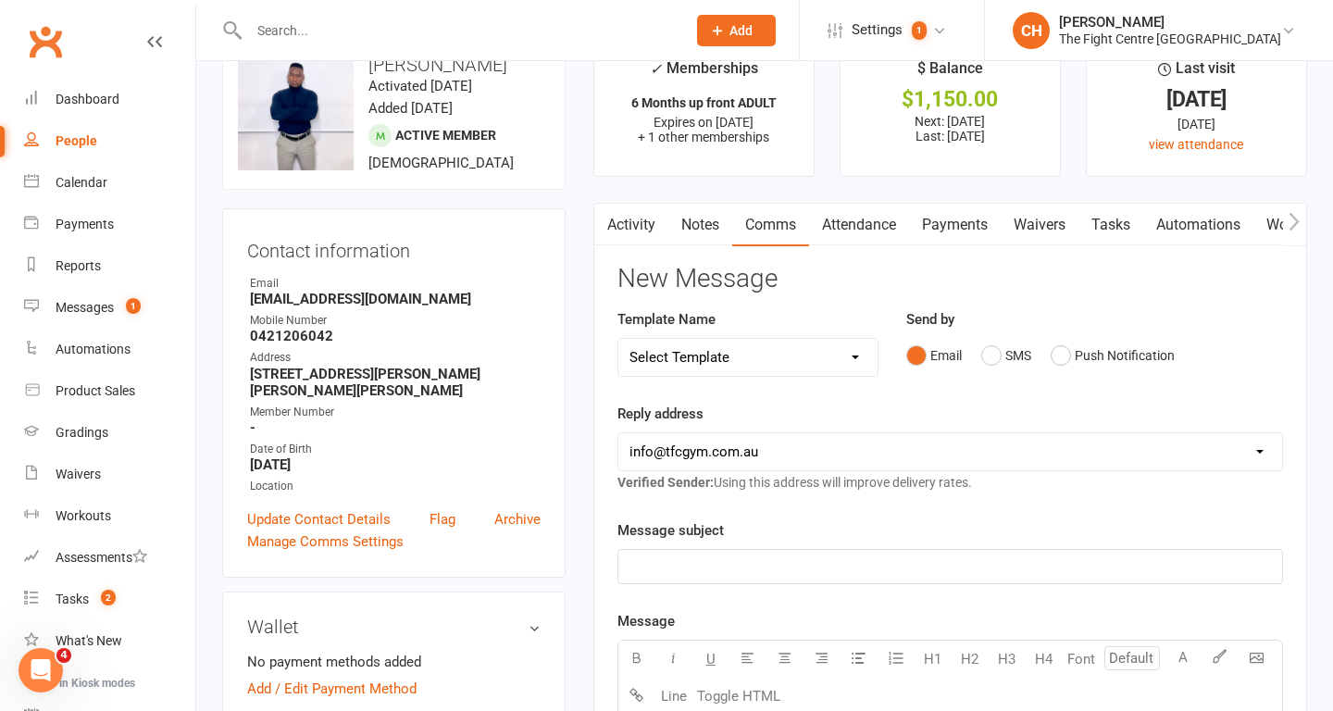
click at [835, 353] on select "Select Template [Email] A Mobile app invitation (1) [Email] Mobile app invitati…" at bounding box center [747, 357] width 259 height 37
select select "29"
click at [618, 339] on select "Select Template [Email] A Mobile app invitation (1) [Email] Mobile app invitati…" at bounding box center [747, 357] width 259 height 37
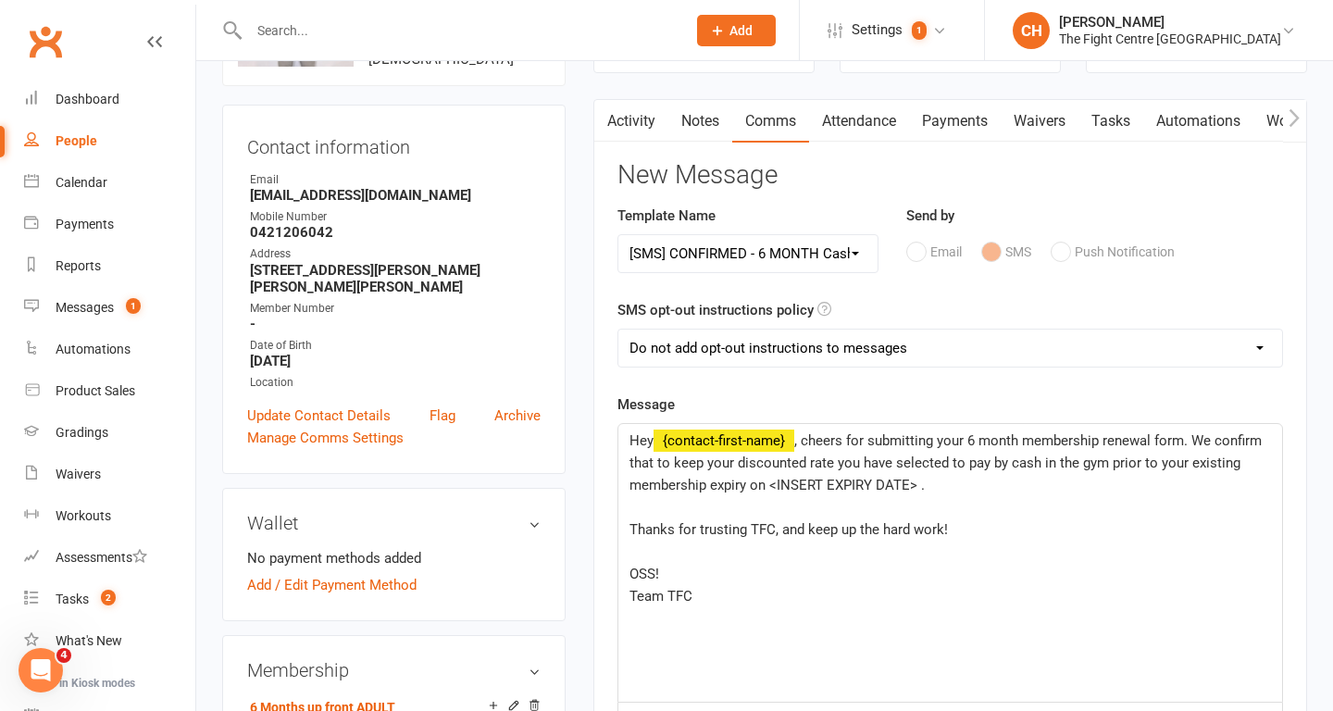
scroll to position [156, 0]
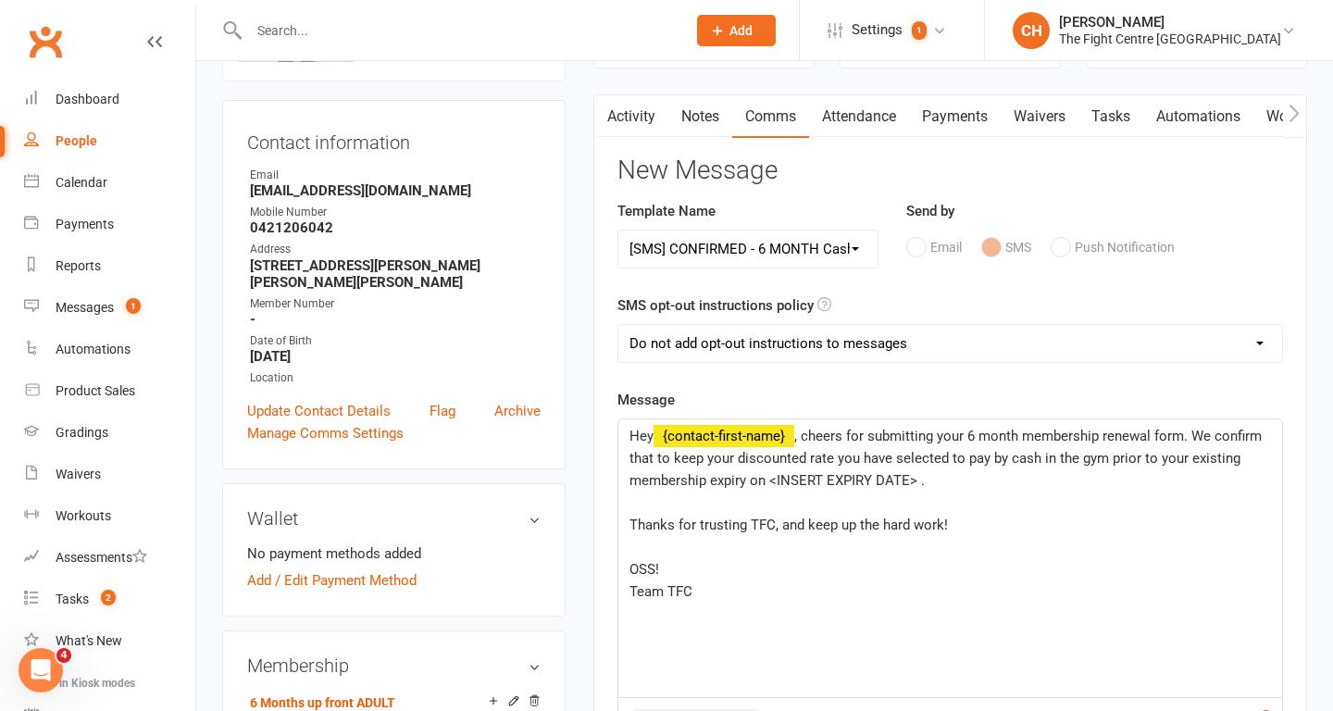
click at [909, 485] on span ", cheers for submitting your 6 month membership renewal form. We confirm that t…" at bounding box center [947, 458] width 636 height 61
click at [941, 487] on p "Hey ﻿ {contact-first-name} , cheers for submitting your 6 month membership rene…" at bounding box center [950, 458] width 642 height 67
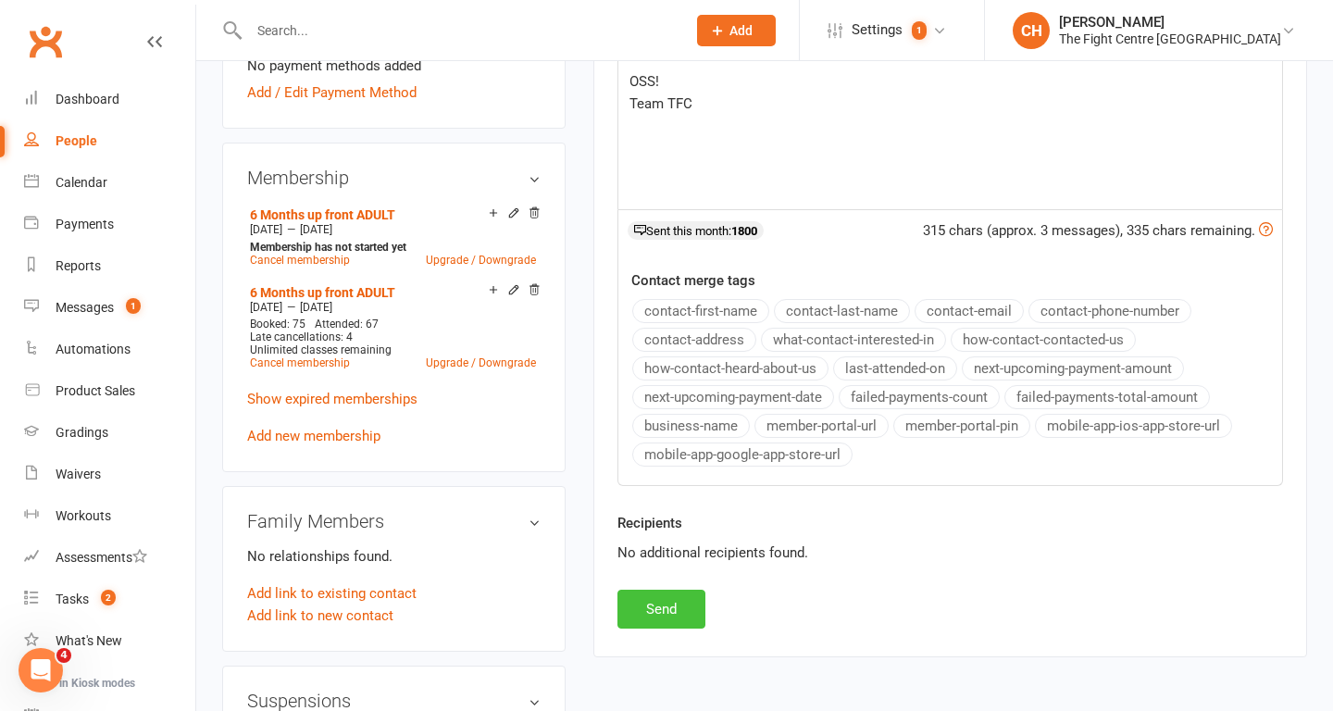
scroll to position [647, 0]
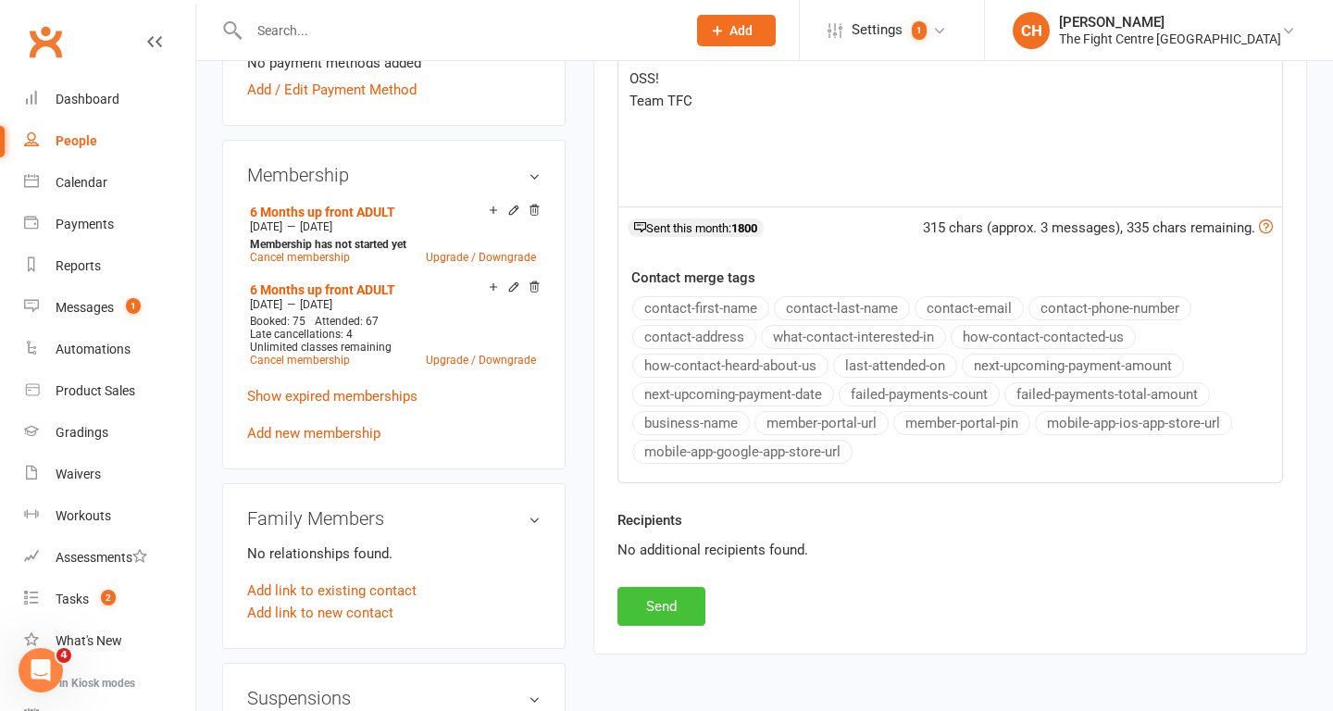
click at [667, 603] on button "Send" at bounding box center [661, 606] width 88 height 39
select select
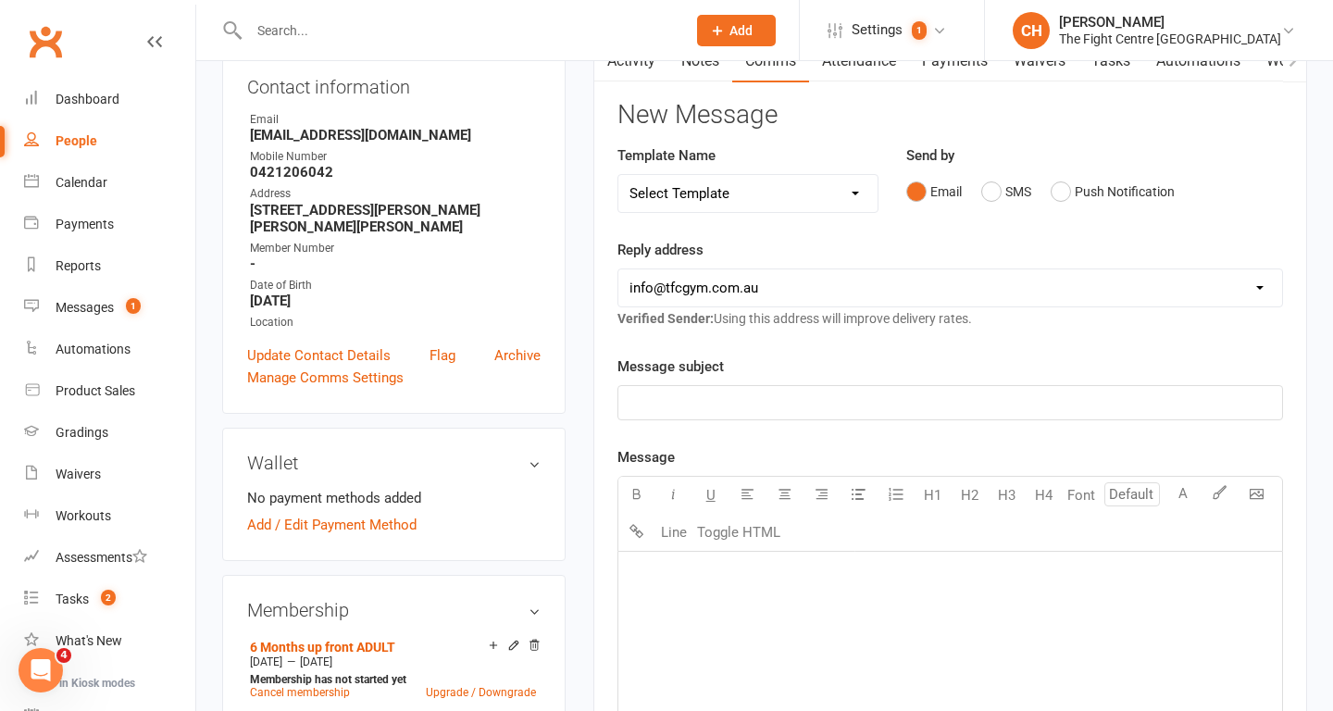
scroll to position [193, 0]
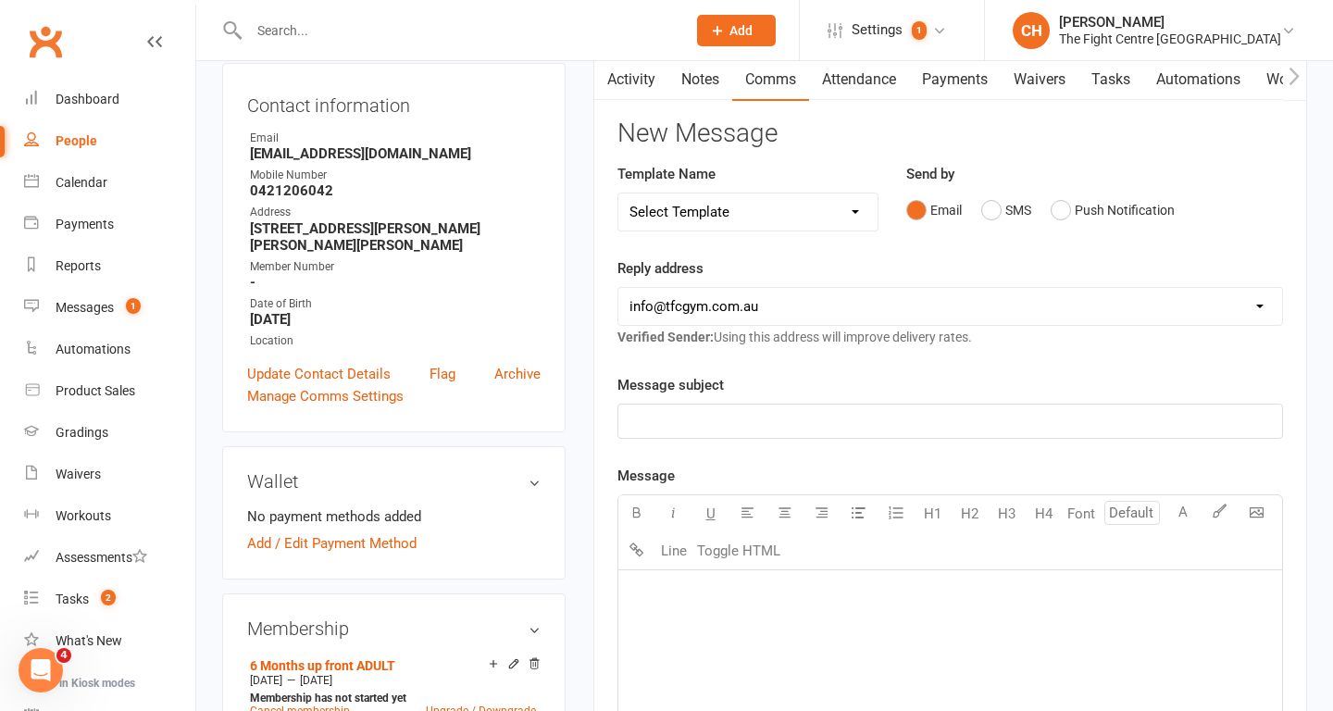
click at [636, 85] on link "Activity" at bounding box center [631, 79] width 74 height 43
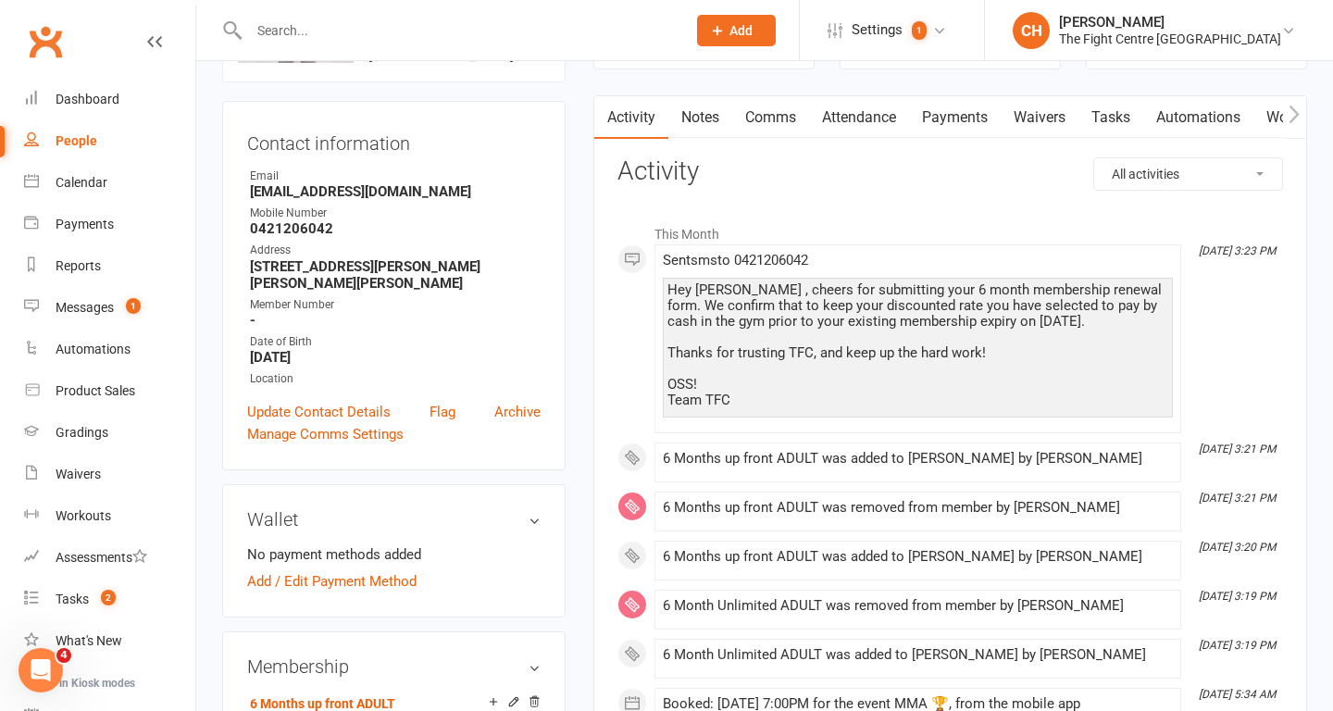
scroll to position [154, 0]
click at [78, 266] on div "Reports" at bounding box center [78, 265] width 45 height 15
click at [371, 30] on input "text" at bounding box center [458, 31] width 430 height 26
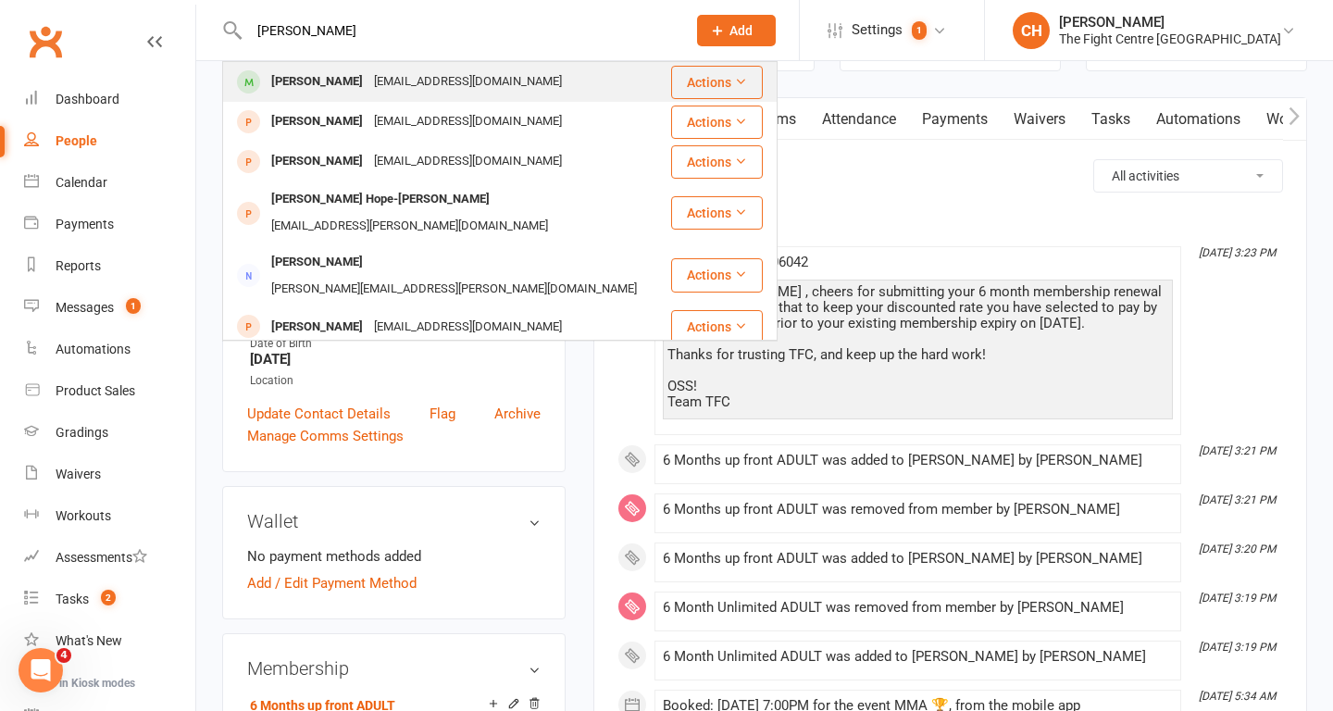
type input "eden simpson"
click at [368, 86] on div "[EMAIL_ADDRESS][DOMAIN_NAME]" at bounding box center [467, 82] width 199 height 27
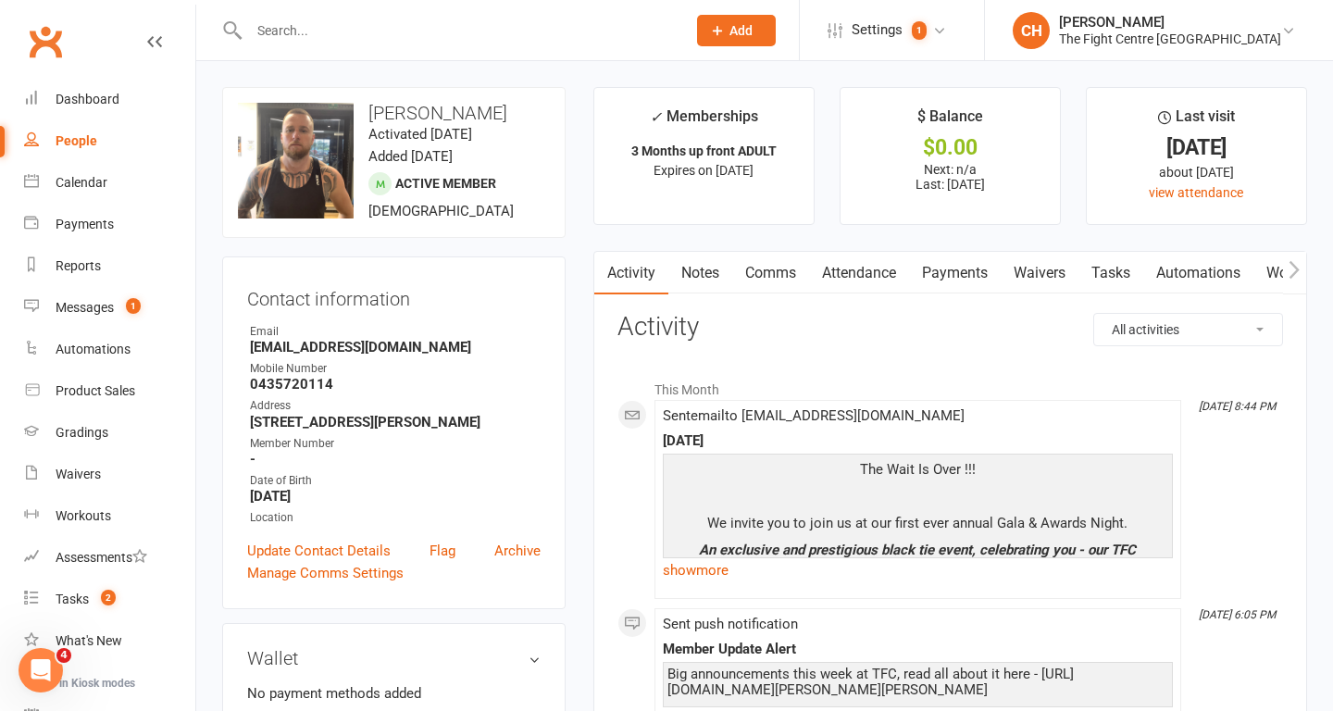
click at [438, 31] on input "text" at bounding box center [458, 31] width 430 height 26
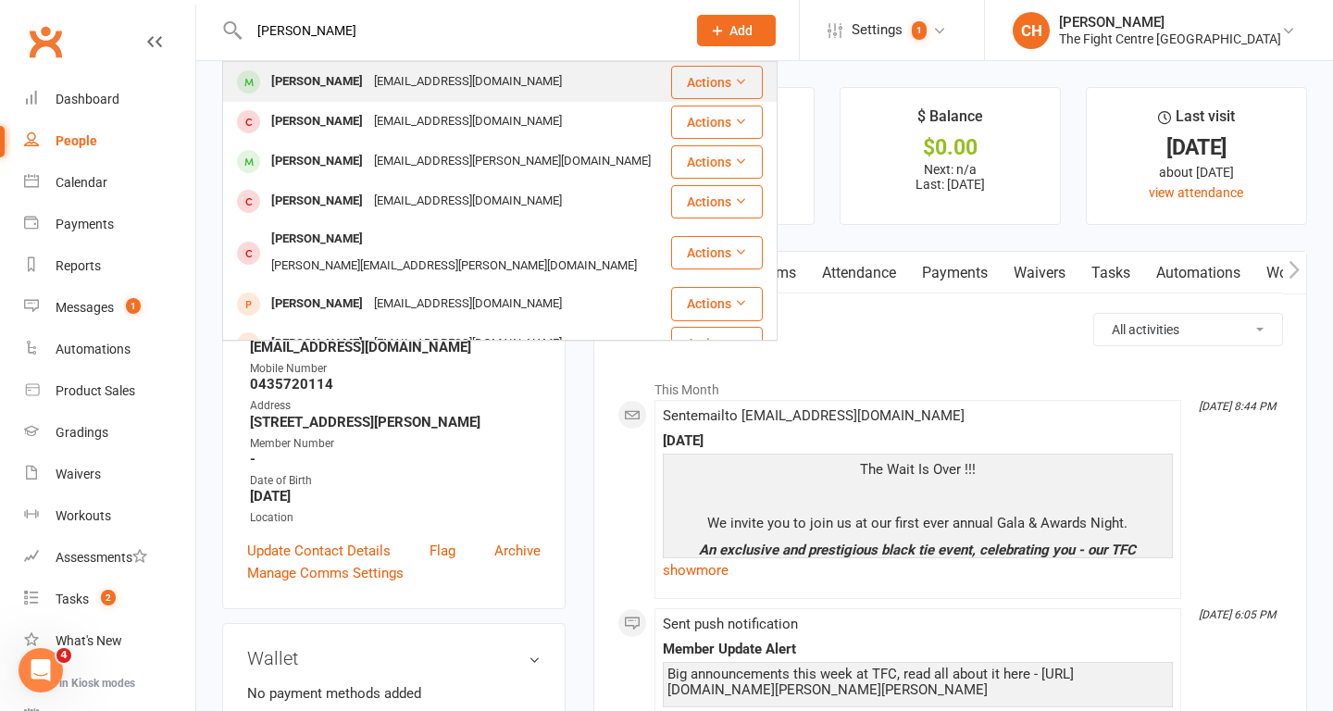
type input "ryan att"
click at [426, 78] on div "Ryan2301@hotmail.com.au" at bounding box center [467, 82] width 199 height 27
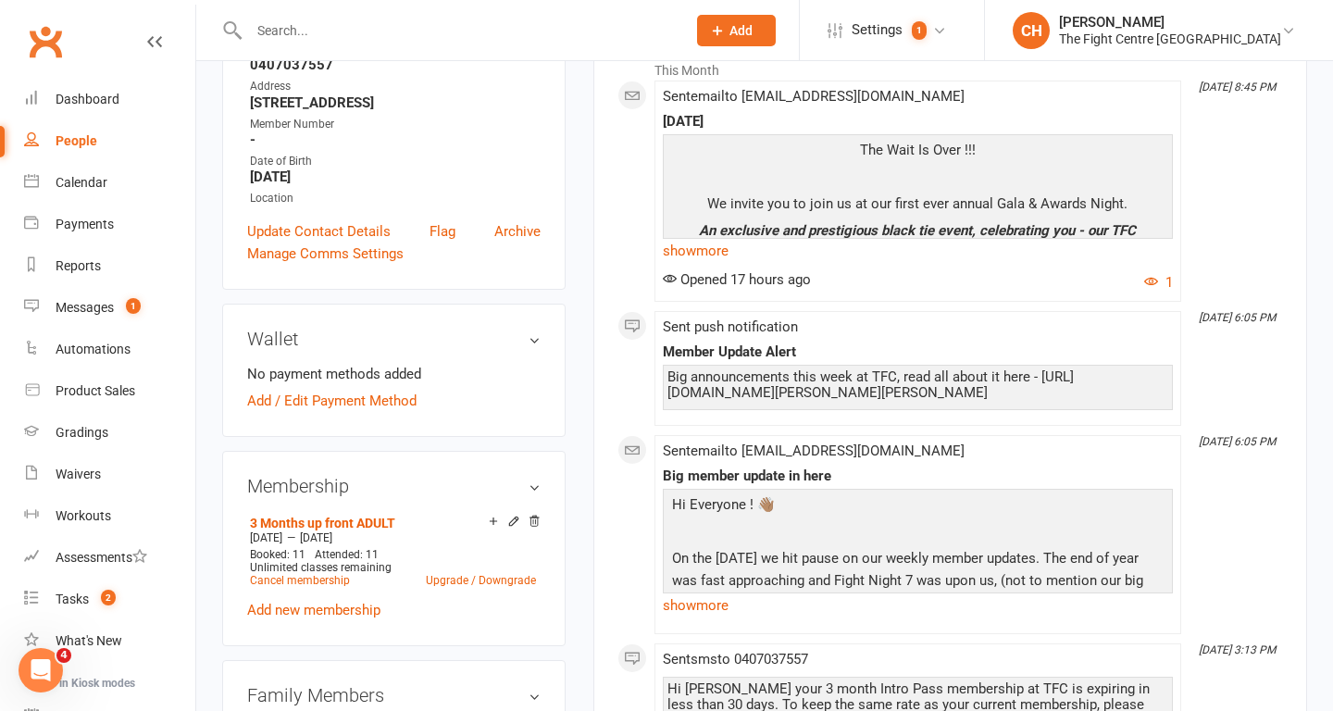
scroll to position [322, 0]
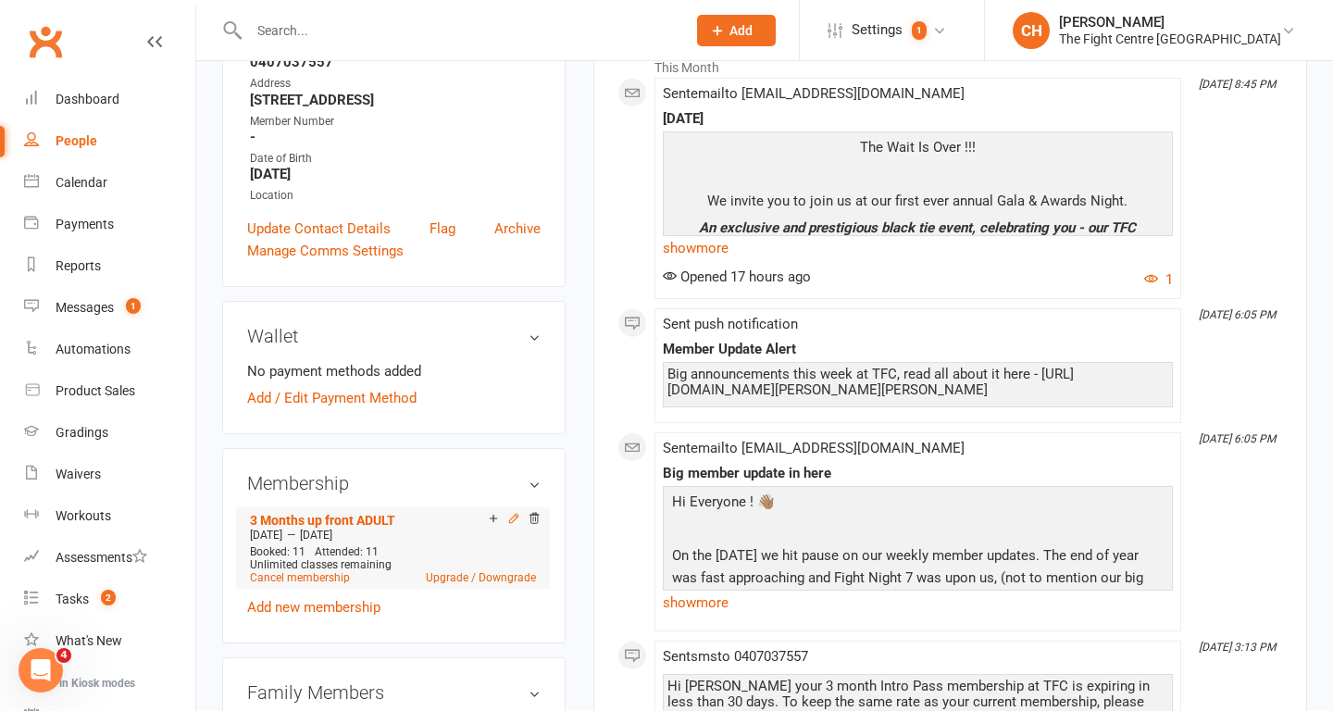
click at [513, 525] on icon at bounding box center [513, 518] width 13 height 13
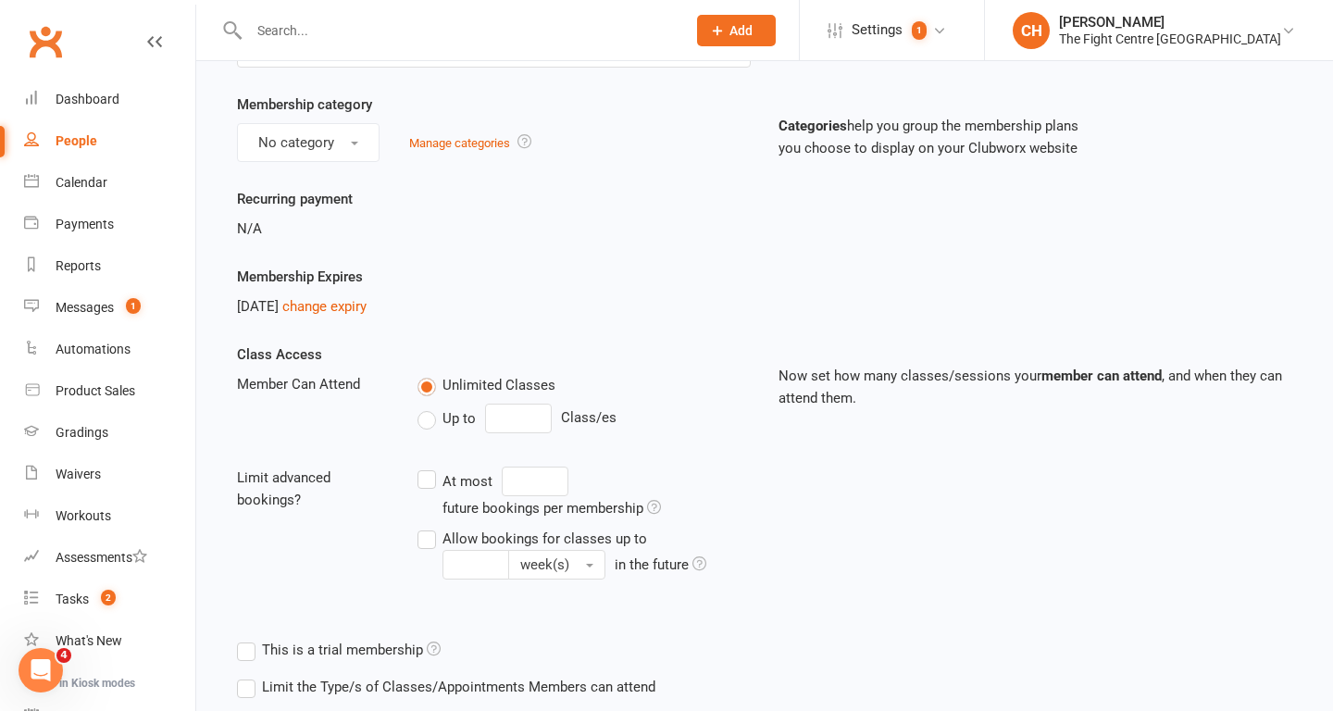
scroll to position [145, 0]
click at [363, 311] on link "change expiry" at bounding box center [324, 307] width 84 height 17
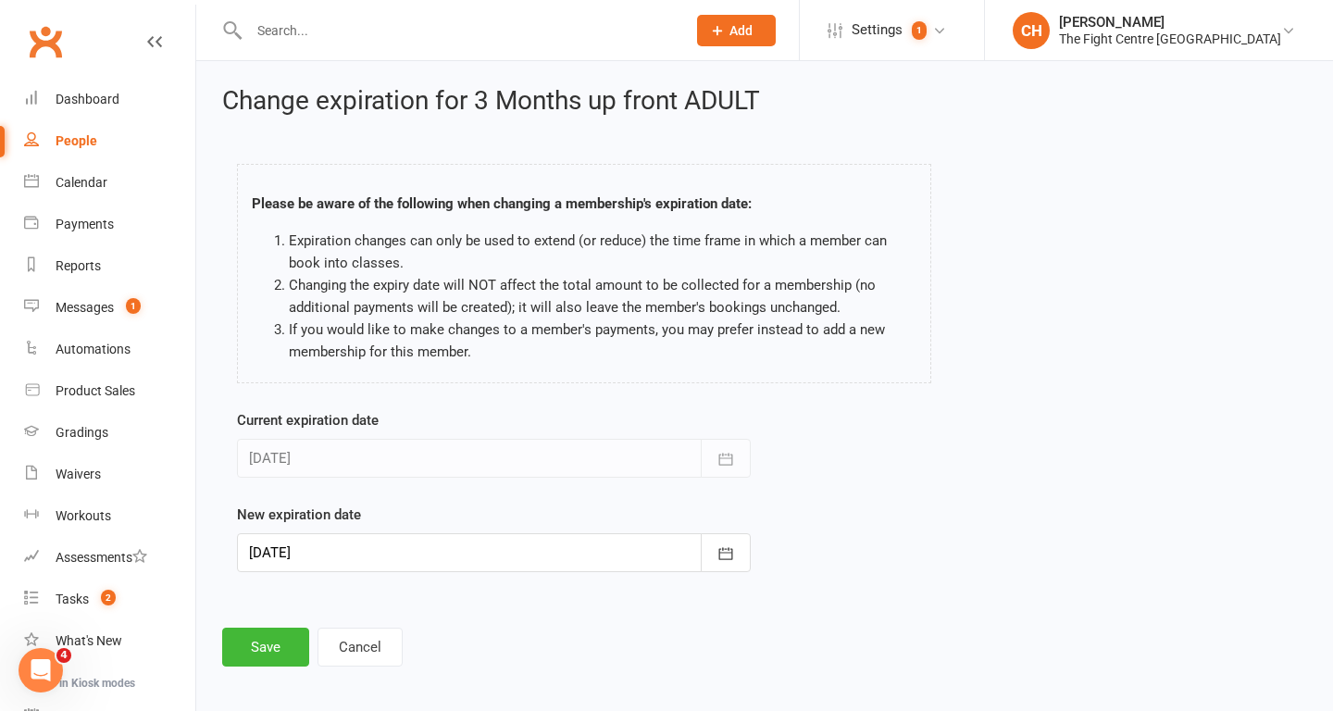
click at [608, 550] on div at bounding box center [494, 552] width 514 height 39
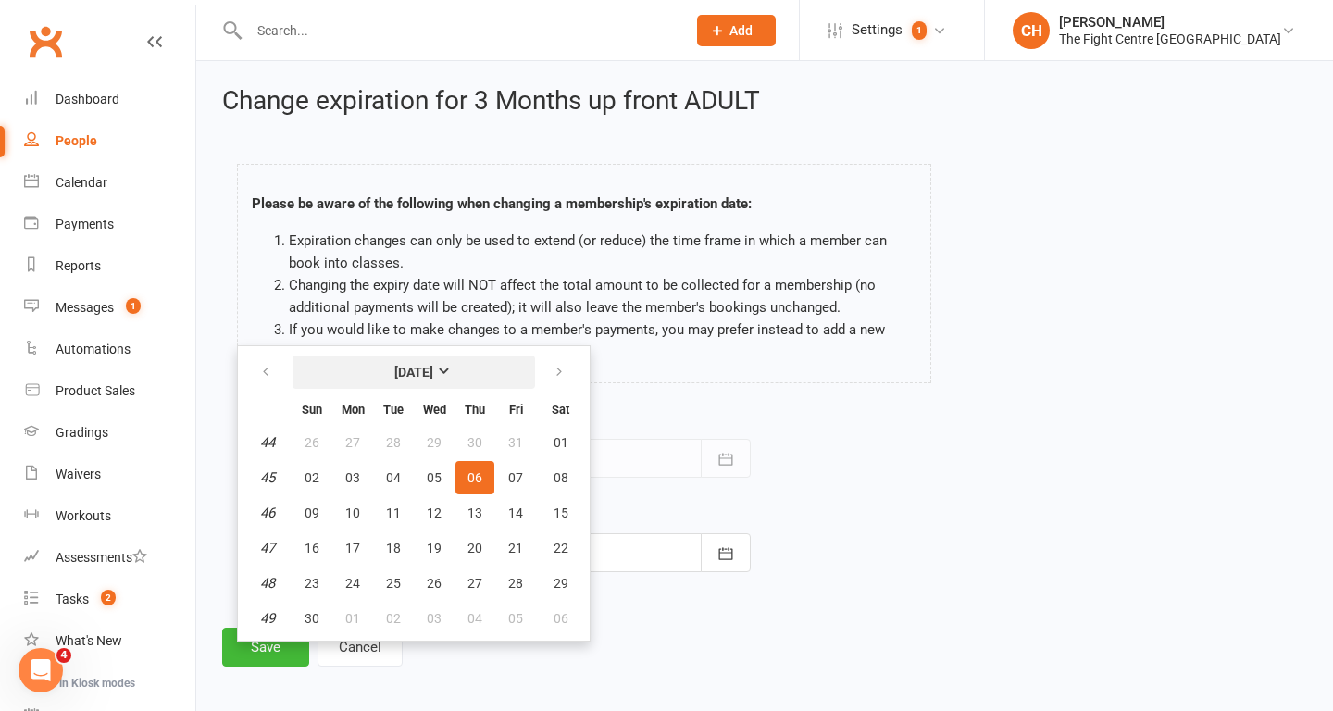
click at [425, 375] on strong "November 2025" at bounding box center [413, 372] width 39 height 15
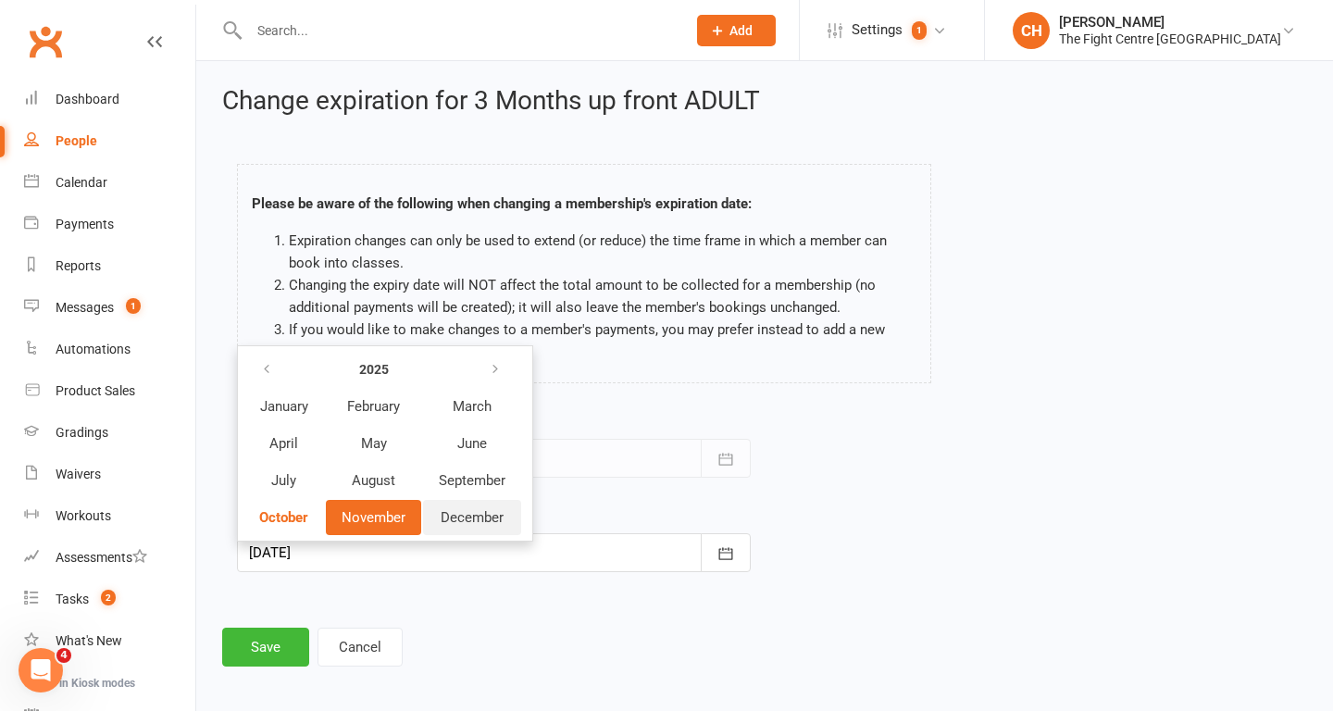
click at [467, 518] on span "December" at bounding box center [472, 517] width 63 height 17
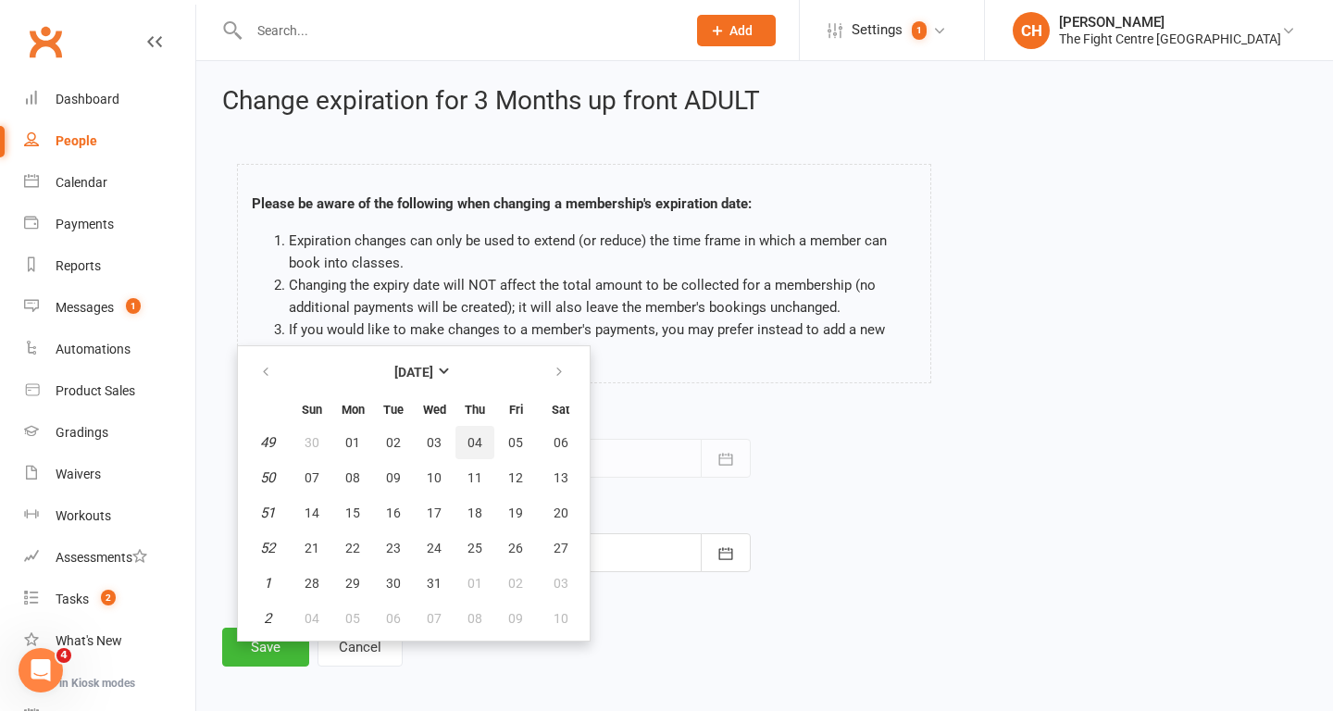
click at [479, 452] on button "04" at bounding box center [474, 442] width 39 height 33
type input "04 Dec 2025"
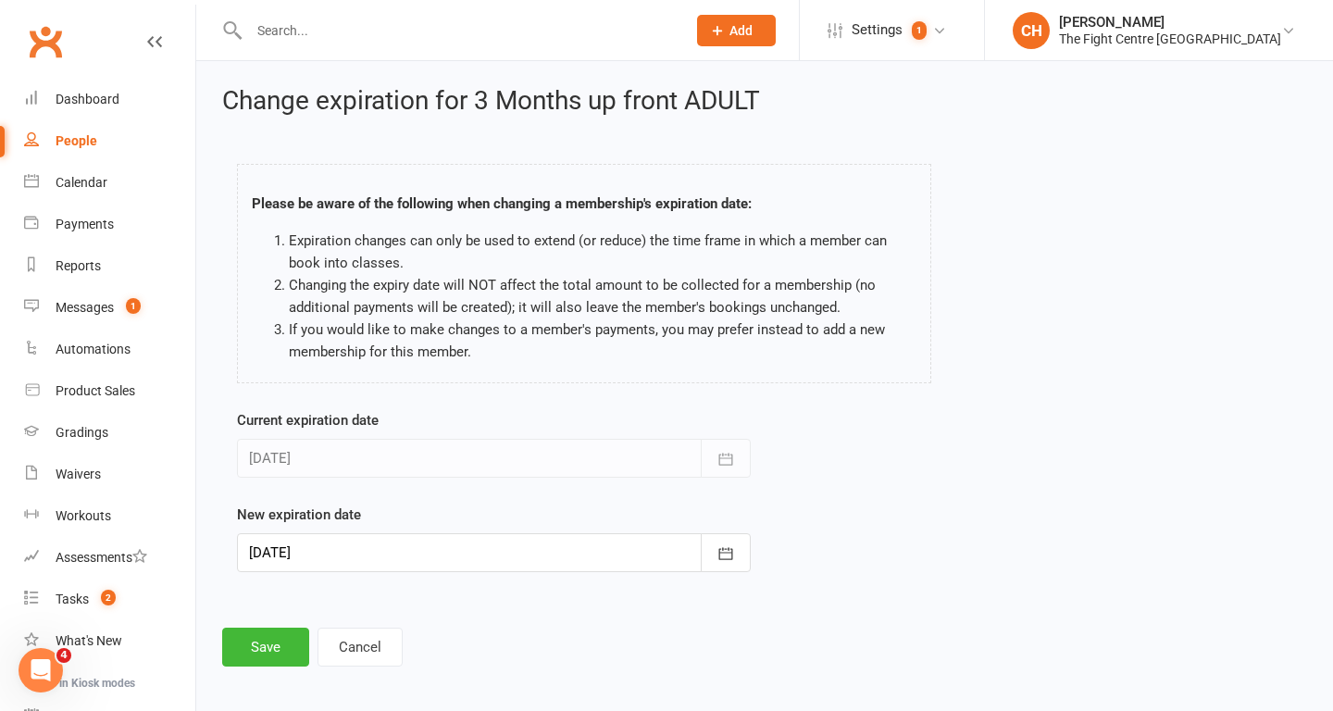
scroll to position [8, 0]
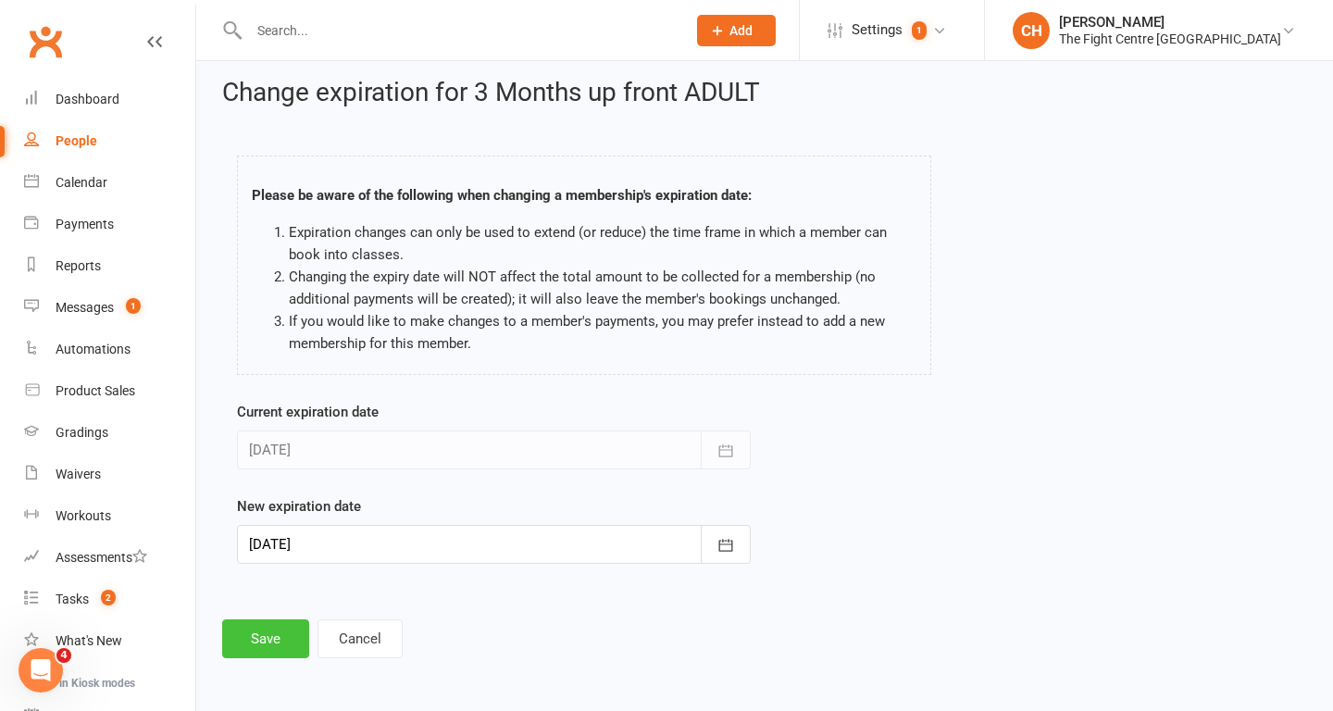
click at [272, 640] on button "Save" at bounding box center [265, 638] width 87 height 39
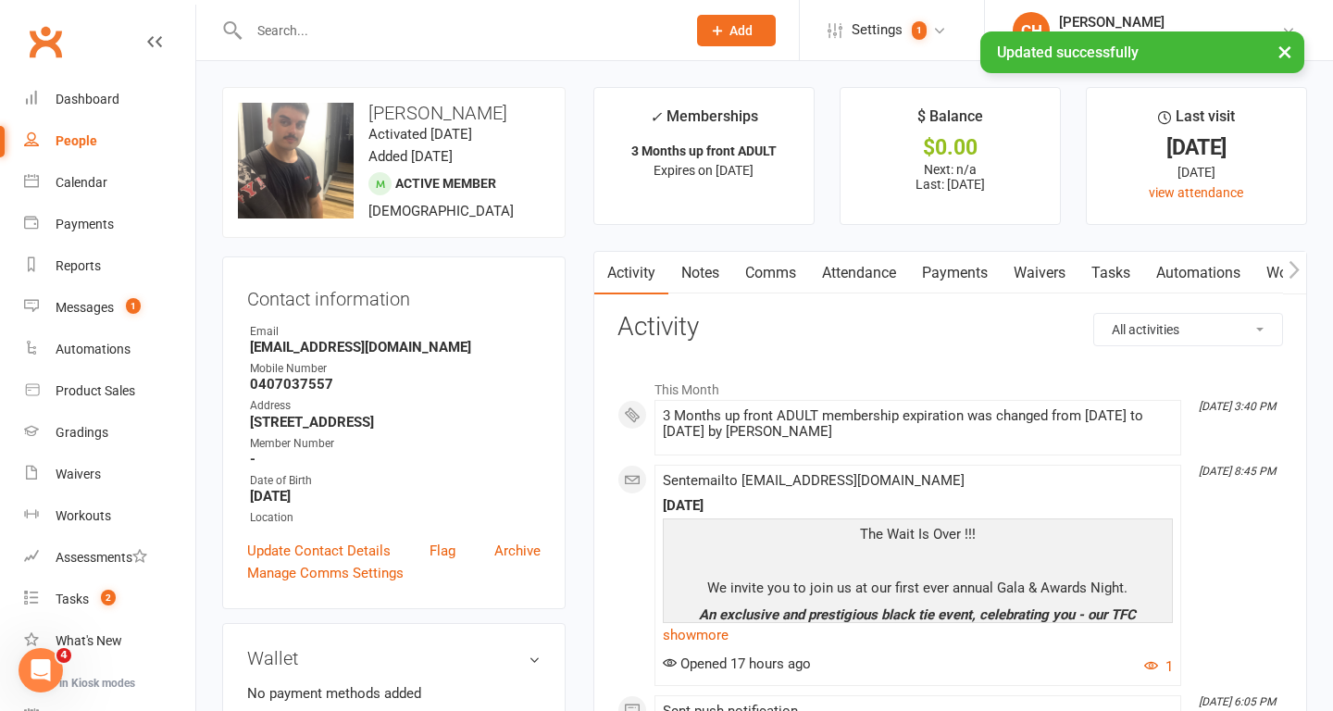
click at [714, 271] on link "Notes" at bounding box center [700, 273] width 64 height 43
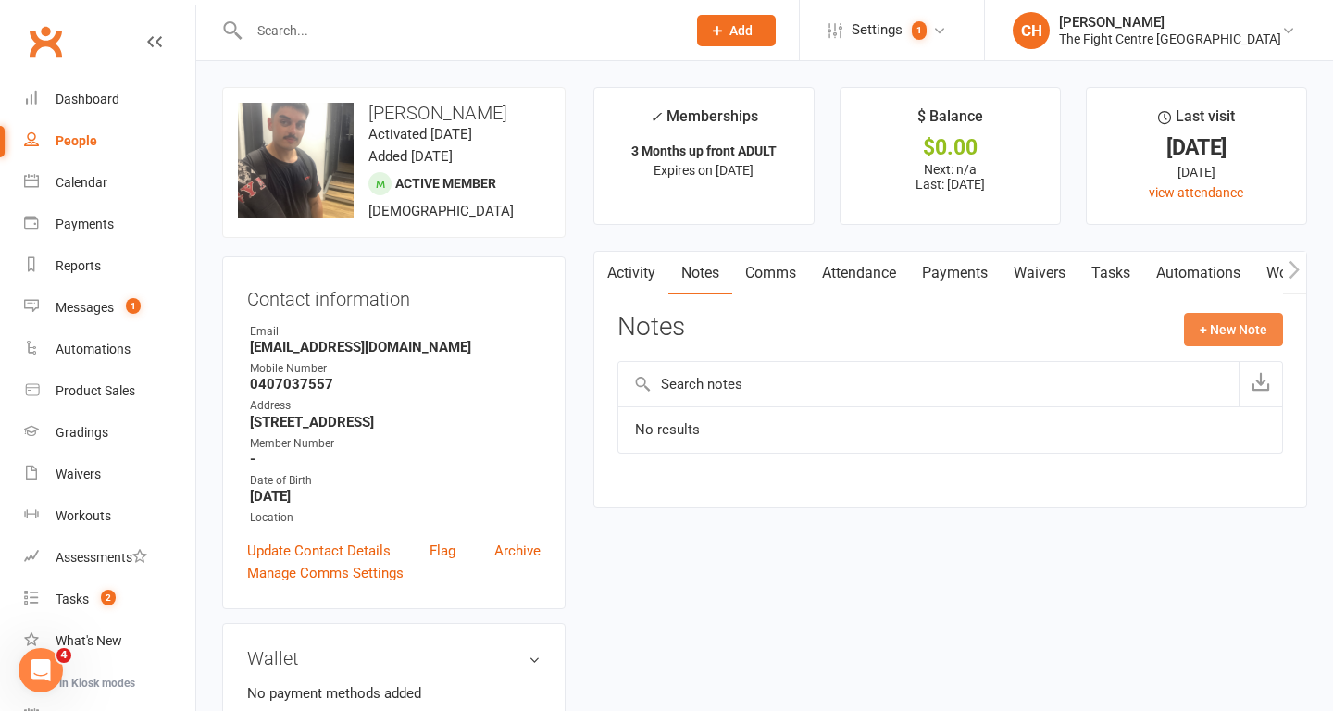
click at [1242, 339] on button "+ New Note" at bounding box center [1233, 329] width 99 height 33
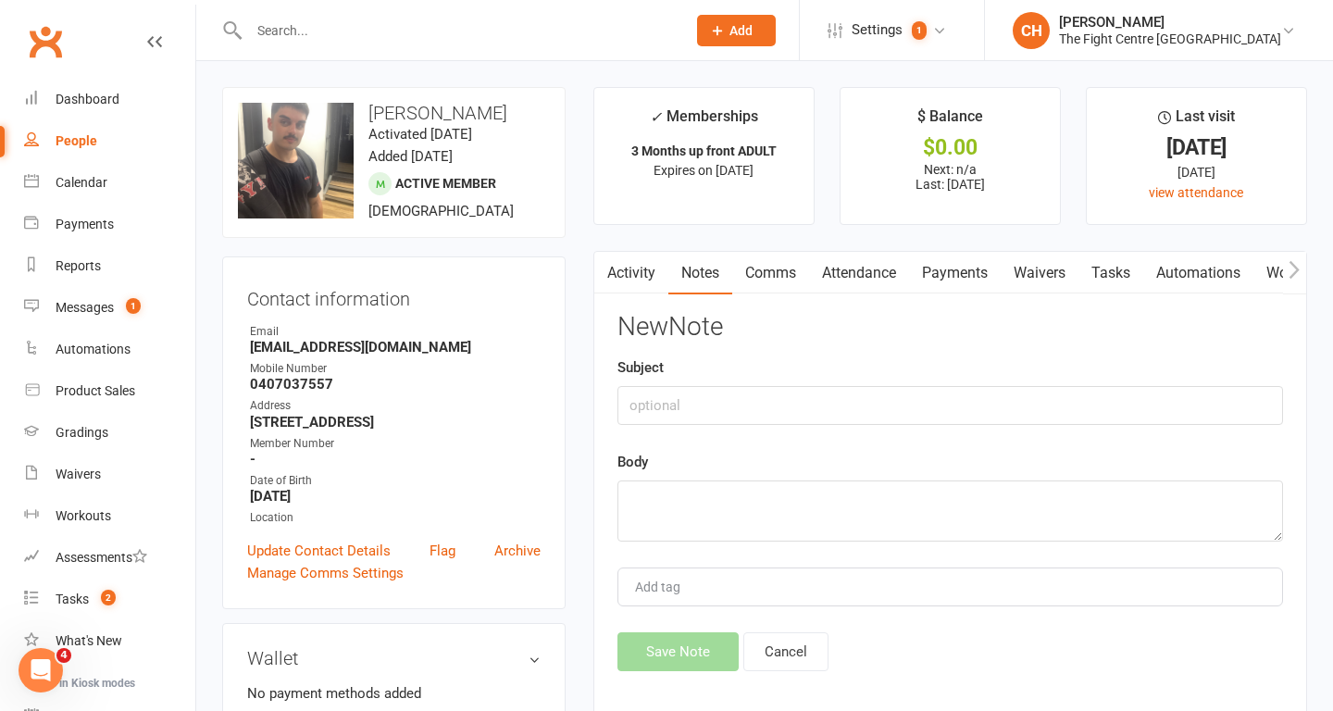
click at [924, 428] on div "New Note Subject Body Add tag Save Note Cancel" at bounding box center [950, 492] width 666 height 358
click at [922, 417] on input "text" at bounding box center [950, 405] width 666 height 39
type input "Retention"
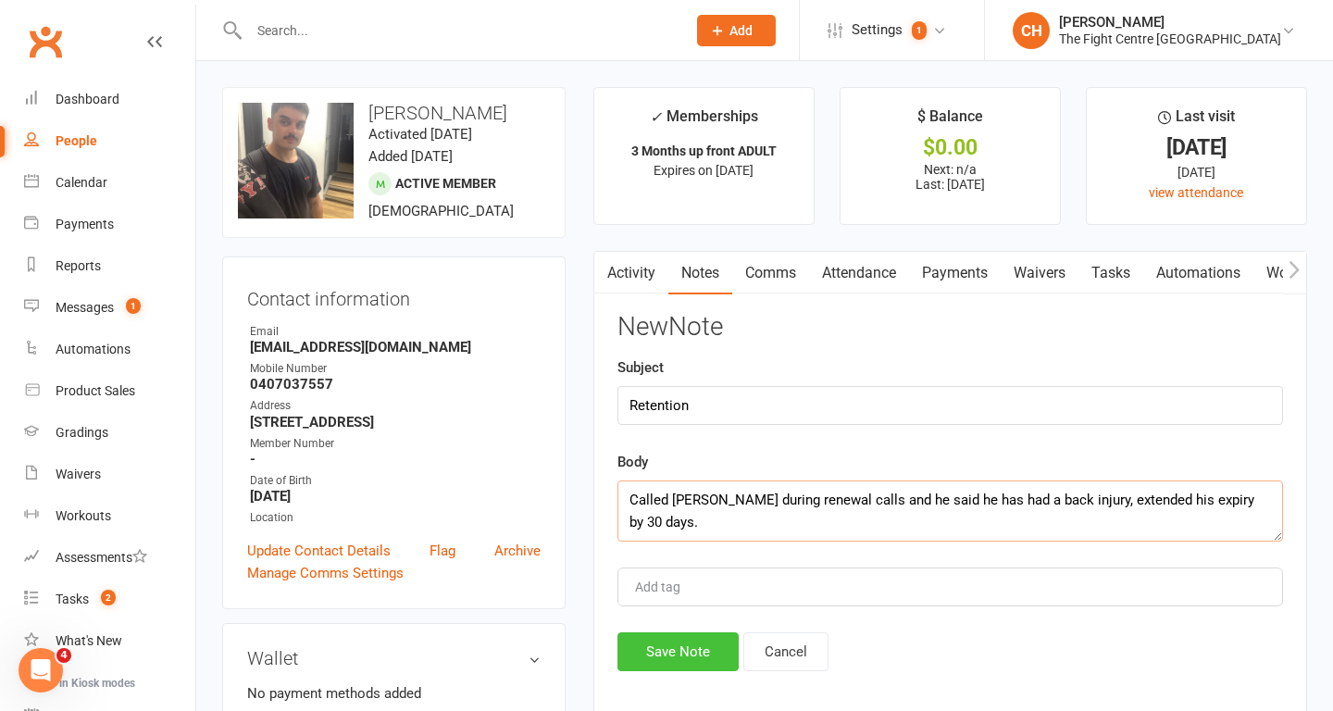
type textarea "Called Ryan Attard during renewal calls and he said he has had a back injury, e…"
click at [676, 660] on button "Save Note" at bounding box center [677, 651] width 121 height 39
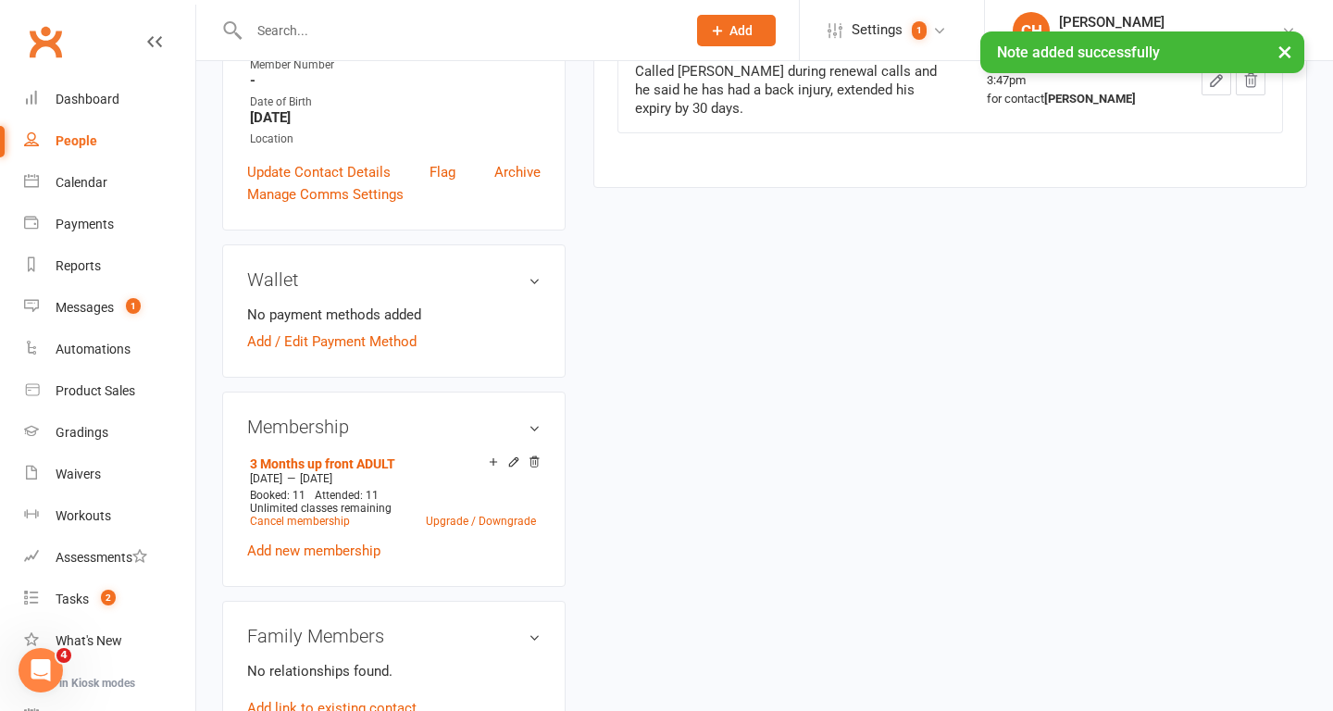
scroll to position [360, 0]
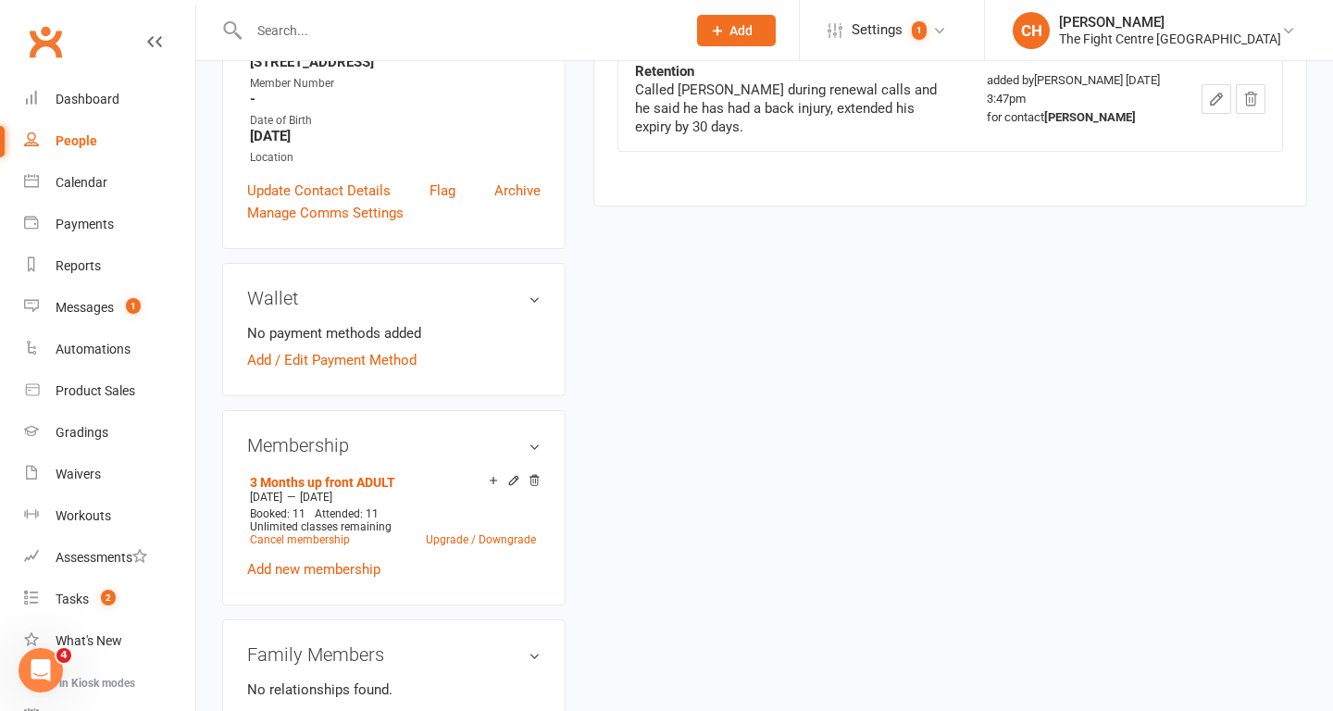
click at [429, 20] on input "text" at bounding box center [458, 31] width 430 height 26
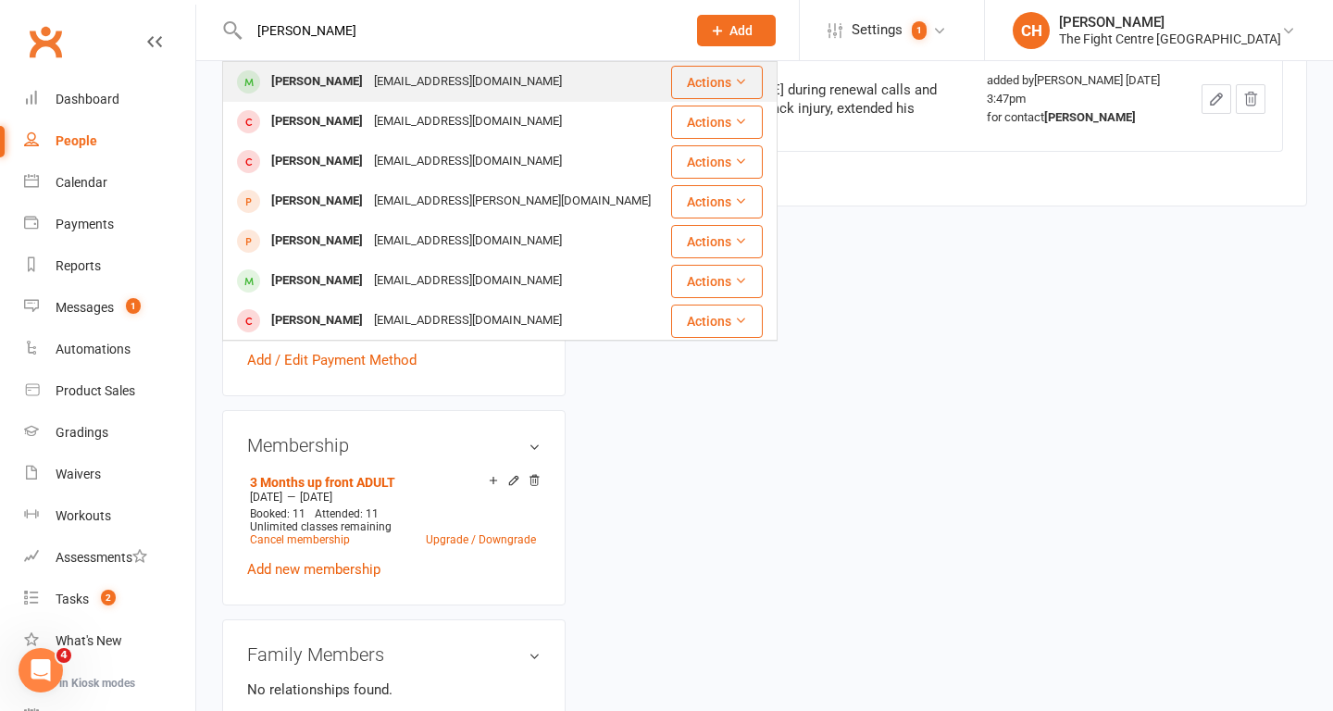
type input "bryce mcau"
click at [419, 85] on div "BryceMcAuley21@gmail.com" at bounding box center [467, 82] width 199 height 27
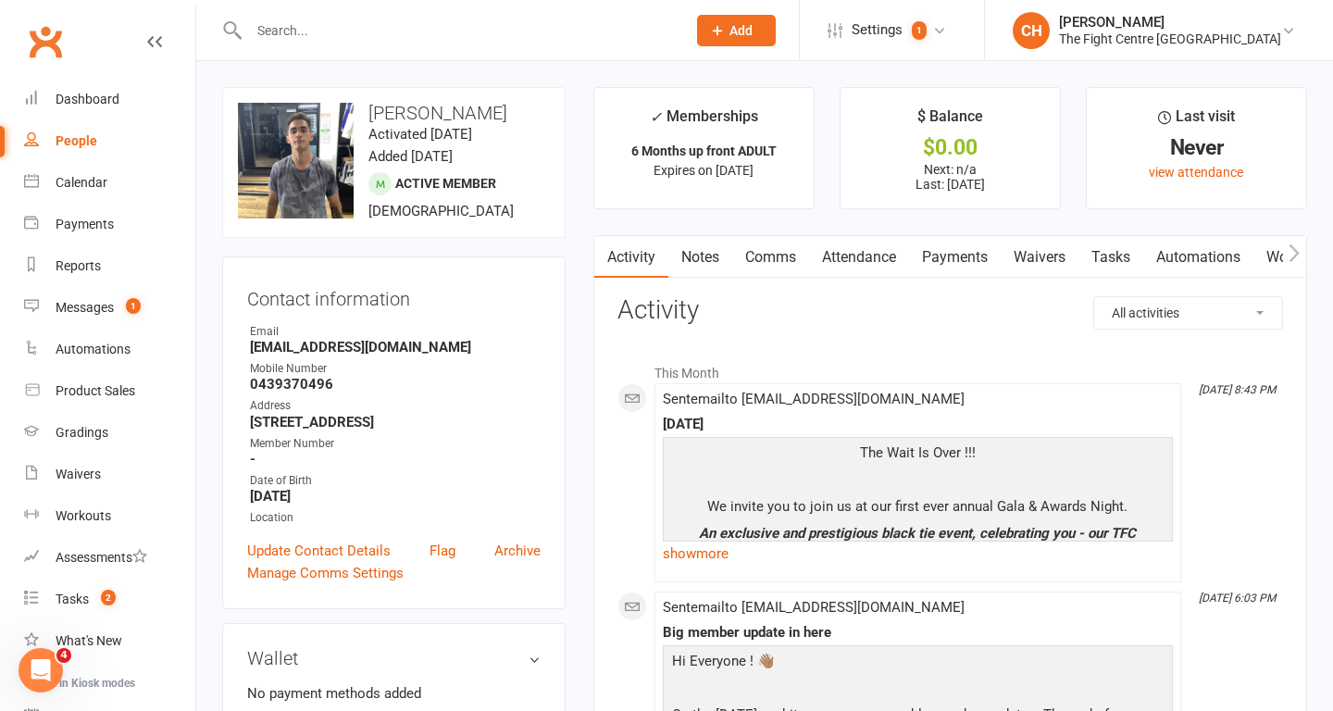
click at [705, 249] on link "Notes" at bounding box center [700, 257] width 64 height 43
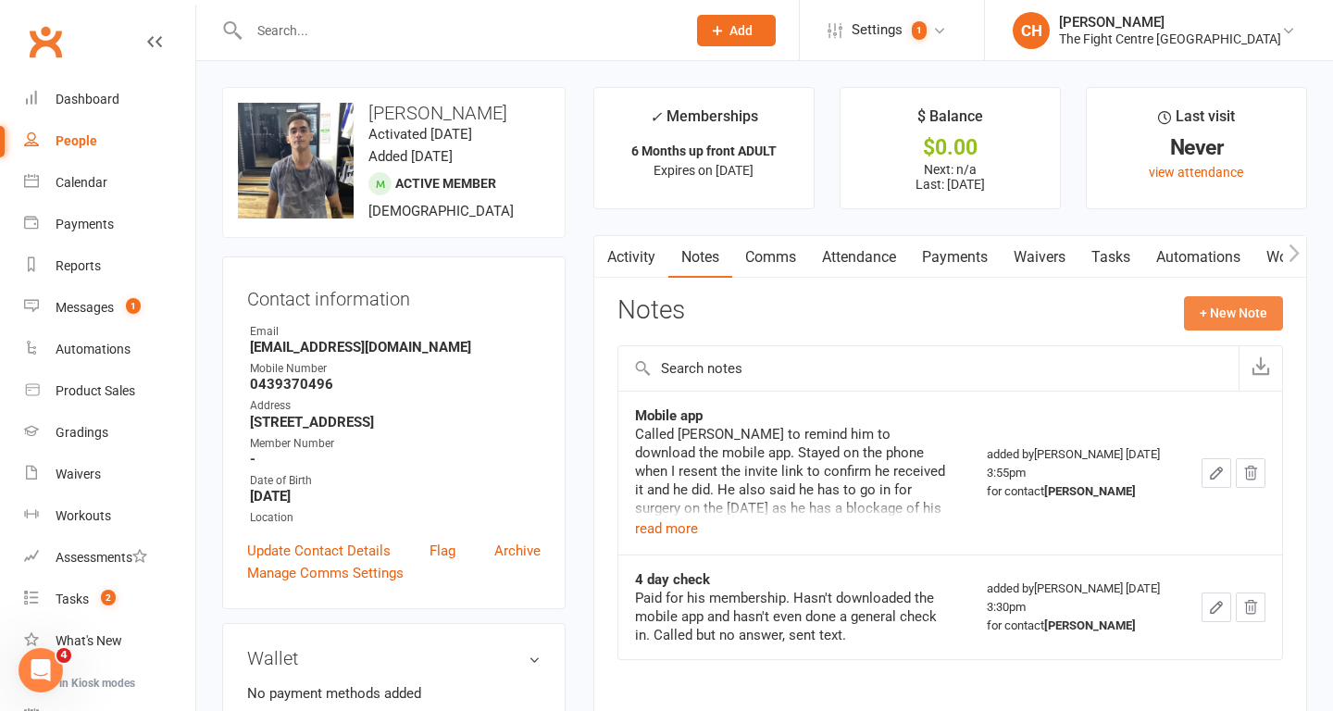
click at [1229, 315] on button "+ New Note" at bounding box center [1233, 312] width 99 height 33
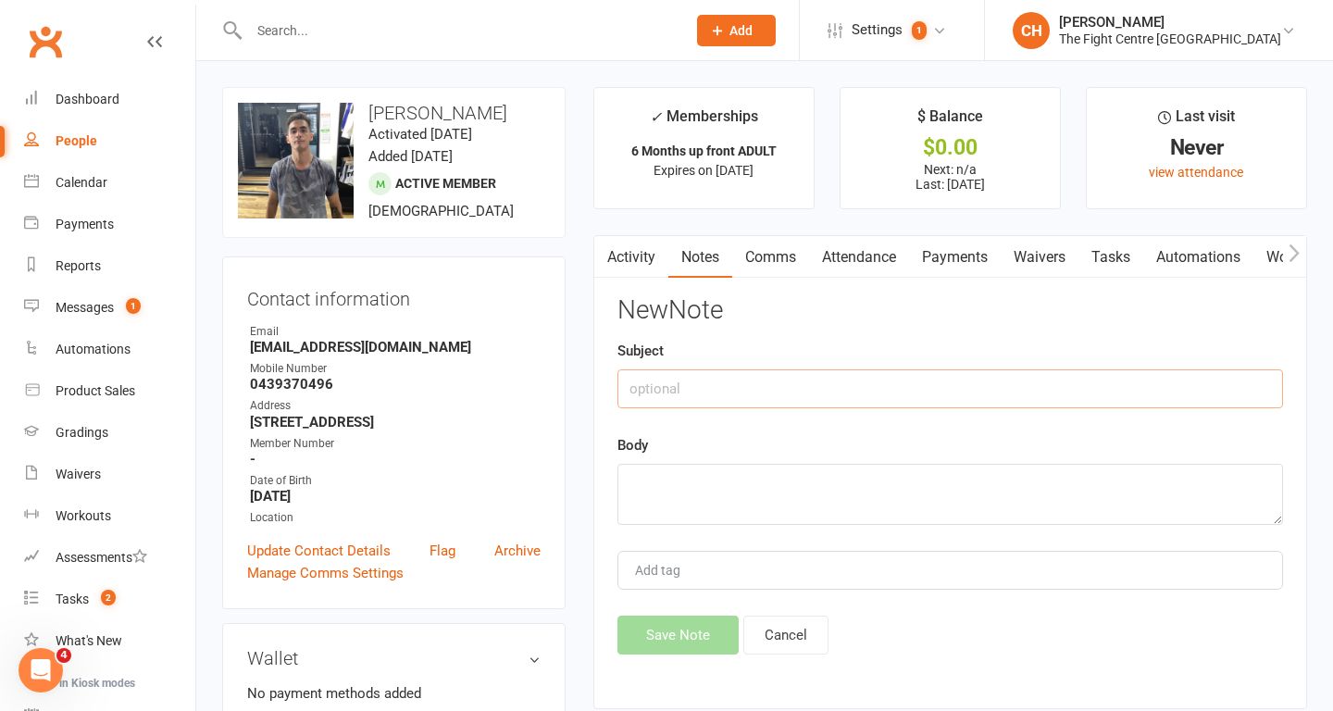
click at [980, 394] on input "text" at bounding box center [950, 388] width 666 height 39
type input "G"
type input "F"
click at [689, 388] on input "1 Month Free when he returns" at bounding box center [950, 388] width 666 height 39
click at [650, 394] on input "1 Month free when he returns" at bounding box center [950, 388] width 666 height 39
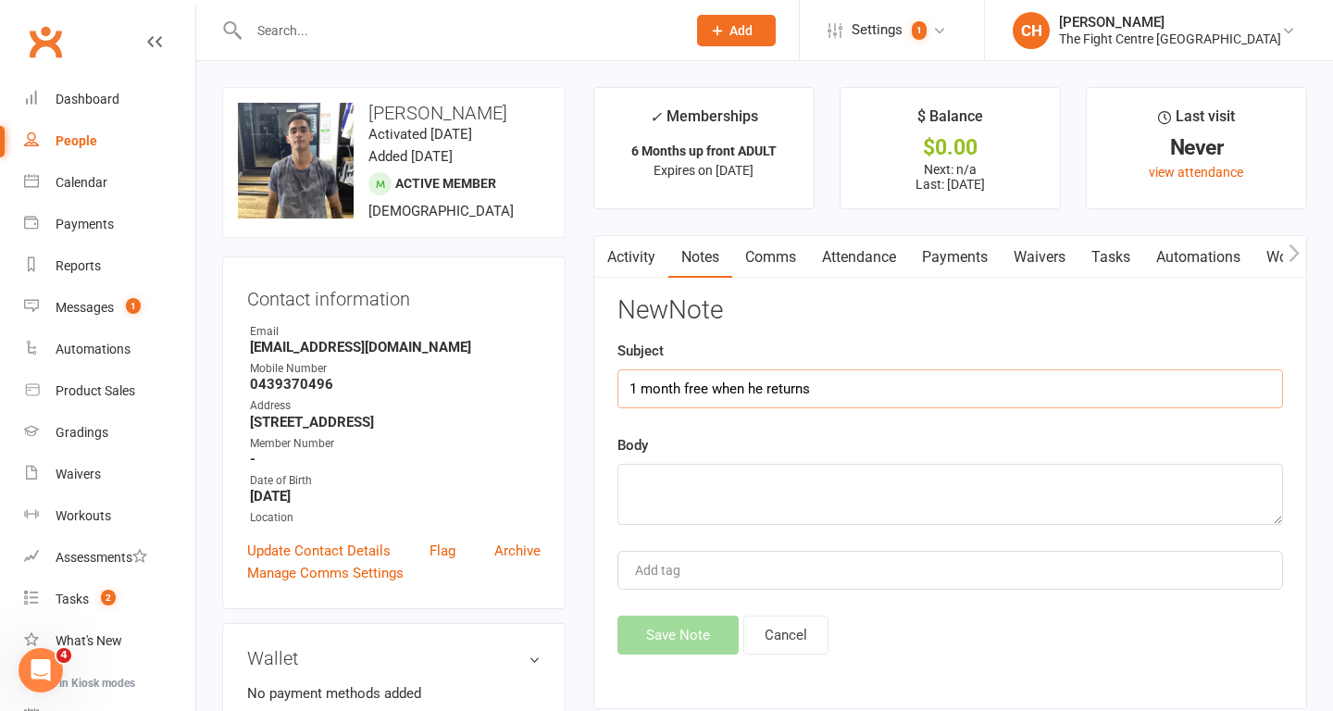
type input "1 month free when he returns"
click at [794, 504] on textarea at bounding box center [950, 494] width 666 height 61
type textarea "B"
type textarea "c"
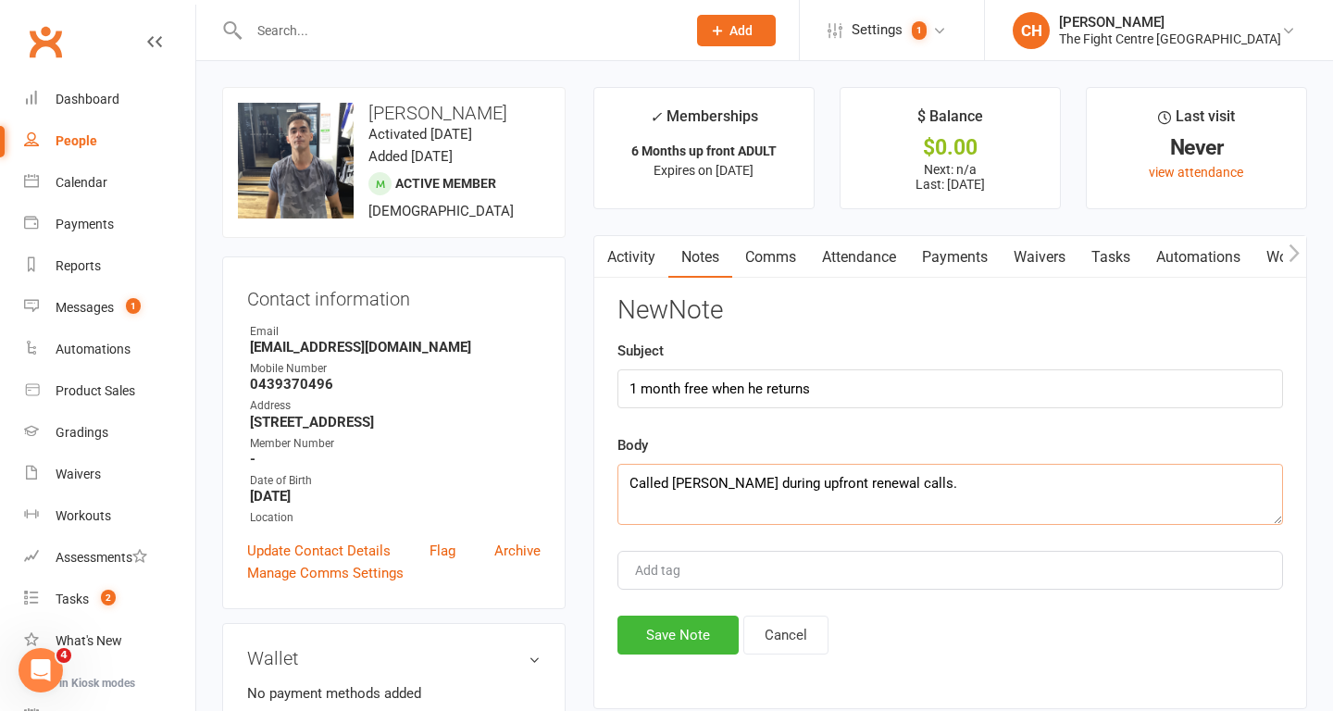
type textarea "Called Bryce during upfront renewal calls."
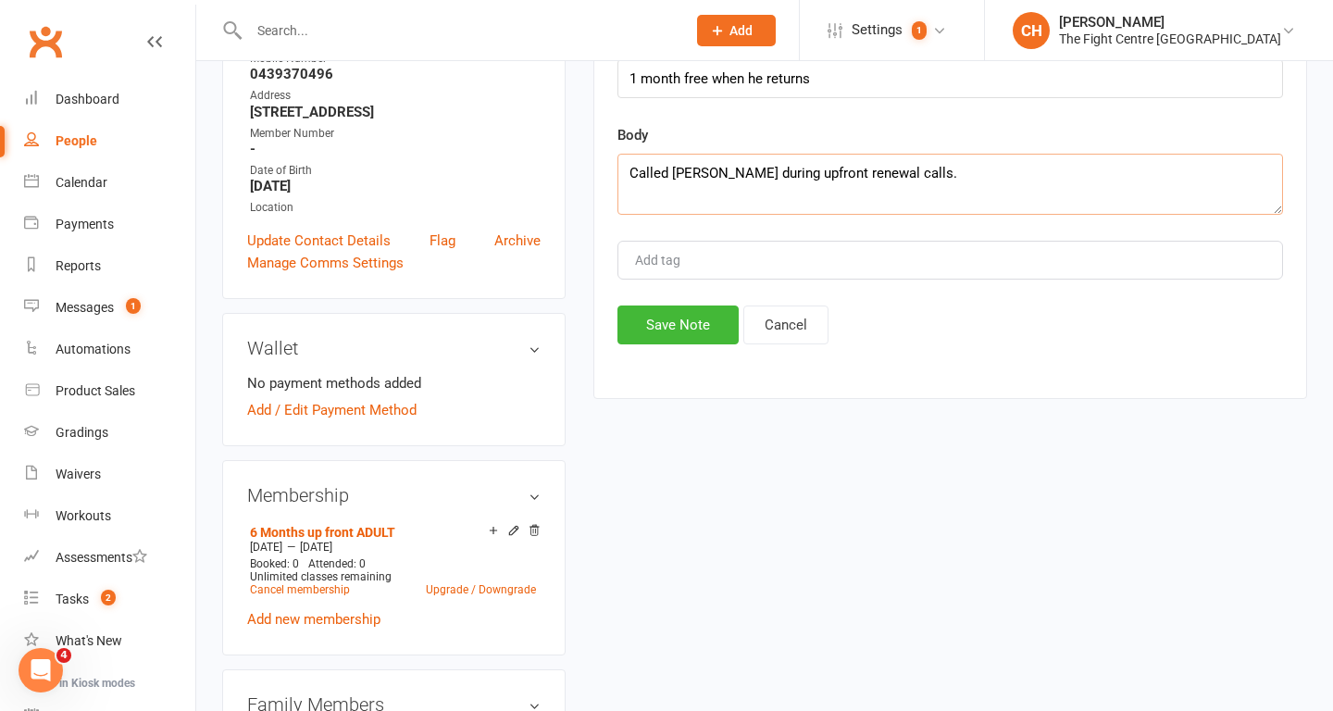
scroll to position [311, 0]
drag, startPoint x: 921, startPoint y: 194, endPoint x: 586, endPoint y: 147, distance: 338.4
click at [586, 147] on main "✓ Memberships 6 Months up front ADULT Expires on 31st October, 2025 $ Balance $…" at bounding box center [951, 96] width 742 height 641
click at [921, 180] on textarea "Called Bryce during upfront renewal calls." at bounding box center [950, 183] width 666 height 61
drag, startPoint x: 920, startPoint y: 177, endPoint x: 601, endPoint y: 98, distance: 328.9
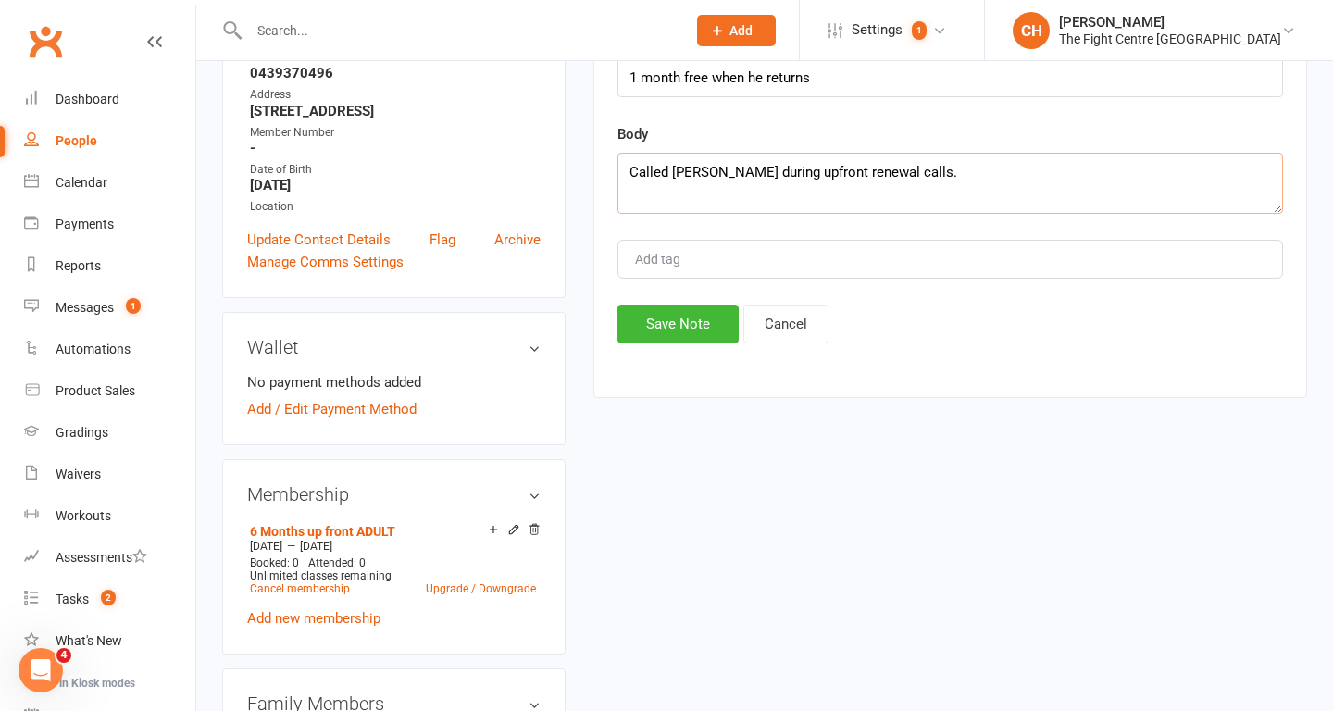
click at [602, 101] on div "Activity Notes Comms Attendance Payments Waivers Tasks Automations Workouts Gra…" at bounding box center [950, 161] width 714 height 475
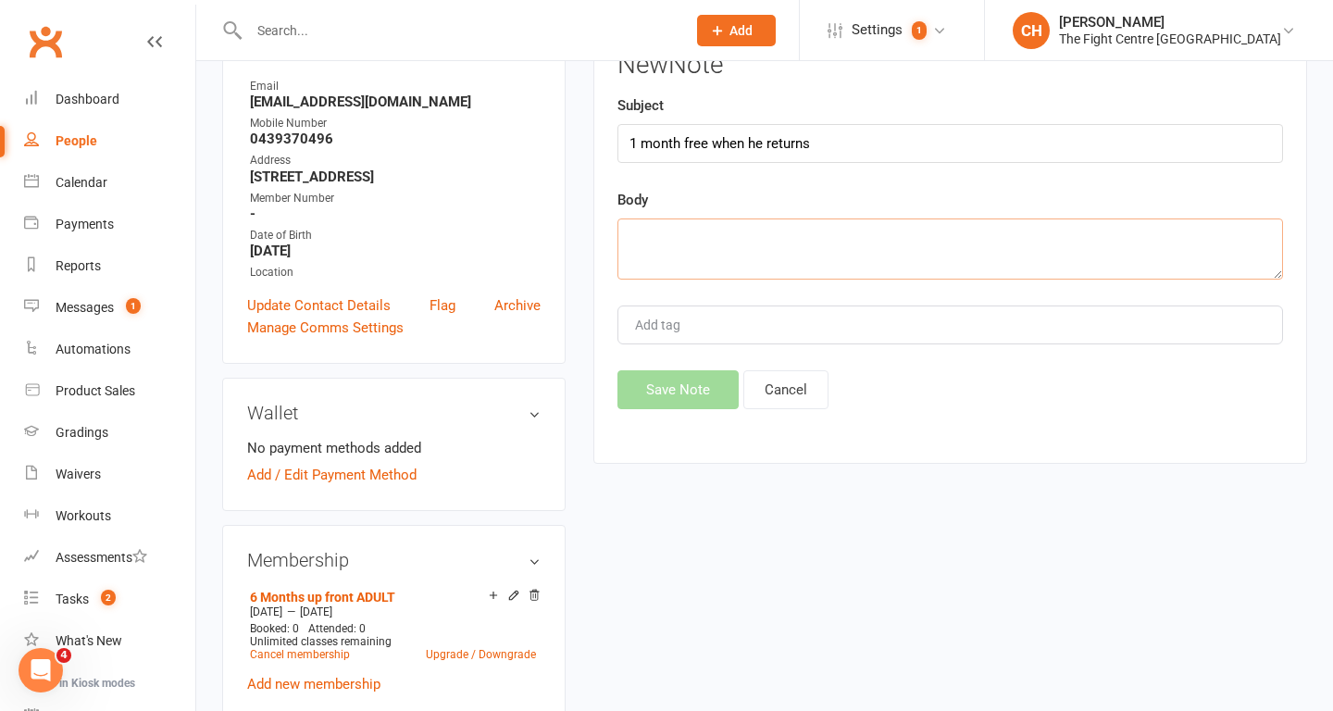
scroll to position [246, 0]
click at [835, 143] on input "1 month free when he returns" at bounding box center [950, 142] width 666 height 39
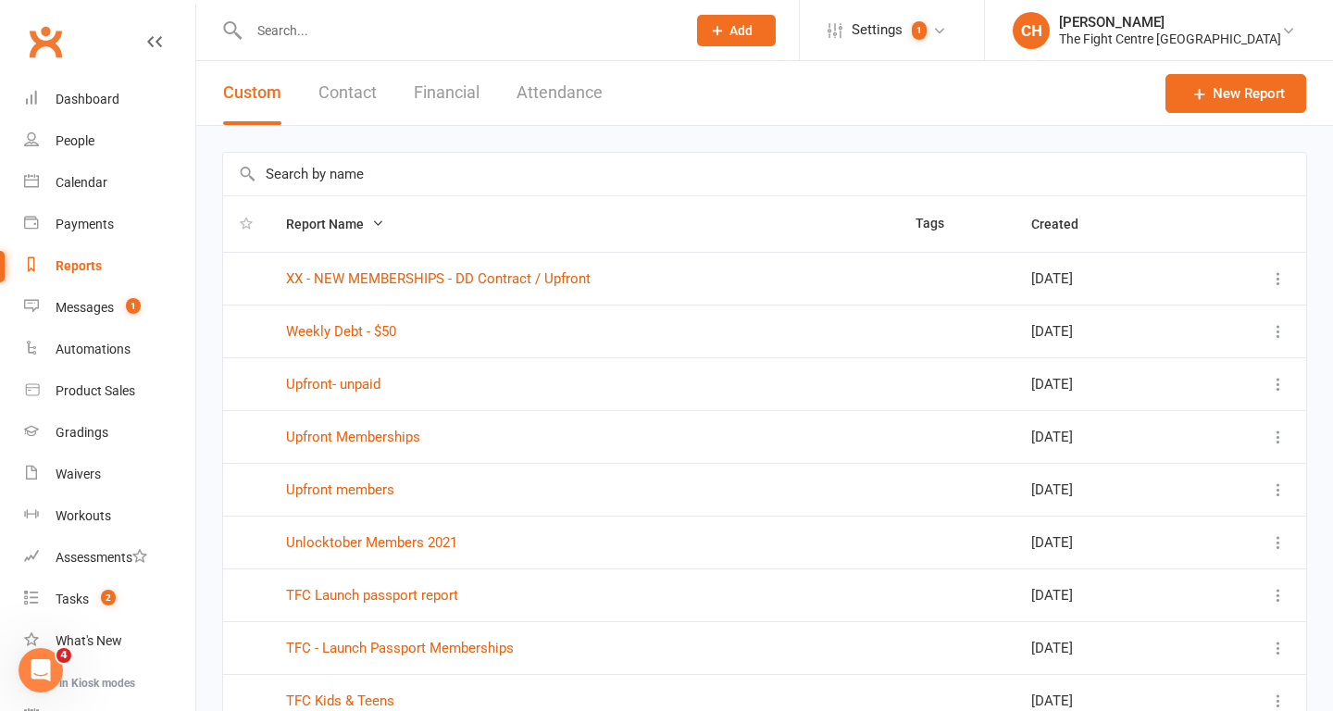
click at [449, 171] on input "text" at bounding box center [764, 174] width 1083 height 43
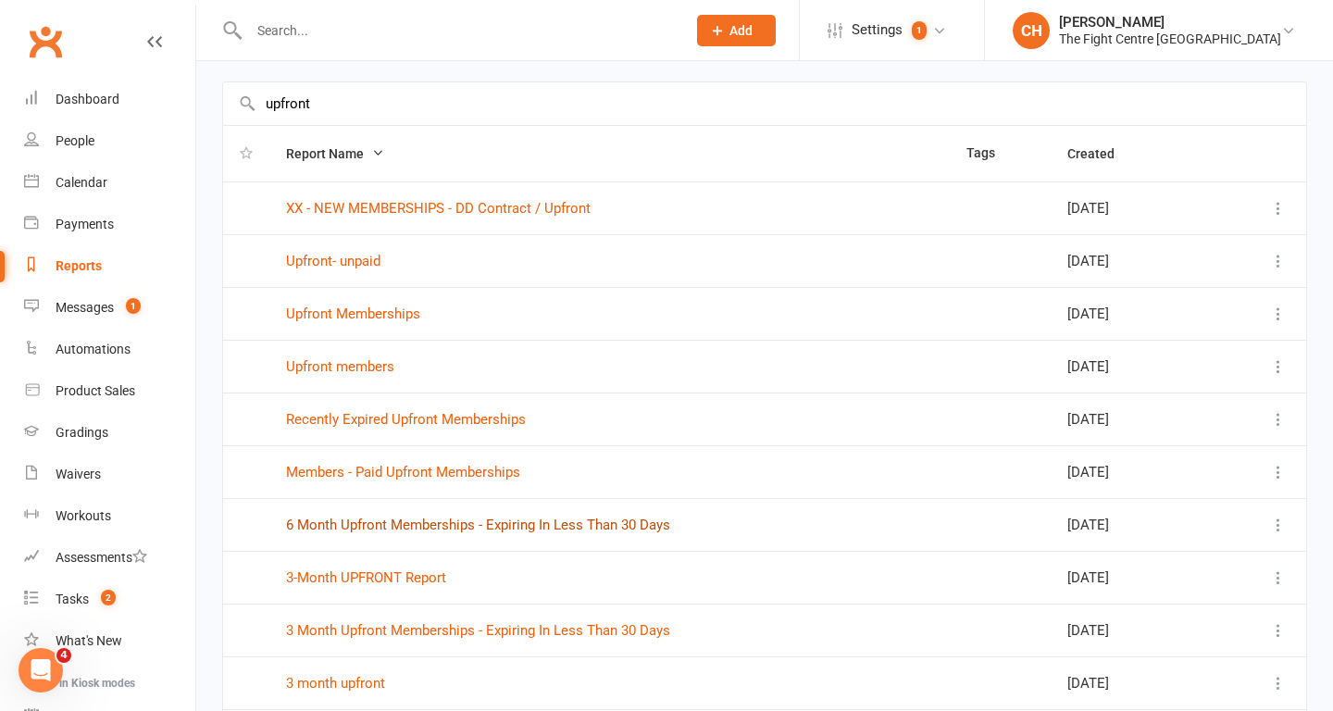
scroll to position [94, 0]
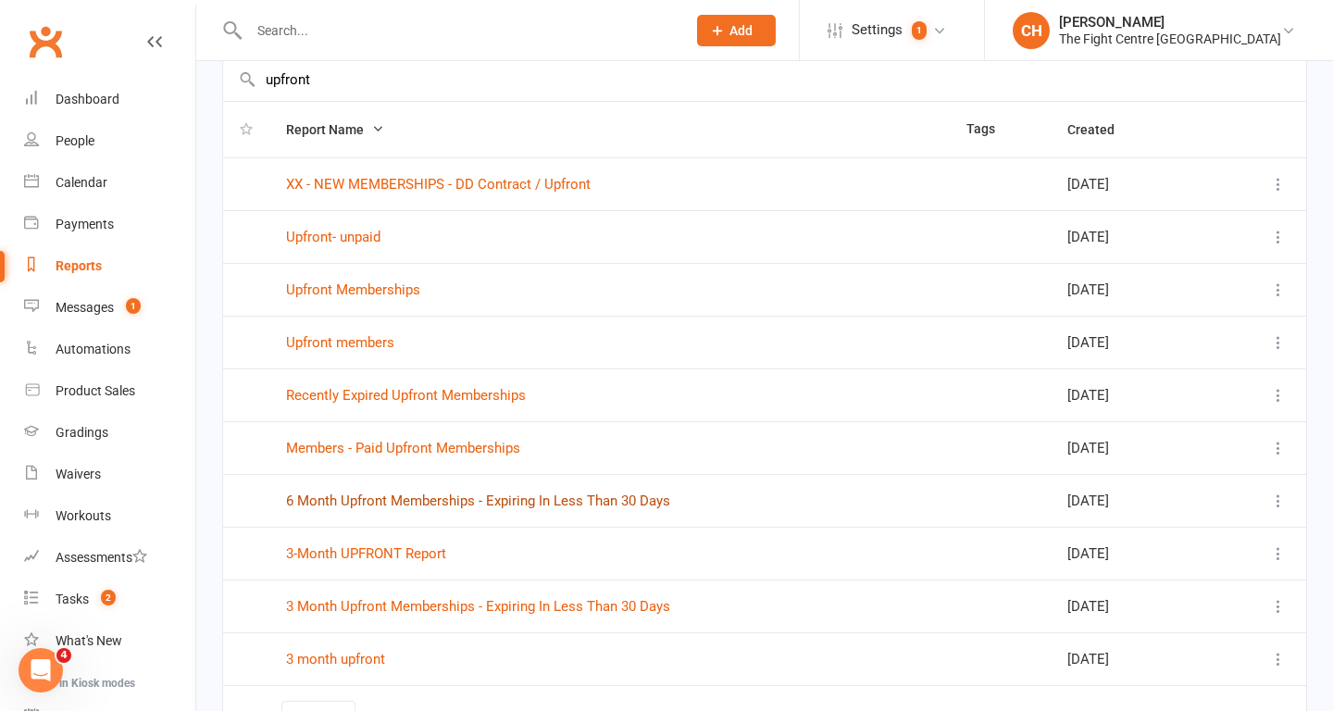
type input "upfront"
click at [543, 499] on link "6 Month Upfront Memberships - Expiring In Less Than 30 Days" at bounding box center [478, 500] width 384 height 17
click at [525, 610] on link "3 Month Upfront Memberships - Expiring In Less Than 30 Days" at bounding box center [478, 606] width 384 height 17
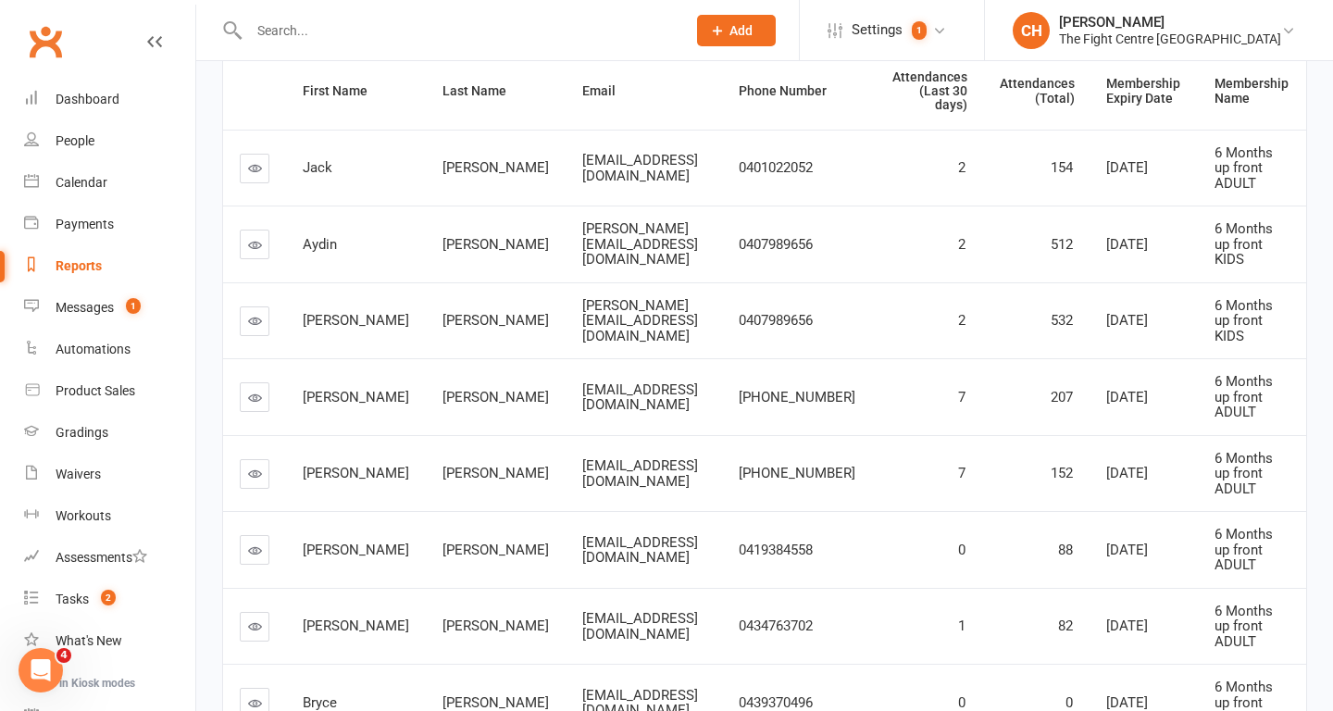
scroll to position [319, 0]
